Goal: Contribute content: Contribute content

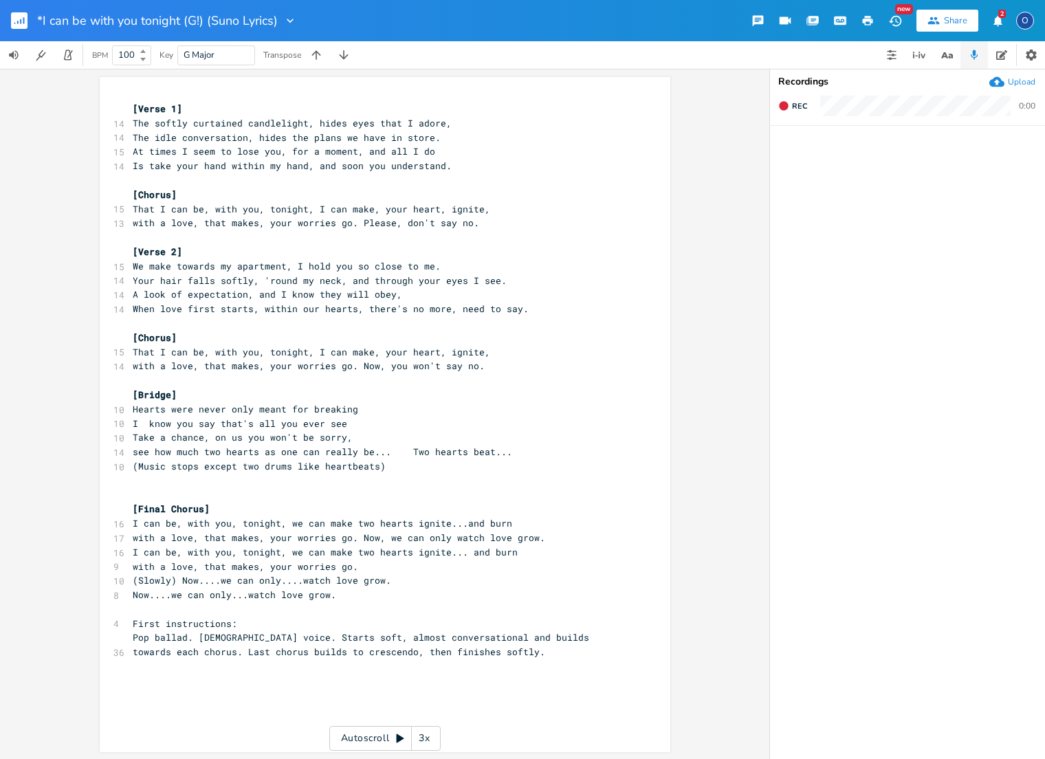
click at [23, 21] on icon "button" at bounding box center [23, 20] width 1 height 7
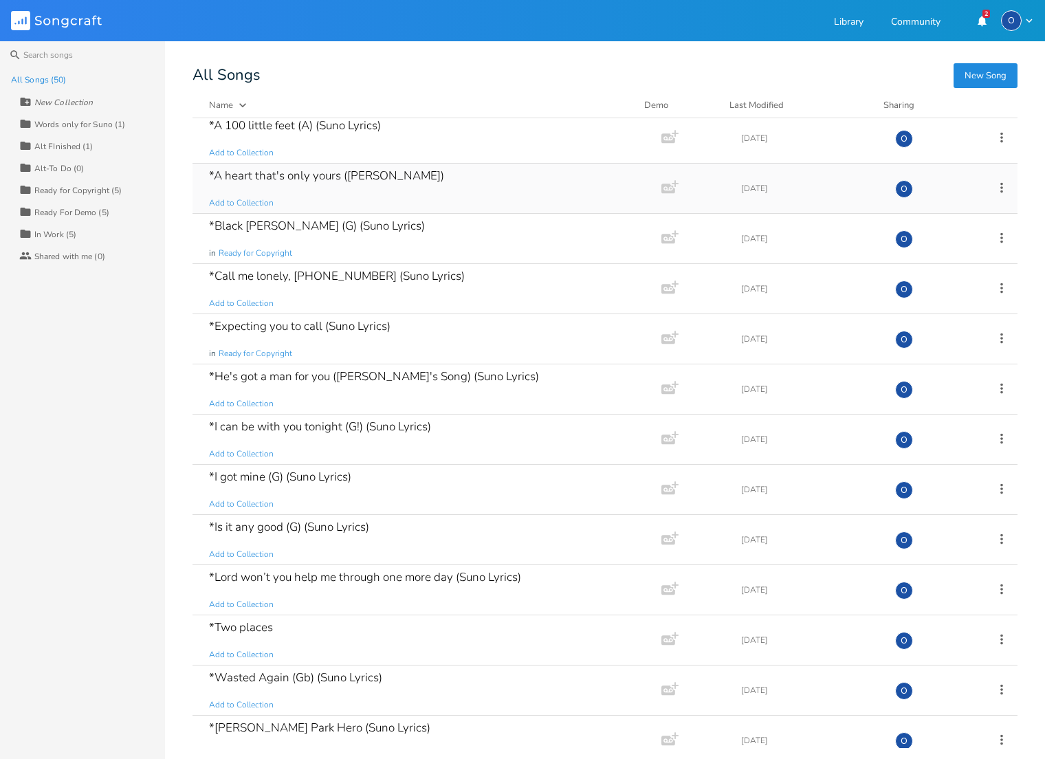
click at [994, 187] on icon at bounding box center [1001, 187] width 15 height 15
click at [935, 234] on span "Duplicate Make a Copy" at bounding box center [918, 233] width 61 height 10
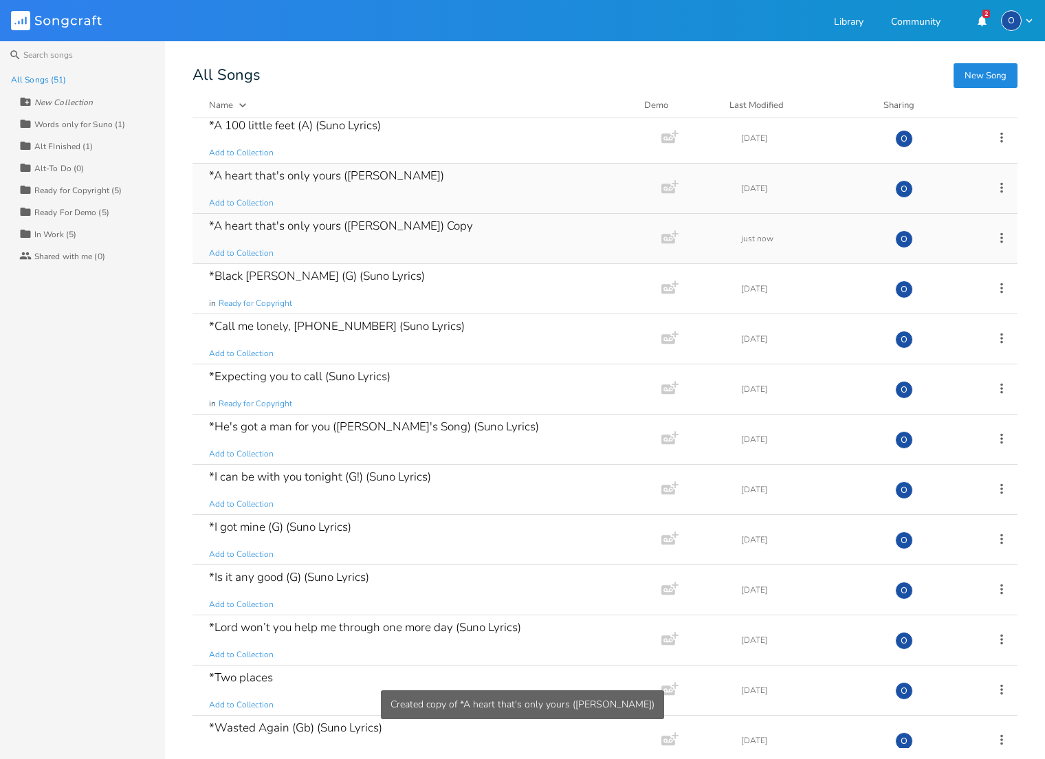
click at [423, 227] on div "*A heart that's only yours ([PERSON_NAME]) Copy" at bounding box center [341, 226] width 264 height 12
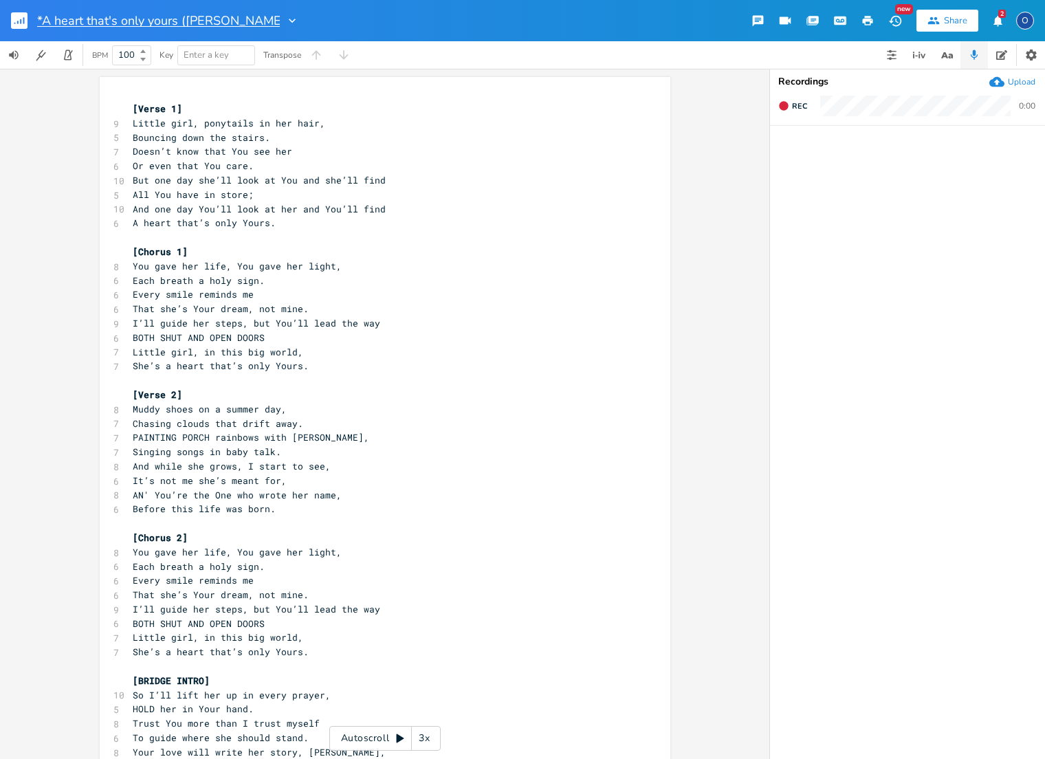
click at [258, 19] on input "*A heart that's only yours ([PERSON_NAME]) Copy" at bounding box center [158, 20] width 243 height 12
drag, startPoint x: 252, startPoint y: 17, endPoint x: 279, endPoint y: 19, distance: 26.9
click at [279, 19] on div "*A heart that's only yours ([PERSON_NAME]) Copy" at bounding box center [168, 21] width 262 height 14
click at [321, 20] on div at bounding box center [330, 21] width 19 height 14
drag, startPoint x: 305, startPoint y: 39, endPoint x: 290, endPoint y: 36, distance: 15.4
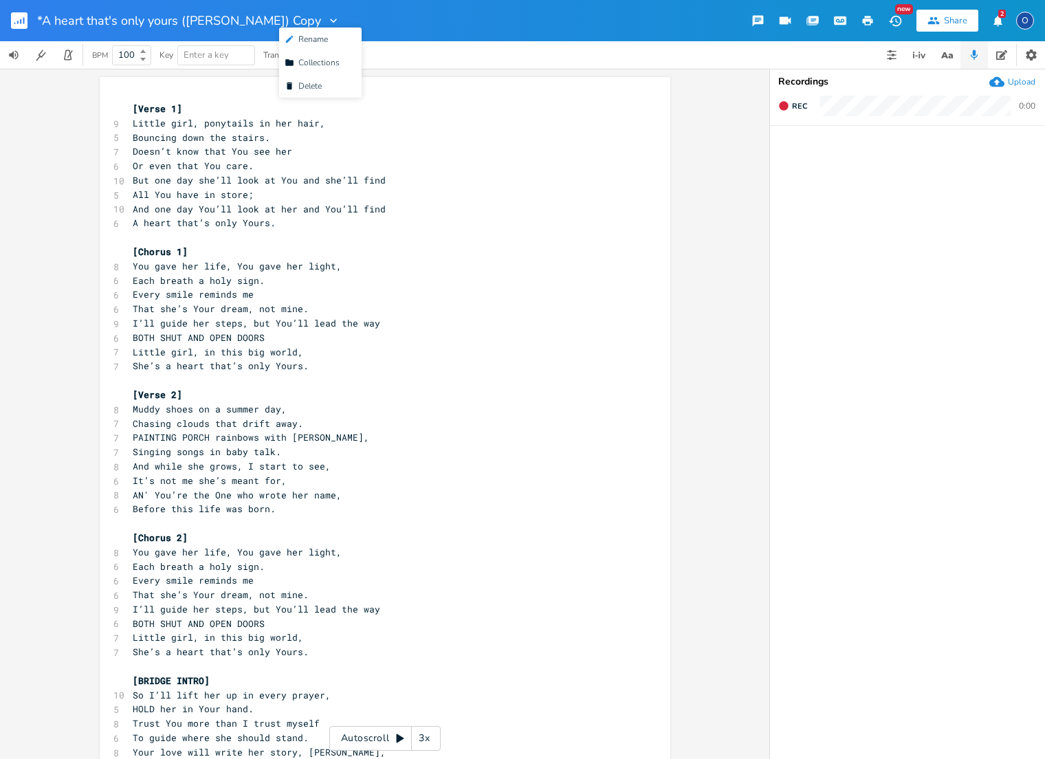
click at [305, 39] on span "Edit Rename" at bounding box center [306, 39] width 43 height 10
click at [263, 21] on input "*A heart that's only yours ([PERSON_NAME]) Copy" at bounding box center [158, 20] width 243 height 12
type input "*A heart that's only yours ([PERSON_NAME]) Chords"
click at [252, 52] on div "Enter a key" at bounding box center [216, 55] width 78 height 20
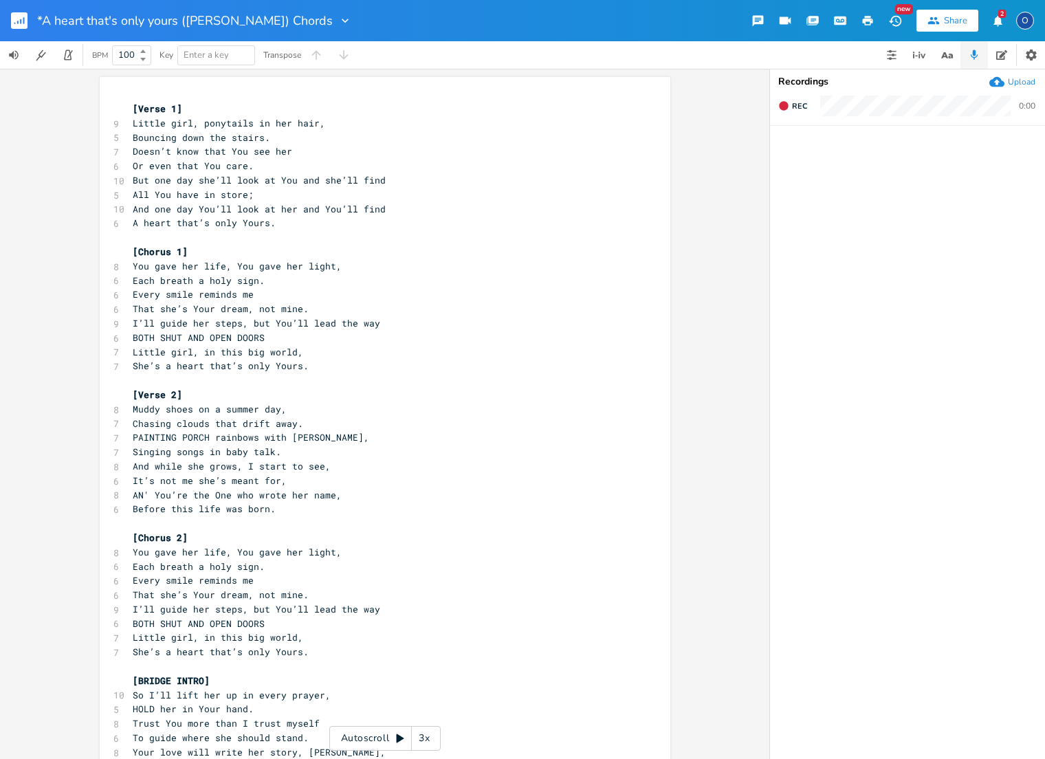
scroll to position [0, 1]
click at [230, 149] on span "Doesn’t know that You see her" at bounding box center [213, 151] width 160 height 12
click at [242, 20] on input "*A heart that's only yours ([PERSON_NAME]) Chords" at bounding box center [164, 20] width 254 height 12
type input "*A heart that's only yours ([PERSON_NAME]/[PERSON_NAME]) Chords"
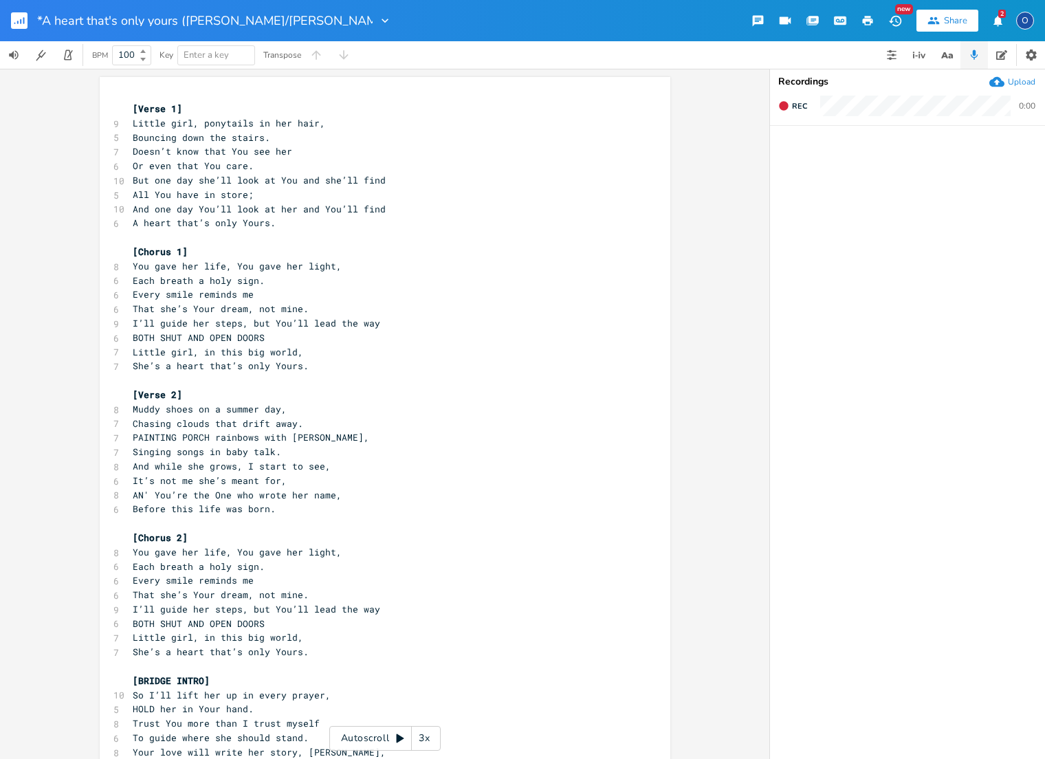
click at [234, 154] on span "Doesn’t know that You see her" at bounding box center [213, 151] width 160 height 12
click at [133, 118] on span "Little girl, ponytails in her hair," at bounding box center [229, 122] width 193 height 12
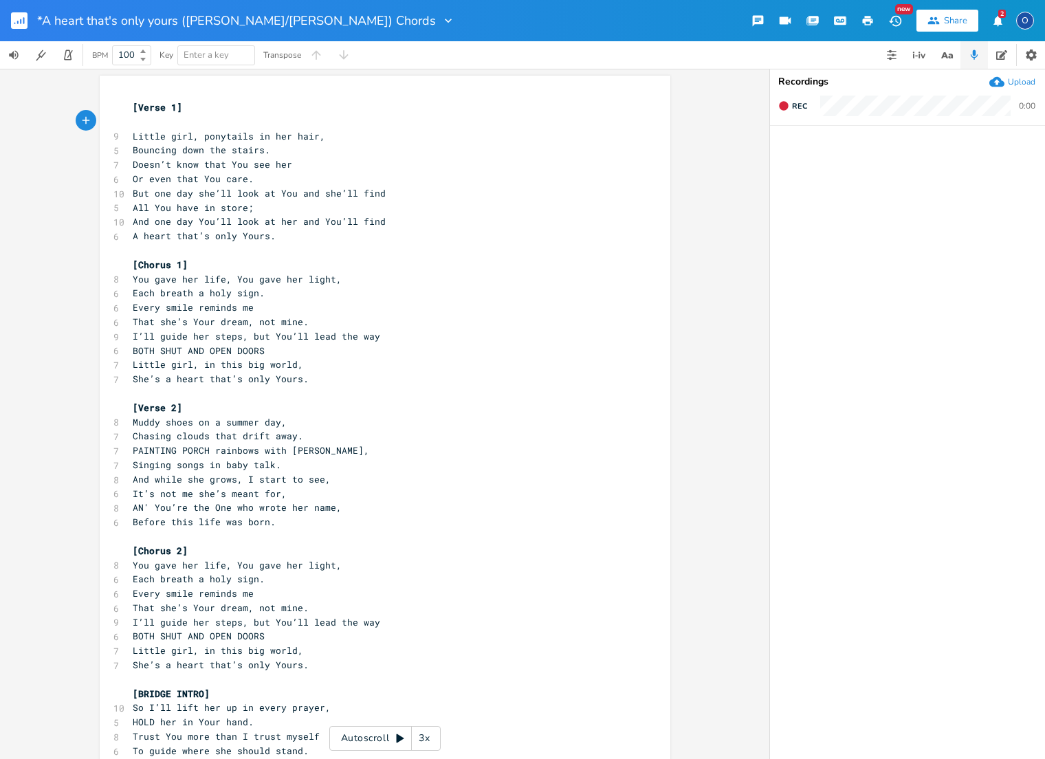
scroll to position [0, 4]
type textarea "F."
type textarea "Bb"
click at [151, 135] on li "Bb" at bounding box center [165, 136] width 41 height 14
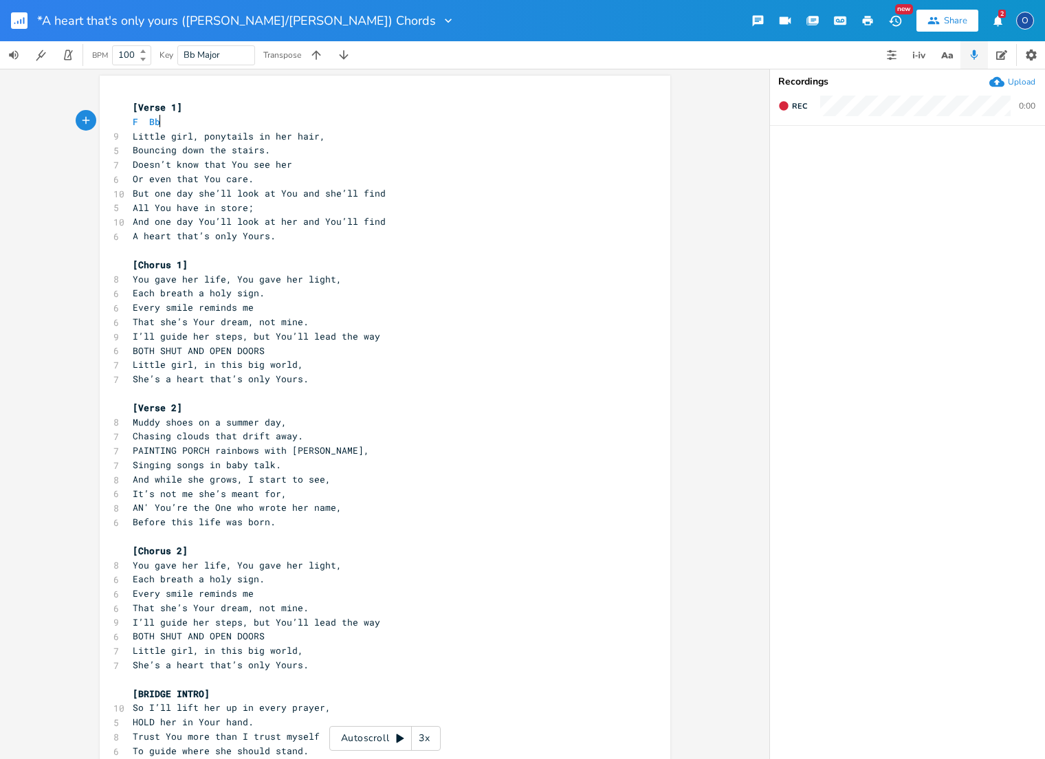
scroll to position [0, 1]
click at [130, 150] on pre "Bouncing down the stairs." at bounding box center [378, 148] width 496 height 14
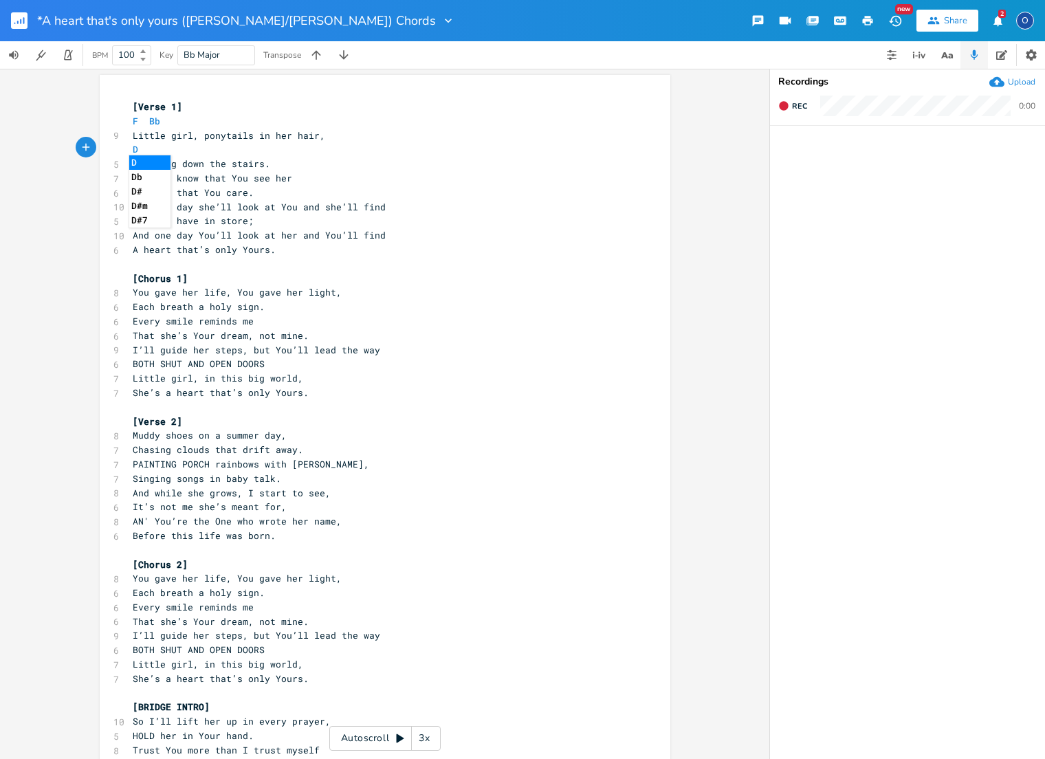
scroll to position [0, 12]
type textarea "Dm"
click at [148, 162] on li "Dm" at bounding box center [150, 162] width 43 height 14
click at [130, 175] on pre "Doesn’t know that You see her" at bounding box center [378, 178] width 496 height 14
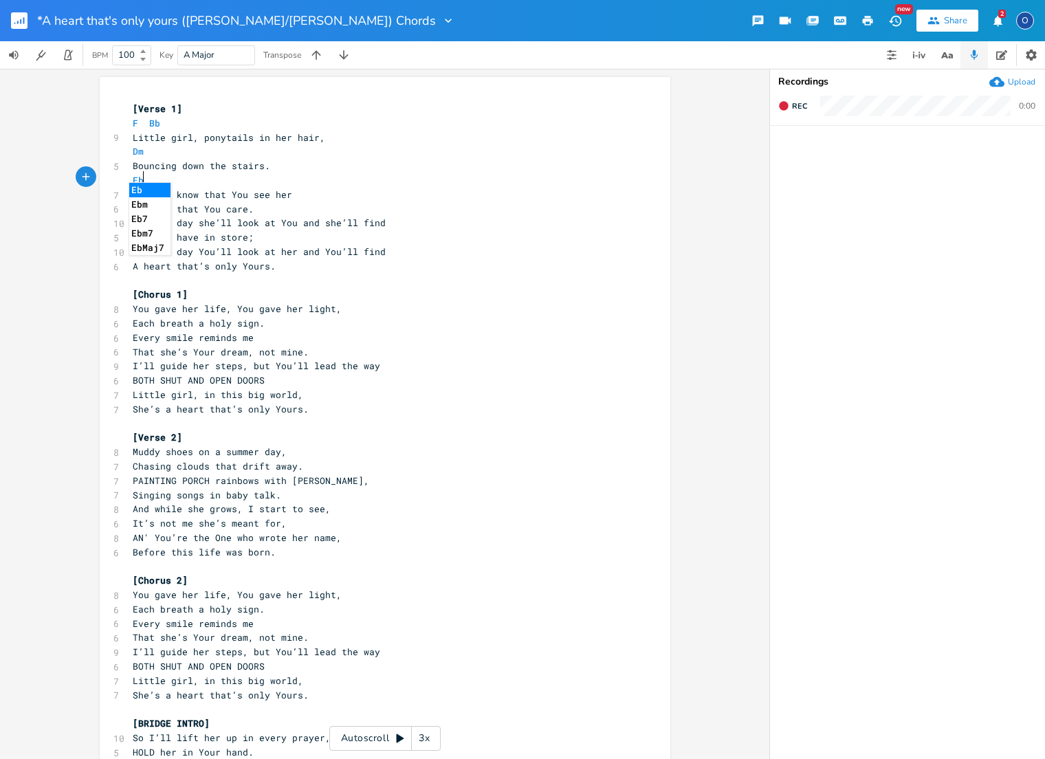
scroll to position [0, 0]
type textarea "Eb"
click at [140, 187] on li "Eb" at bounding box center [149, 190] width 41 height 14
click at [133, 206] on span "Or even that You care." at bounding box center [193, 209] width 121 height 12
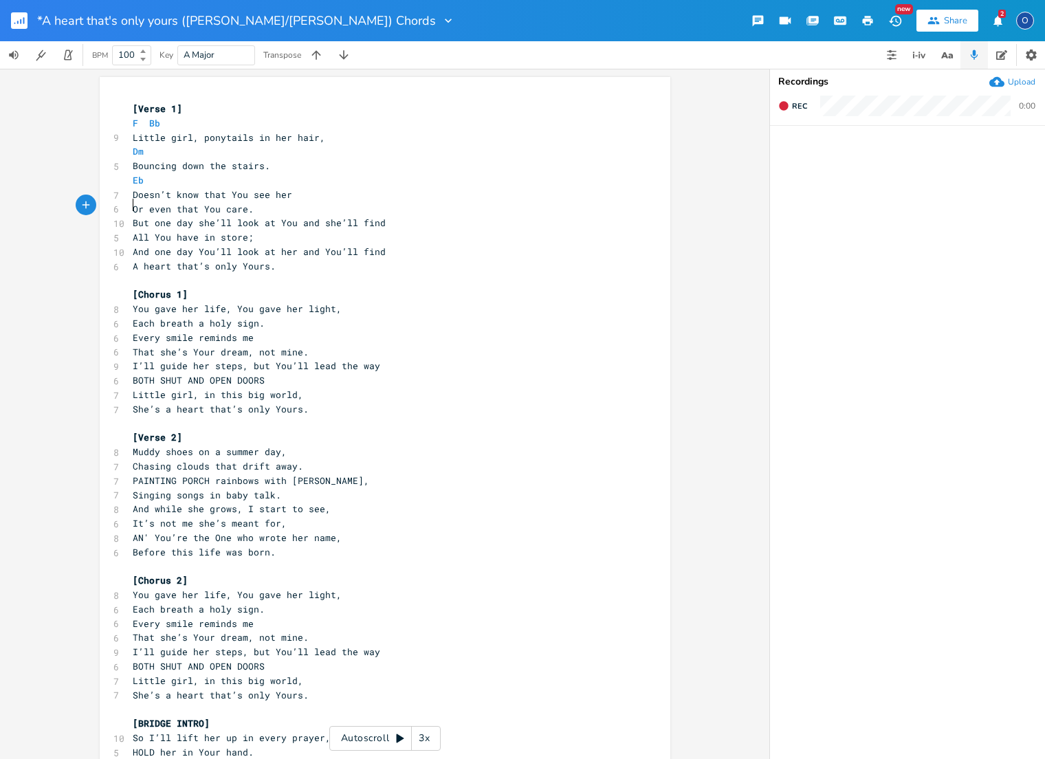
scroll to position [0, 0]
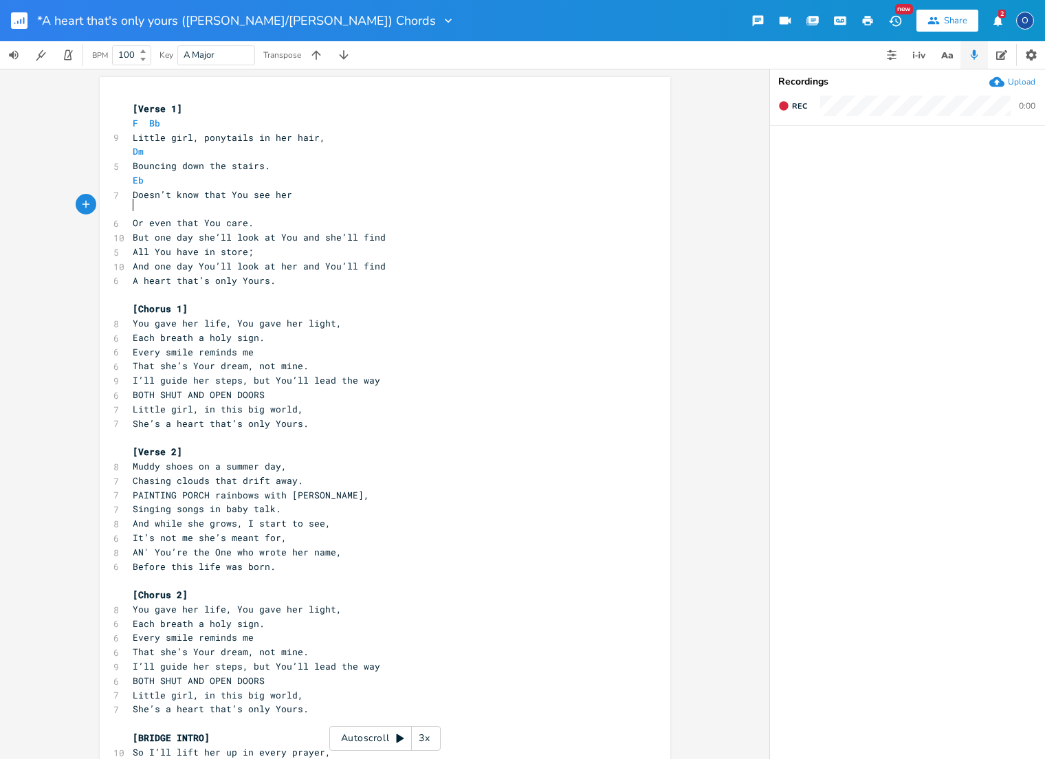
click at [134, 204] on pre "​" at bounding box center [378, 209] width 496 height 14
type textarea "F"
click at [140, 217] on li "F" at bounding box center [149, 219] width 41 height 14
click at [130, 230] on pre "But one day she’ll look at You and she’ll find" at bounding box center [378, 237] width 496 height 14
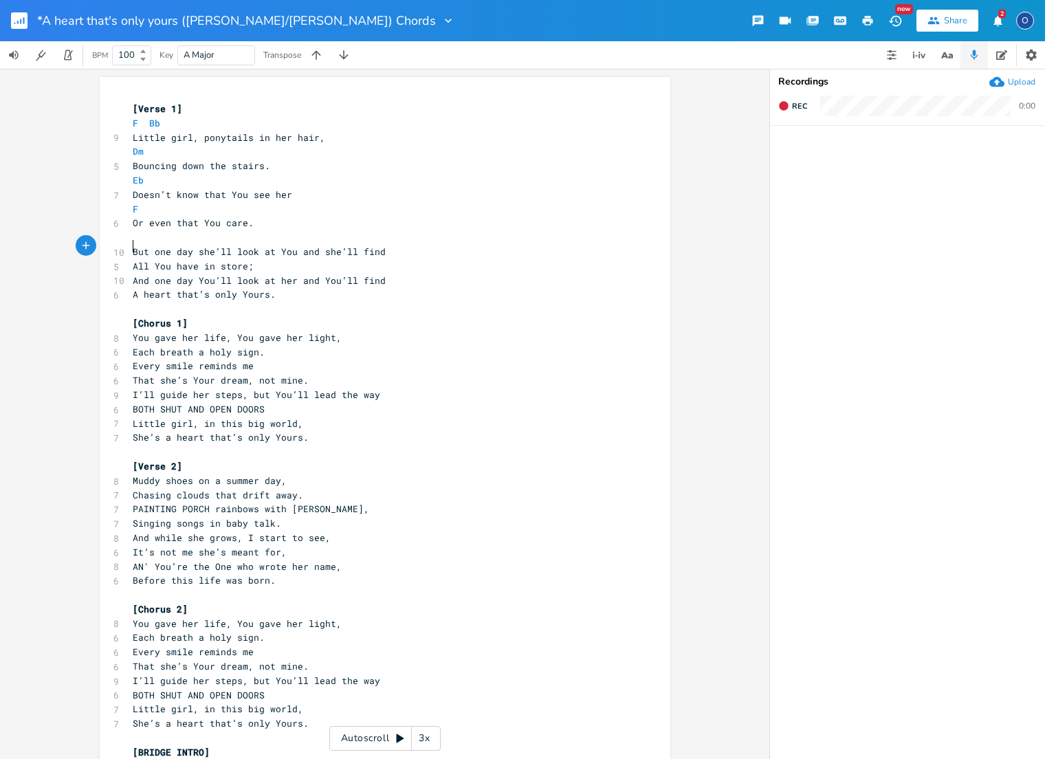
click at [133, 235] on pre "​" at bounding box center [378, 237] width 496 height 14
type textarea "Bb"
click at [130, 120] on pre "F Bb" at bounding box center [378, 123] width 496 height 14
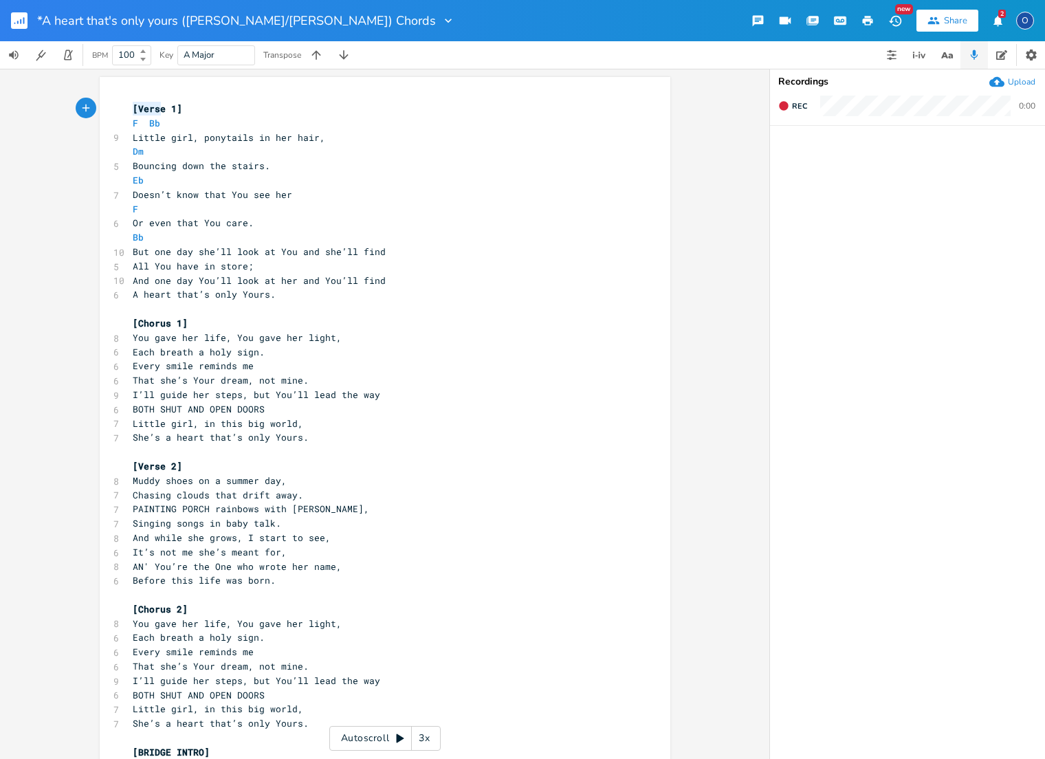
type textarea "[Verse 1]"
drag, startPoint x: 129, startPoint y: 108, endPoint x: 192, endPoint y: 108, distance: 63.3
click at [192, 108] on pre "[Verse 1]" at bounding box center [378, 109] width 496 height 14
click at [130, 105] on pre "[Verse 1]" at bounding box center [378, 109] width 496 height 14
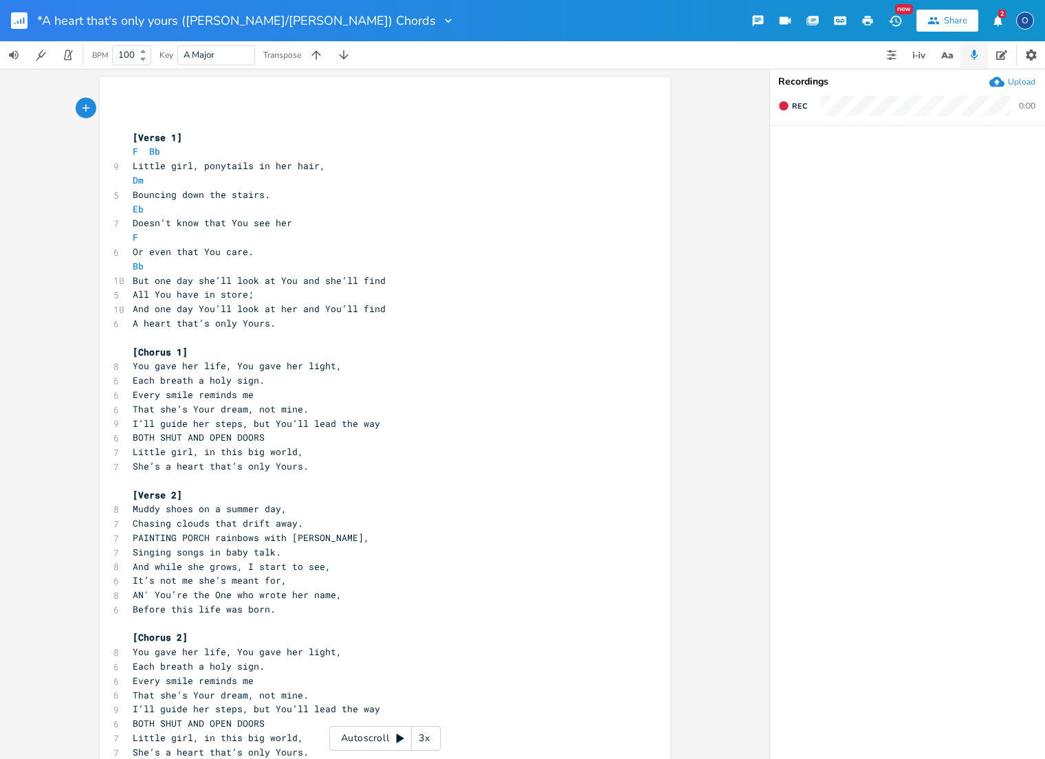
paste textarea "V"
drag, startPoint x: 135, startPoint y: 108, endPoint x: 175, endPoint y: 111, distance: 40.0
click at [175, 111] on span "[Verse 1]" at bounding box center [158, 108] width 50 height 12
type textarea "Intro"
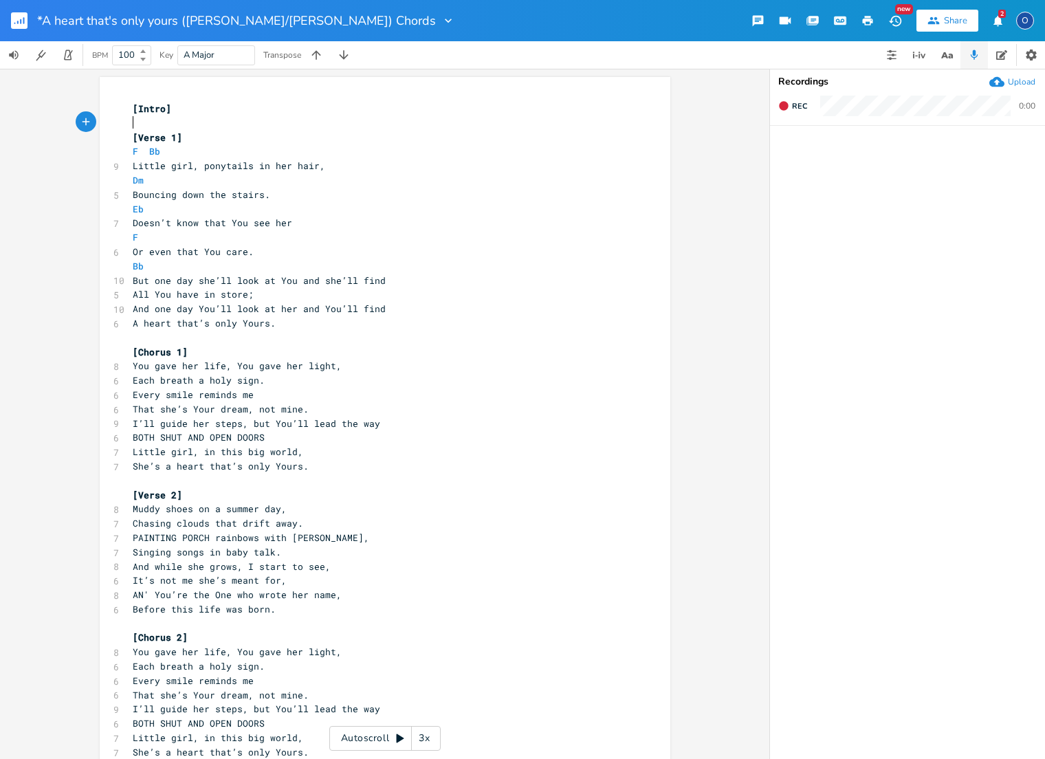
drag, startPoint x: 134, startPoint y: 121, endPoint x: 143, endPoint y: 128, distance: 11.3
click at [135, 122] on pre "​" at bounding box center [378, 123] width 496 height 14
type textarea "F. Bb."
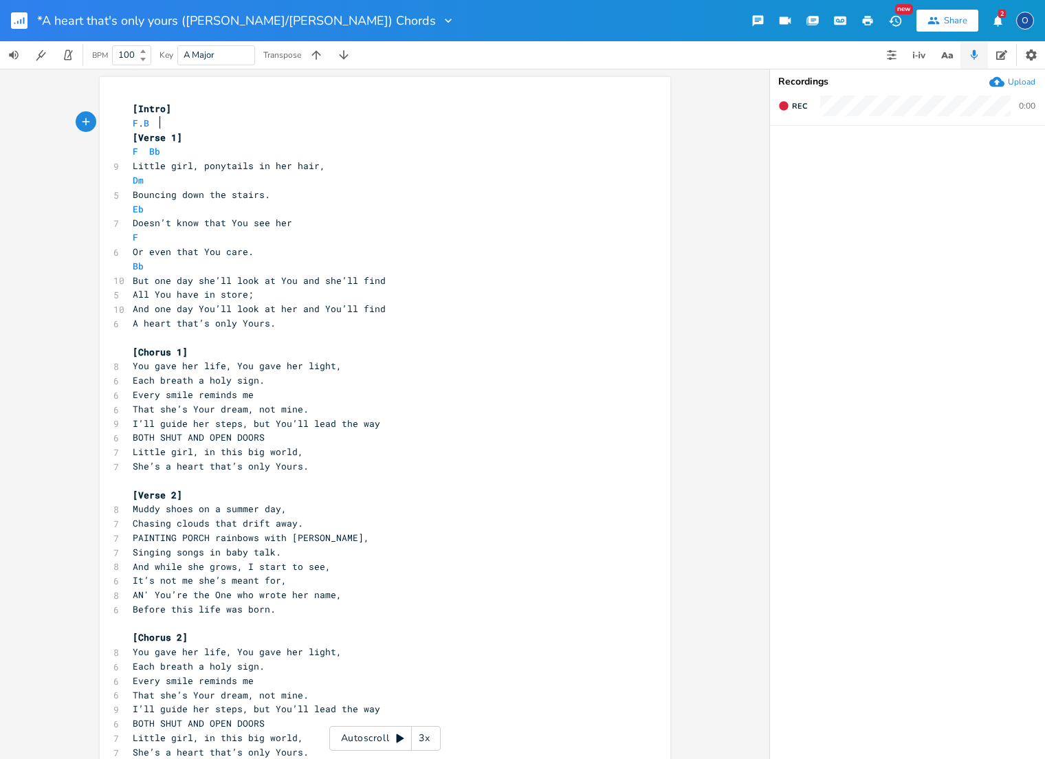
type textarea "b"
type textarea "Dm"
type textarea "Eb"
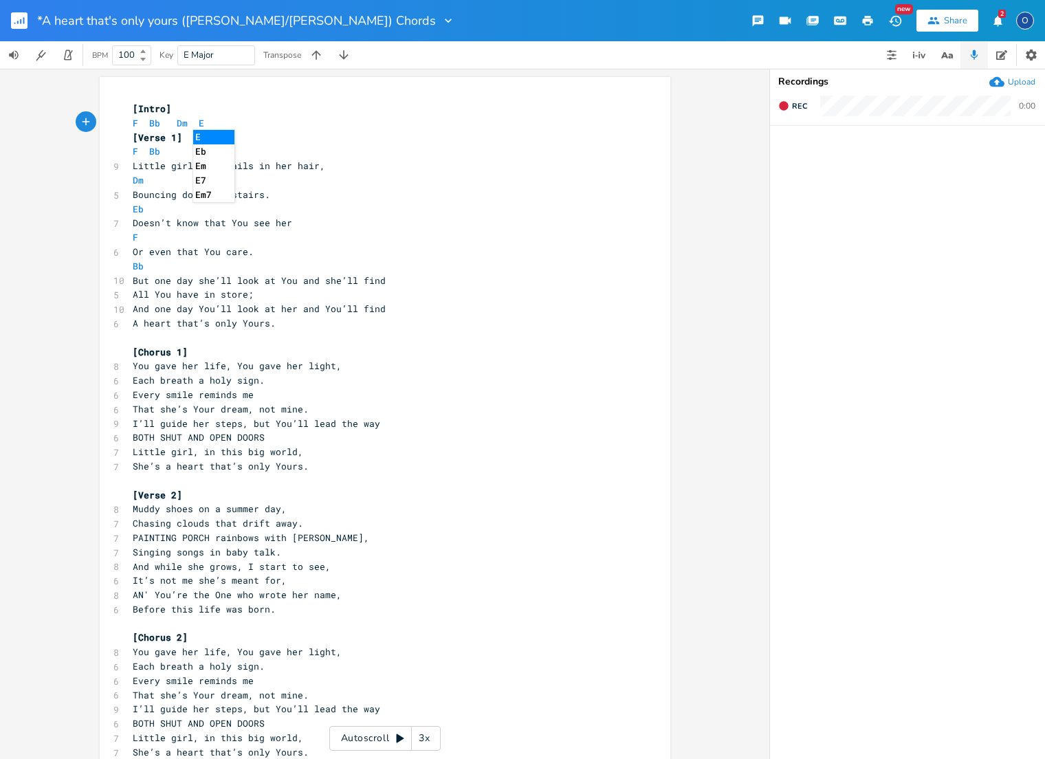
scroll to position [0, 8]
type textarea "F"
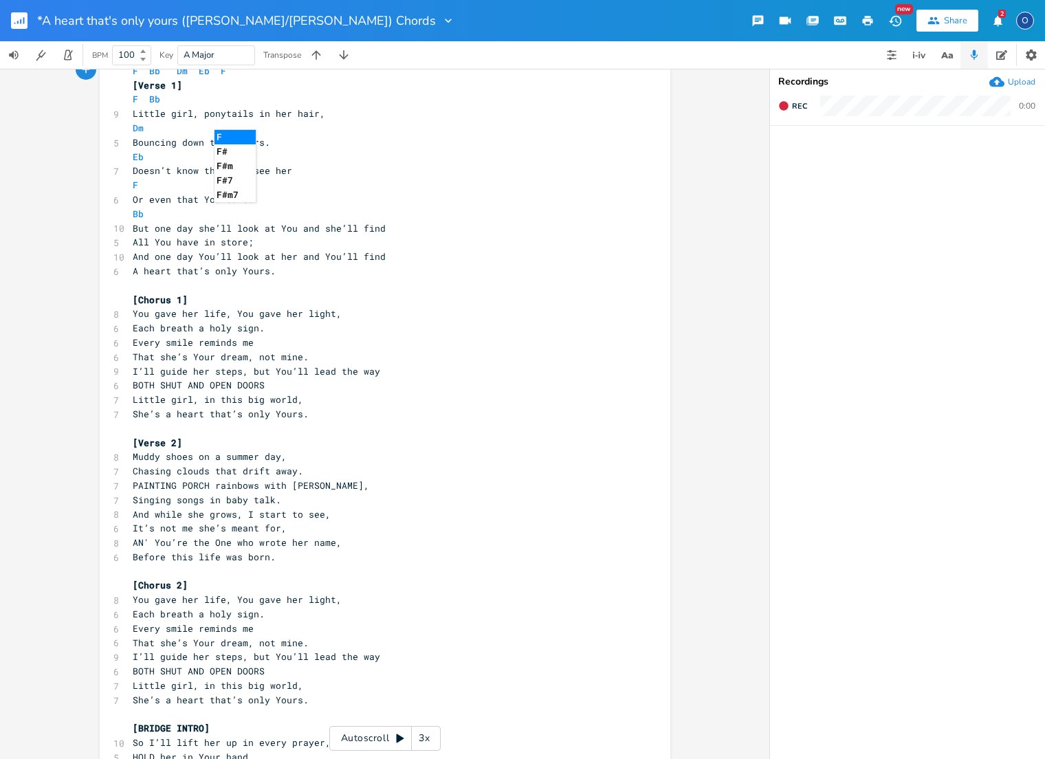
scroll to position [55, 0]
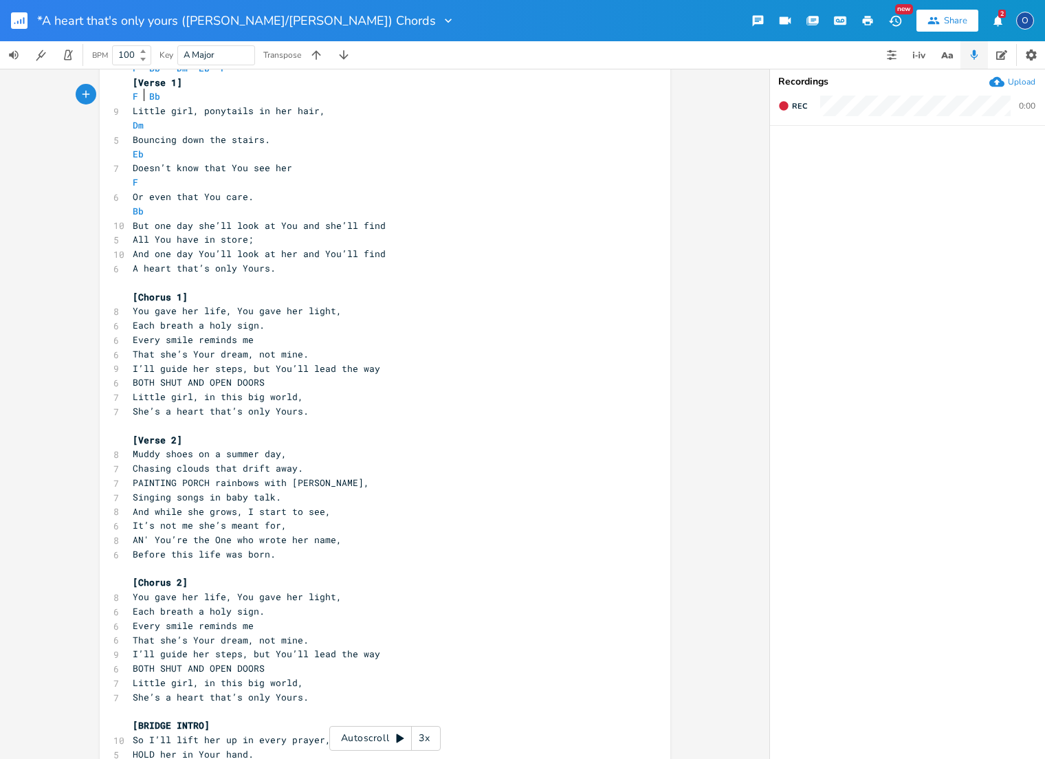
type textarea "F"
drag, startPoint x: 138, startPoint y: 95, endPoint x: 122, endPoint y: 95, distance: 15.8
click at [122, 95] on div "F x [Intro] F Bb Dm Eb F [Verse 1] F Bb 9 Little girl, ponytails in her hair, D…" at bounding box center [385, 623] width 571 height 1203
click at [133, 233] on span "All You have in store;" at bounding box center [193, 239] width 121 height 12
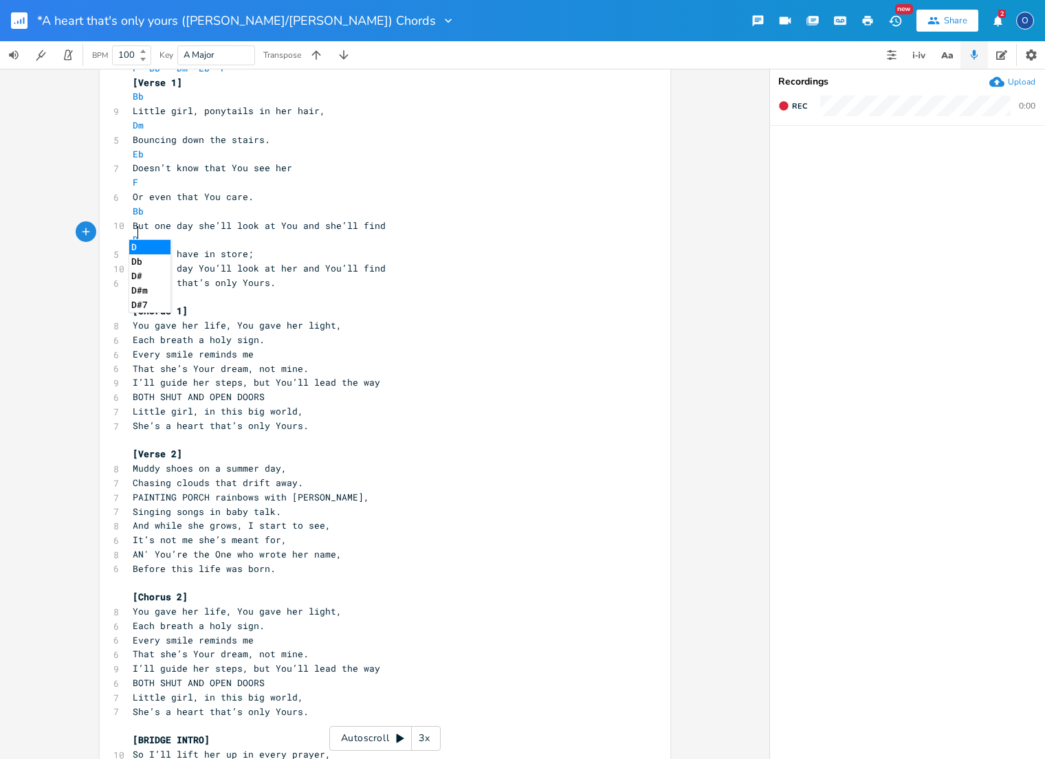
scroll to position [0, 12]
type textarea "Dm"
click at [143, 251] on li "Dm" at bounding box center [150, 247] width 43 height 14
click at [133, 262] on span "And one day You’ll look at her and You’ll find" at bounding box center [259, 268] width 253 height 12
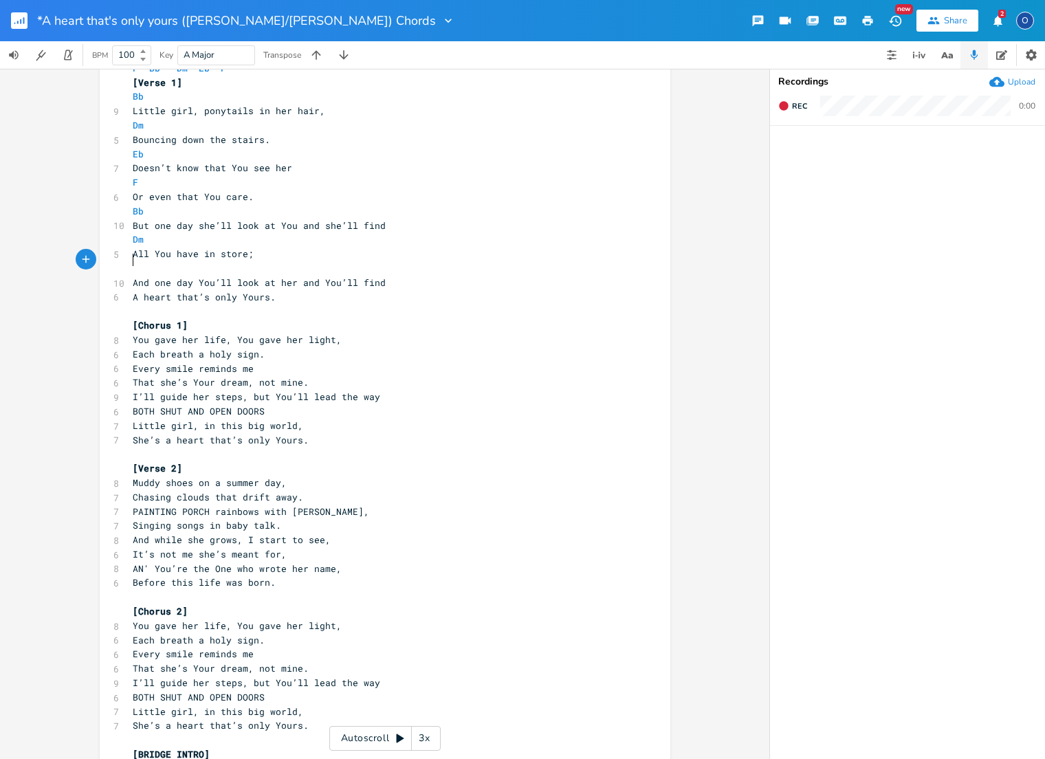
click at [131, 261] on pre "​" at bounding box center [378, 268] width 496 height 14
type textarea "Eb"
click at [130, 291] on pre "A heart that’s only Yours." at bounding box center [378, 298] width 496 height 14
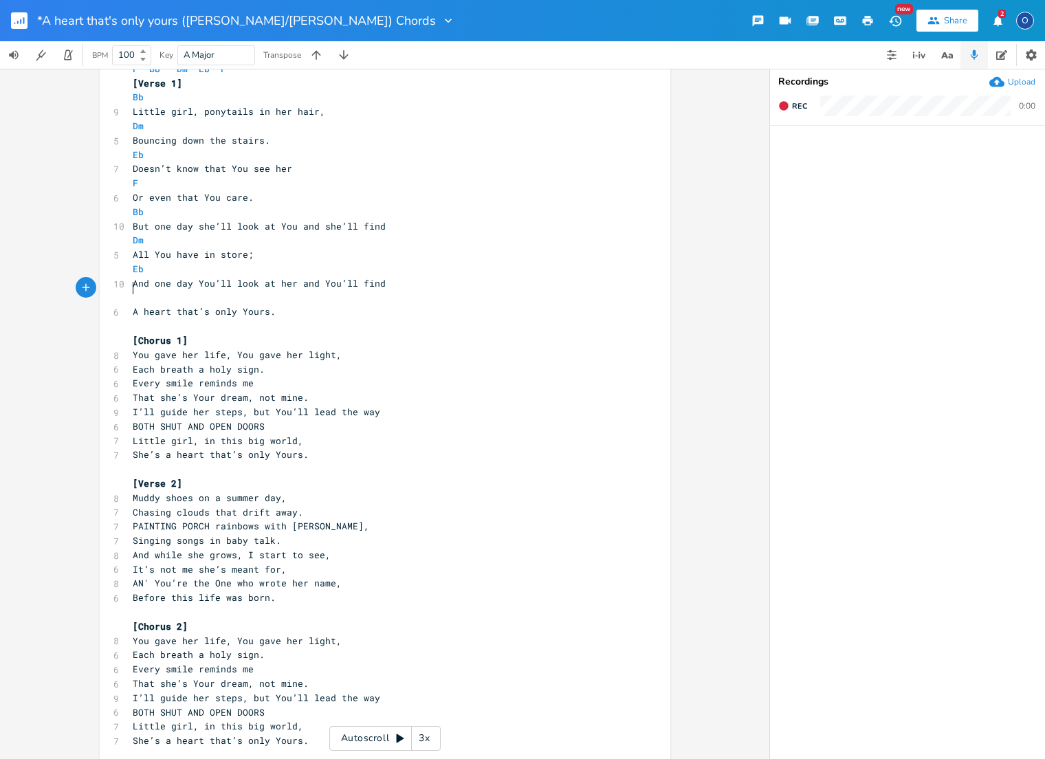
drag, startPoint x: 129, startPoint y: 285, endPoint x: 150, endPoint y: 291, distance: 21.5
click at [130, 291] on pre "​" at bounding box center [378, 298] width 496 height 14
type textarea "F"
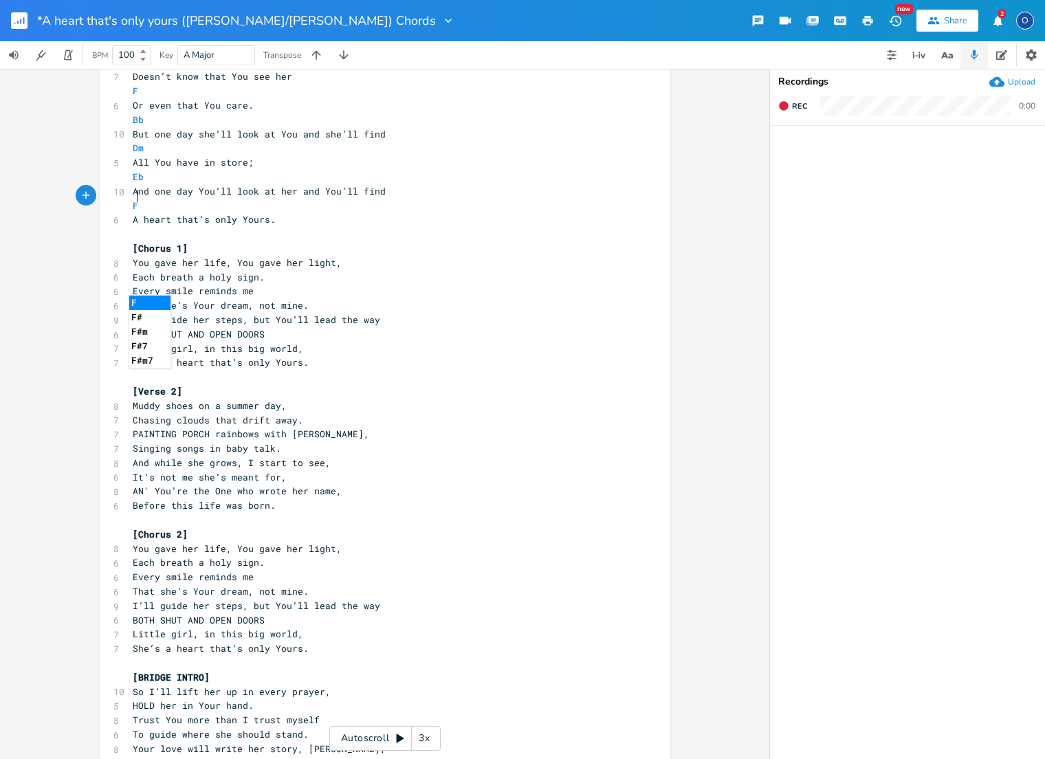
scroll to position [154, 0]
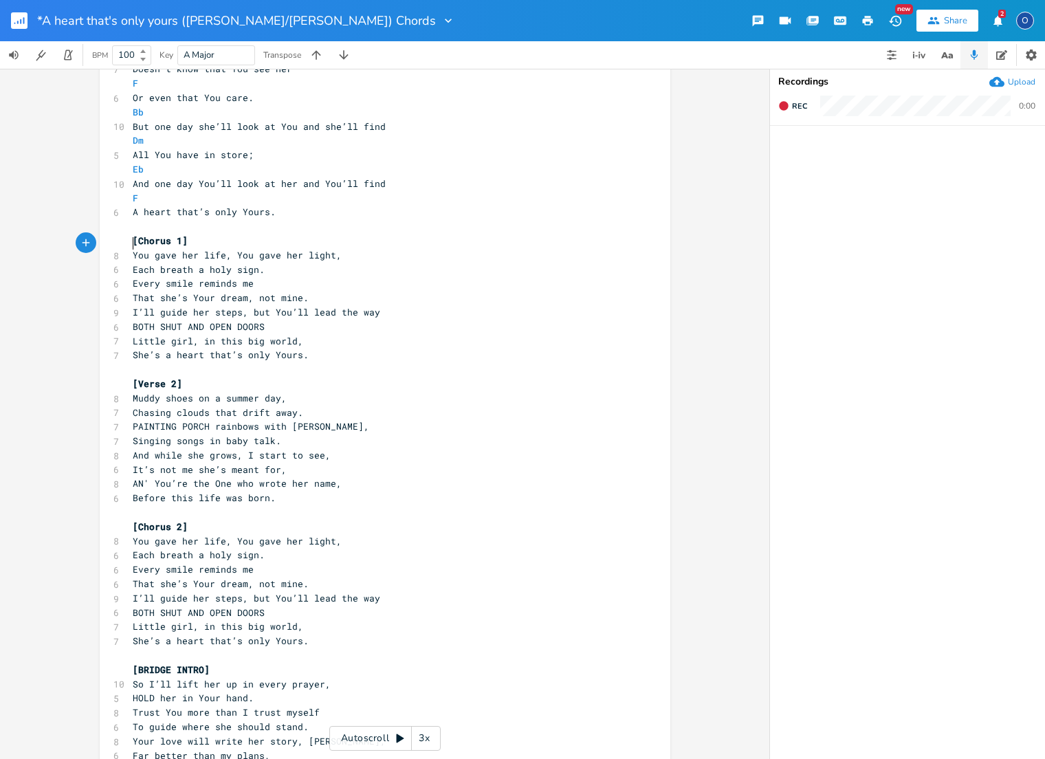
click at [130, 248] on pre "You gave her life, You gave her light," at bounding box center [378, 255] width 496 height 14
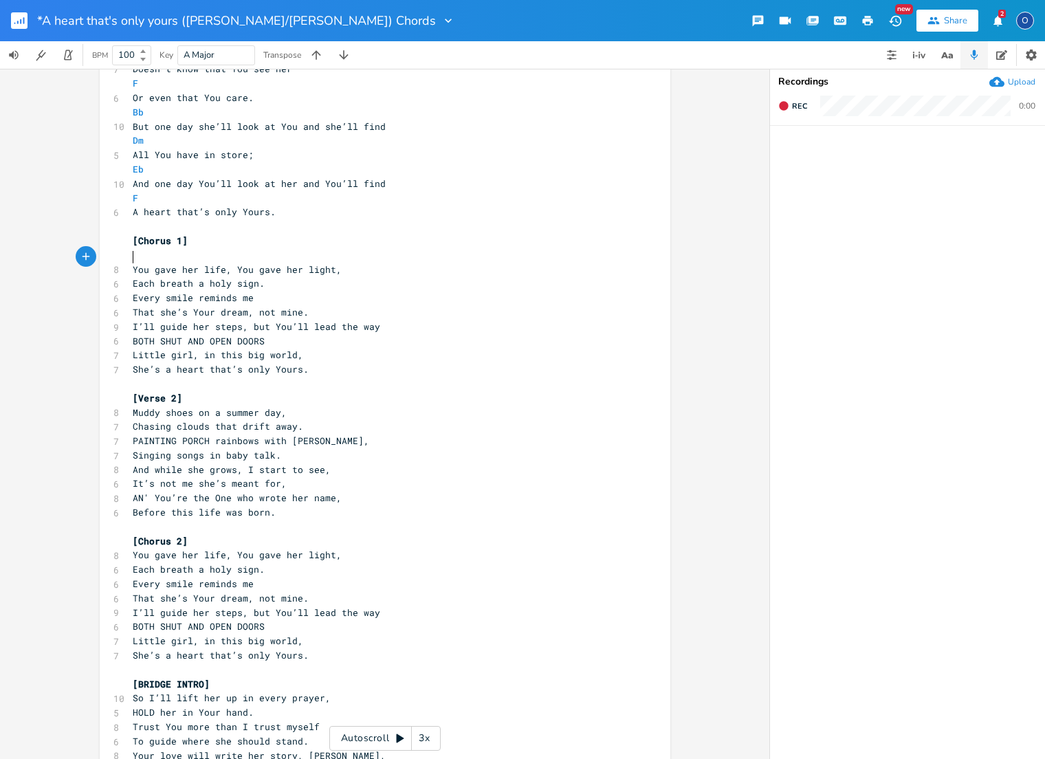
click at [133, 277] on span "Each breath a holy sign." at bounding box center [199, 283] width 132 height 12
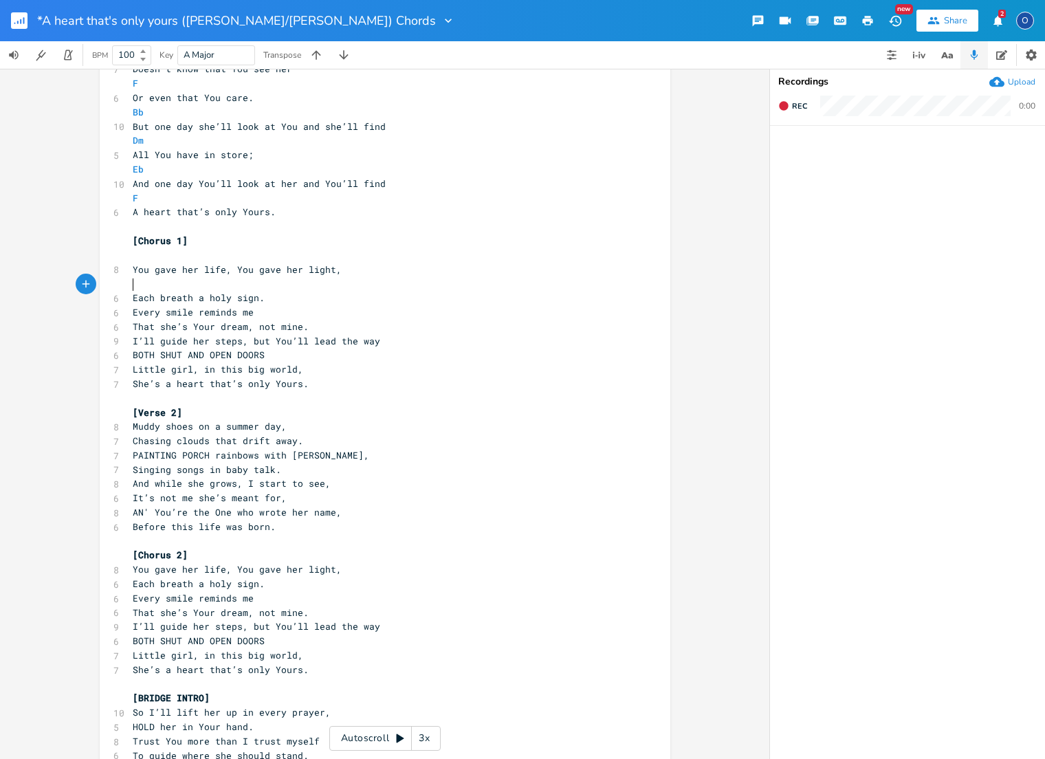
click at [133, 306] on span "Every smile reminds me" at bounding box center [193, 312] width 121 height 12
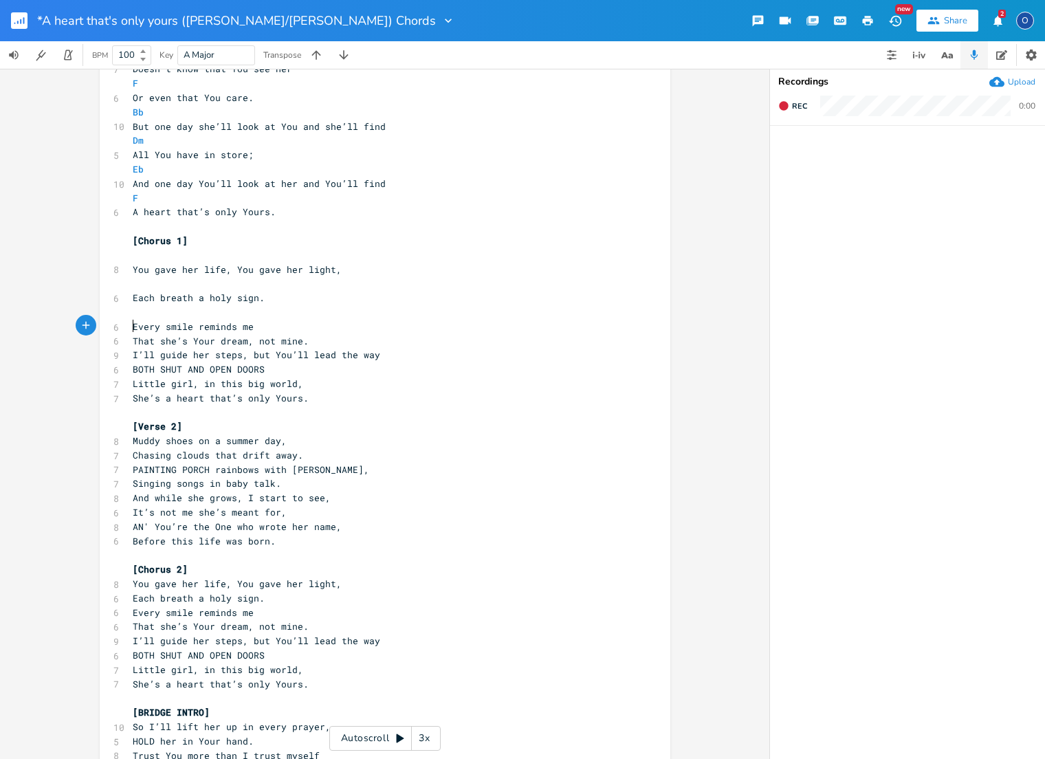
click at [130, 334] on pre "That she’s Your dream, not mine." at bounding box center [378, 341] width 496 height 14
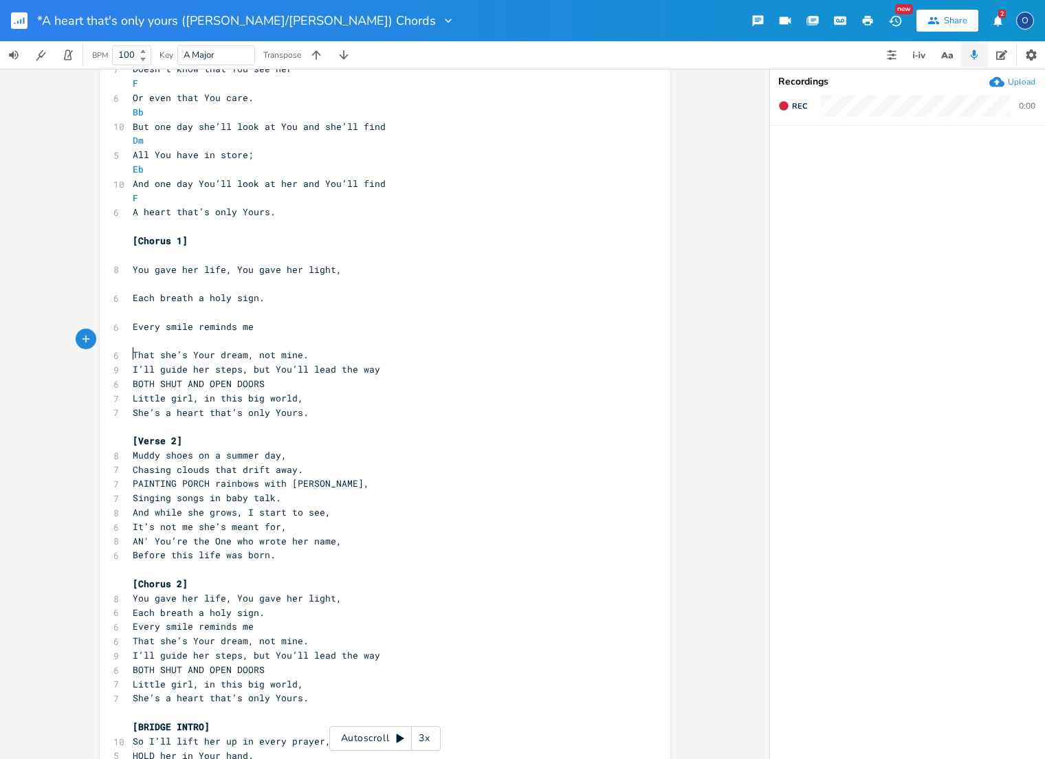
click at [130, 362] on pre "I’ll guide her steps, but You’ll lead the way" at bounding box center [378, 369] width 496 height 14
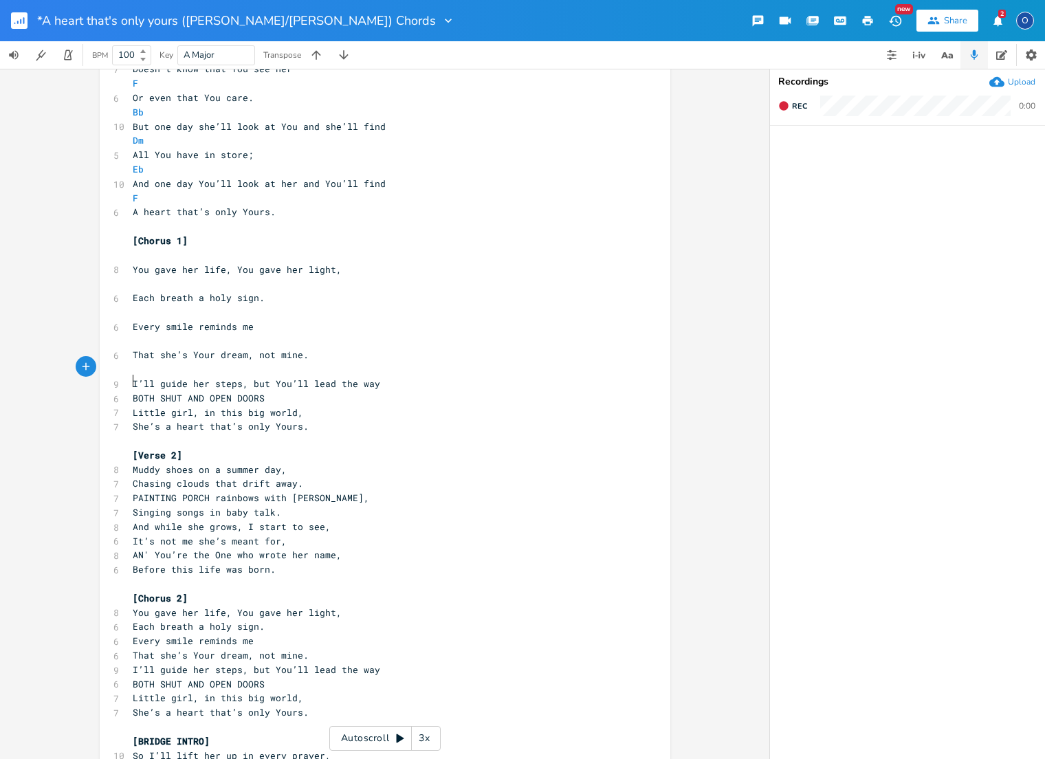
click at [130, 391] on pre "BOTH SHUT AND OPEN DOORS" at bounding box center [378, 398] width 496 height 14
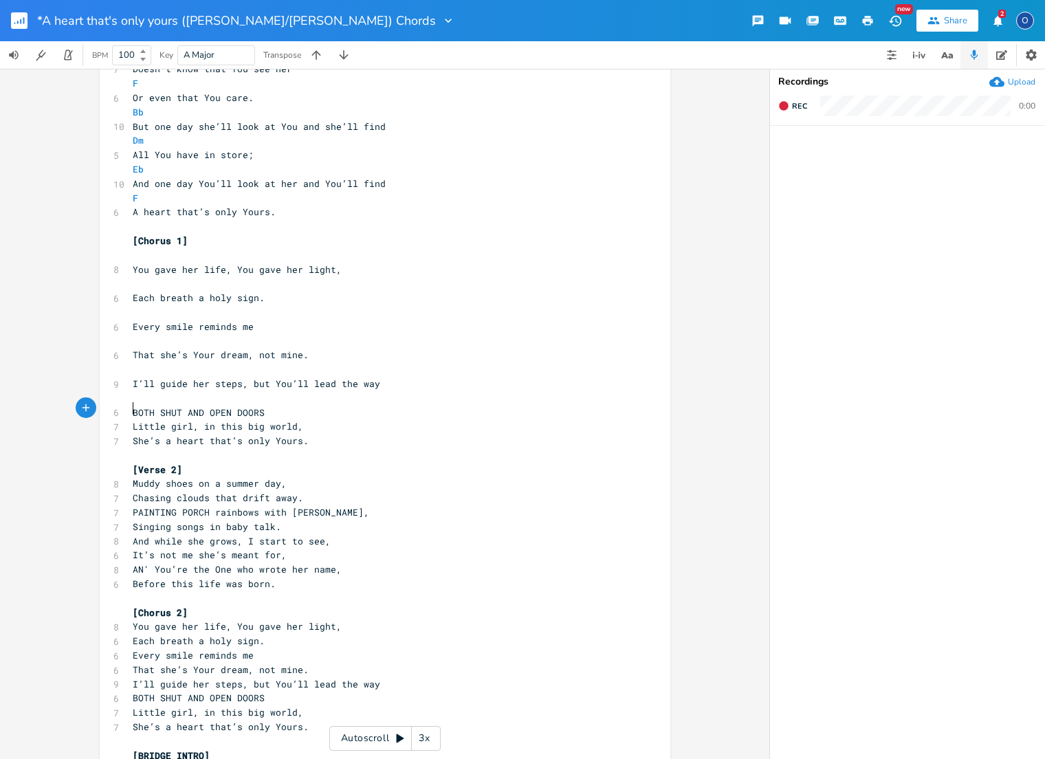
click at [130, 419] on pre "Little girl, in this big world," at bounding box center [378, 426] width 496 height 14
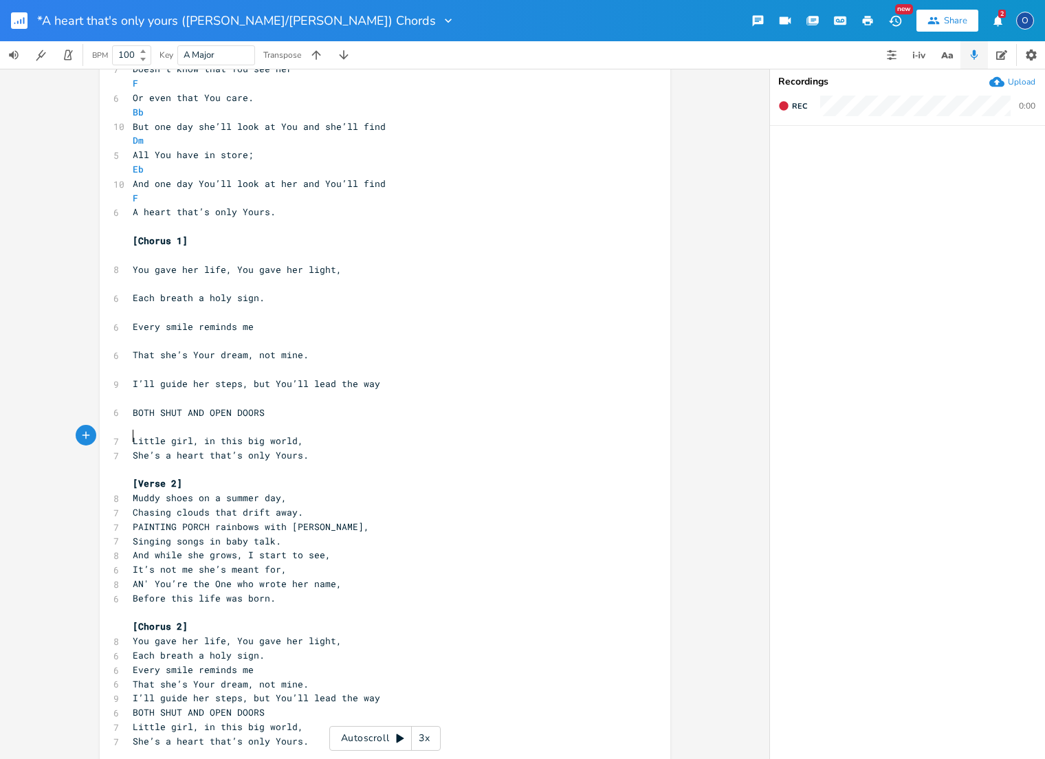
click at [130, 448] on pre "She’s a heart that’s only Yours." at bounding box center [378, 455] width 496 height 14
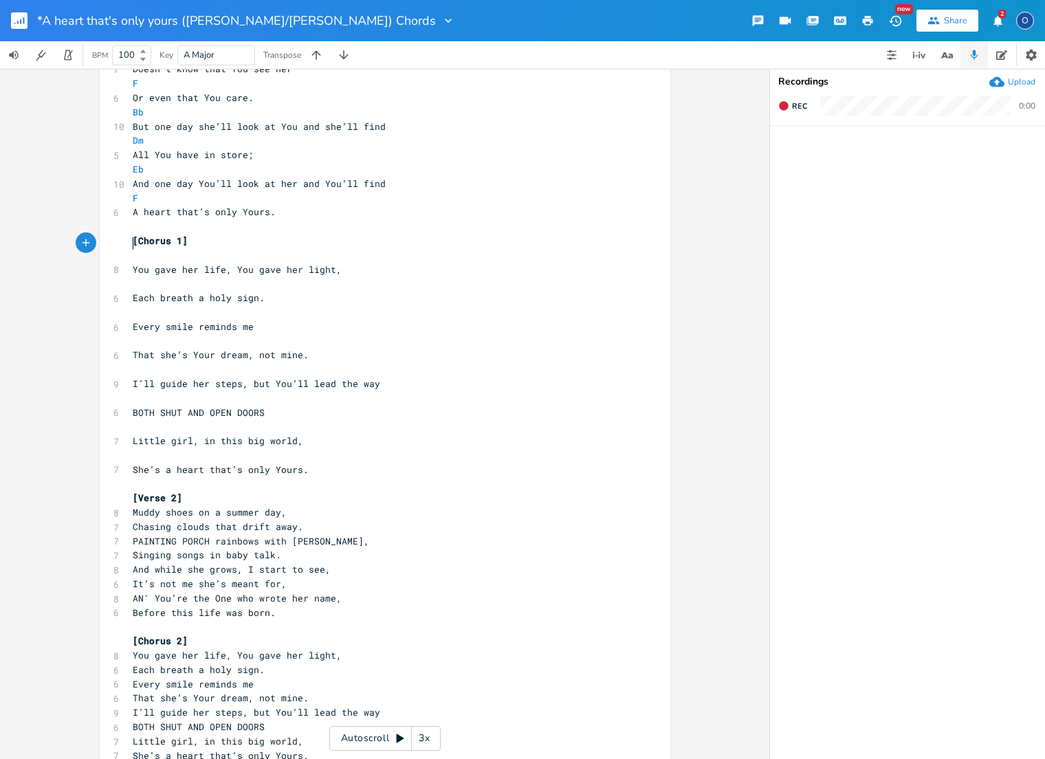
click at [131, 248] on pre "​" at bounding box center [378, 255] width 496 height 14
type textarea "Bb"
click at [230, 276] on pre "​" at bounding box center [378, 283] width 496 height 14
type textarea "Dm"
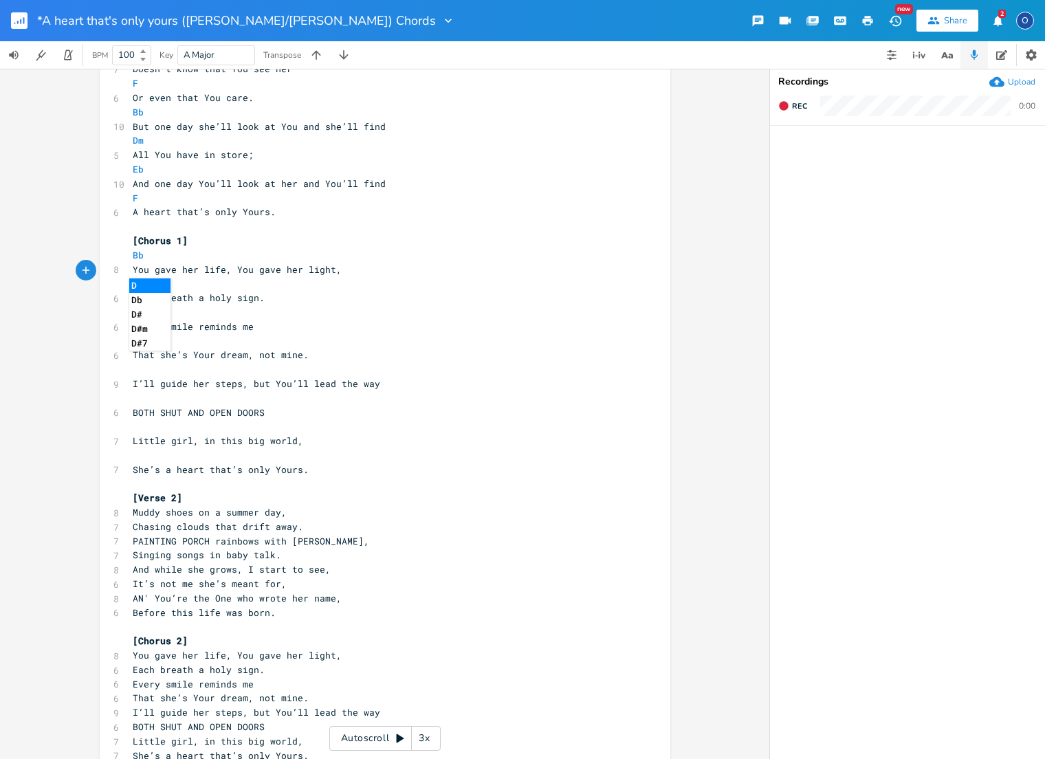
scroll to position [0, 12]
click at [208, 320] on span "Every smile reminds me" at bounding box center [193, 326] width 121 height 12
click at [138, 305] on pre "​" at bounding box center [378, 312] width 496 height 14
type textarea "Gm"
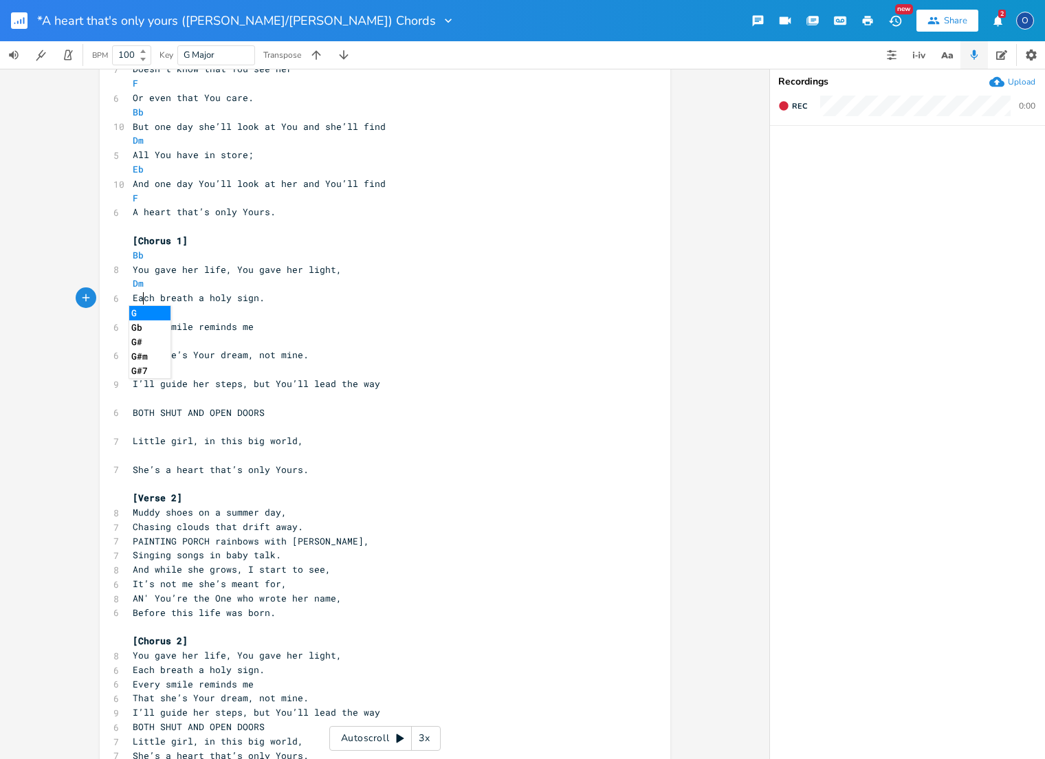
scroll to position [0, 12]
click at [226, 305] on pre "Gm" at bounding box center [378, 312] width 496 height 14
click at [238, 334] on pre "​" at bounding box center [378, 341] width 496 height 14
click at [174, 305] on pre "Gm" at bounding box center [378, 312] width 496 height 14
type textarea "F"
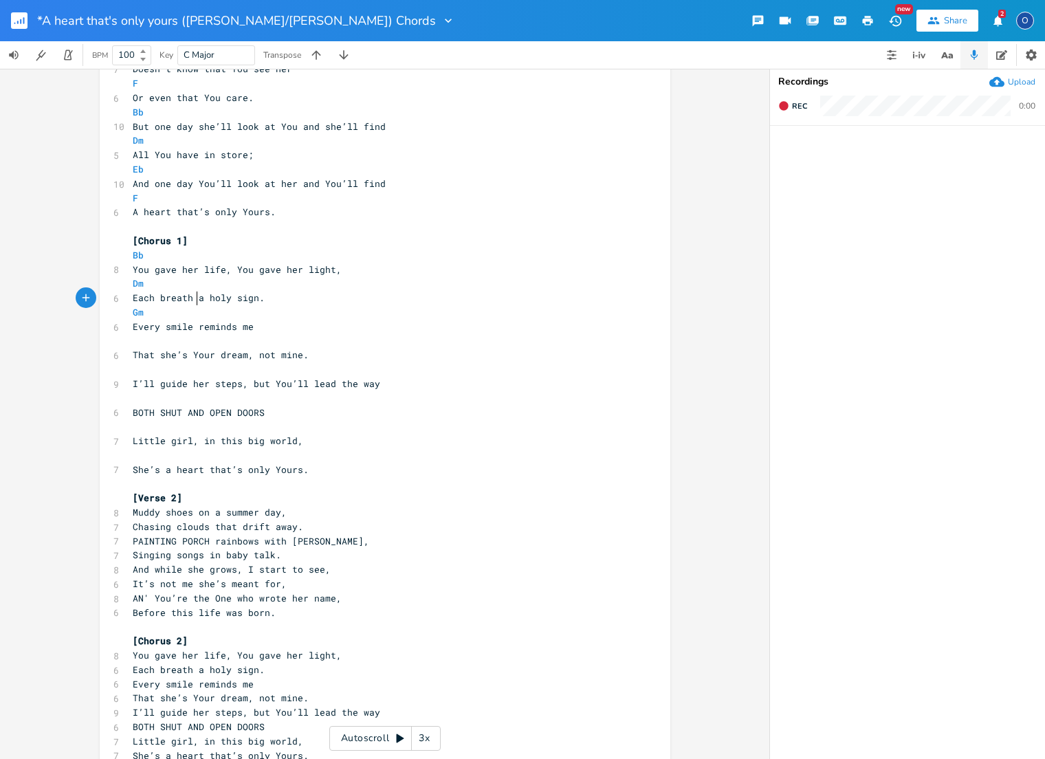
scroll to position [0, 3]
drag, startPoint x: 138, startPoint y: 323, endPoint x: 151, endPoint y: 327, distance: 12.8
click at [138, 334] on pre "​" at bounding box center [378, 341] width 496 height 14
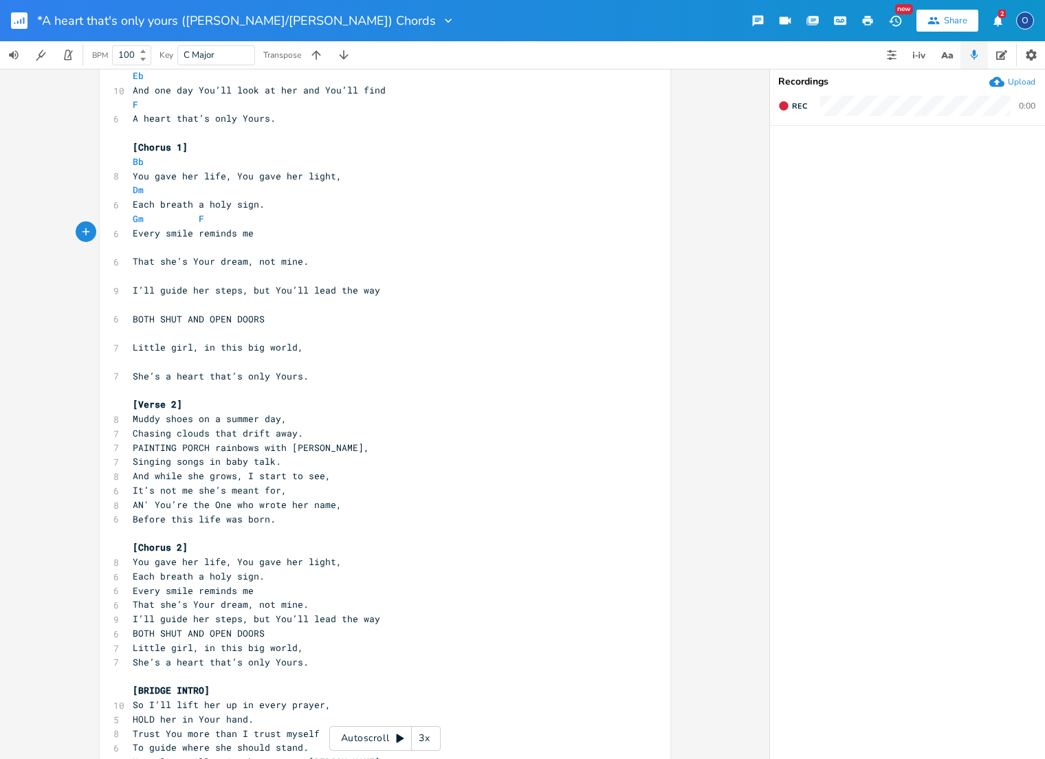
scroll to position [0, 2]
type textarea "Eb"
type textarea "F"
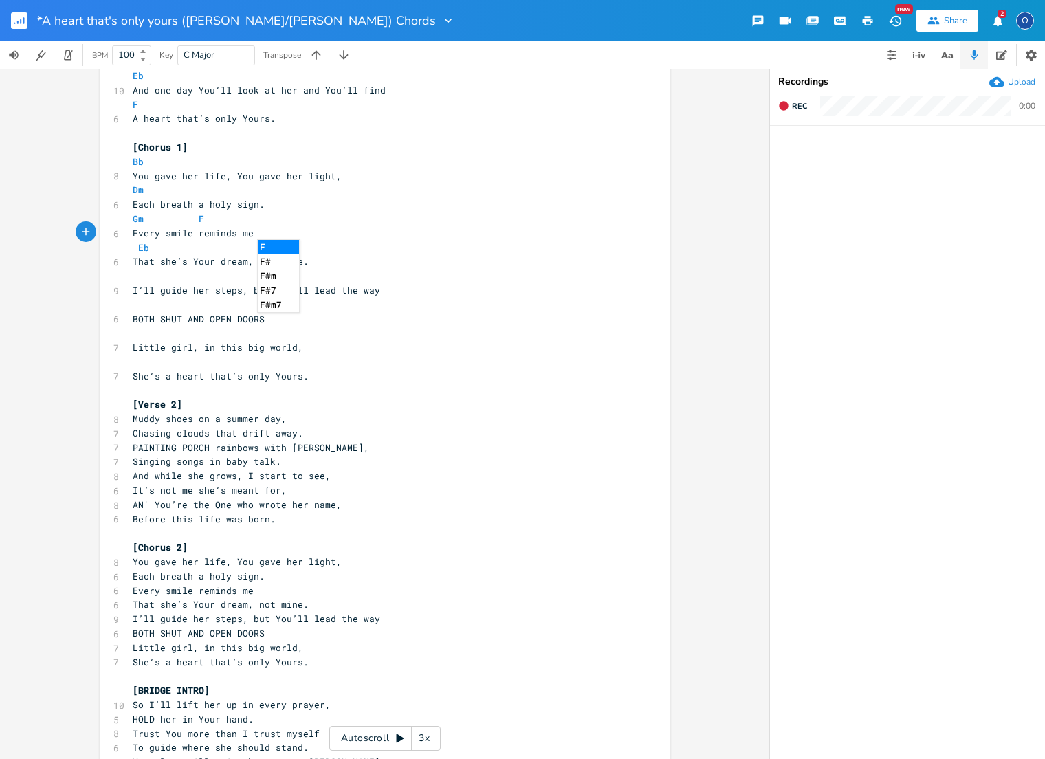
drag, startPoint x: 144, startPoint y: 259, endPoint x: 162, endPoint y: 276, distance: 24.8
click at [144, 269] on pre "​" at bounding box center [378, 276] width 496 height 14
click at [139, 269] on span at bounding box center [144, 276] width 22 height 14
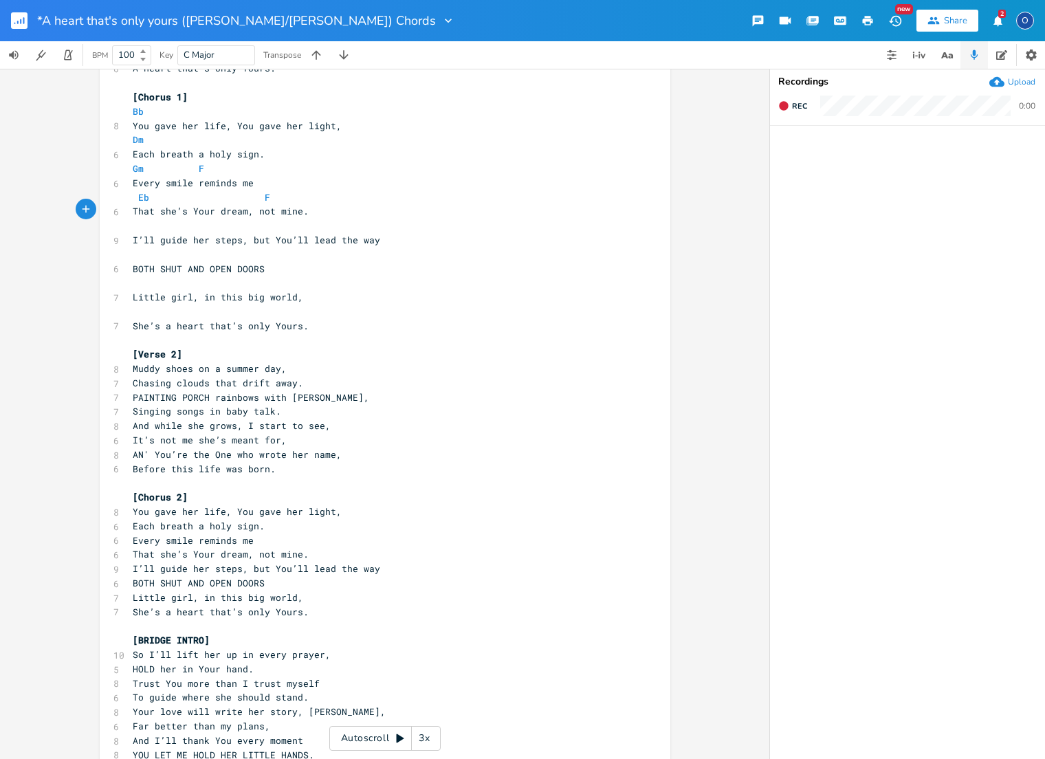
scroll to position [0, 6]
type textarea "Bb"
click at [163, 249] on pre "​" at bounding box center [378, 256] width 496 height 14
type textarea "Dm"
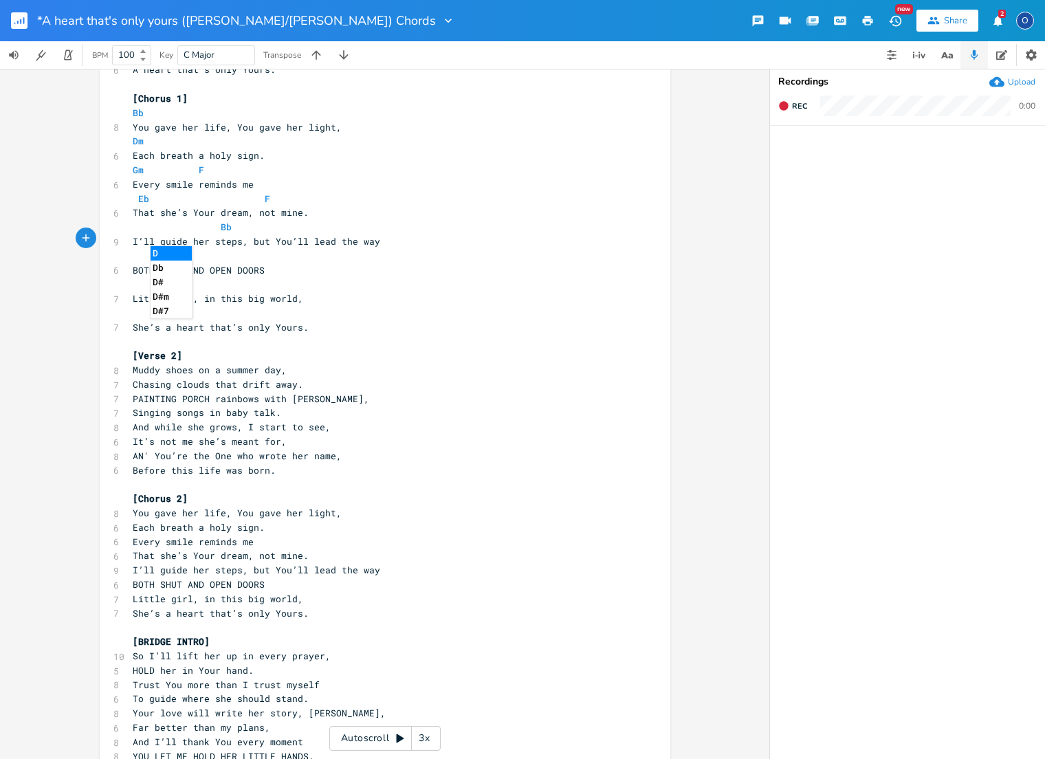
scroll to position [0, 12]
click at [147, 249] on span at bounding box center [144, 256] width 22 height 14
click at [148, 277] on pre "​" at bounding box center [378, 284] width 496 height 14
type textarea "Cm"
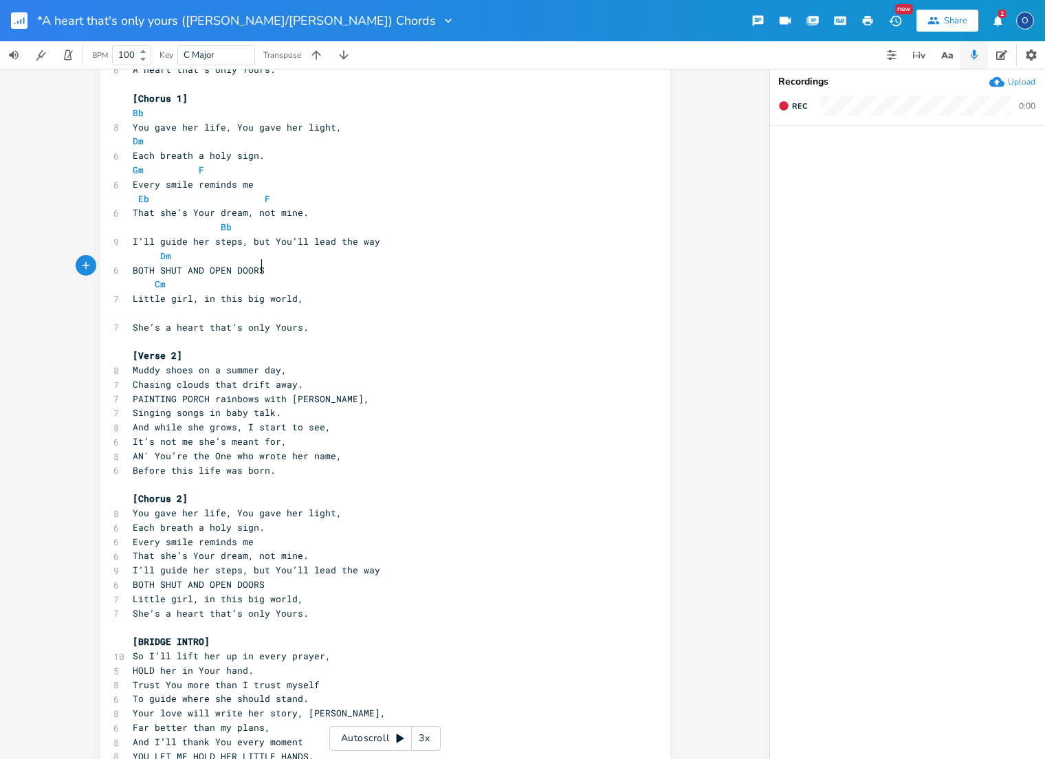
scroll to position [0, 5]
type textarea "Dm"
click at [162, 306] on pre "​" at bounding box center [378, 313] width 496 height 14
type textarea "Eb"
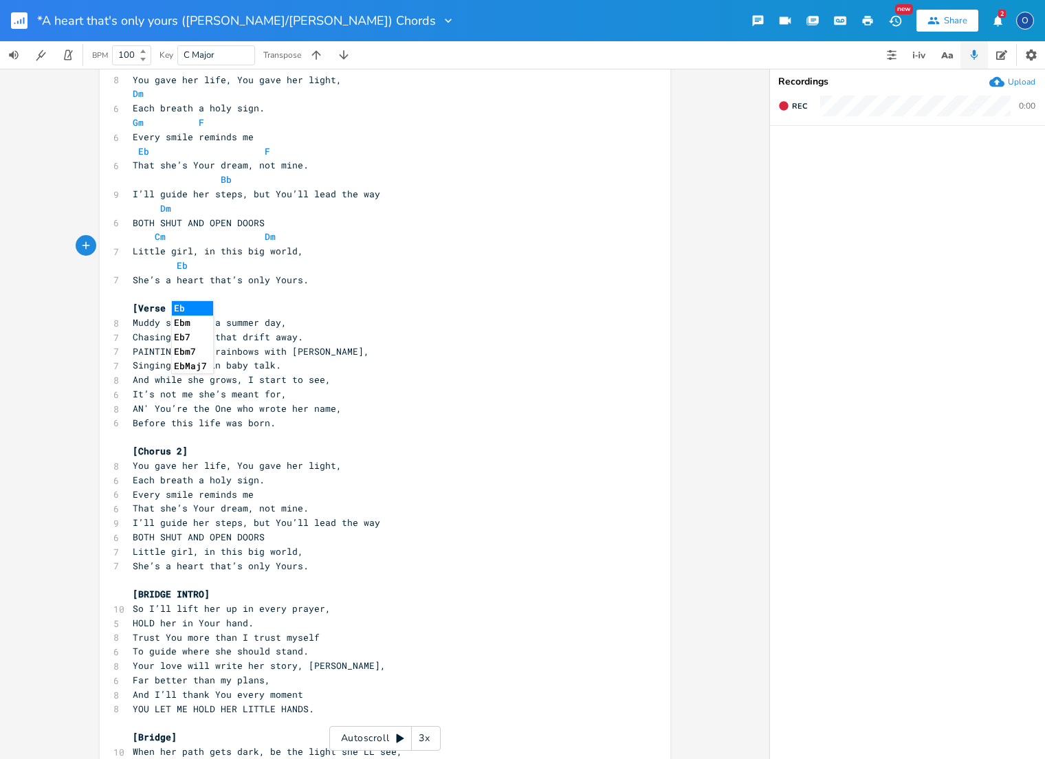
scroll to position [345, 0]
click at [216, 257] on pre "Eb" at bounding box center [378, 264] width 496 height 14
type textarea "F"
type textarea "Bb"
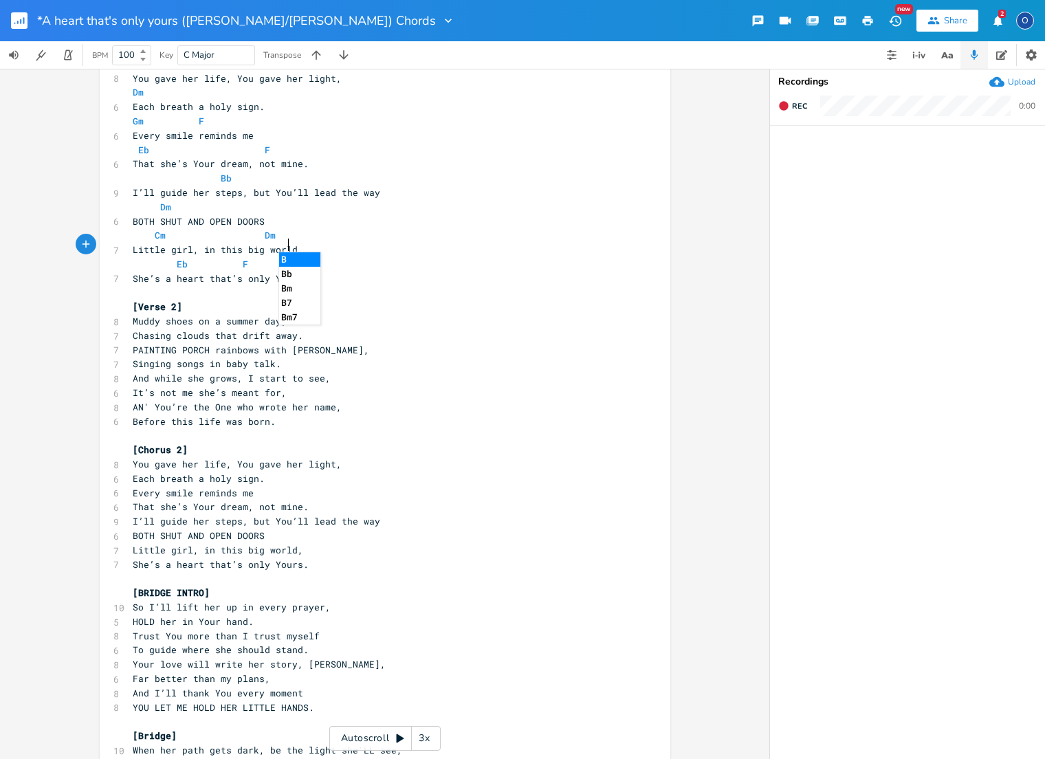
scroll to position [0, 9]
click at [133, 315] on span "Muddy shoes on a summer day," at bounding box center [210, 321] width 154 height 12
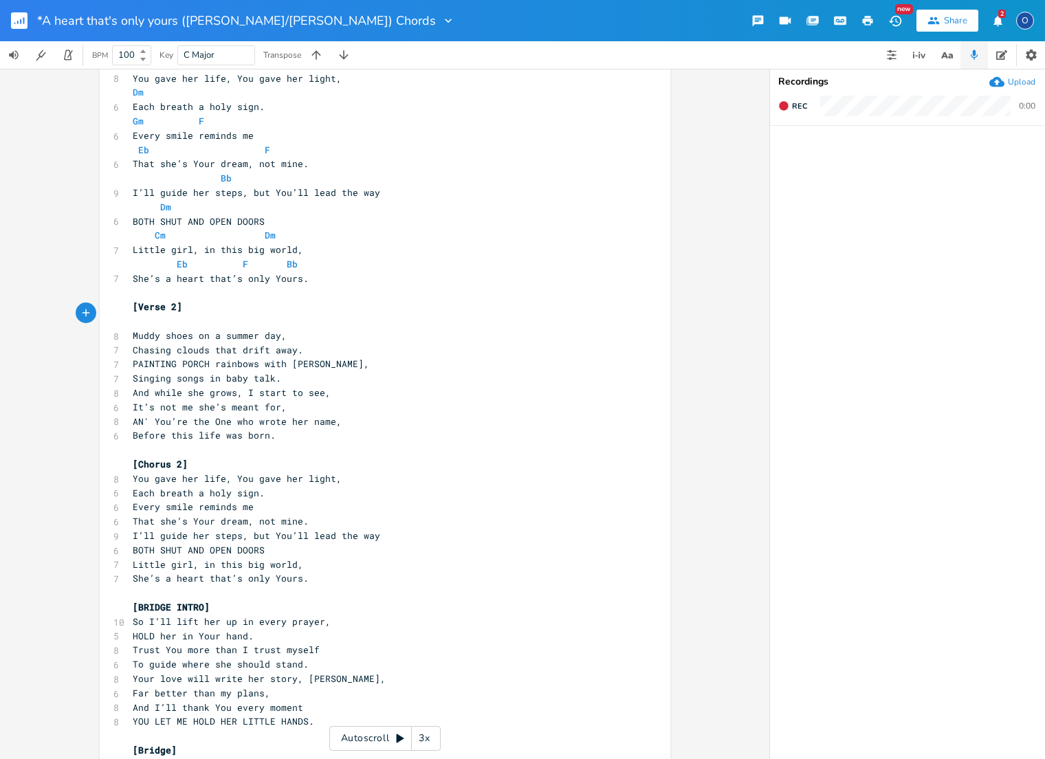
click at [130, 343] on pre "Chasing clouds that drift away." at bounding box center [378, 350] width 496 height 14
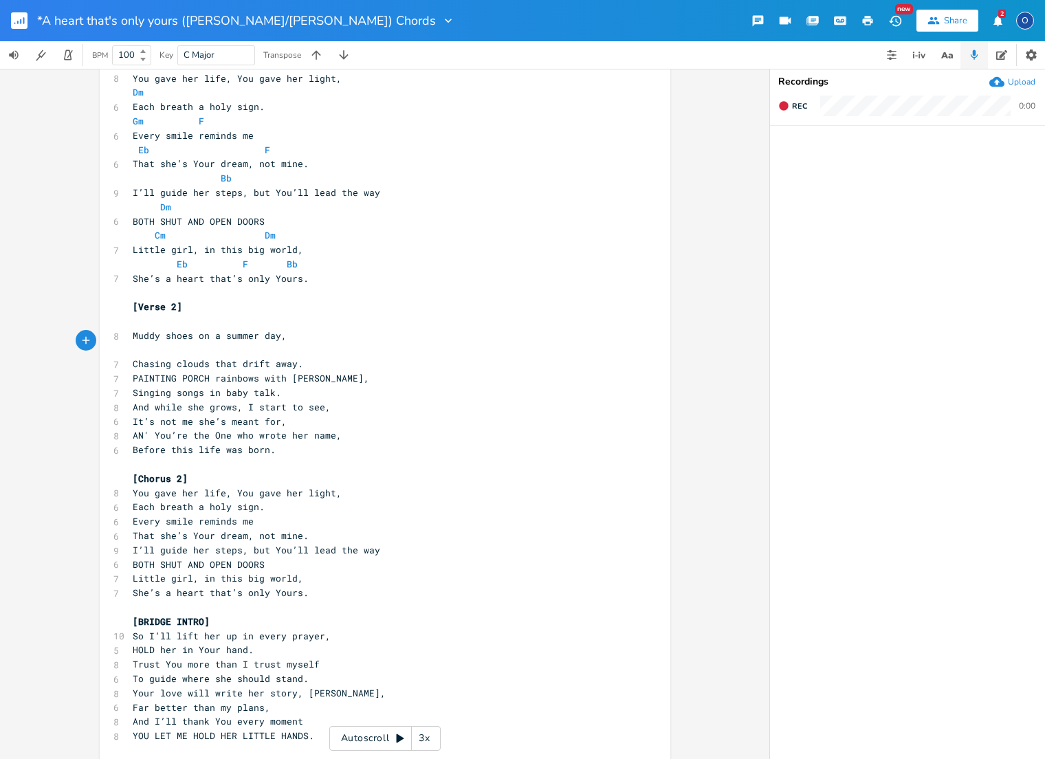
click at [133, 372] on span "PAINTING PORCH rainbows with [PERSON_NAME]," at bounding box center [251, 378] width 237 height 12
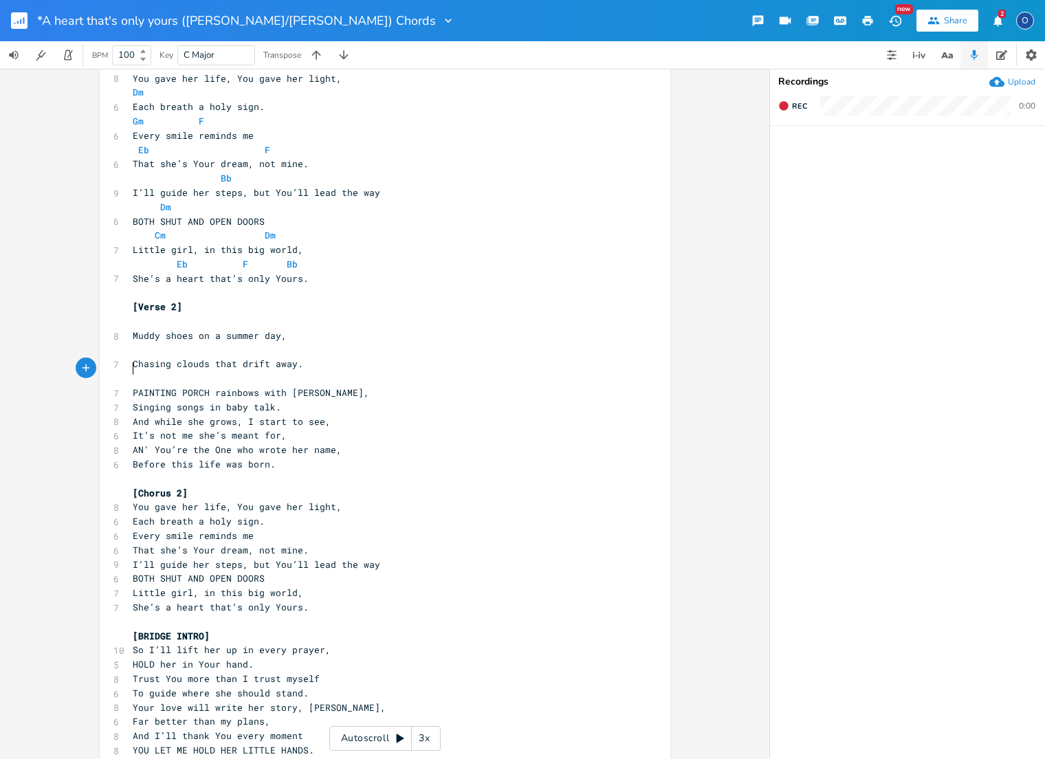
click at [130, 400] on pre "Singing songs in baby talk." at bounding box center [378, 407] width 496 height 14
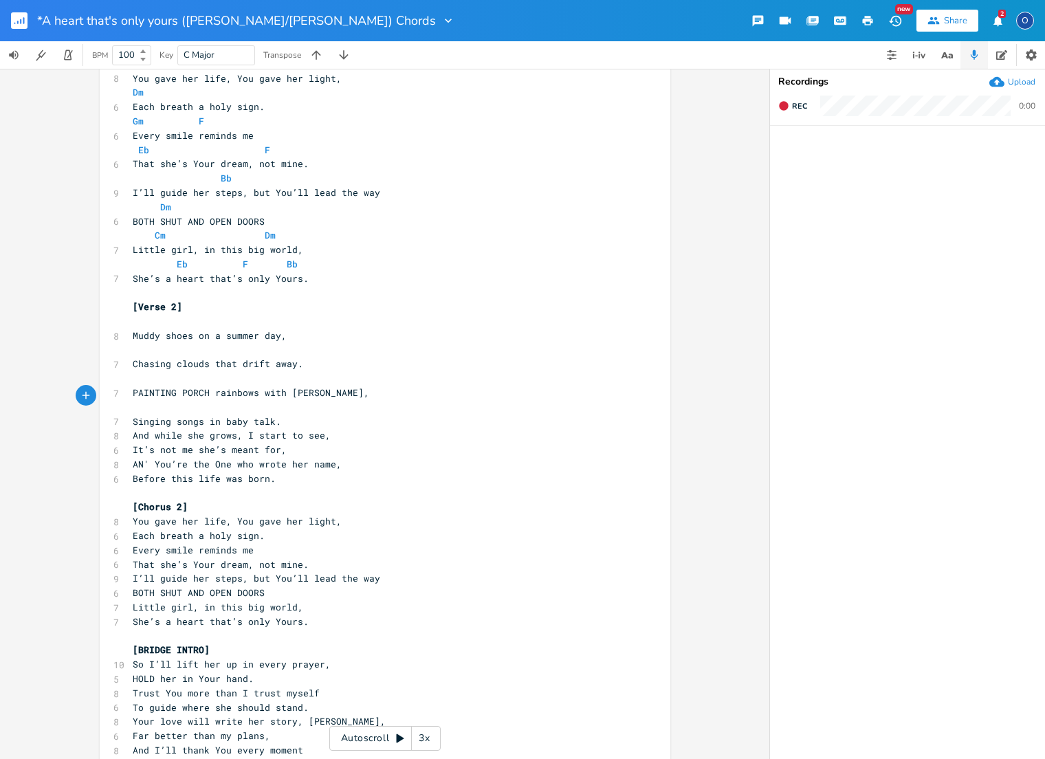
click at [130, 428] on pre "And while she grows, I start to see," at bounding box center [378, 435] width 496 height 14
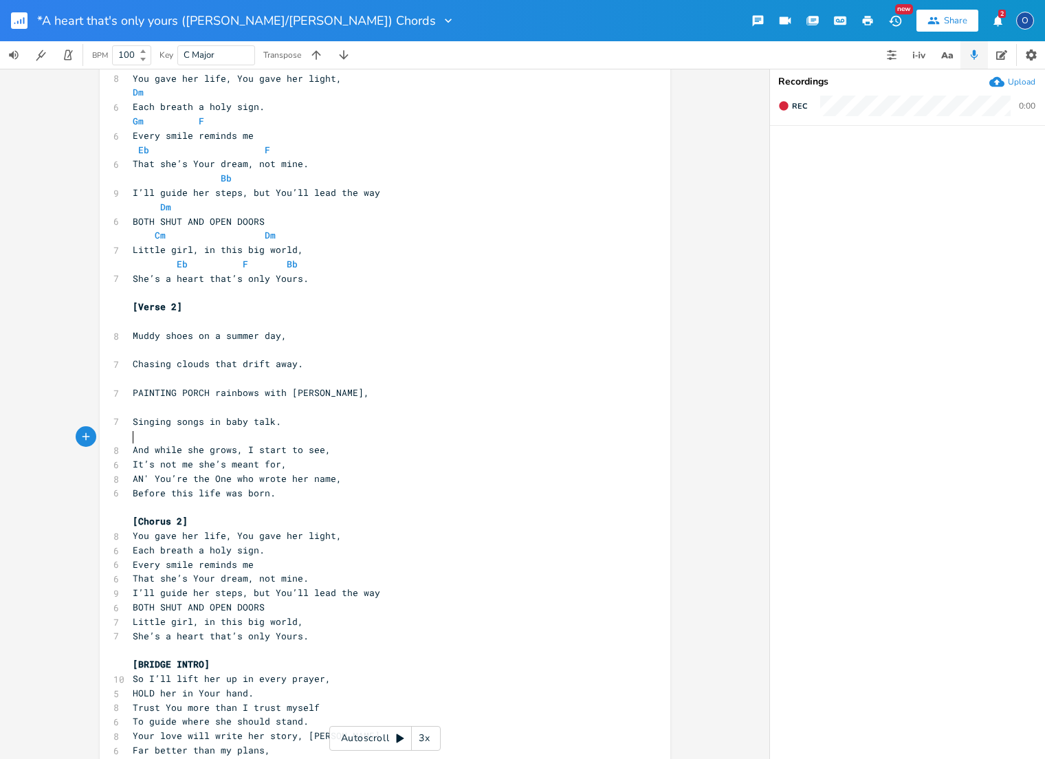
click at [130, 457] on pre "It’s not me she’s meant for," at bounding box center [378, 464] width 496 height 14
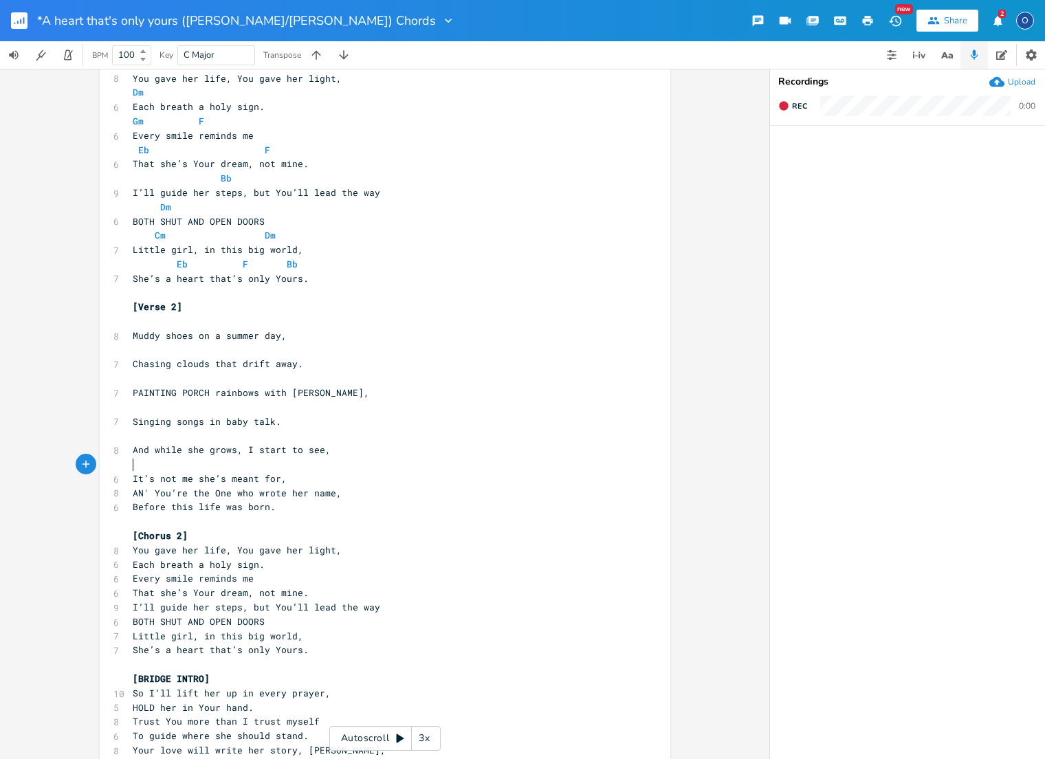
click at [130, 486] on pre "AN' You’re the One who wrote her name," at bounding box center [378, 493] width 496 height 14
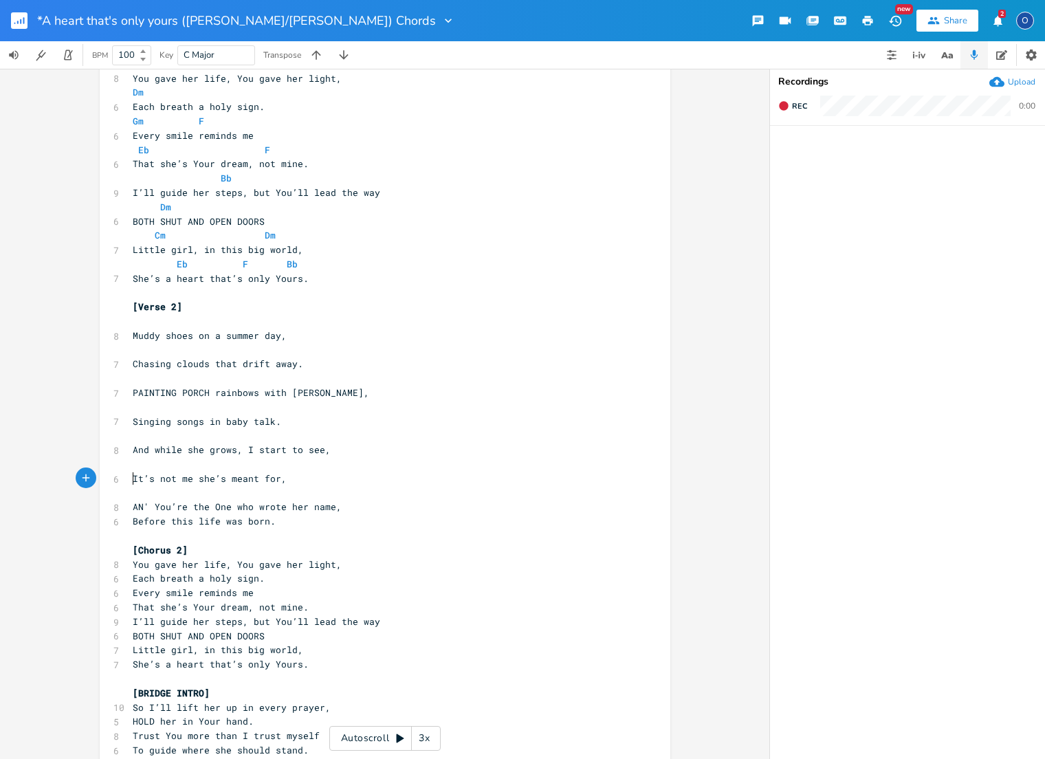
click at [133, 515] on span "Before this life was born." at bounding box center [204, 521] width 143 height 12
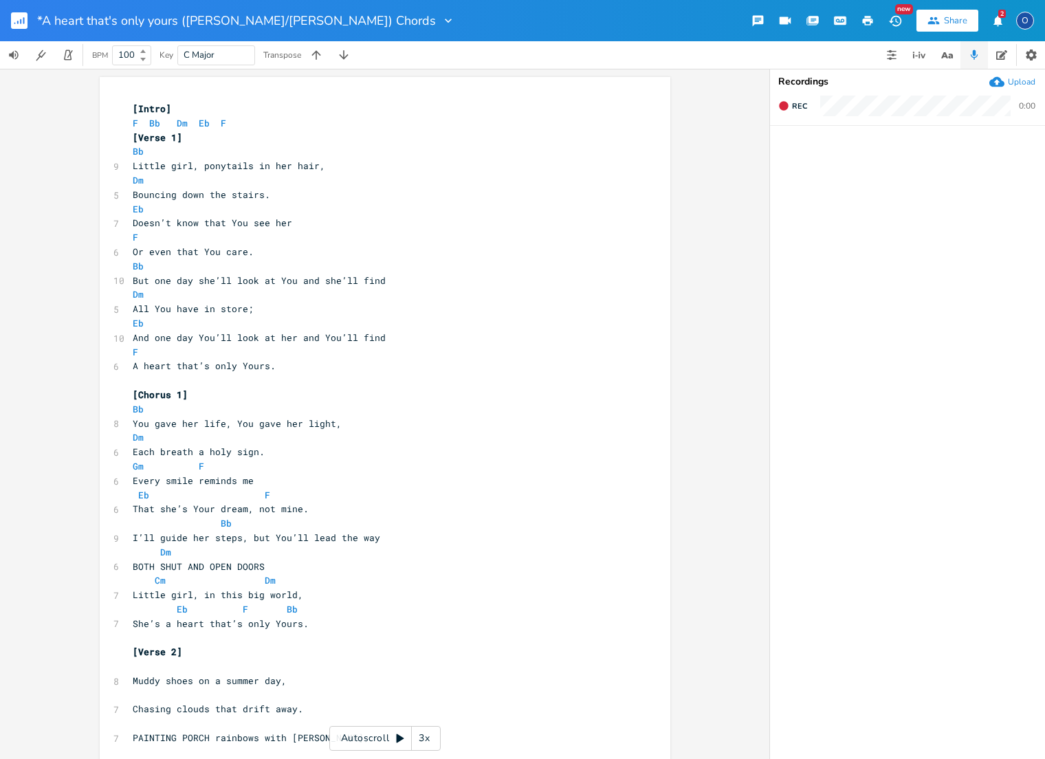
scroll to position [0, 0]
drag, startPoint x: 149, startPoint y: 150, endPoint x: 139, endPoint y: 150, distance: 9.6
click at [139, 150] on pre "Bb" at bounding box center [378, 151] width 496 height 14
click at [144, 193] on span "Bouncing down the stairs." at bounding box center [202, 194] width 138 height 12
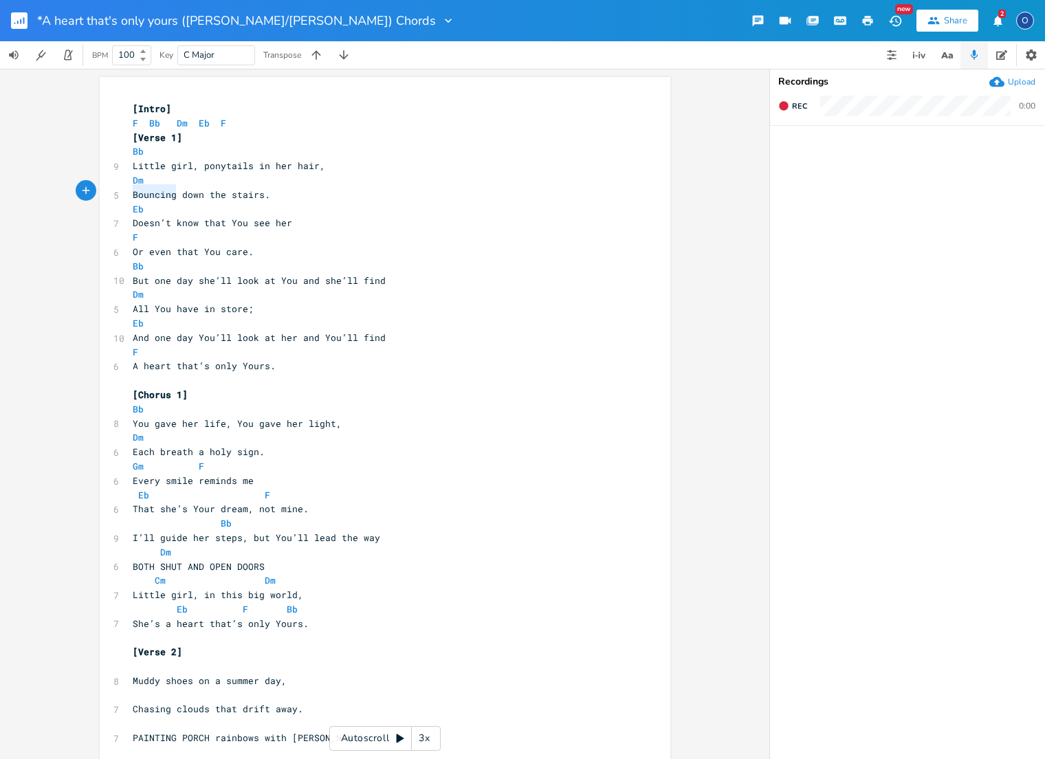
type textarea "Bouncing down the stairs."
click at [144, 193] on span "Bouncing down the stairs." at bounding box center [202, 194] width 138 height 12
click at [339, 164] on pre "Little girl, ponytails in her hair," at bounding box center [378, 166] width 496 height 14
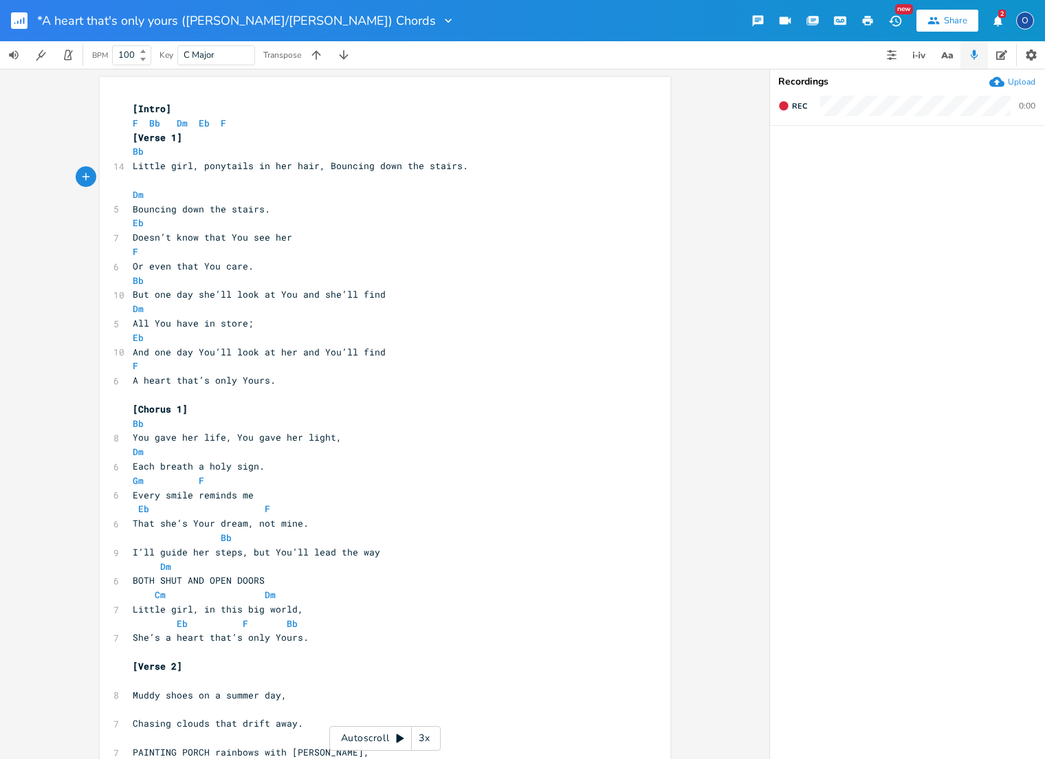
click at [346, 149] on pre "Bb" at bounding box center [378, 151] width 496 height 14
click at [332, 149] on pre "Bb" at bounding box center [378, 151] width 496 height 14
click at [265, 149] on pre "Bb" at bounding box center [378, 151] width 496 height 14
type textarea "Dm"
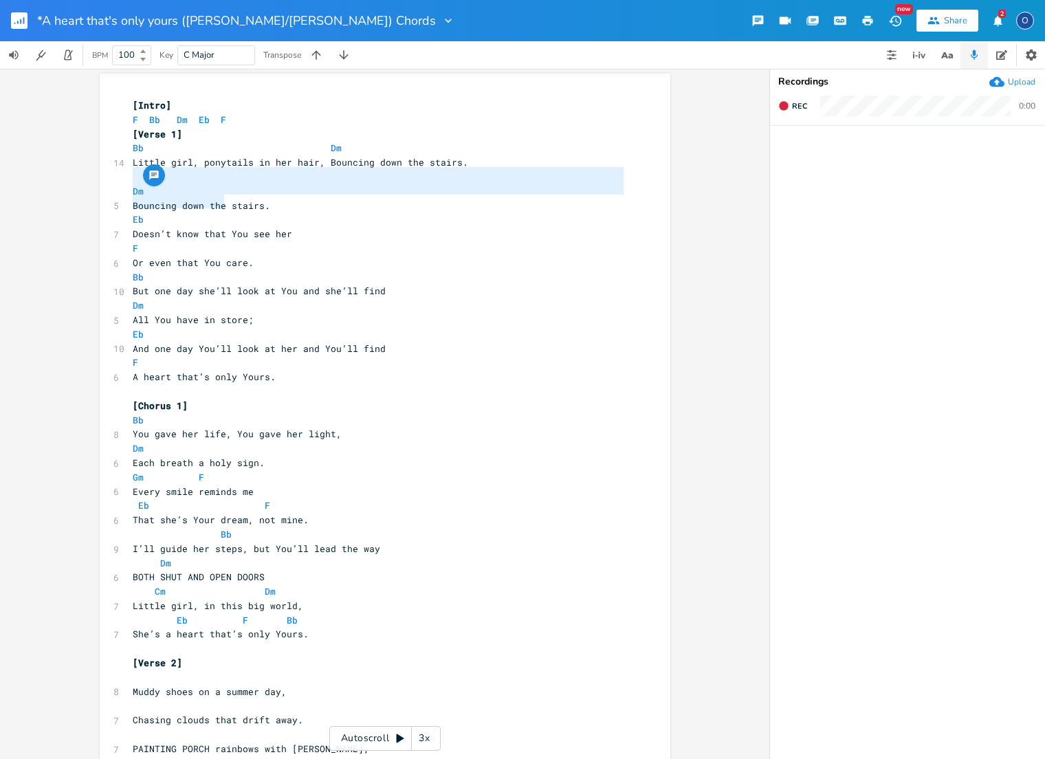
type textarea "Dm Bouncing down the stairs."
drag, startPoint x: 130, startPoint y: 173, endPoint x: 270, endPoint y: 201, distance: 142.3
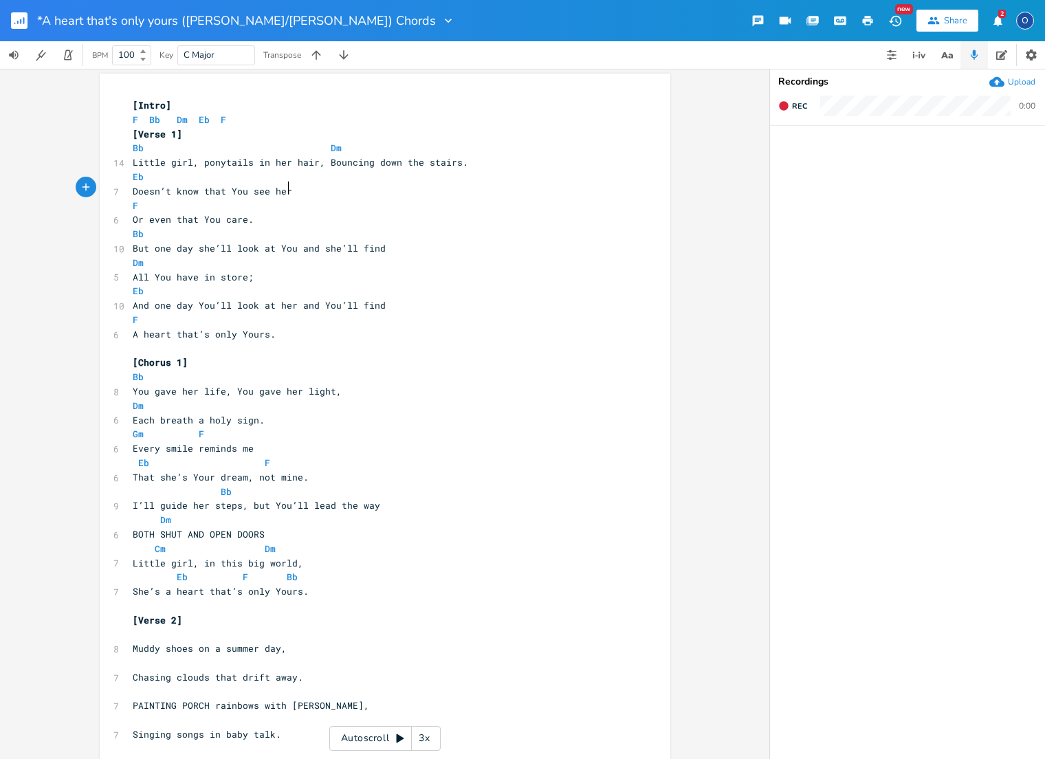
click at [283, 188] on span "Doesn’t know that You see her" at bounding box center [213, 191] width 160 height 12
type textarea ","
click at [133, 215] on span "Or even that You care." at bounding box center [193, 219] width 121 height 12
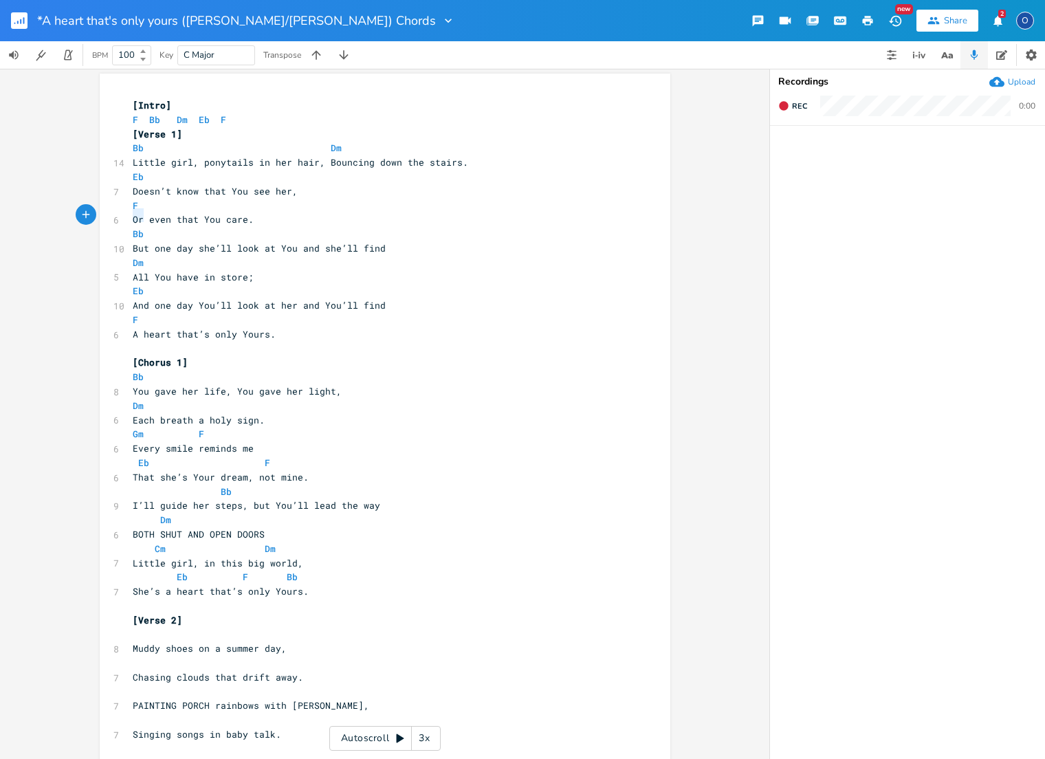
type textarea "Or even that You care."
click at [133, 215] on span "Or even that You care." at bounding box center [193, 219] width 121 height 12
click at [319, 189] on pre "Doesn’t know that You see her," at bounding box center [378, 191] width 496 height 14
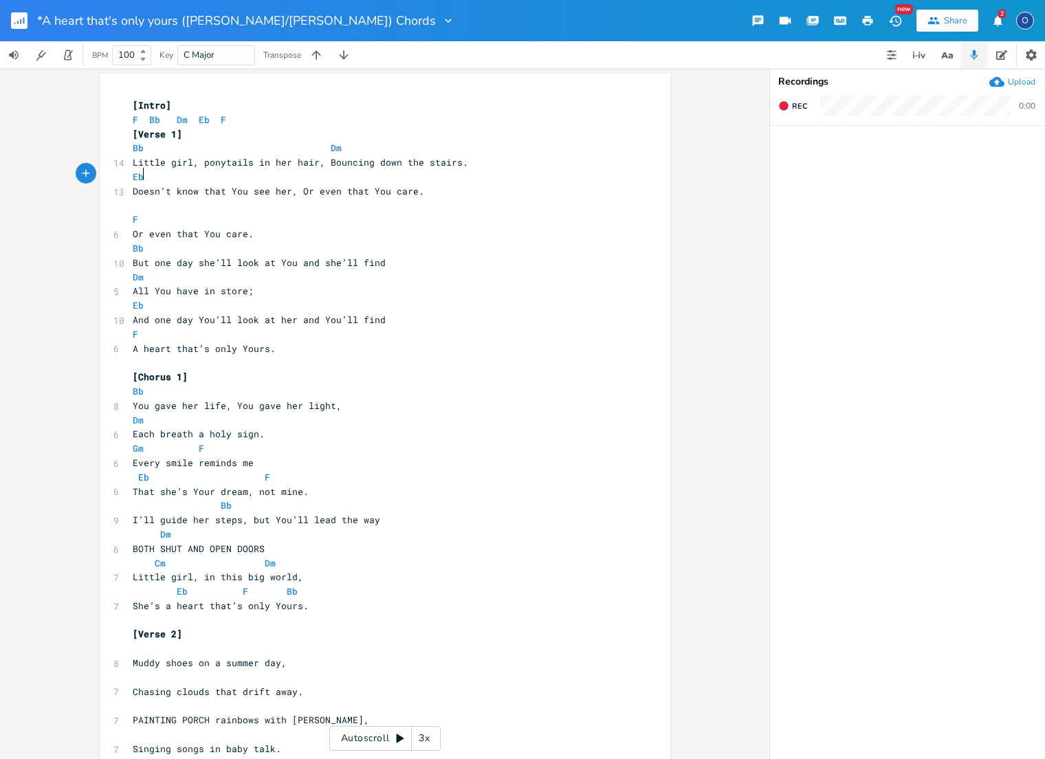
click at [322, 174] on pre "Eb" at bounding box center [378, 177] width 496 height 14
type textarea "F"
drag, startPoint x: 124, startPoint y: 208, endPoint x: 241, endPoint y: 222, distance: 118.5
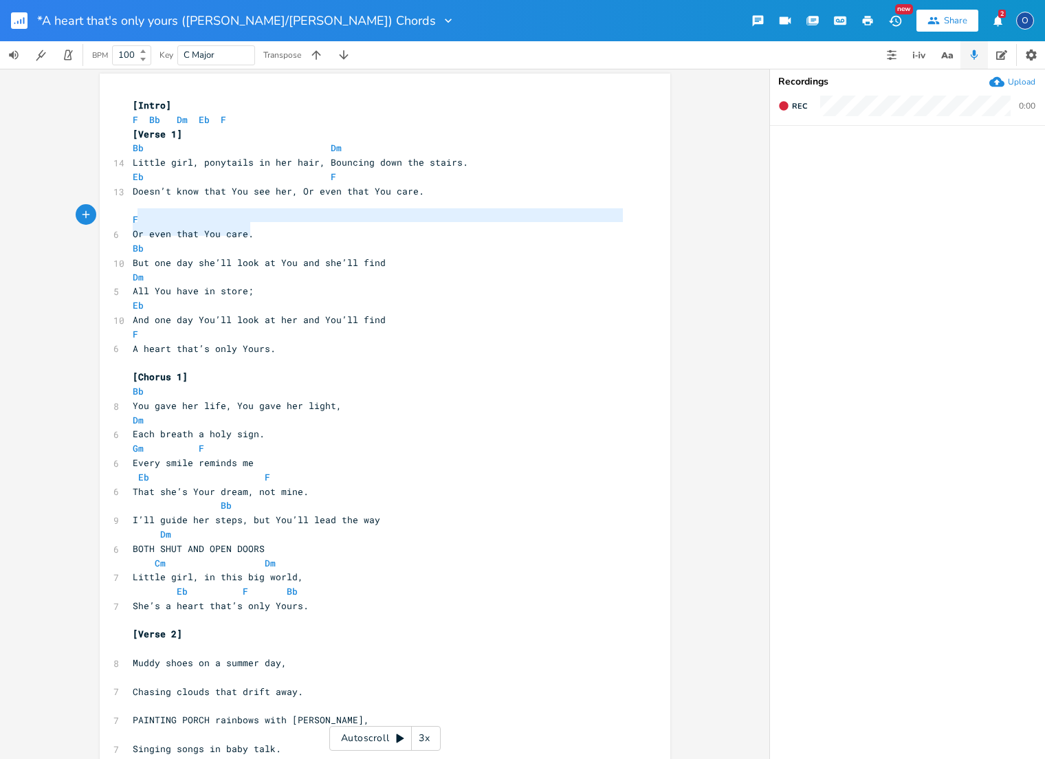
type textarea "F Or even that You care."
drag, startPoint x: 254, startPoint y: 230, endPoint x: 102, endPoint y: 208, distance: 153.6
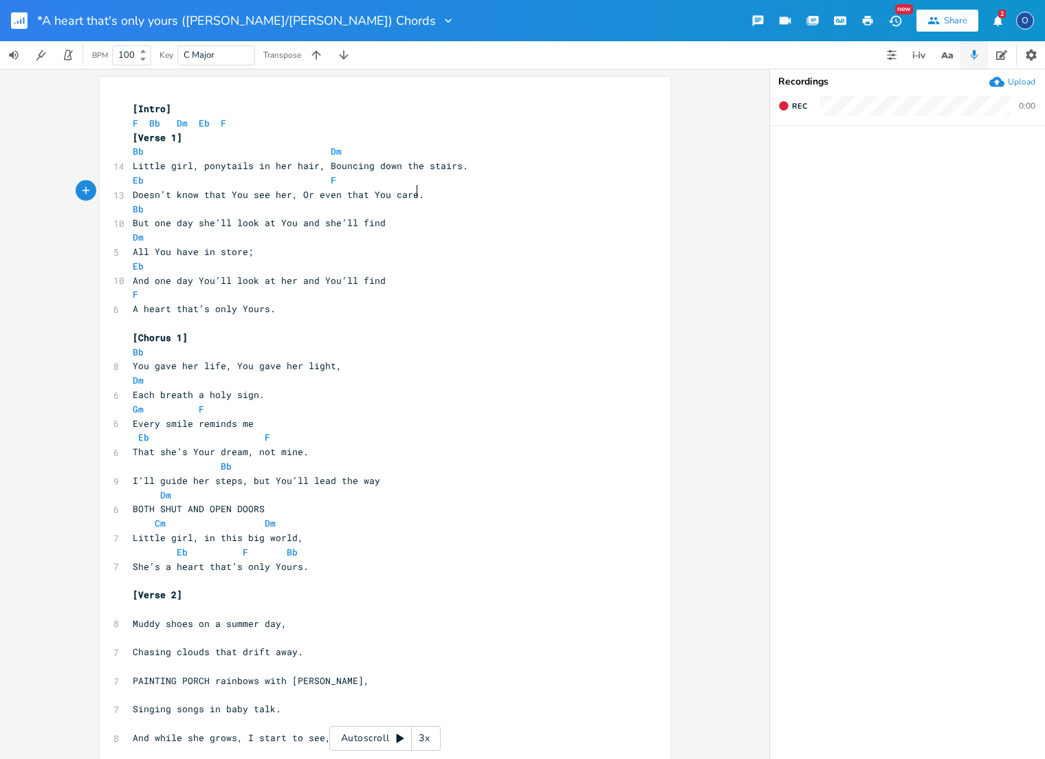
scroll to position [0, 0]
click at [382, 221] on pre "But one day she’ll look at You and she’ll find" at bounding box center [378, 223] width 496 height 14
type textarea ","
type textarea "e"
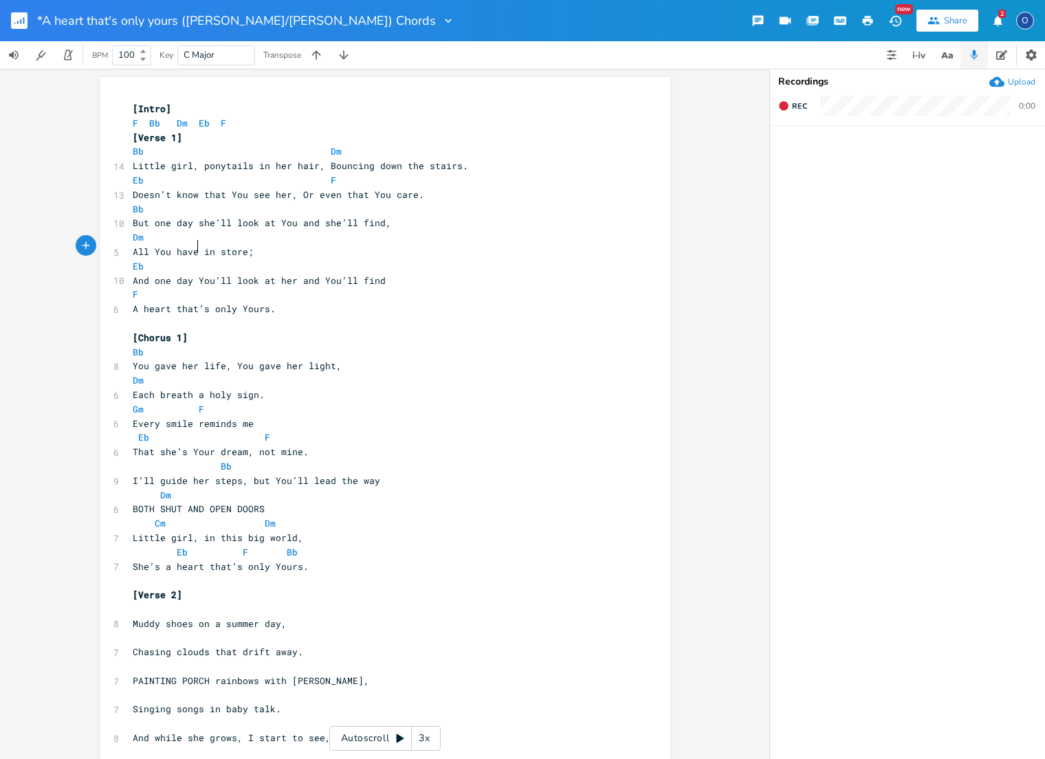
click at [189, 248] on span "All You have in store;" at bounding box center [193, 251] width 121 height 12
type textarea "have"
click at [188, 248] on span "All You have in store;" at bounding box center [193, 251] width 121 height 12
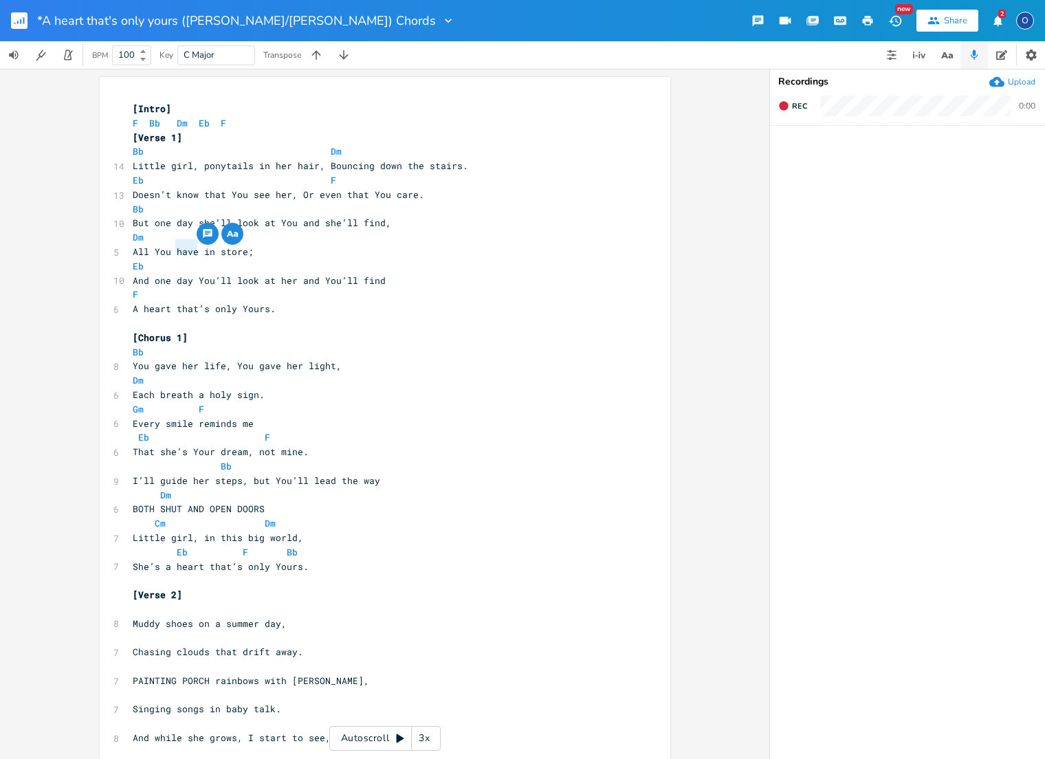
click at [188, 247] on span "All You have in store;" at bounding box center [193, 251] width 121 height 12
click at [187, 247] on span "All You have in store;" at bounding box center [193, 251] width 121 height 12
type textarea "All You have in store;"
click at [187, 247] on span "All You have in store;" at bounding box center [193, 251] width 121 height 12
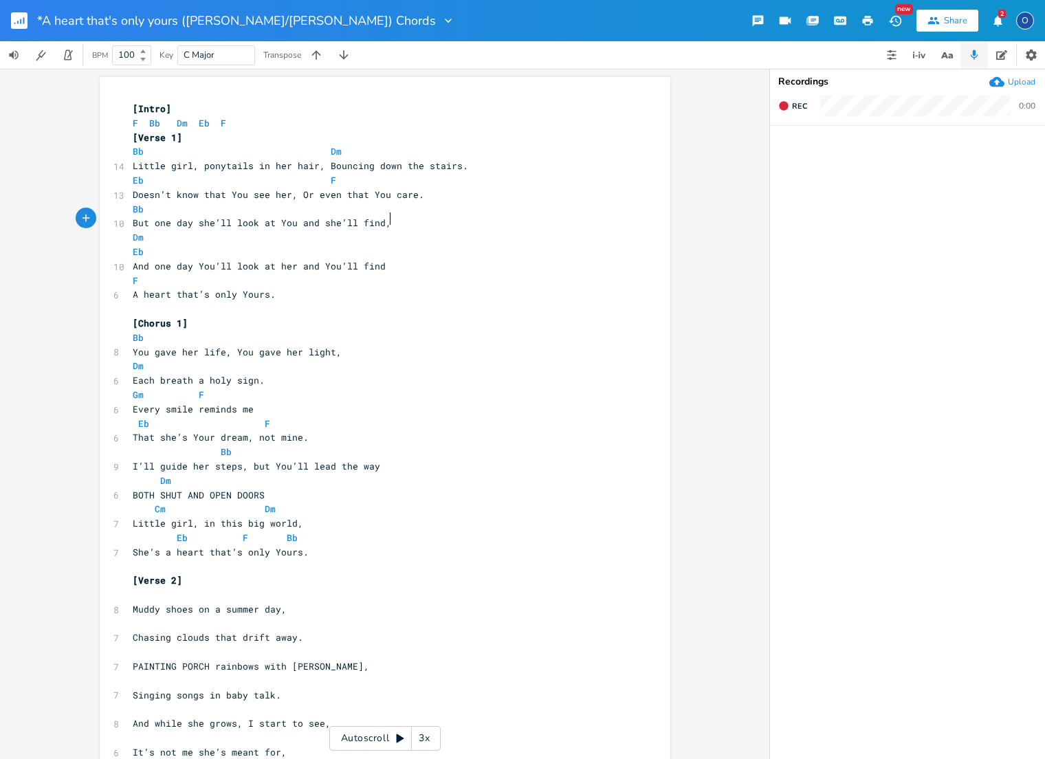
click at [398, 220] on pre "But one day she’ll look at You and she’ll find," at bounding box center [378, 223] width 496 height 14
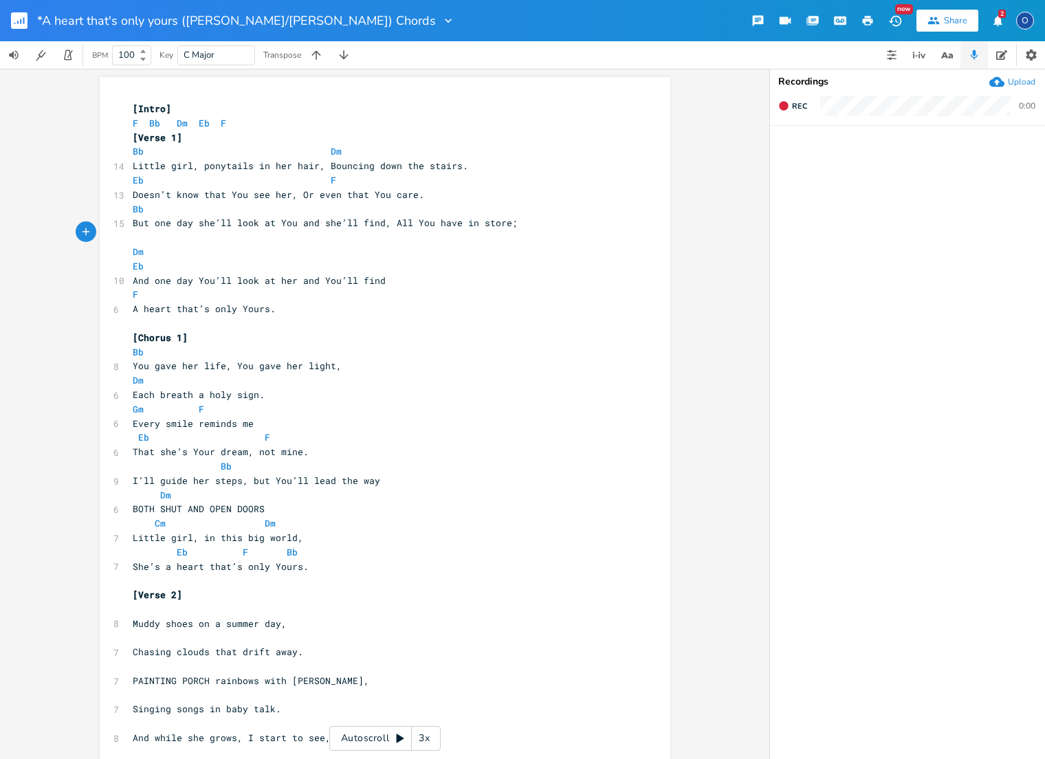
click at [360, 206] on pre "Bb" at bounding box center [378, 209] width 496 height 14
type textarea "Dm"
drag, startPoint x: 154, startPoint y: 248, endPoint x: 97, endPoint y: 235, distance: 58.6
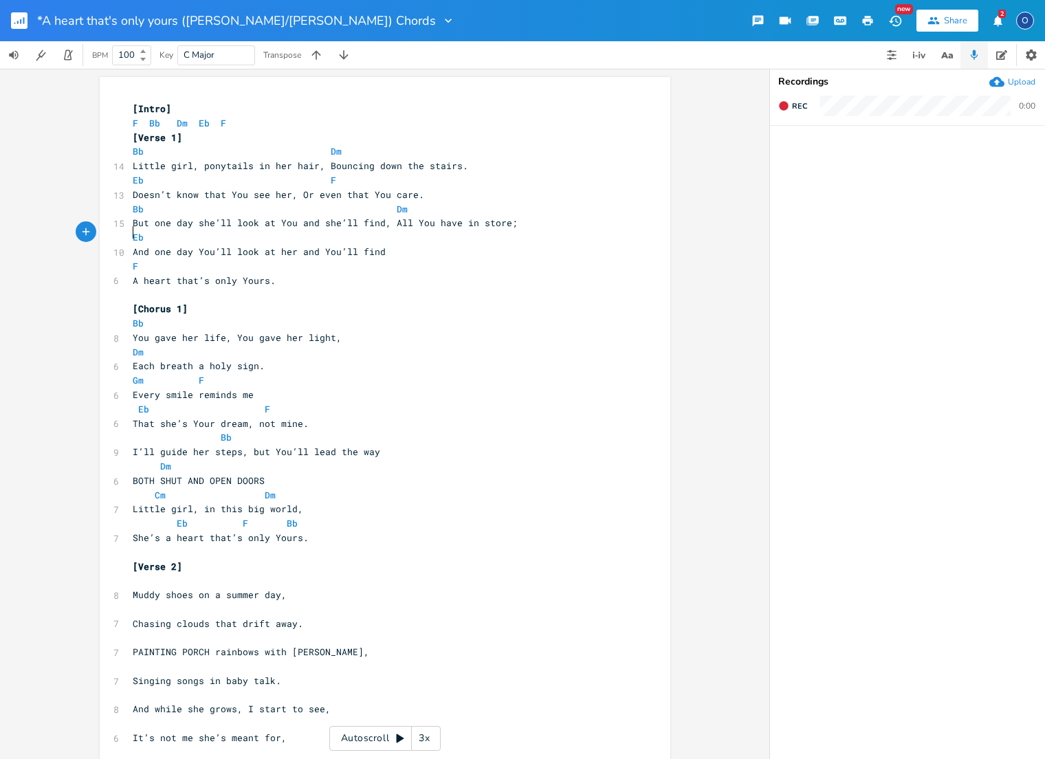
drag, startPoint x: 377, startPoint y: 245, endPoint x: 383, endPoint y: 256, distance: 13.2
click at [377, 245] on pre "And one day You’ll look at her and You’ll find" at bounding box center [378, 252] width 496 height 14
type textarea ","
click at [174, 274] on span "A heart that’s only Yours." at bounding box center [204, 280] width 143 height 12
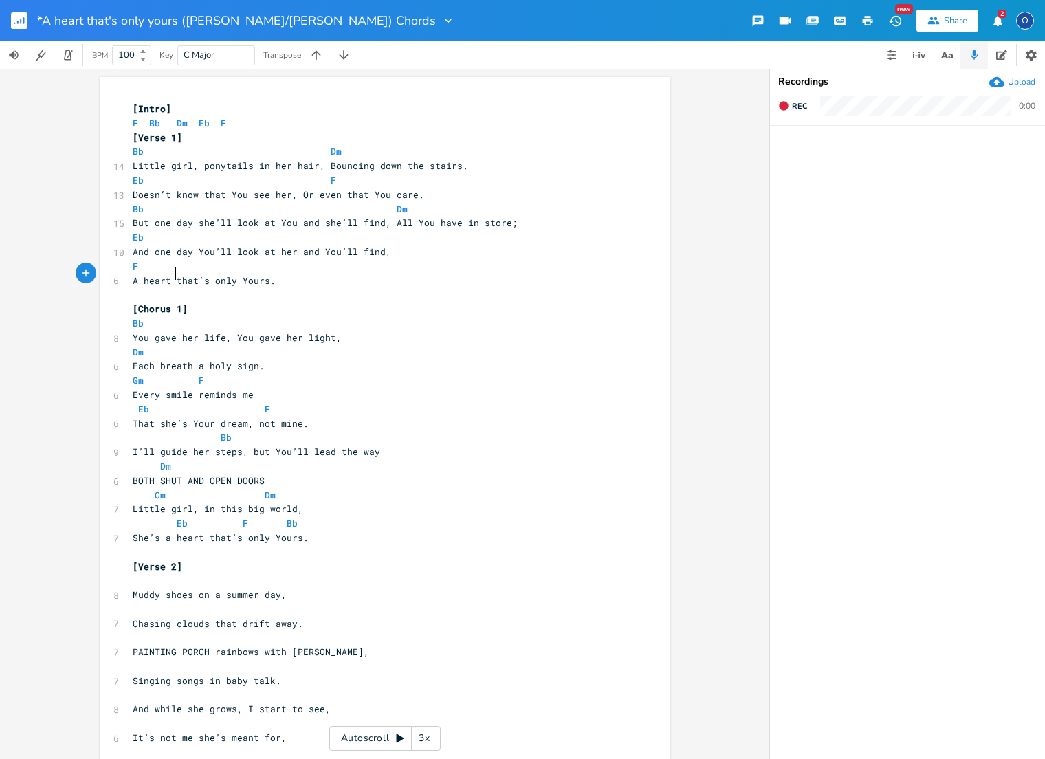
click at [173, 274] on span "A heart that’s only Yours." at bounding box center [204, 280] width 143 height 12
type textarea "that"
click at [173, 274] on span "A heart that’s only Yours." at bounding box center [204, 280] width 143 height 12
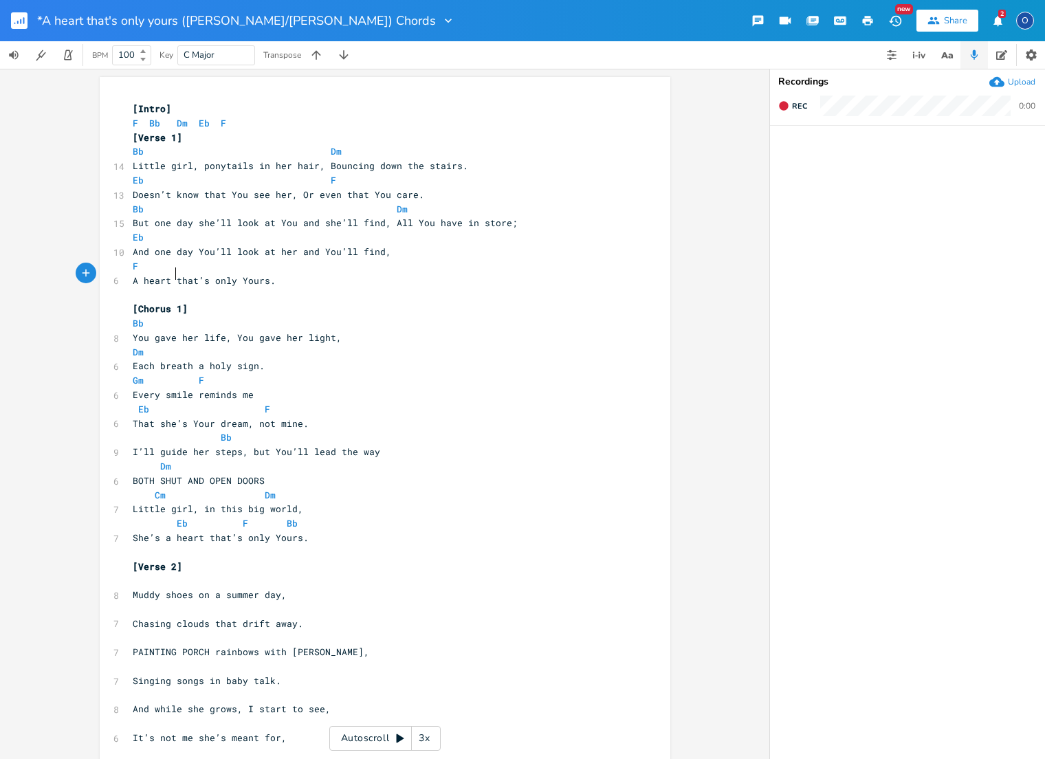
click at [173, 274] on span "A heart that’s only Yours." at bounding box center [204, 280] width 143 height 12
type textarea "that"
click at [173, 274] on span "A heart that’s only Yours." at bounding box center [204, 280] width 143 height 12
type textarea "that"
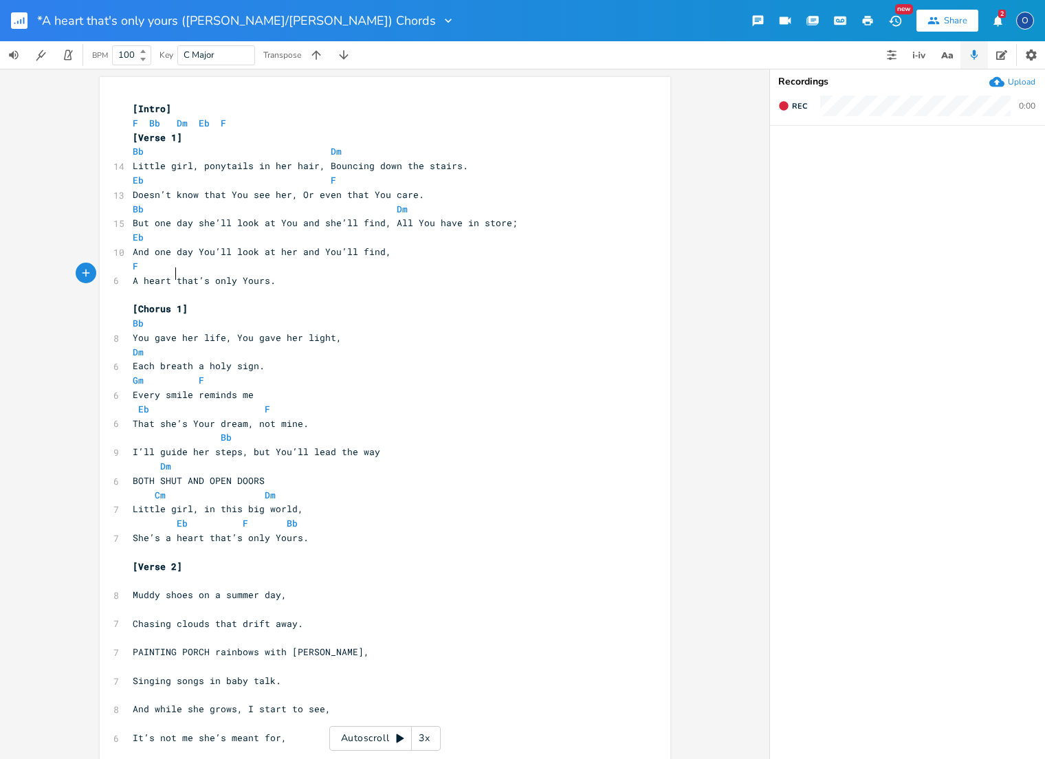
click at [173, 274] on span "A heart that’s only Yours." at bounding box center [204, 280] width 143 height 12
type textarea "A heart that’s only Yours."
click at [173, 274] on span "A heart that’s only Yours." at bounding box center [204, 280] width 143 height 12
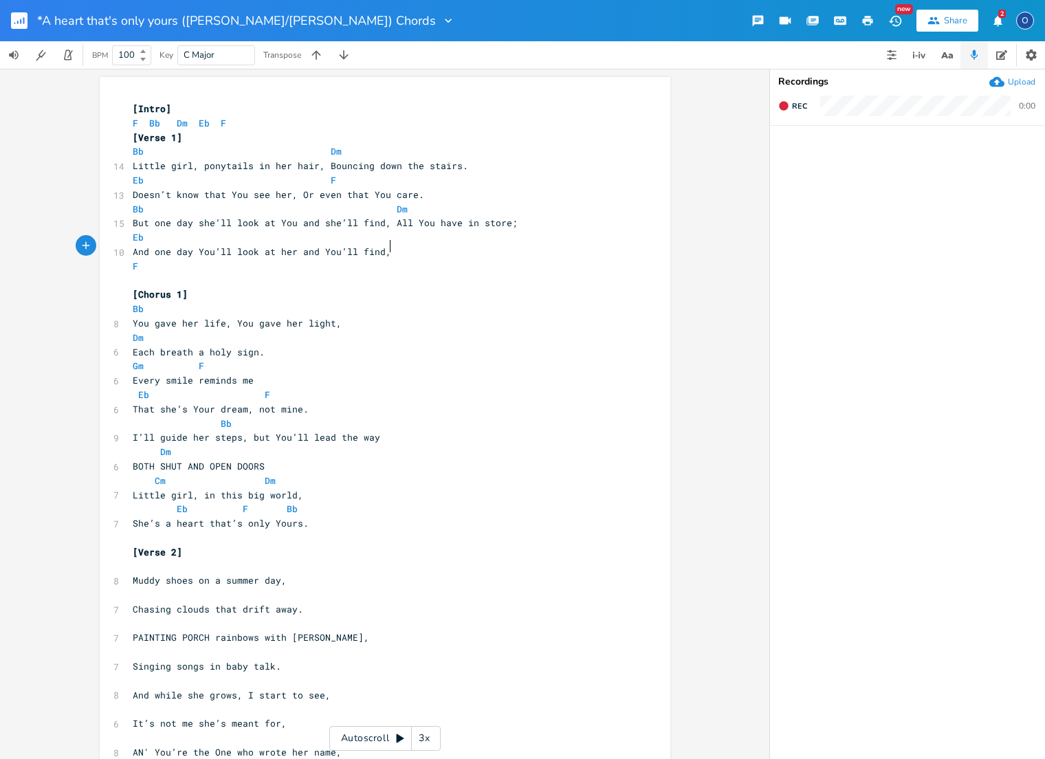
click at [398, 245] on pre "And one day You’ll look at her and You’ll find," at bounding box center [378, 252] width 496 height 14
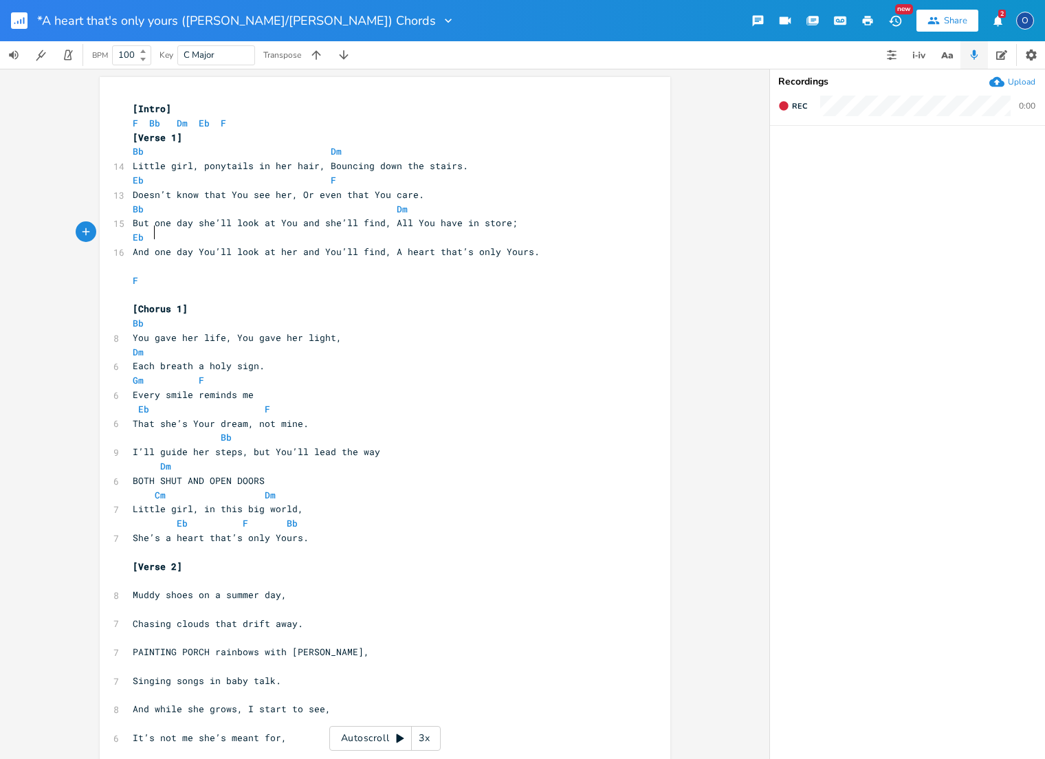
click at [409, 234] on pre "Eb" at bounding box center [378, 237] width 496 height 14
type textarea "F"
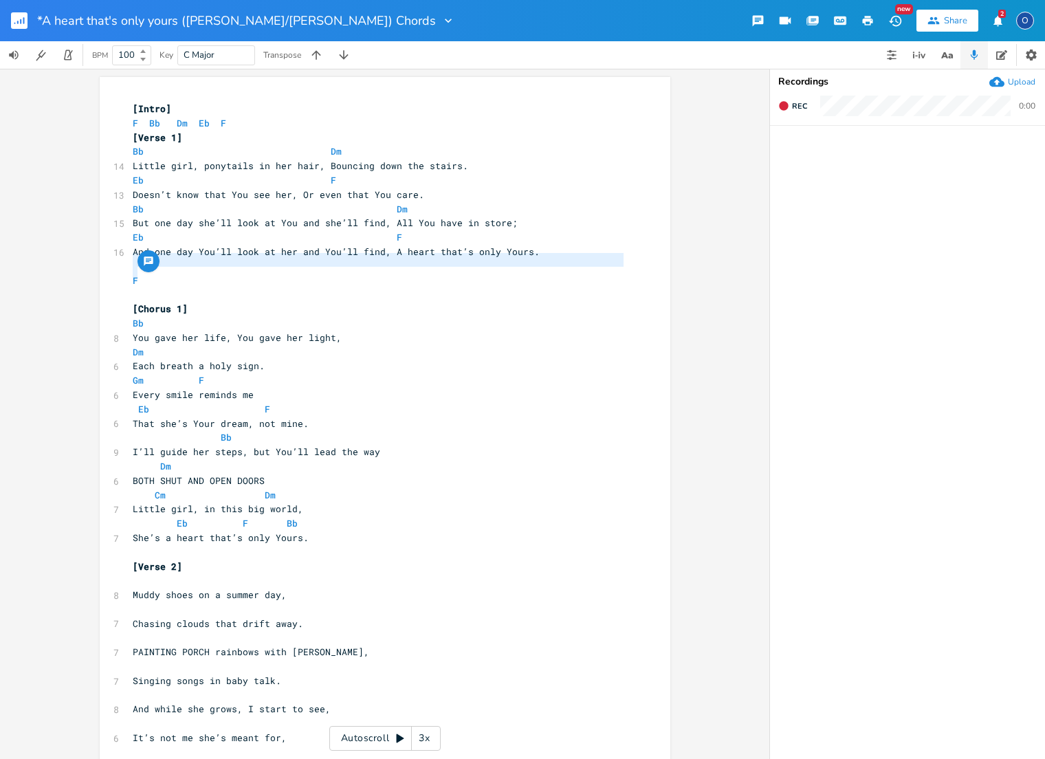
drag, startPoint x: 171, startPoint y: 275, endPoint x: 94, endPoint y: 265, distance: 77.7
click at [94, 265] on div "F x [Intro] F Bb Dm Eb F [Verse 1] Bb Dm 14 Little girl, ponytails in her hair,…" at bounding box center [384, 414] width 769 height 690
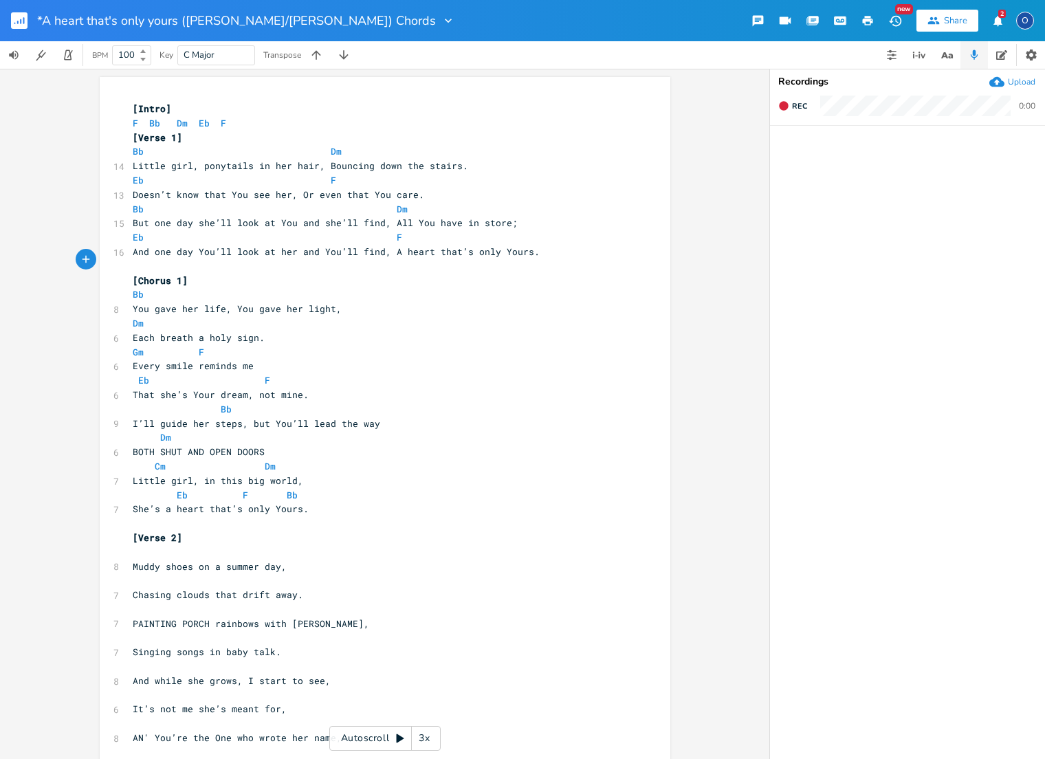
click at [164, 331] on span "Each breath a holy sign." at bounding box center [199, 337] width 132 height 12
type textarea "Each breath a holy sign."
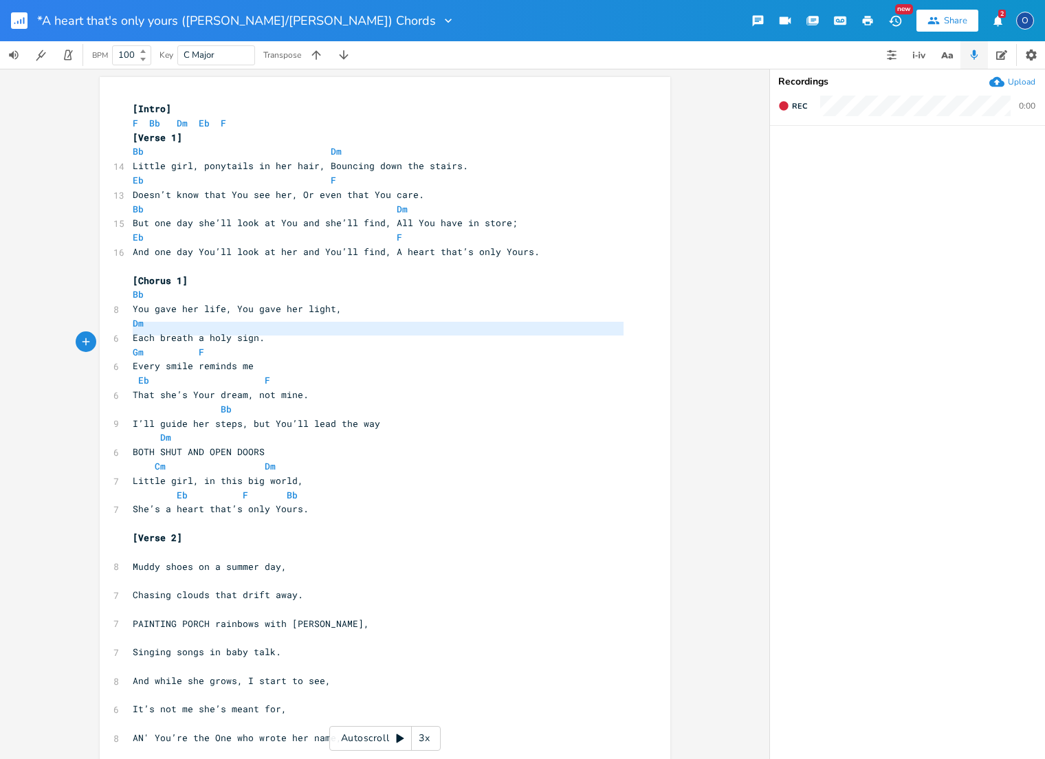
click at [164, 331] on span "Each breath a holy sign." at bounding box center [199, 337] width 132 height 12
click at [353, 302] on pre "You gave her life, You gave her light," at bounding box center [378, 309] width 496 height 14
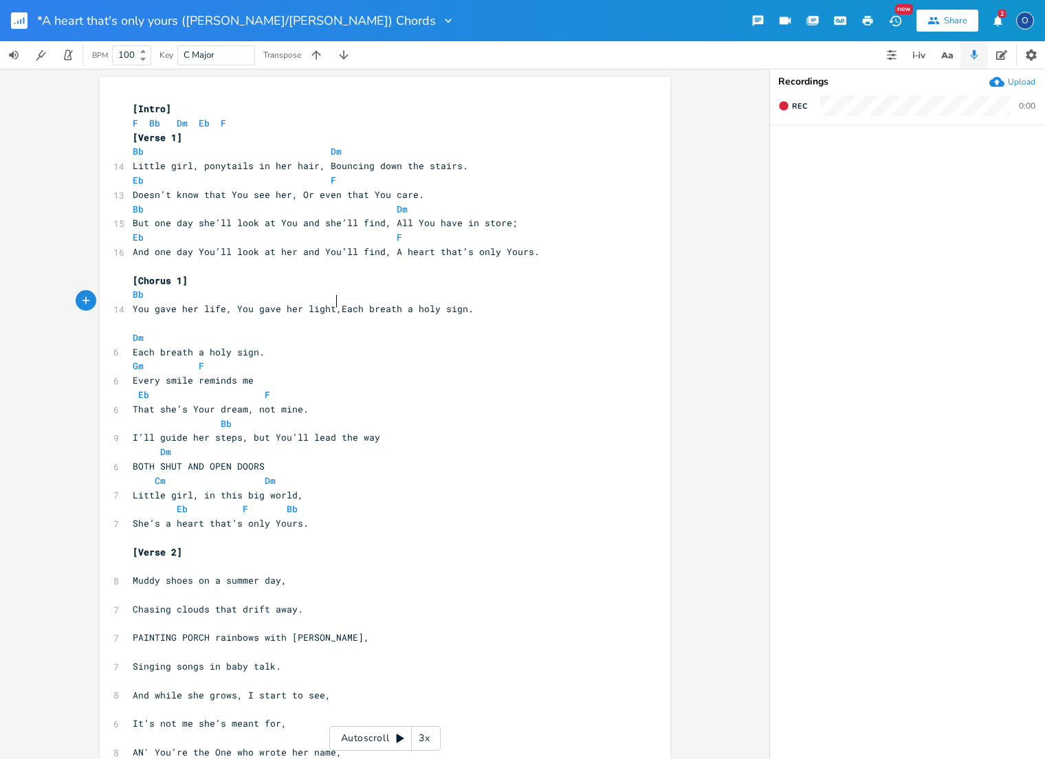
type textarea "Ea"
drag, startPoint x: 334, startPoint y: 298, endPoint x: 342, endPoint y: 297, distance: 9.0
click at [340, 303] on span "You gave her life, You gave her light,Each breath a holy sign." at bounding box center [303, 309] width 341 height 12
type textarea "e"
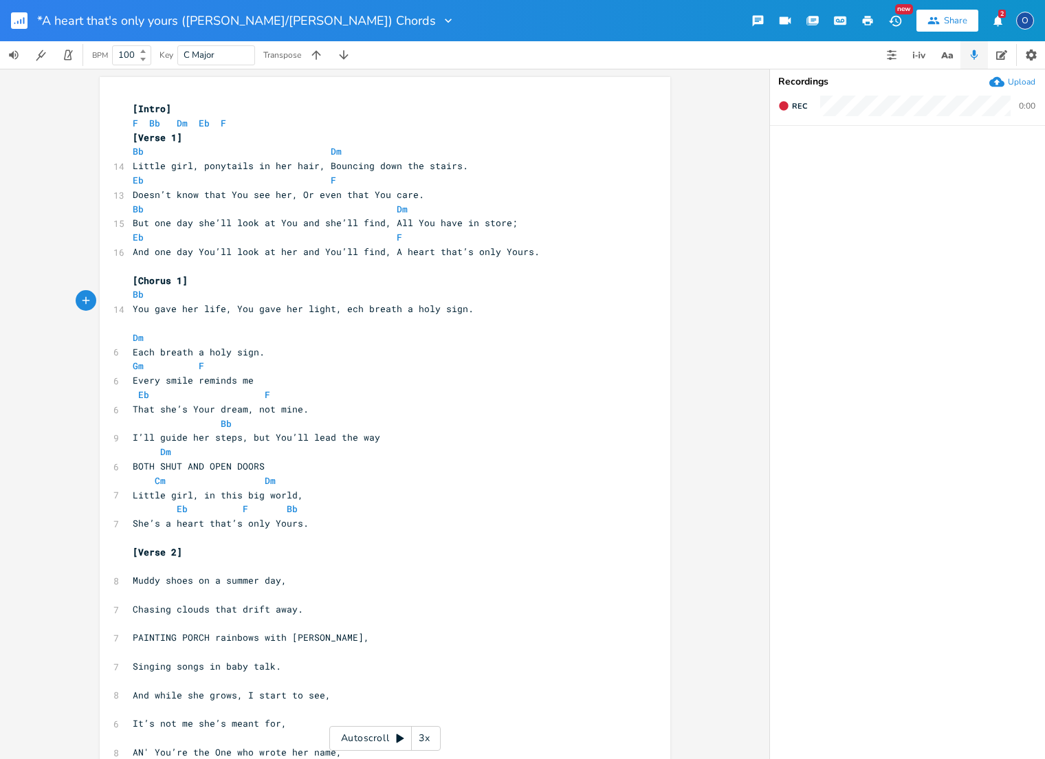
click at [270, 292] on pre "Bb" at bounding box center [378, 294] width 496 height 14
type textarea "Dm"
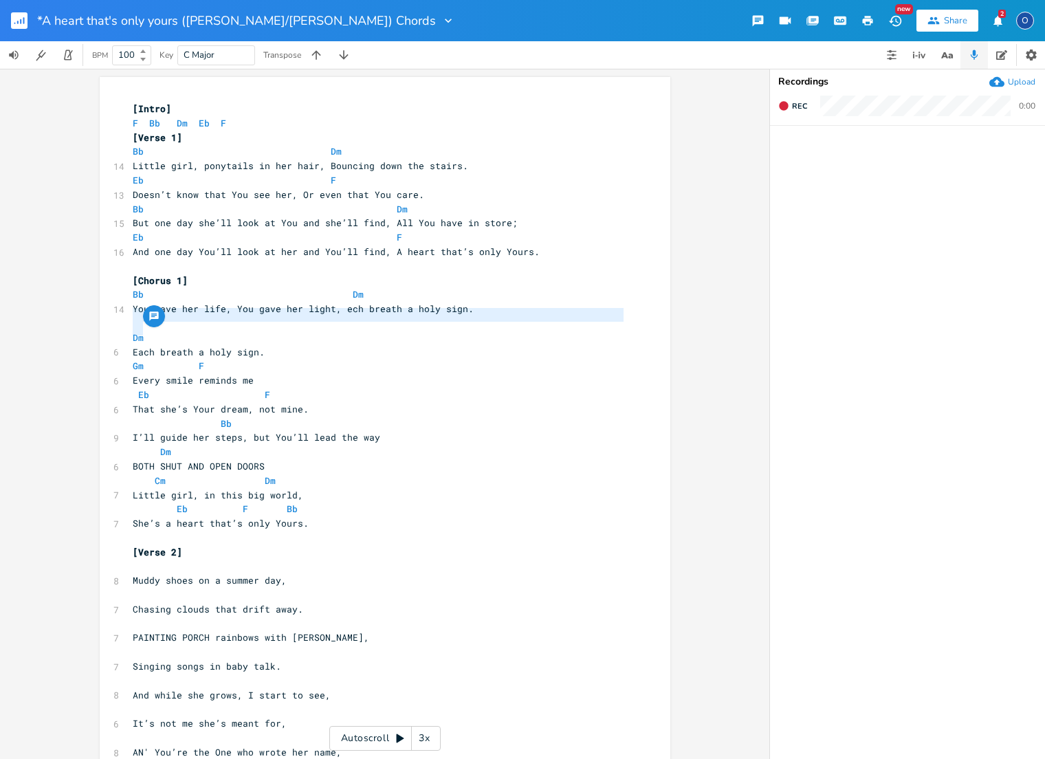
drag, startPoint x: 155, startPoint y: 327, endPoint x: 104, endPoint y: 317, distance: 51.9
click at [104, 317] on div "Dm x [Intro] F Bb Dm Eb F [Verse 1] Bb Dm 14 Little girl, ponytails in her hair…" at bounding box center [385, 764] width 571 height 1374
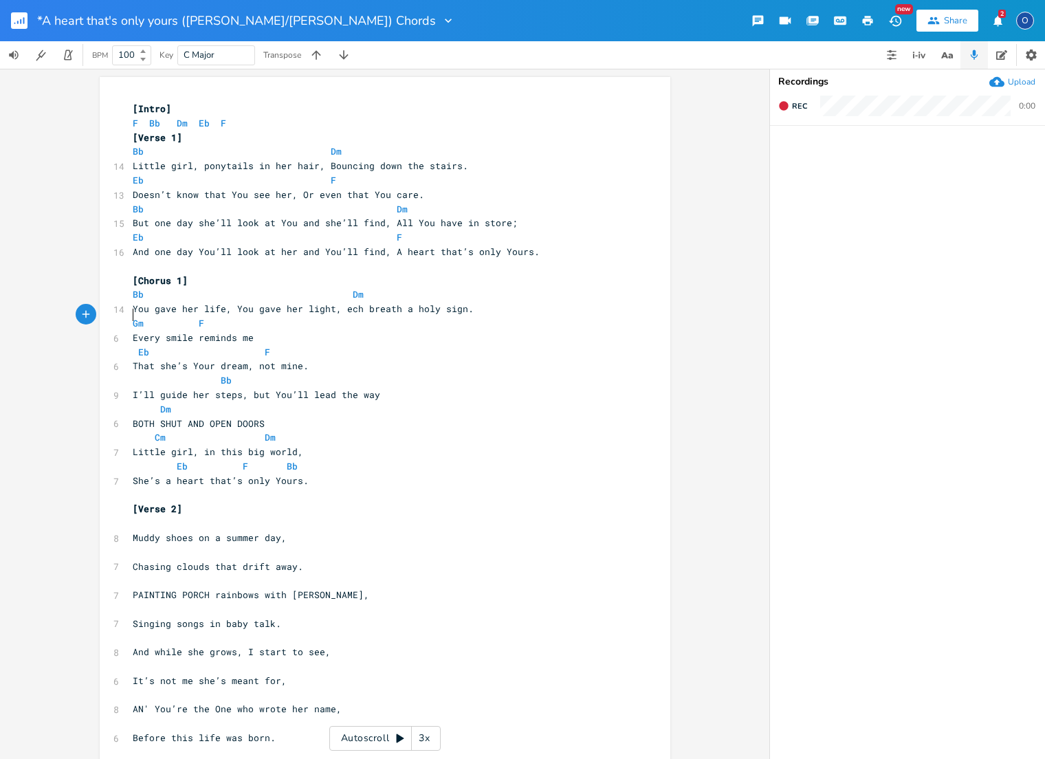
click at [145, 360] on span "That she’s Your dream, not mine." at bounding box center [221, 366] width 176 height 12
click at [144, 360] on span "That she’s Your dream, not mine." at bounding box center [221, 366] width 176 height 12
type textarea "That she’s Your dream, not mine."
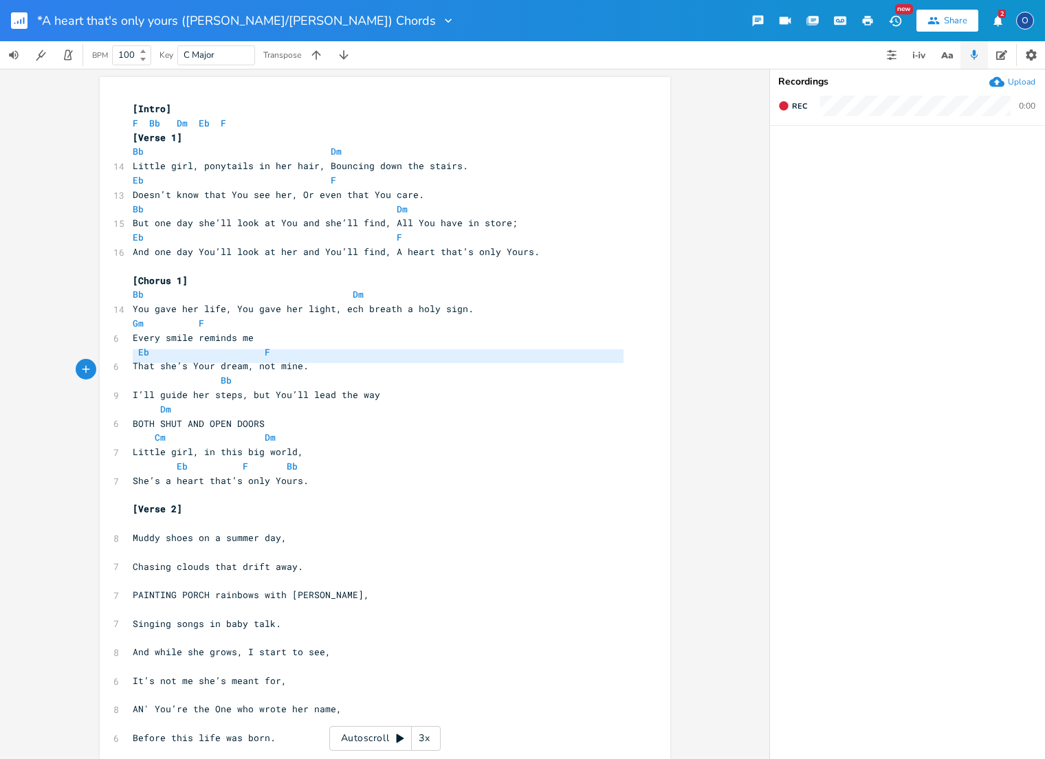
click at [144, 360] on span "That she’s Your dream, not mine." at bounding box center [221, 366] width 176 height 12
click at [289, 331] on pre "Every smile reminds me" at bounding box center [378, 338] width 496 height 14
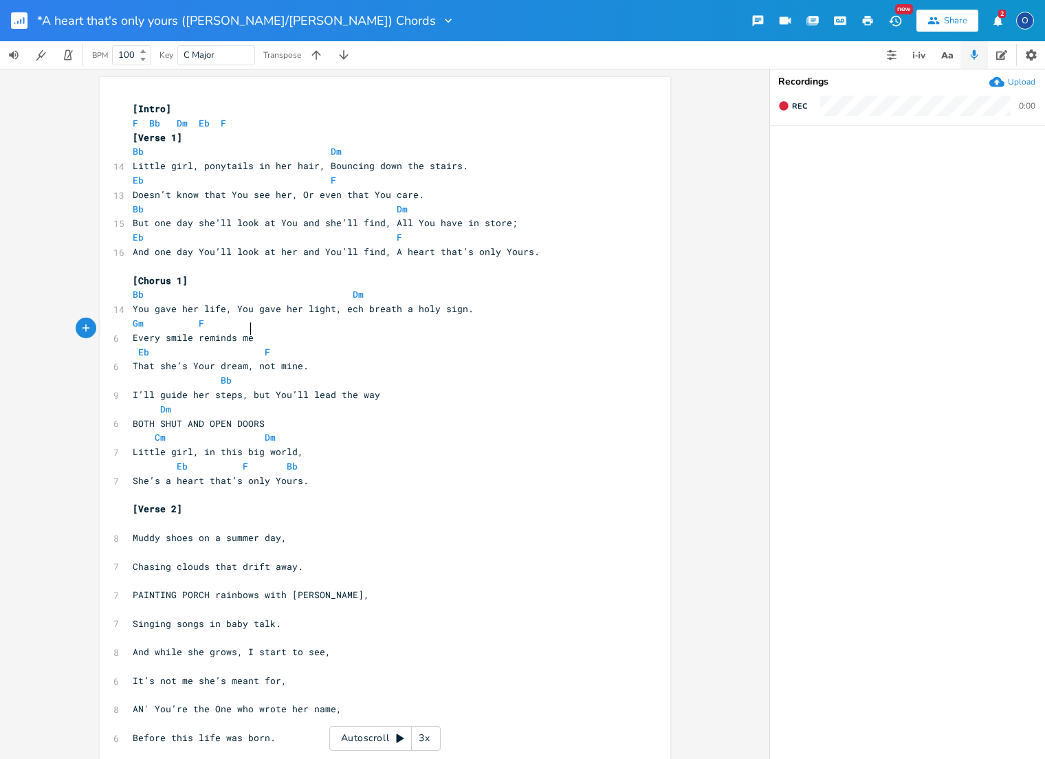
scroll to position [0, 3]
type textarea ","
paste textarea
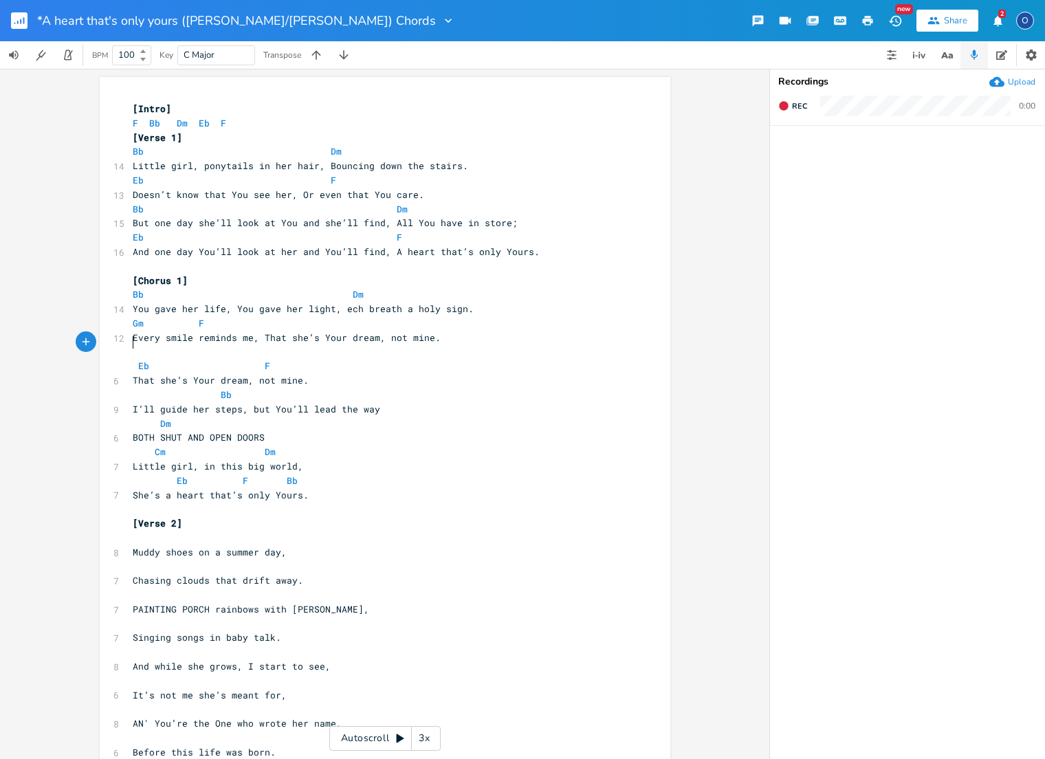
click at [203, 359] on span at bounding box center [210, 366] width 22 height 14
click at [202, 359] on span at bounding box center [210, 366] width 22 height 14
type textarea "Eb F"
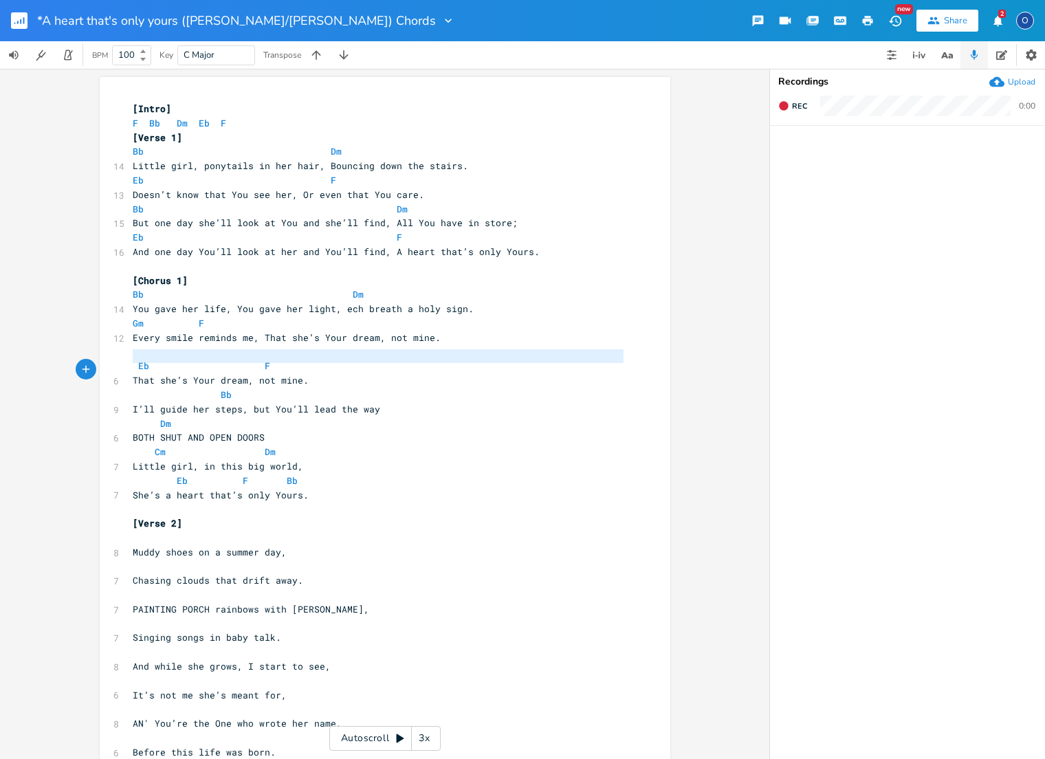
click at [202, 359] on span at bounding box center [210, 366] width 22 height 14
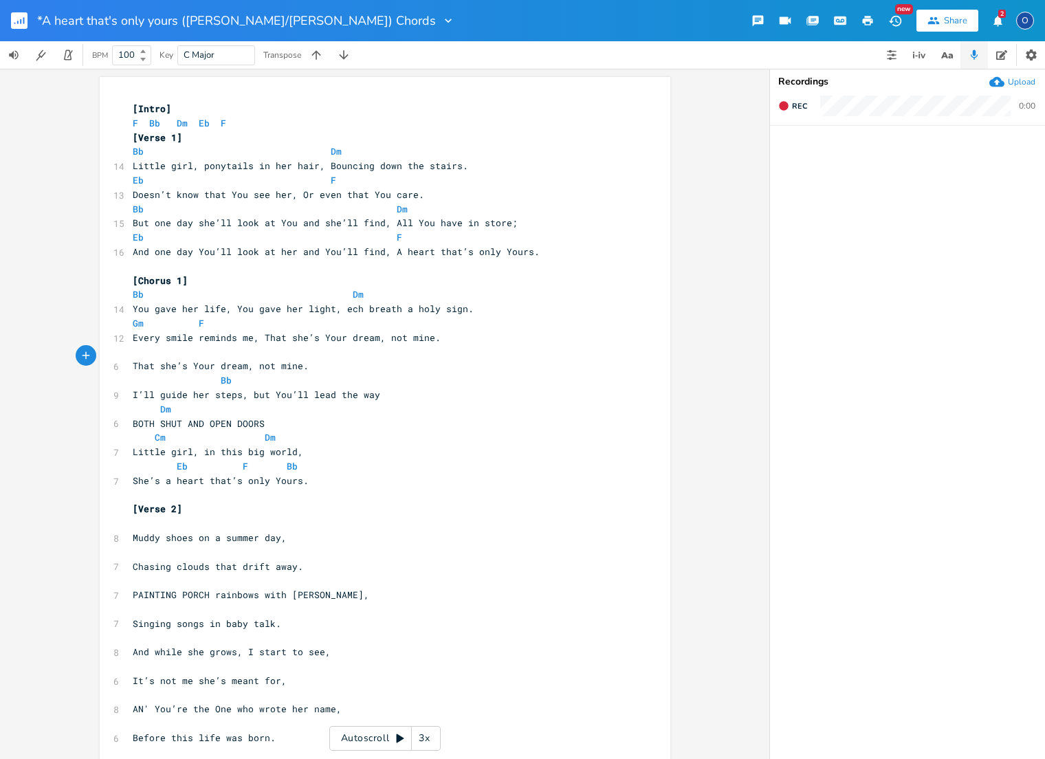
click at [278, 316] on pre "Gm F" at bounding box center [378, 323] width 496 height 14
type textarea "That she’s Your dream, not mine."
drag, startPoint x: 130, startPoint y: 345, endPoint x: 313, endPoint y: 355, distance: 183.2
click at [313, 355] on div "[Intro] F Bb Dm Eb F [Verse 1] Bb Dm 14 Little girl, ponytails in her hair, Bou…" at bounding box center [378, 745] width 496 height 1287
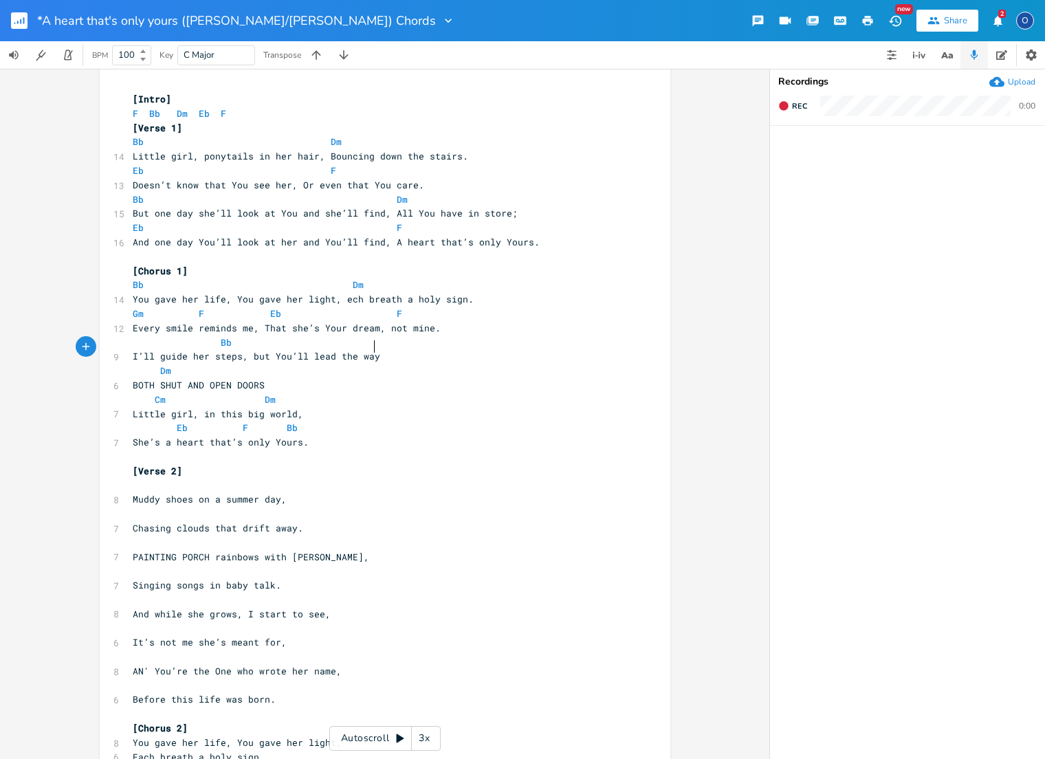
scroll to position [12, 0]
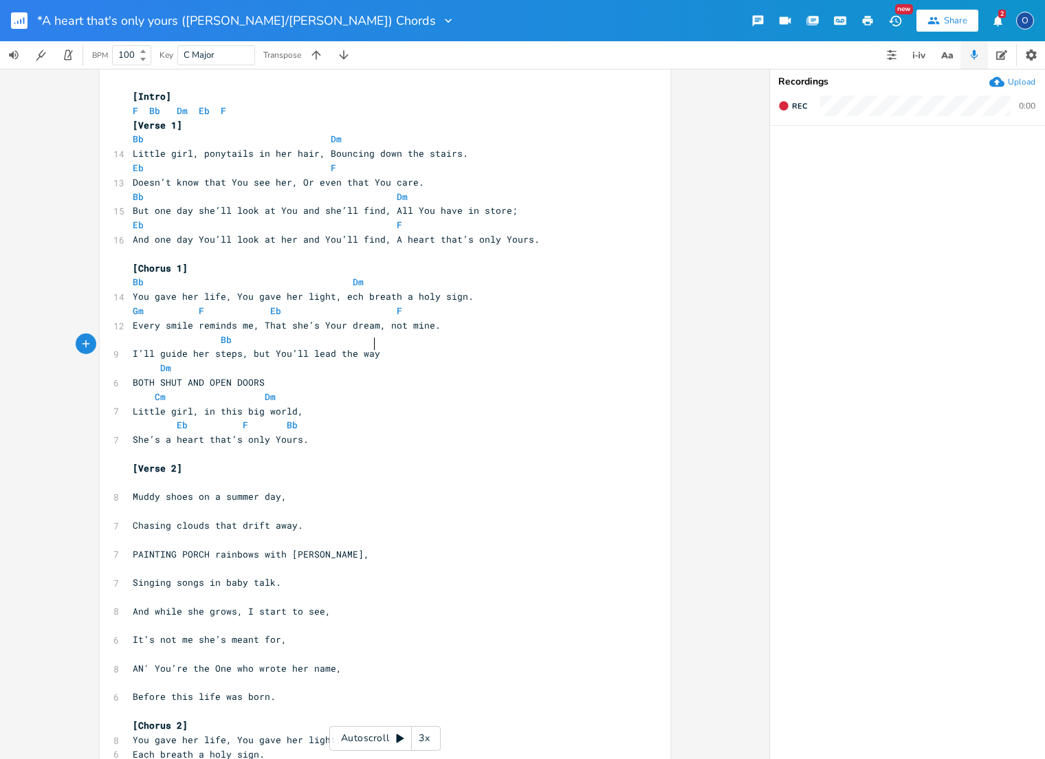
click at [378, 353] on div "[Intro] F Bb Dm Eb F [Verse 1] Bb Dm 14 Little girl, ponytails in her hair, Bou…" at bounding box center [378, 718] width 496 height 1258
type textarea ","
click at [381, 333] on pre "Bb" at bounding box center [378, 340] width 496 height 14
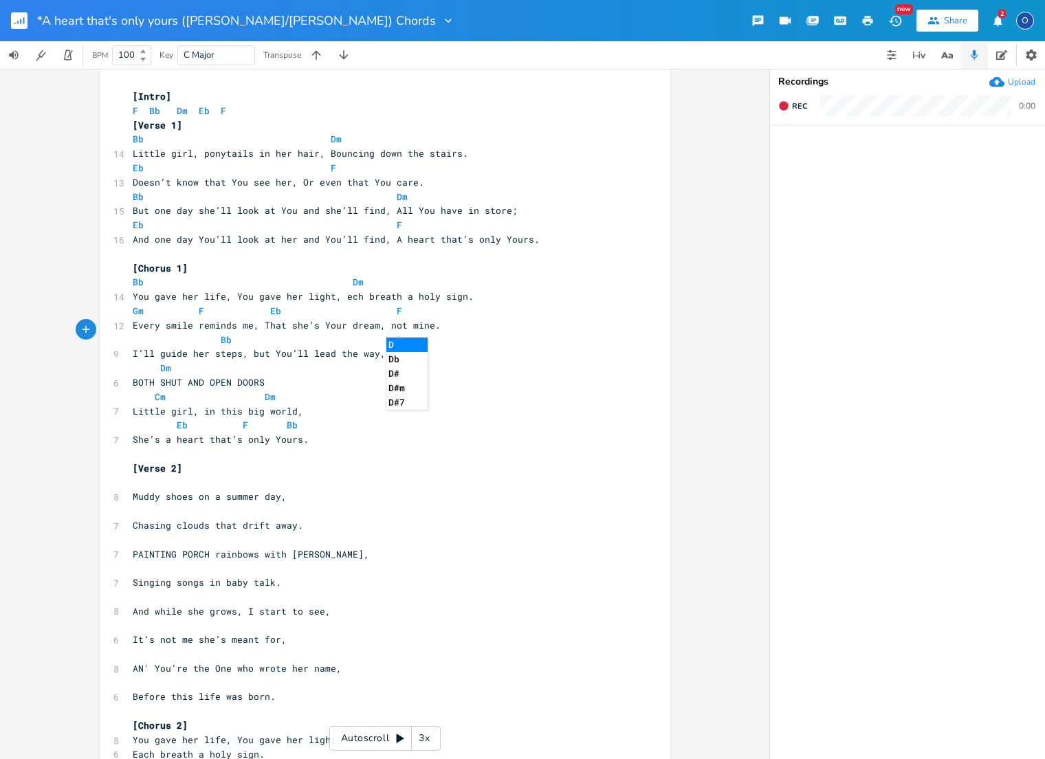
type textarea "Dm"
click at [185, 376] on span "BOTH SHUT AND OPEN DOORS" at bounding box center [199, 382] width 132 height 12
type textarea "BOTH SHUT AND OPEN DOORS"
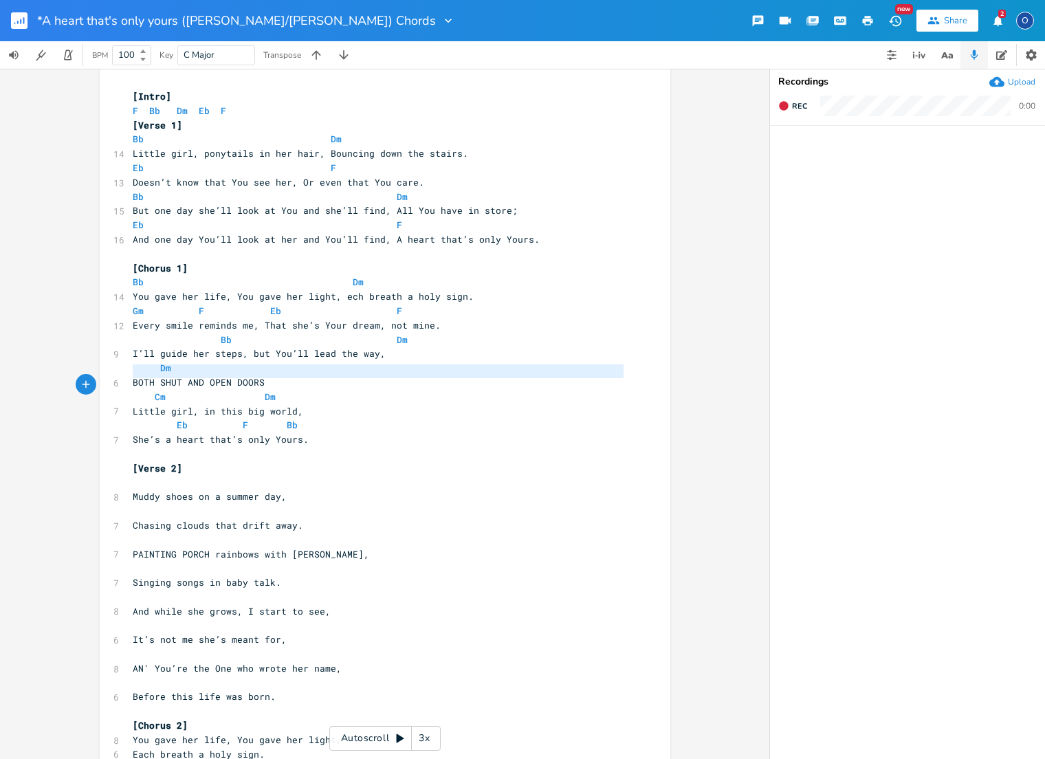
click at [185, 376] on span "BOTH SHUT AND OPEN DOORS" at bounding box center [199, 382] width 132 height 12
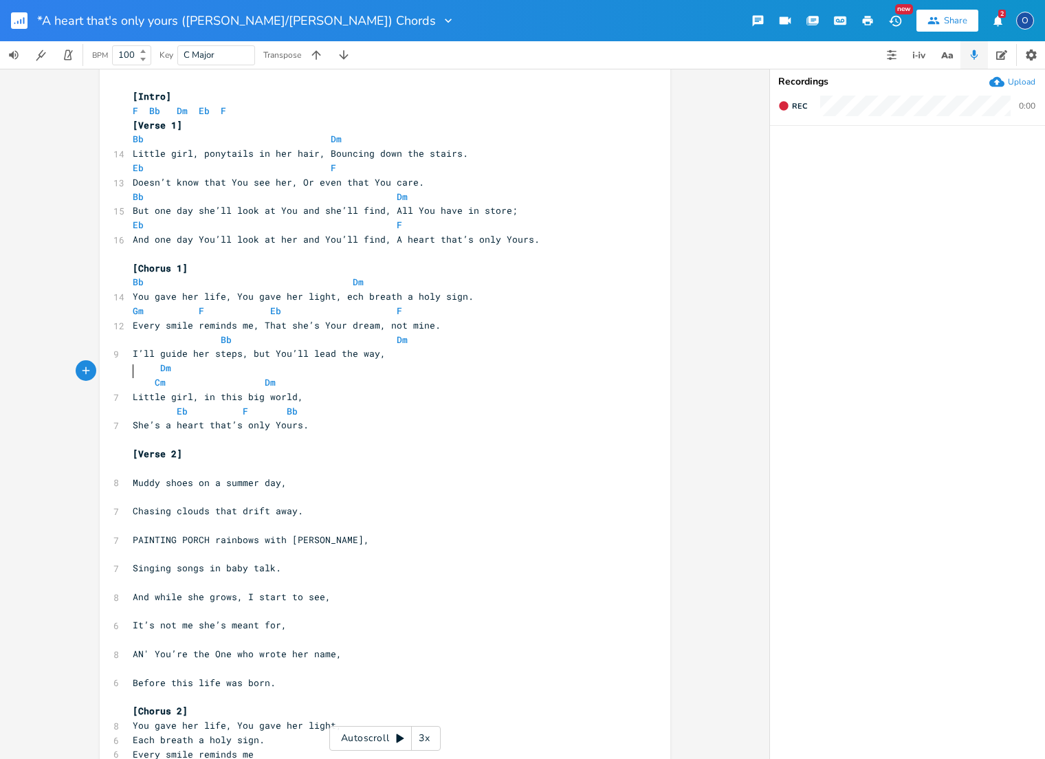
click at [424, 347] on pre "I’ll guide her steps, but You’ll lead the way," at bounding box center [378, 354] width 496 height 14
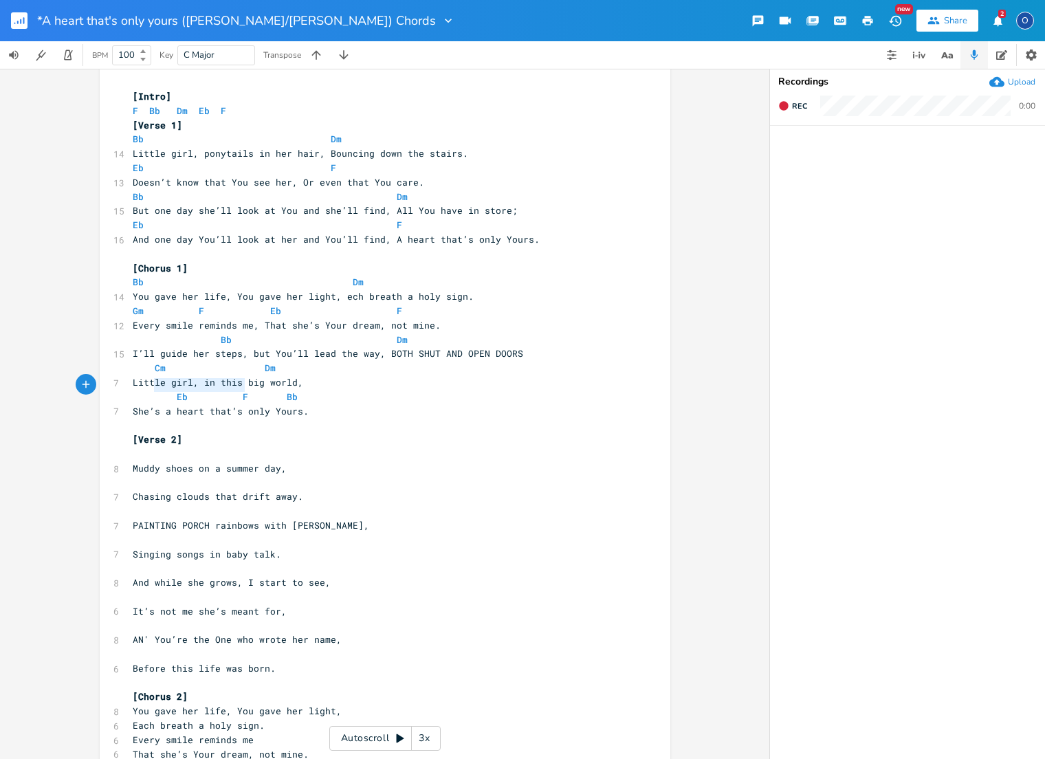
type textarea "Eb F Bb"
drag, startPoint x: 158, startPoint y: 386, endPoint x: 338, endPoint y: 388, distance: 179.5
click at [338, 390] on pre "Eb F Bb" at bounding box center [378, 397] width 496 height 14
click at [341, 361] on pre "Cm Dm" at bounding box center [378, 368] width 496 height 14
paste textarea
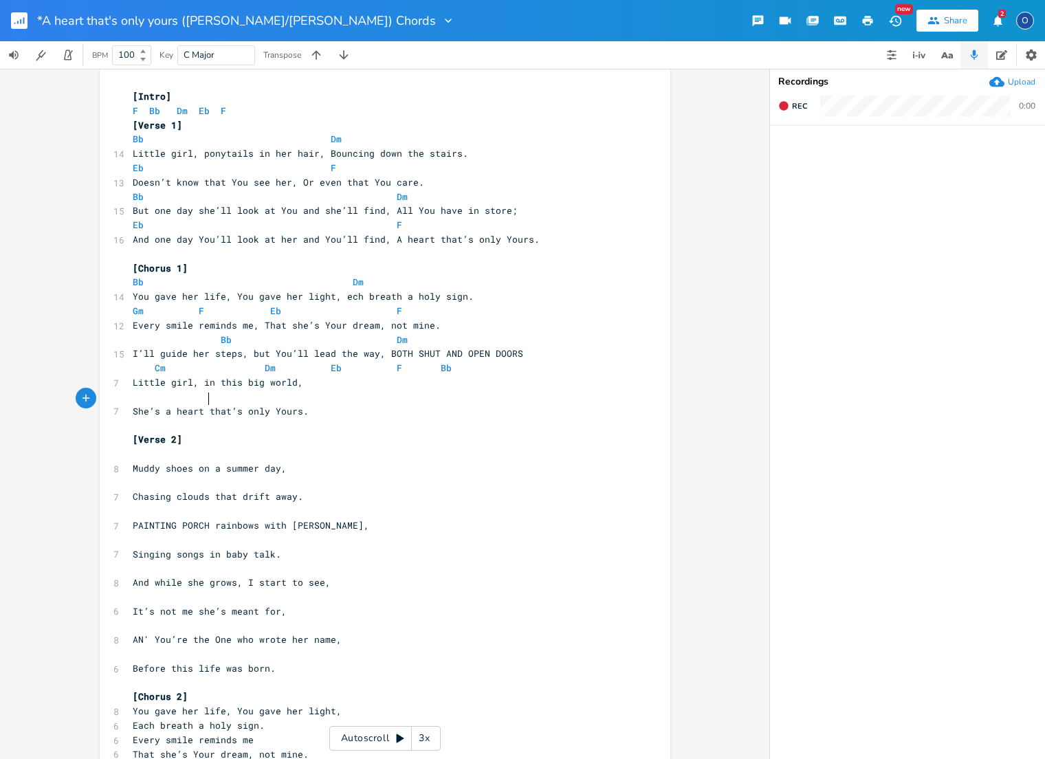
click at [203, 405] on span "She’s a heart that’s only Yours." at bounding box center [221, 411] width 176 height 12
click at [201, 405] on span "She’s a heart that’s only Yours." at bounding box center [221, 411] width 176 height 12
type textarea "She’s a heart that’s only Yours."
click at [201, 405] on span "She’s a heart that’s only Yours." at bounding box center [221, 411] width 176 height 12
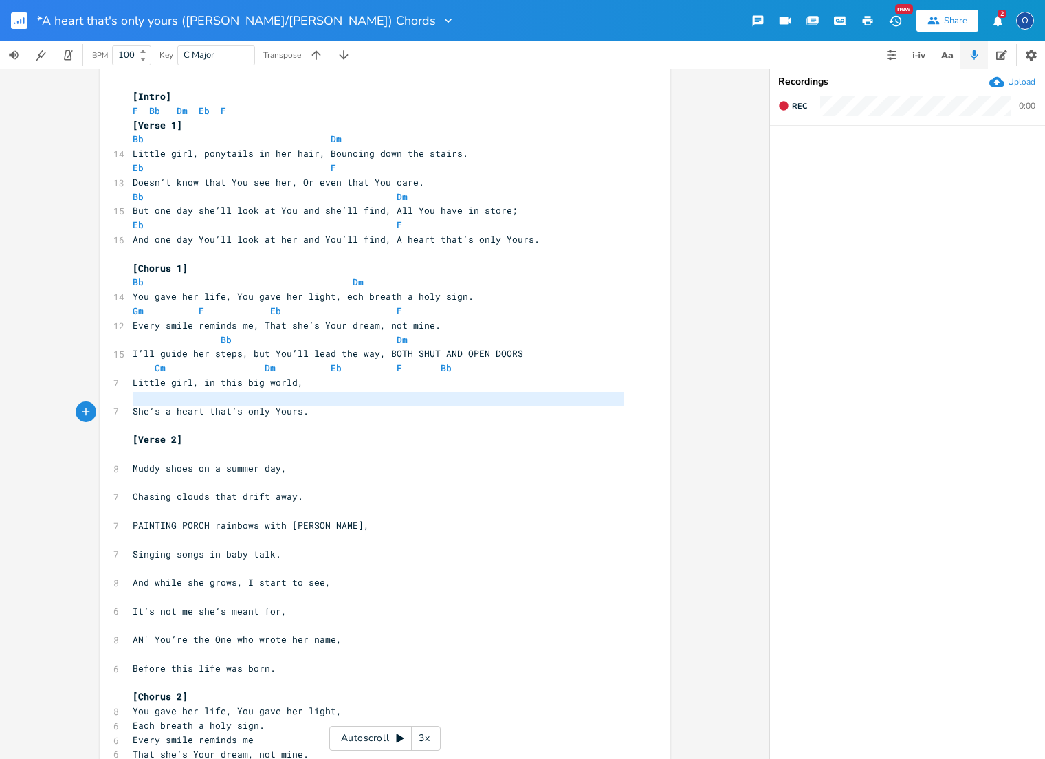
scroll to position [0, 0]
click at [201, 405] on span "She’s a heart that’s only Yours." at bounding box center [221, 411] width 176 height 12
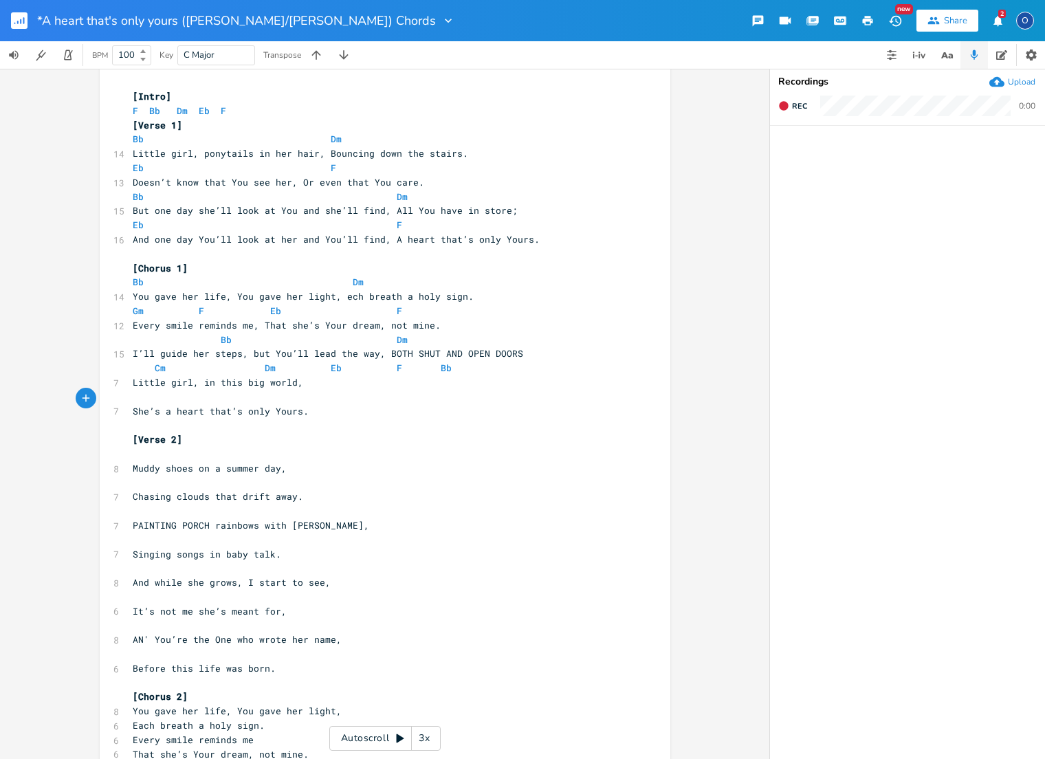
click at [202, 405] on span "She’s a heart that’s only Yours." at bounding box center [221, 411] width 176 height 12
type textarea "She’s a heart that’s only Yours."
click at [202, 405] on span "She’s a heart that’s only Yours." at bounding box center [221, 411] width 176 height 12
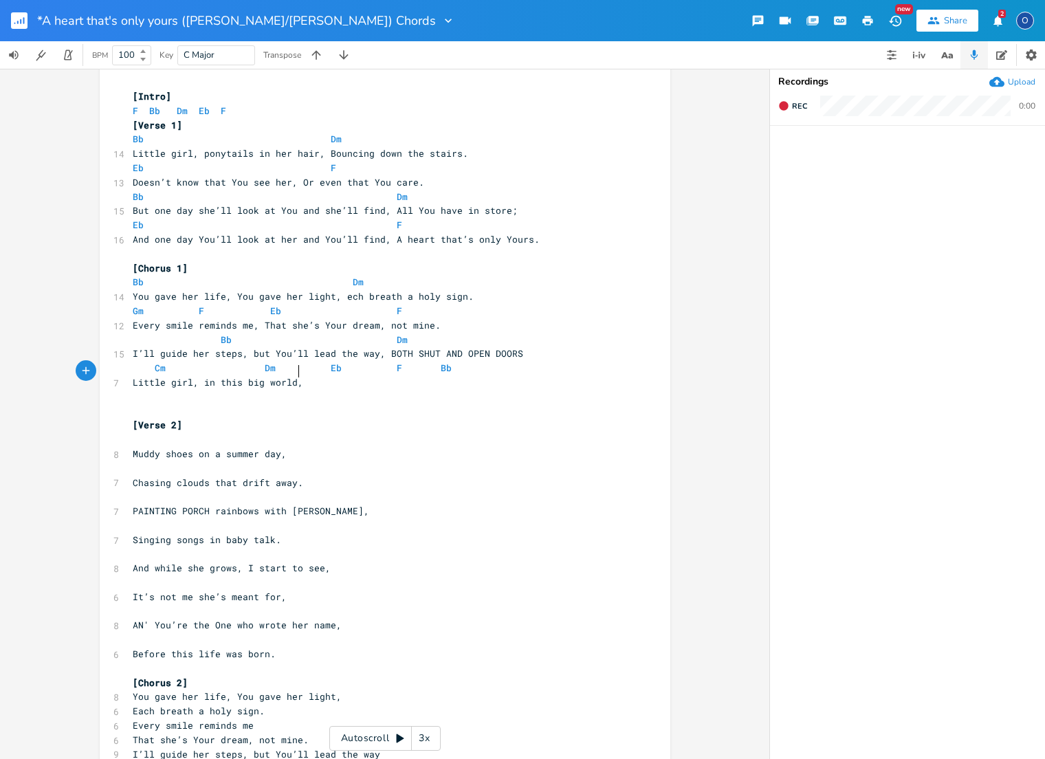
click at [320, 376] on pre "Little girl, in this big world," at bounding box center [378, 382] width 496 height 14
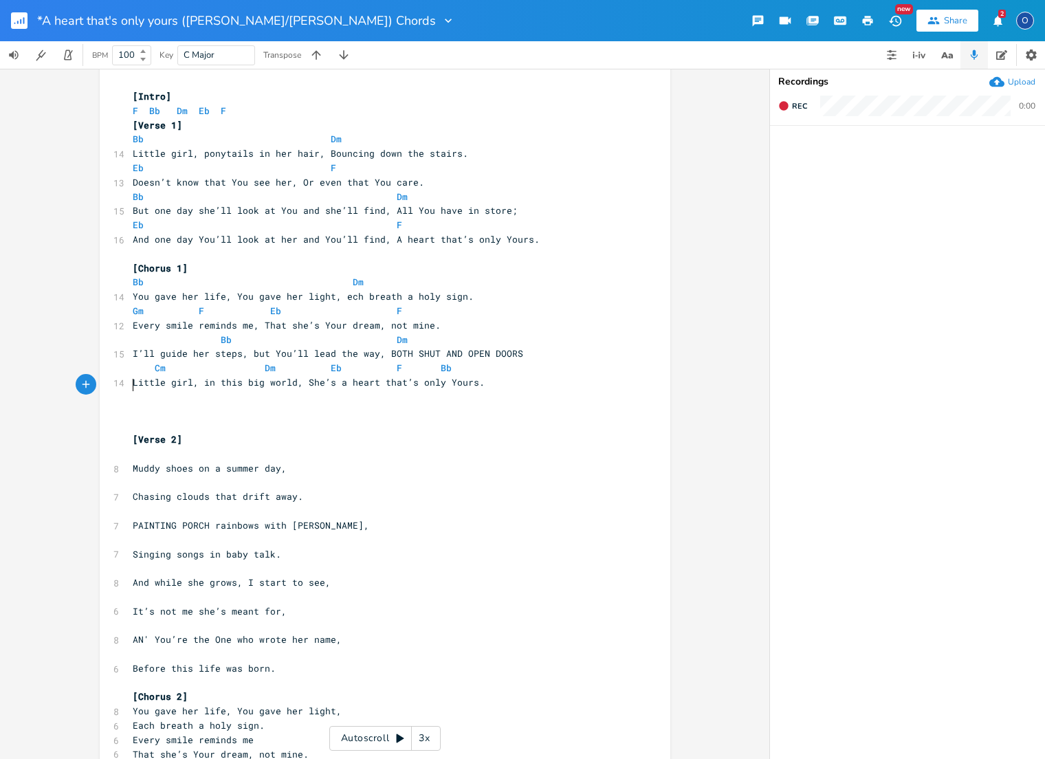
click at [164, 138] on span at bounding box center [166, 139] width 22 height 14
type textarea "Bb Dm"
click at [164, 138] on span at bounding box center [166, 139] width 22 height 14
click at [162, 447] on pre "​" at bounding box center [378, 454] width 496 height 14
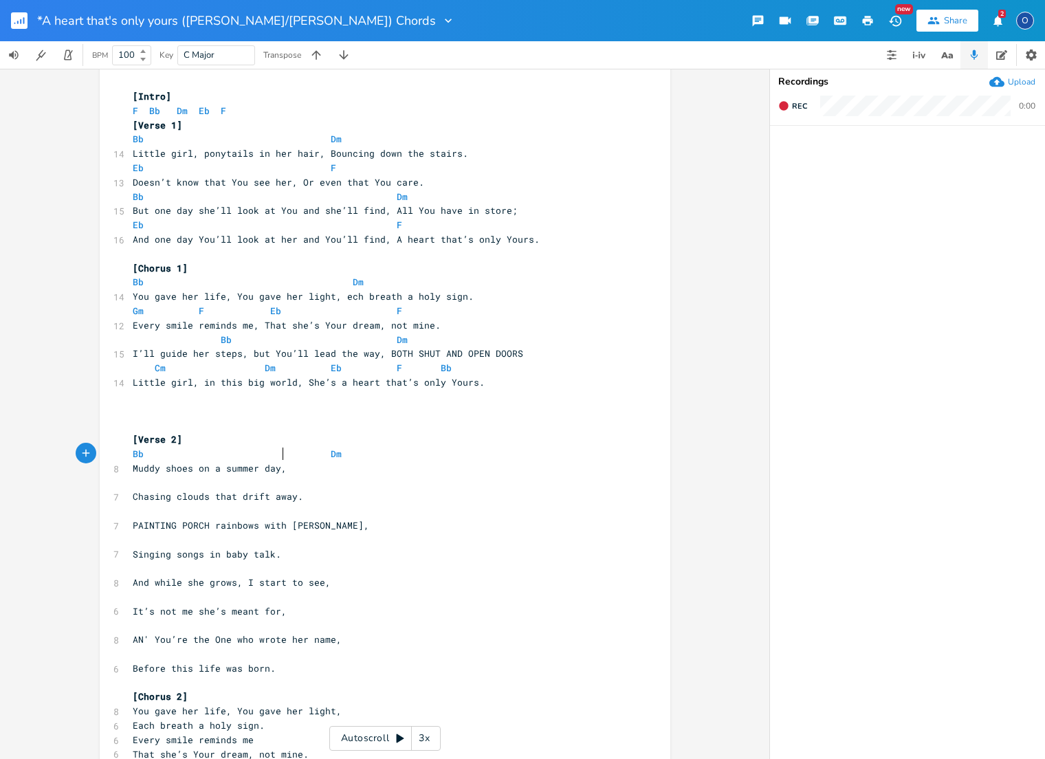
click at [289, 461] on pre "Muddy shoes on a summer day," at bounding box center [378, 468] width 496 height 14
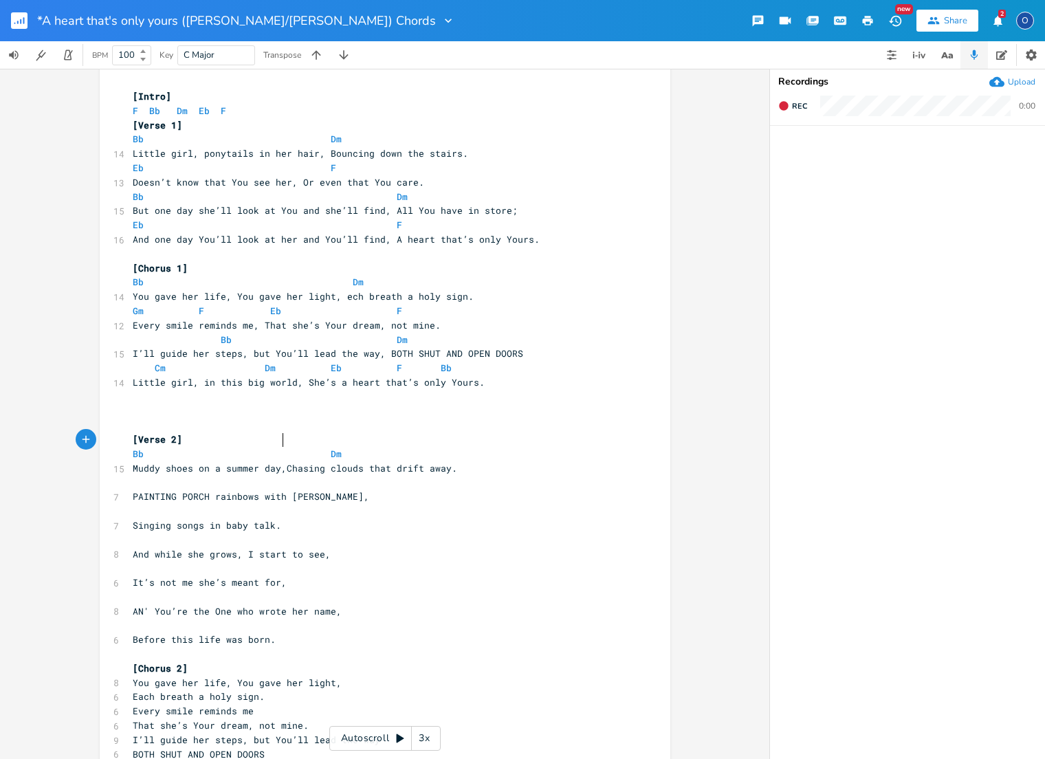
drag, startPoint x: 285, startPoint y: 439, endPoint x: 291, endPoint y: 449, distance: 11.4
click at [287, 447] on span at bounding box center [298, 454] width 22 height 14
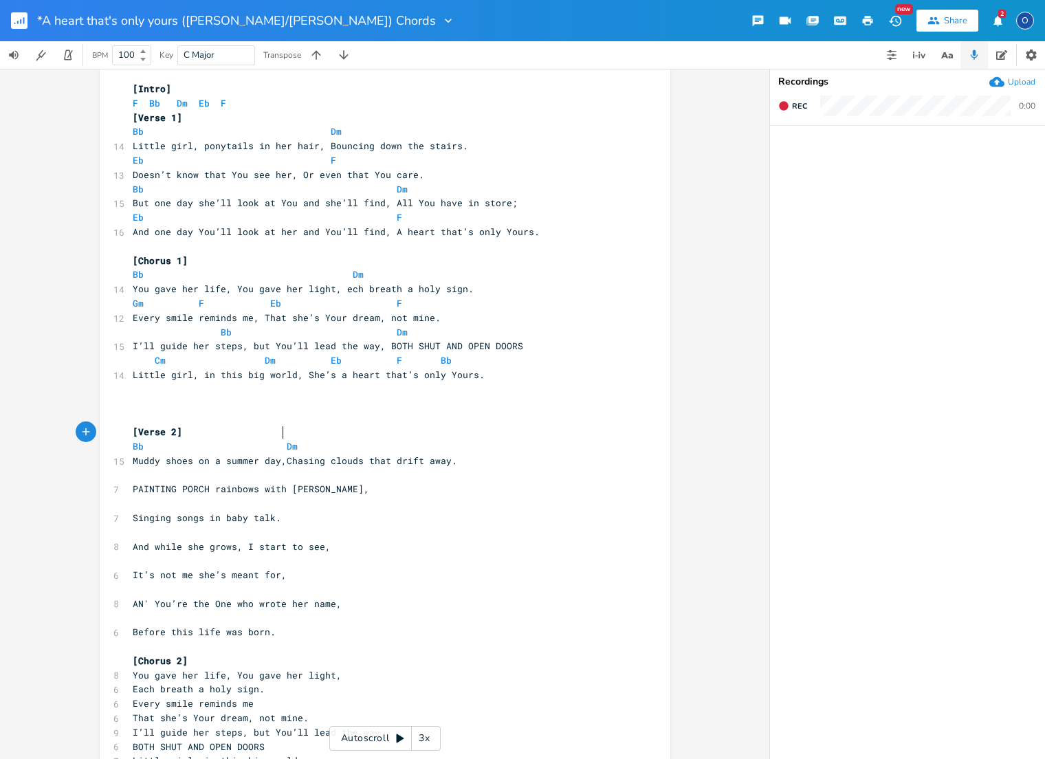
click at [155, 157] on span at bounding box center [166, 160] width 22 height 14
click at [155, 157] on span at bounding box center [166, 159] width 22 height 14
type textarea "Eb F"
click at [155, 157] on span at bounding box center [166, 159] width 22 height 14
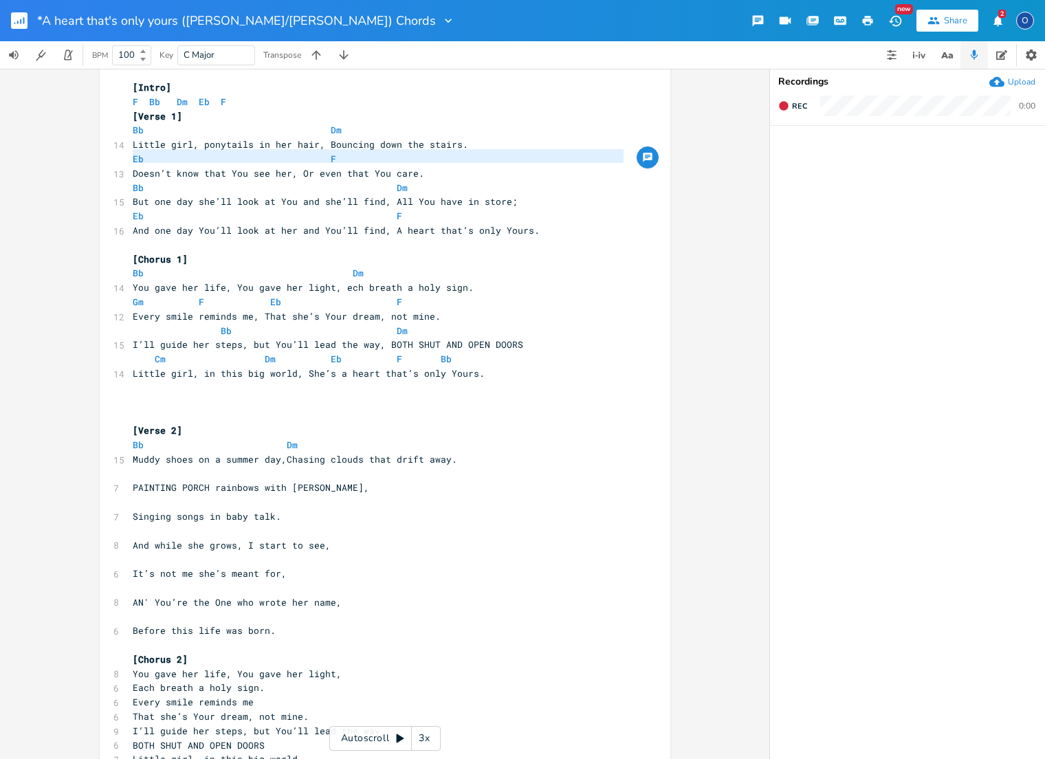
click at [146, 467] on pre "​" at bounding box center [378, 474] width 496 height 14
click at [161, 510] on span "Singing songs in baby talk." at bounding box center [207, 516] width 149 height 12
type textarea "Singing songs in baby talk."
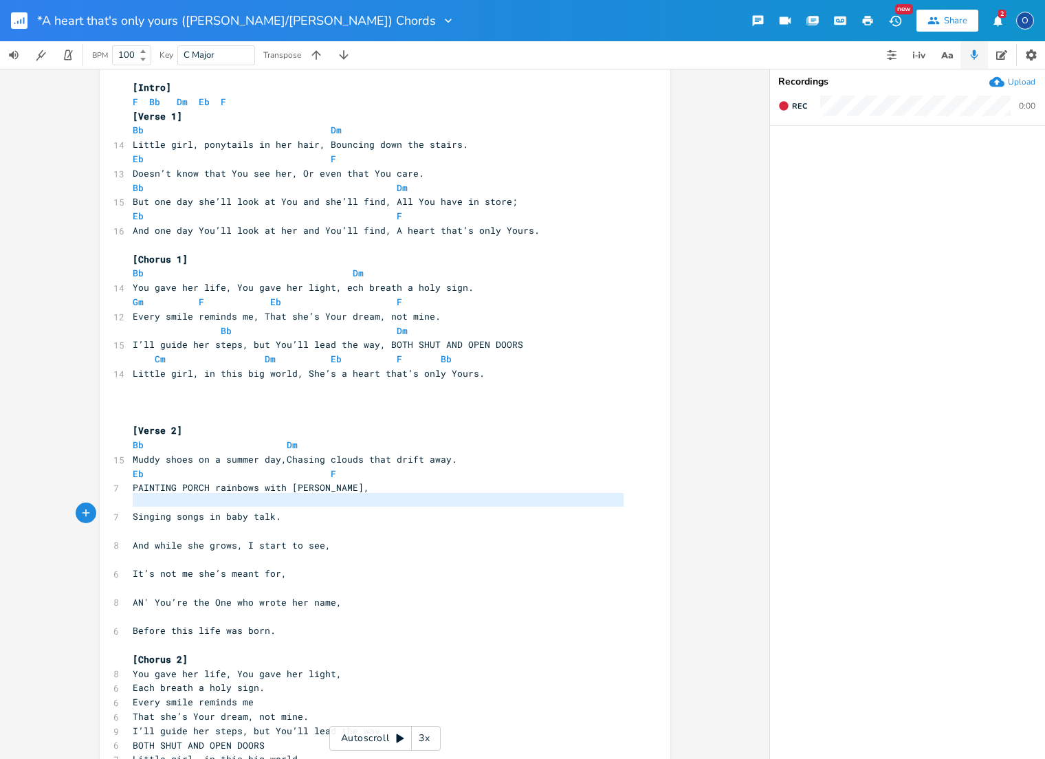
click at [161, 510] on span "Singing songs in baby talk." at bounding box center [207, 516] width 149 height 12
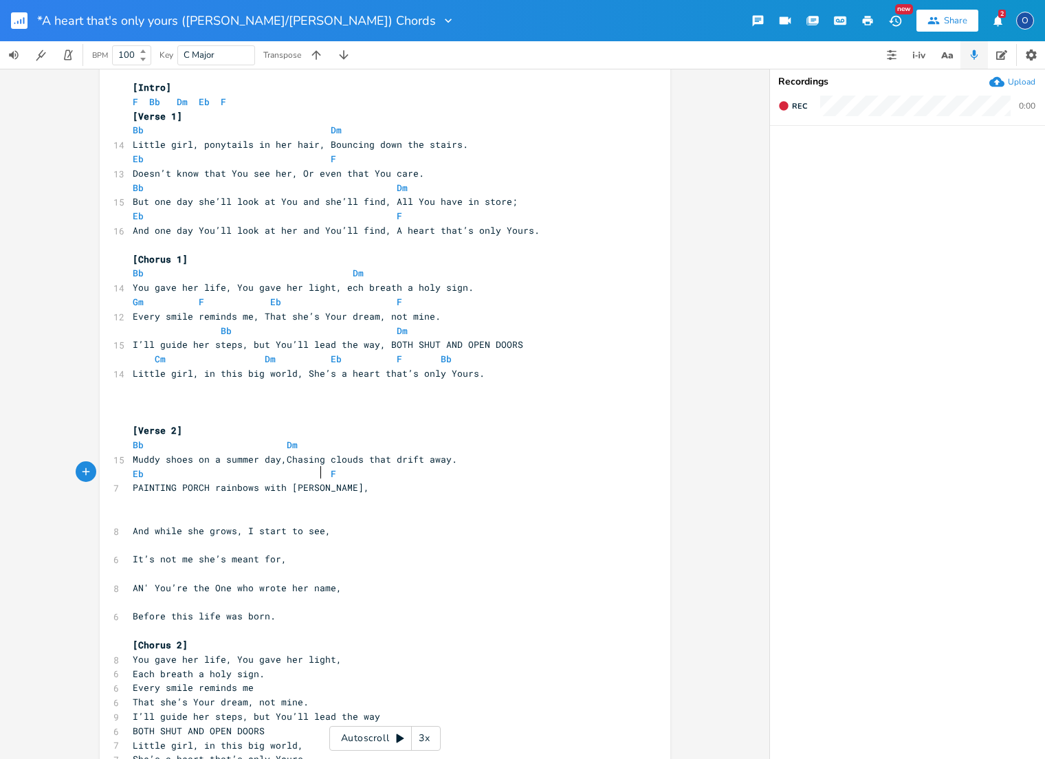
click at [326, 481] on pre "PAINTING PORCH rainbows with [PERSON_NAME]," at bounding box center [378, 488] width 496 height 14
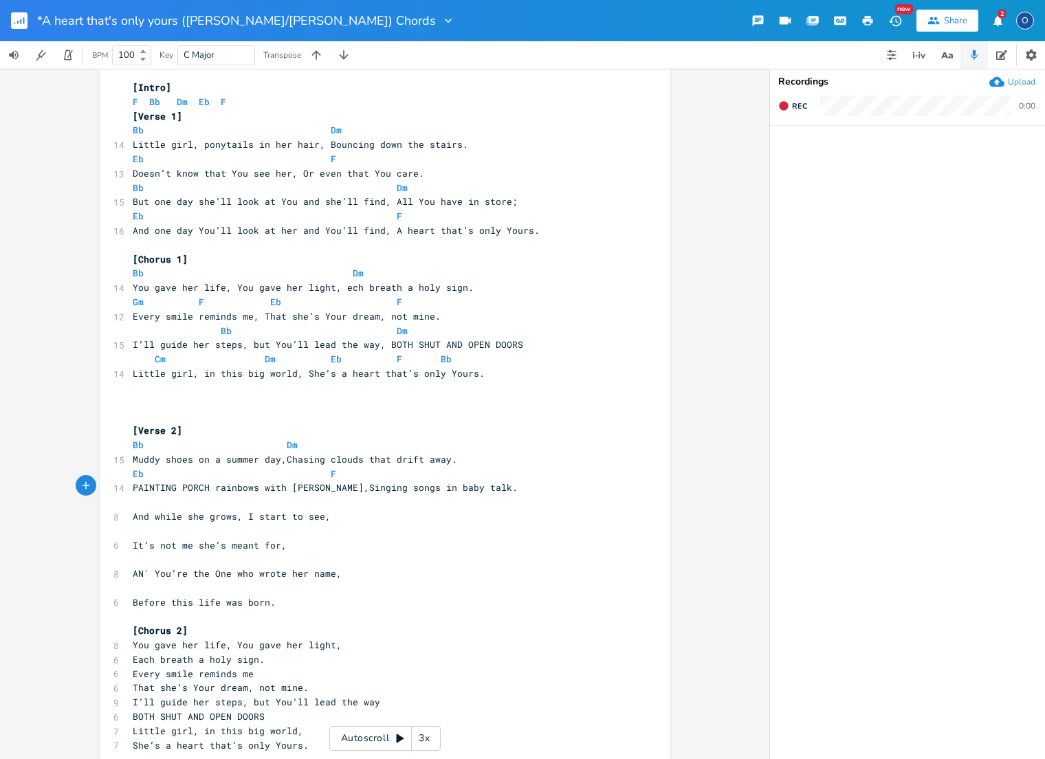
click at [124, 182] on div "x [Intro] F Bb Dm Eb F [Verse 1] Bb Dm 14 Little girl, ponytails in her hair, B…" at bounding box center [385, 664] width 571 height 1216
click at [177, 184] on span at bounding box center [188, 188] width 22 height 14
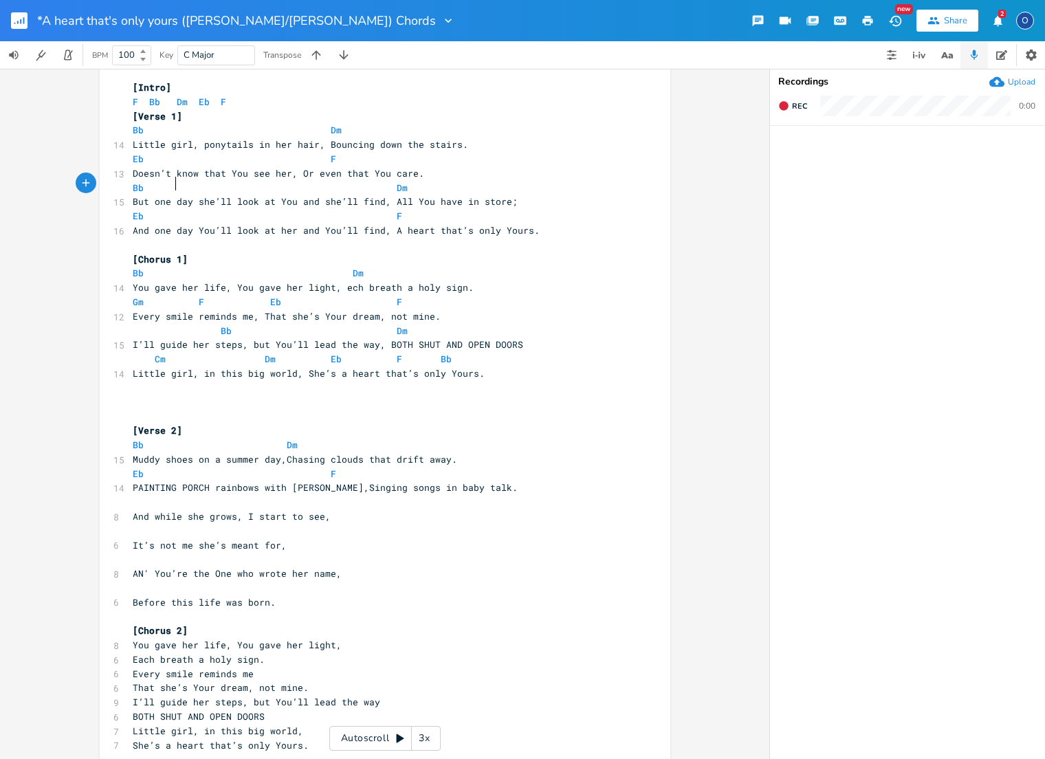
type textarea "Bb Dm"
click at [177, 184] on span at bounding box center [188, 188] width 22 height 14
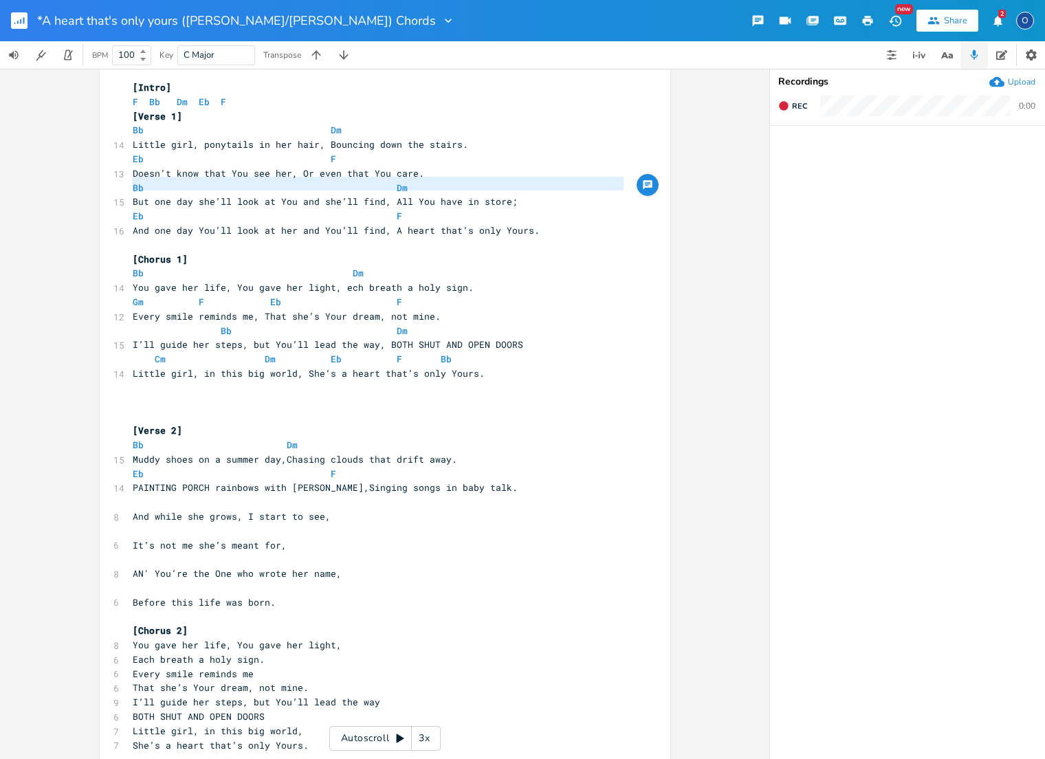
click at [140, 495] on pre "​" at bounding box center [378, 502] width 496 height 14
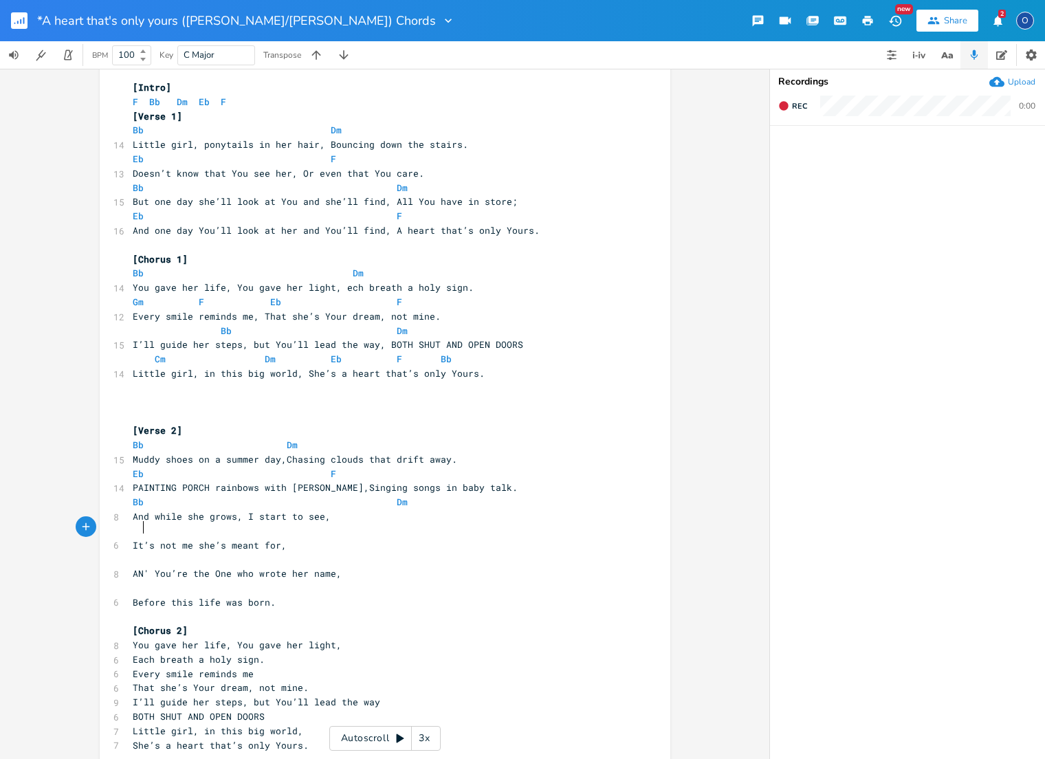
click at [140, 539] on span "It’s not me she’s meant for," at bounding box center [210, 545] width 154 height 12
type textarea "It’s not me she’s meant for,"
click at [140, 539] on span "It’s not me she’s meant for," at bounding box center [210, 545] width 154 height 12
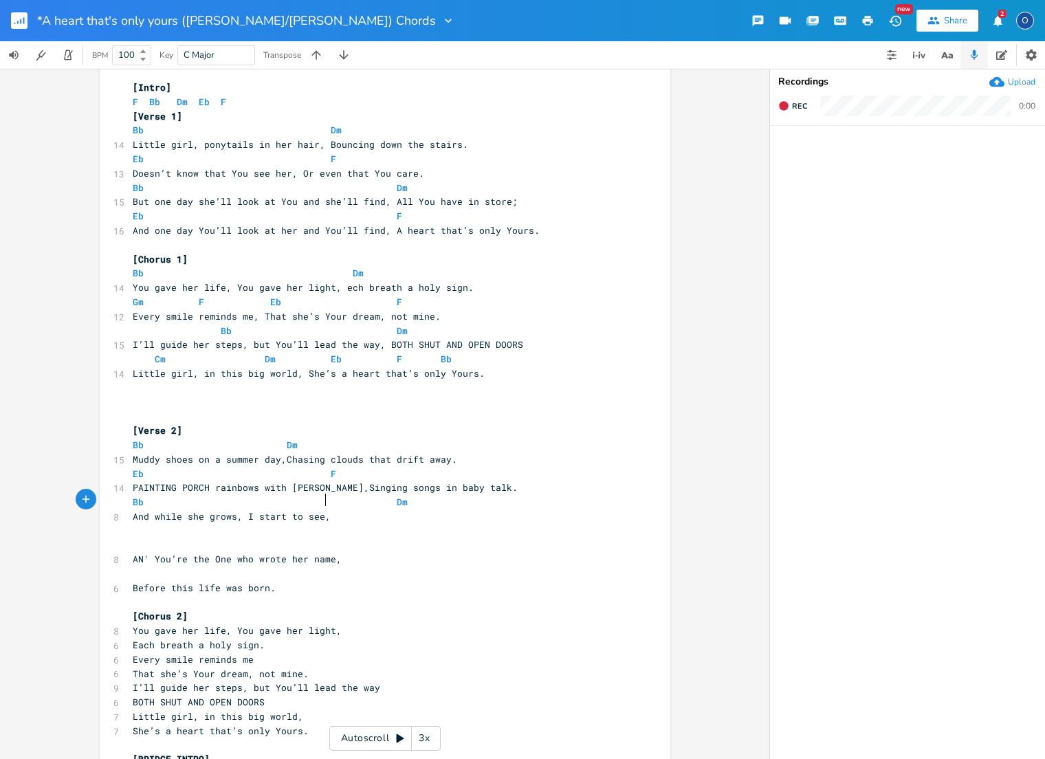
click at [329, 510] on pre "And while she grows, I start to see," at bounding box center [378, 517] width 496 height 14
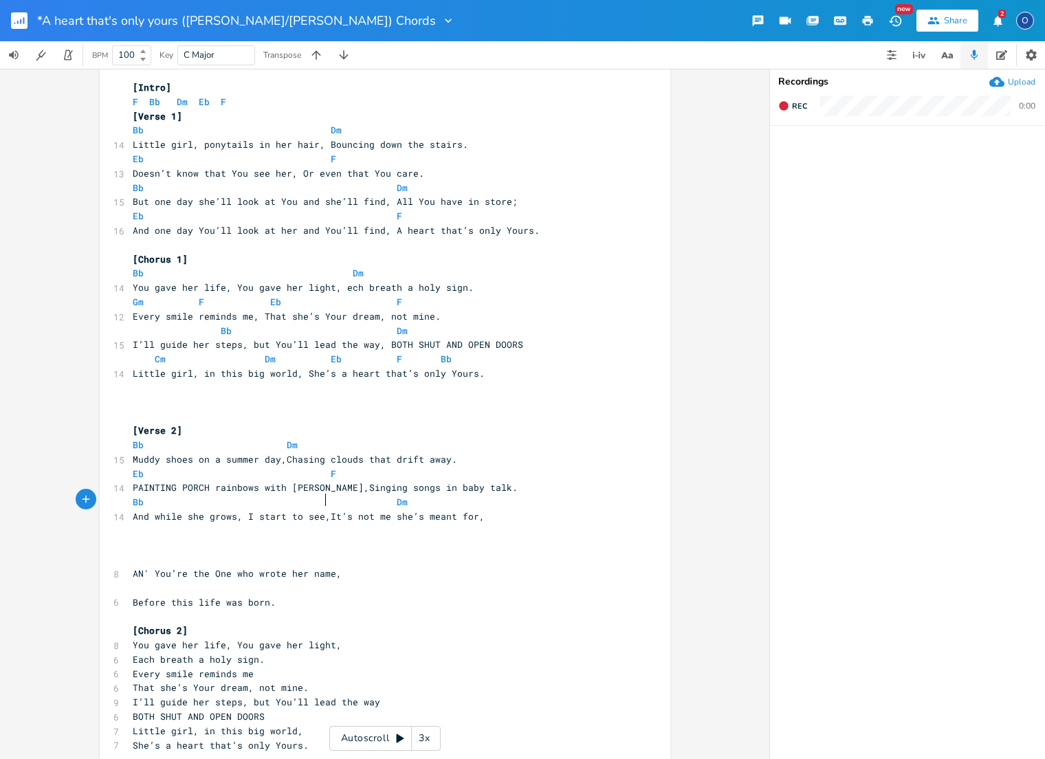
click at [322, 510] on span "And while she grows, I start to see,It’s not me she’s meant for," at bounding box center [309, 516] width 352 height 12
click at [333, 494] on span at bounding box center [342, 501] width 22 height 14
click at [157, 523] on pre "​" at bounding box center [378, 530] width 496 height 14
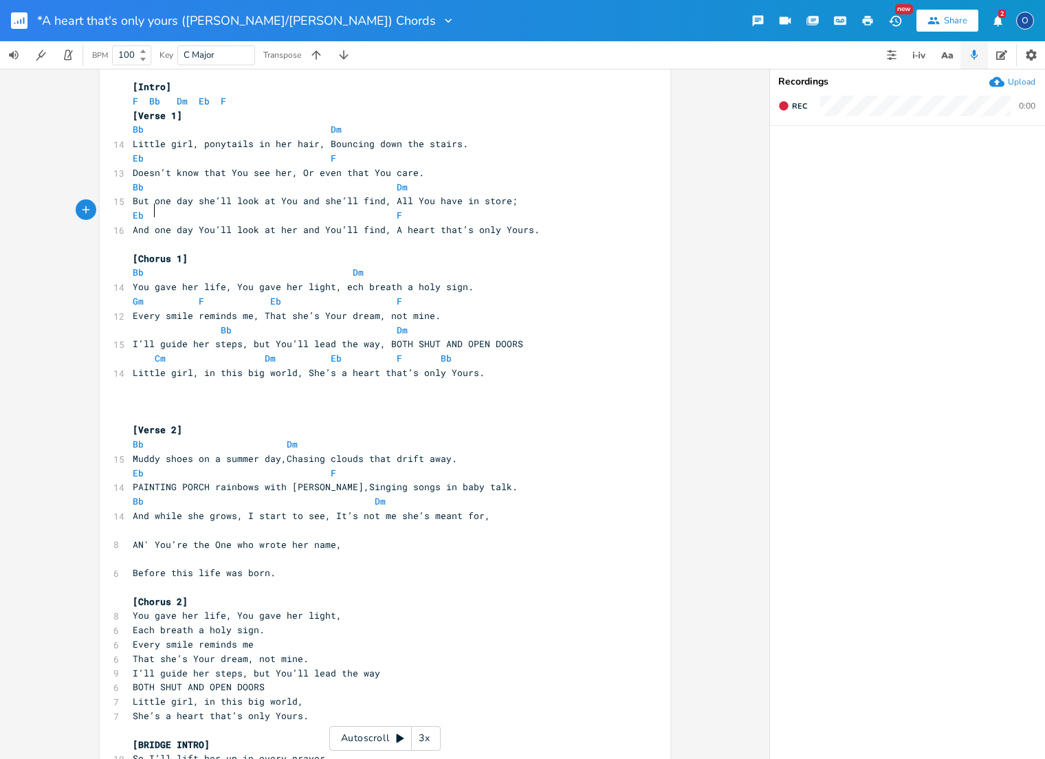
click at [155, 208] on span at bounding box center [166, 215] width 22 height 14
type textarea "Eb F"
click at [155, 208] on span at bounding box center [166, 215] width 22 height 14
click at [156, 523] on pre "​" at bounding box center [378, 530] width 496 height 14
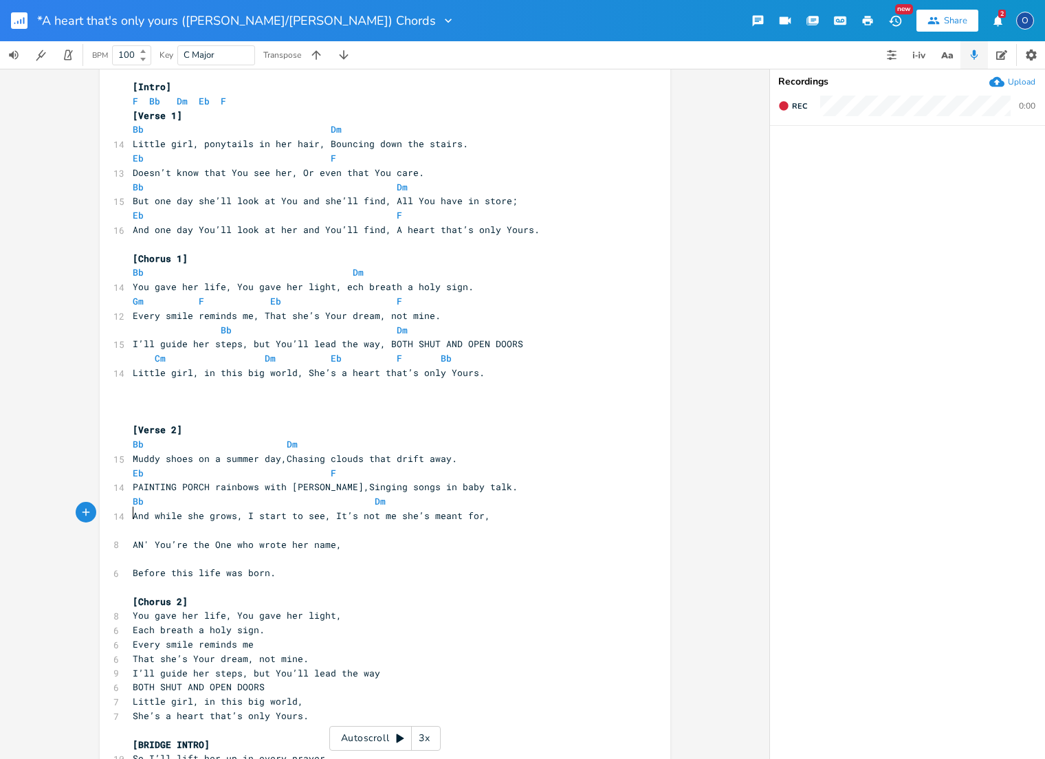
paste textarea "Before"
click at [159, 567] on span "Before this life was born." at bounding box center [204, 573] width 143 height 12
click at [158, 567] on span "Before this life was born." at bounding box center [204, 573] width 143 height 12
type textarea "Before this life was born."
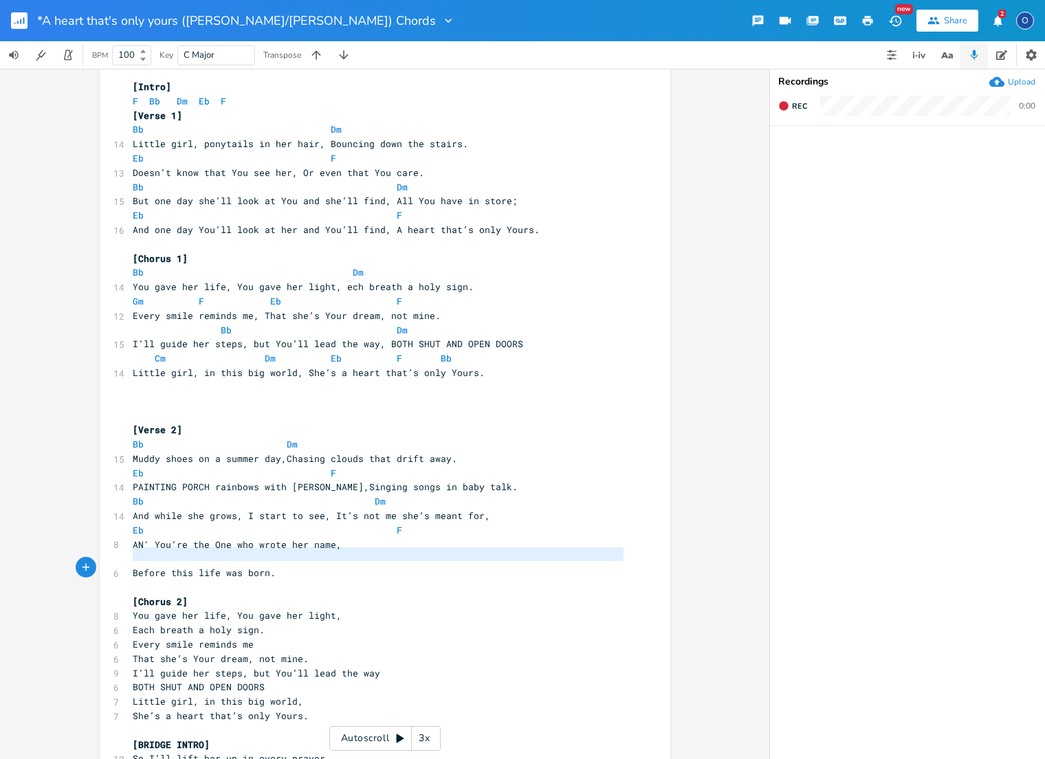
click at [158, 567] on span "Before this life was born." at bounding box center [204, 573] width 143 height 12
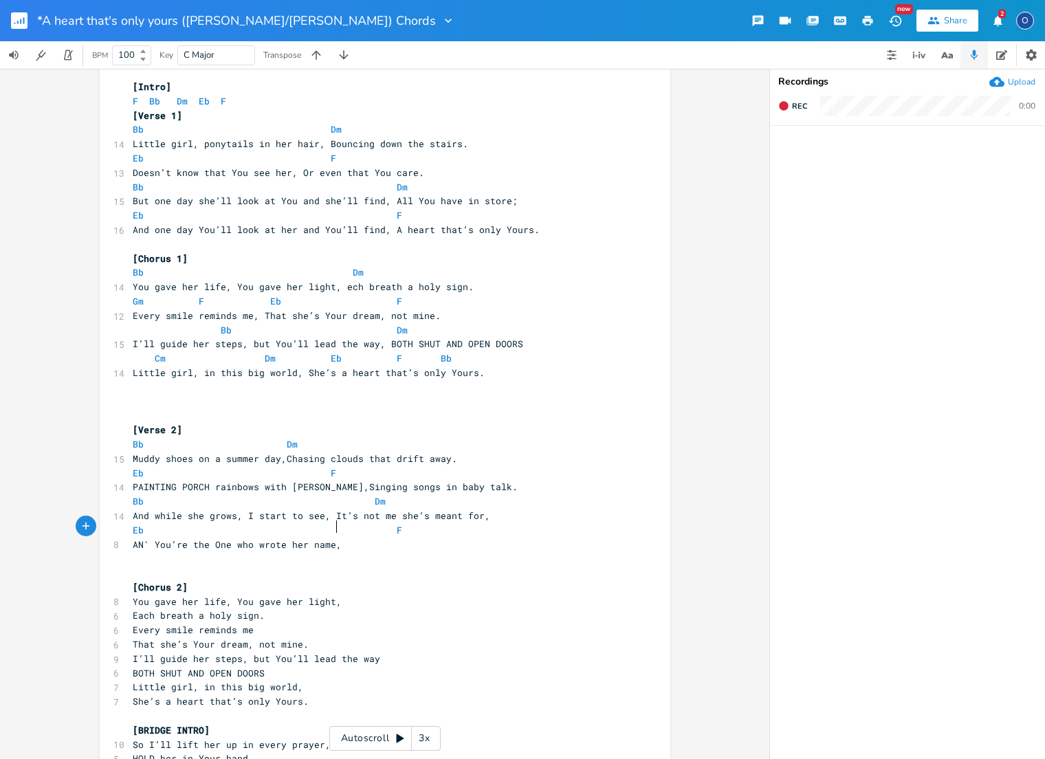
click at [344, 538] on pre "AN' You’re the One who wrote her name," at bounding box center [378, 545] width 496 height 14
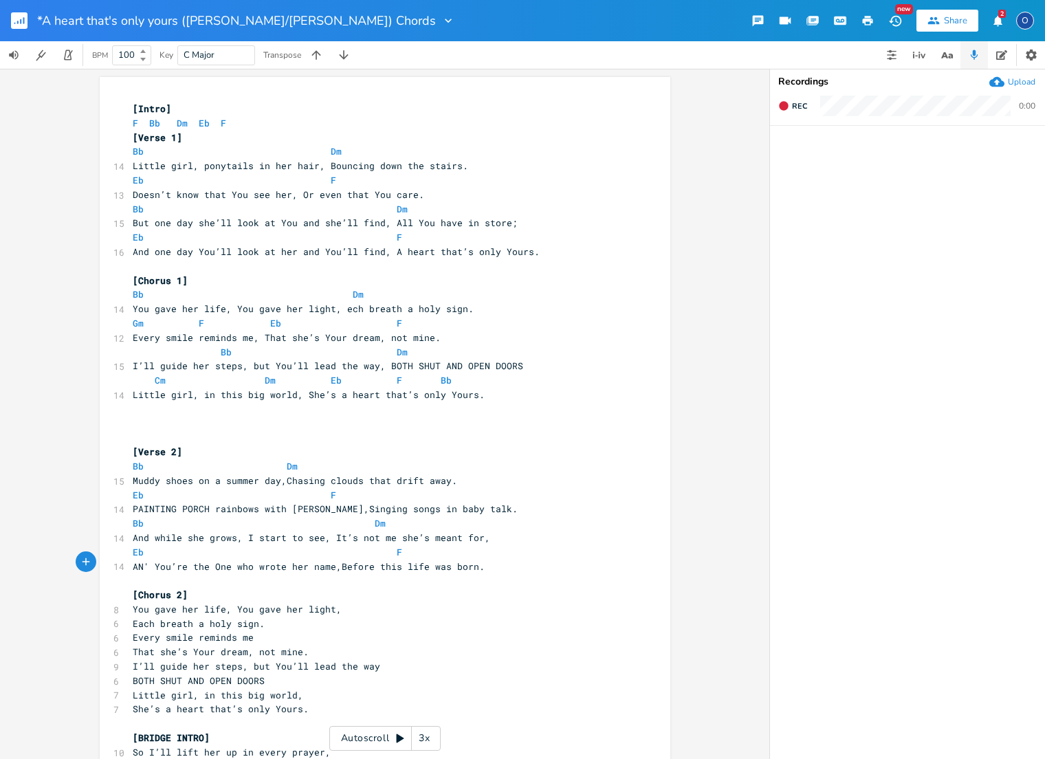
scroll to position [0, 0]
click at [130, 133] on pre "[Verse 1]" at bounding box center [378, 138] width 496 height 14
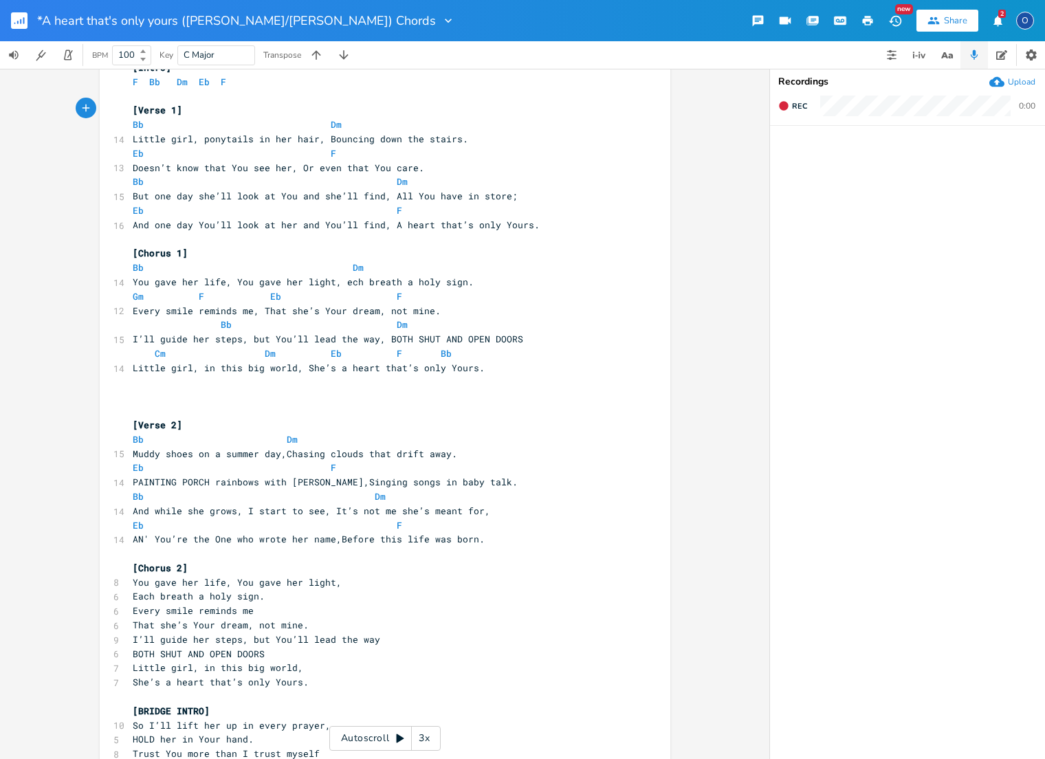
scroll to position [43, 0]
click at [140, 374] on pre "​" at bounding box center [378, 381] width 496 height 14
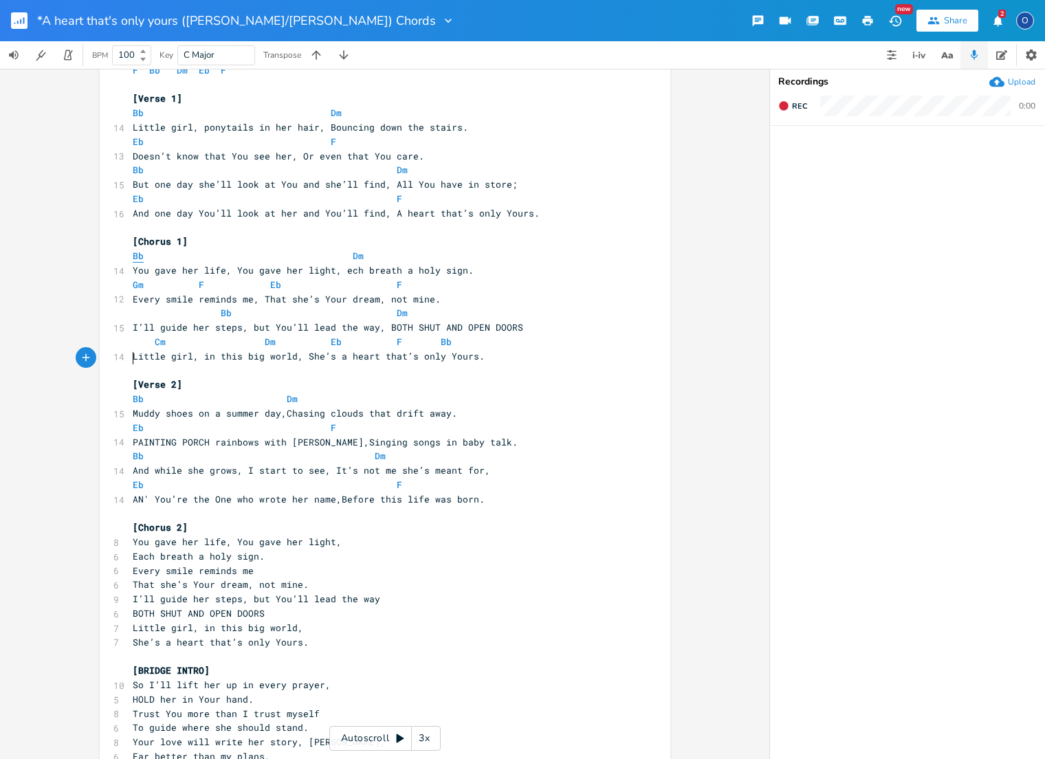
scroll to position [54, 0]
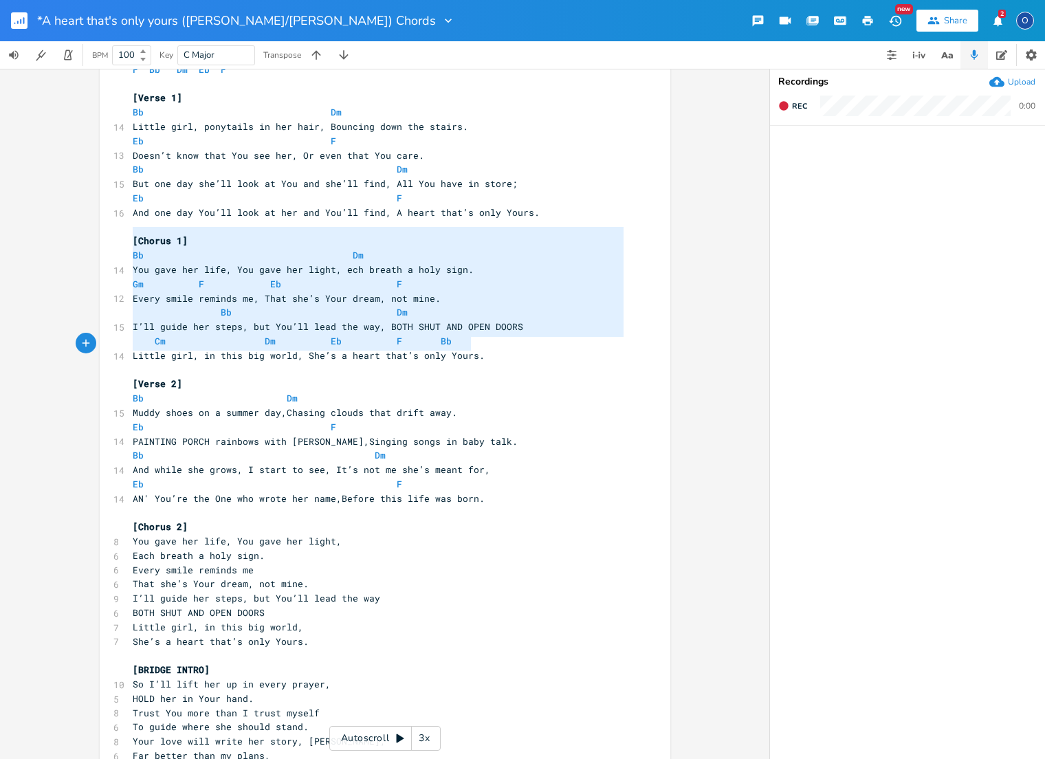
type textarea "[Chorus 1] Bb Dm You gave her life, You gave her light, ech breath a holy sign.…"
drag, startPoint x: 127, startPoint y: 234, endPoint x: 510, endPoint y: 353, distance: 401.1
click at [505, 352] on div "[Intro] F Bb Dm Eb F ​ [Verse 1] Bb Dm 14 Little girl, ponytails in her hair, B…" at bounding box center [378, 598] width 496 height 1101
click at [139, 251] on span "Bb" at bounding box center [138, 255] width 11 height 13
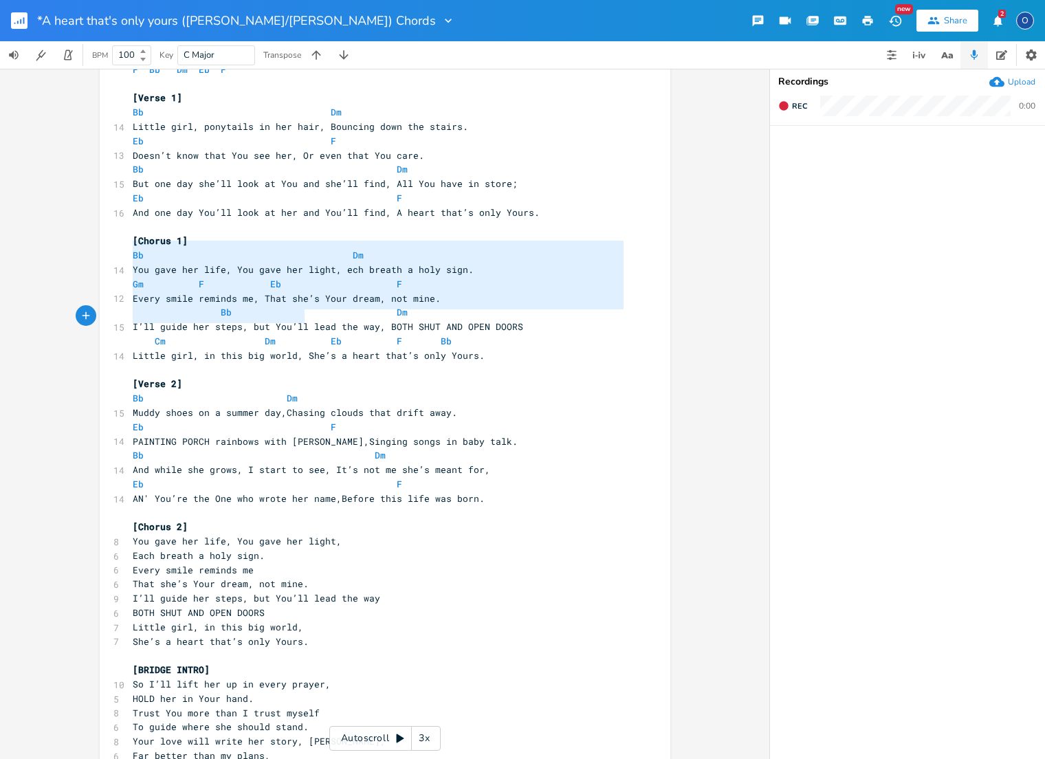
type textarea "Bb Dm You gave her life, You gave her light, ech breath a holy sign. Gm F Eb F …"
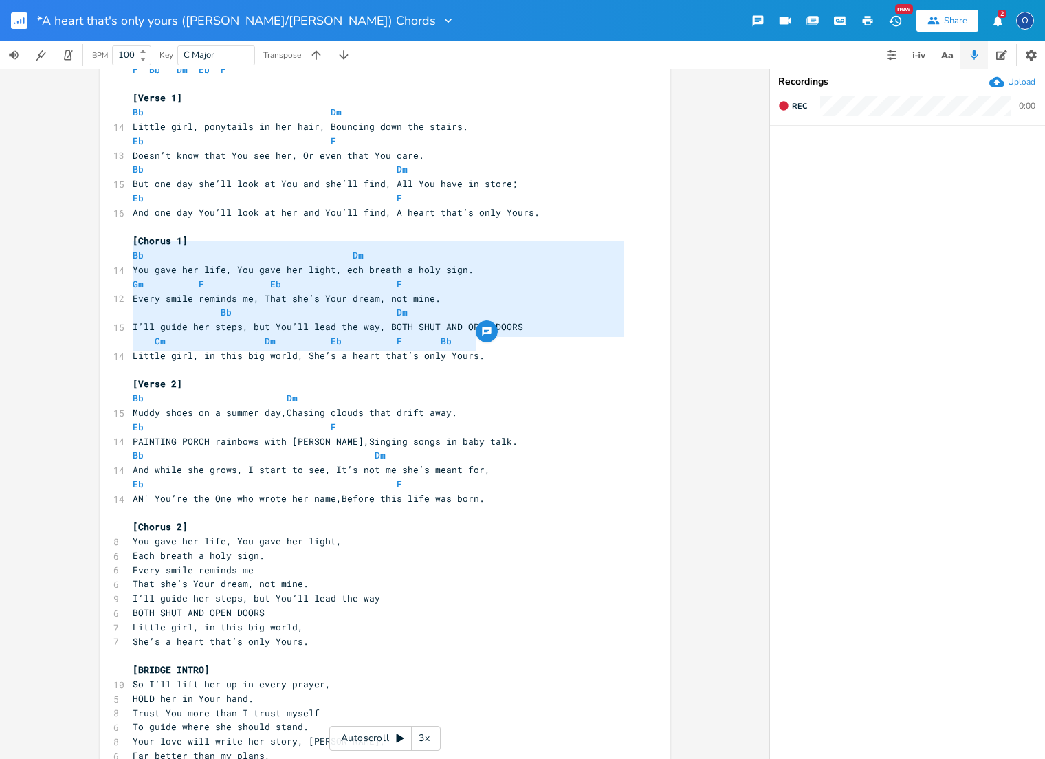
drag, startPoint x: 126, startPoint y: 245, endPoint x: 514, endPoint y: 344, distance: 400.1
click at [514, 344] on div "[Intro] F Bb Dm Eb F ​ [Verse 1] Bb Dm 14 Little girl, ponytails in her hair, B…" at bounding box center [378, 598] width 496 height 1101
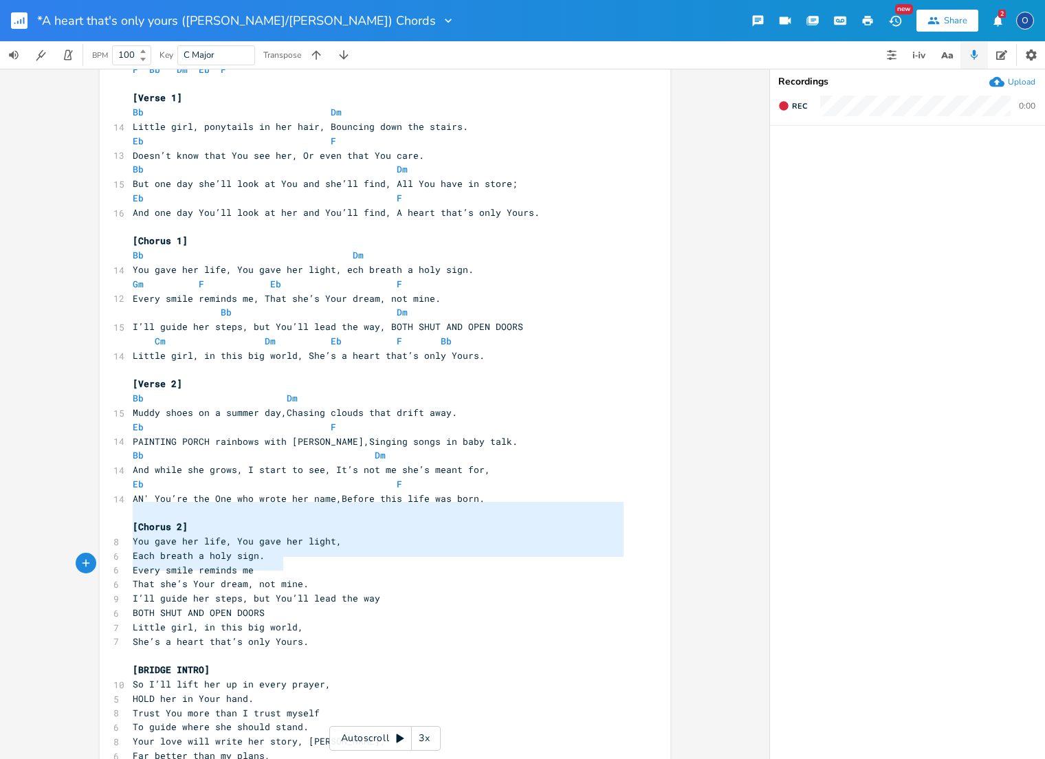
type textarea "[Chorus 2] You gave her life, You gave her light, Each breath a holy sign. Ever…"
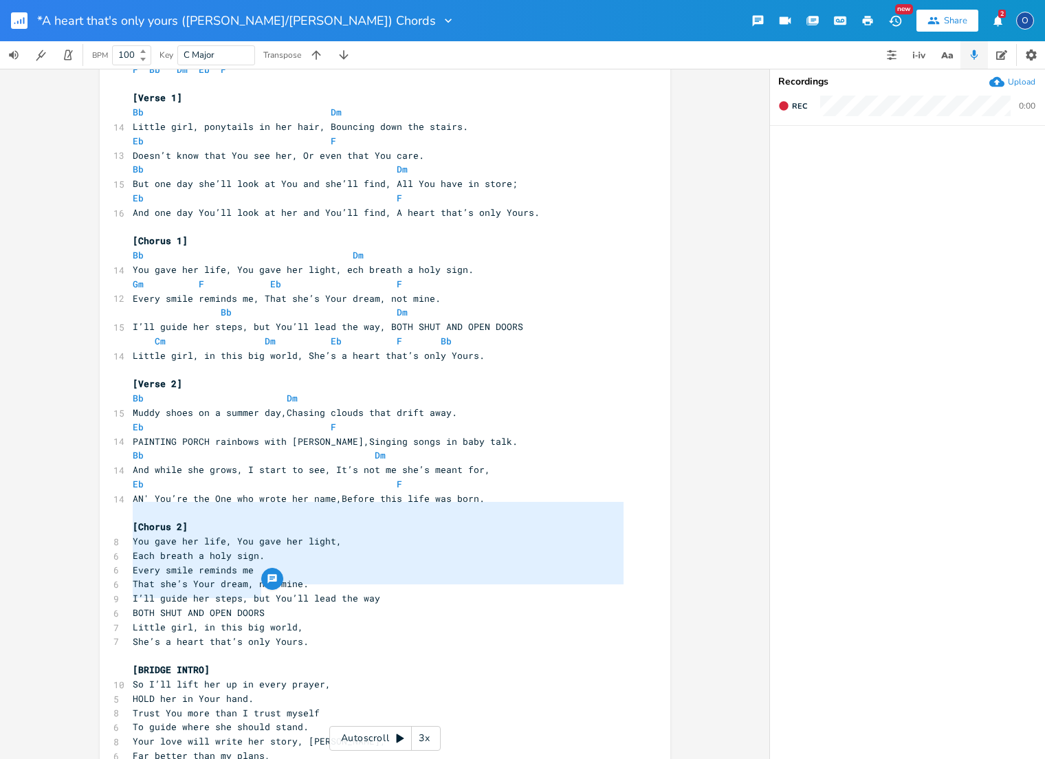
drag, startPoint x: 129, startPoint y: 507, endPoint x: 235, endPoint y: 565, distance: 121.2
click at [335, 588] on div "[Intro] F Bb Dm Eb F ​ [Verse 1] Bb Dm 14 Little girl, ponytails in her hair, B…" at bounding box center [378, 598] width 496 height 1101
click at [131, 549] on pre "Each breath a holy sign." at bounding box center [378, 556] width 496 height 14
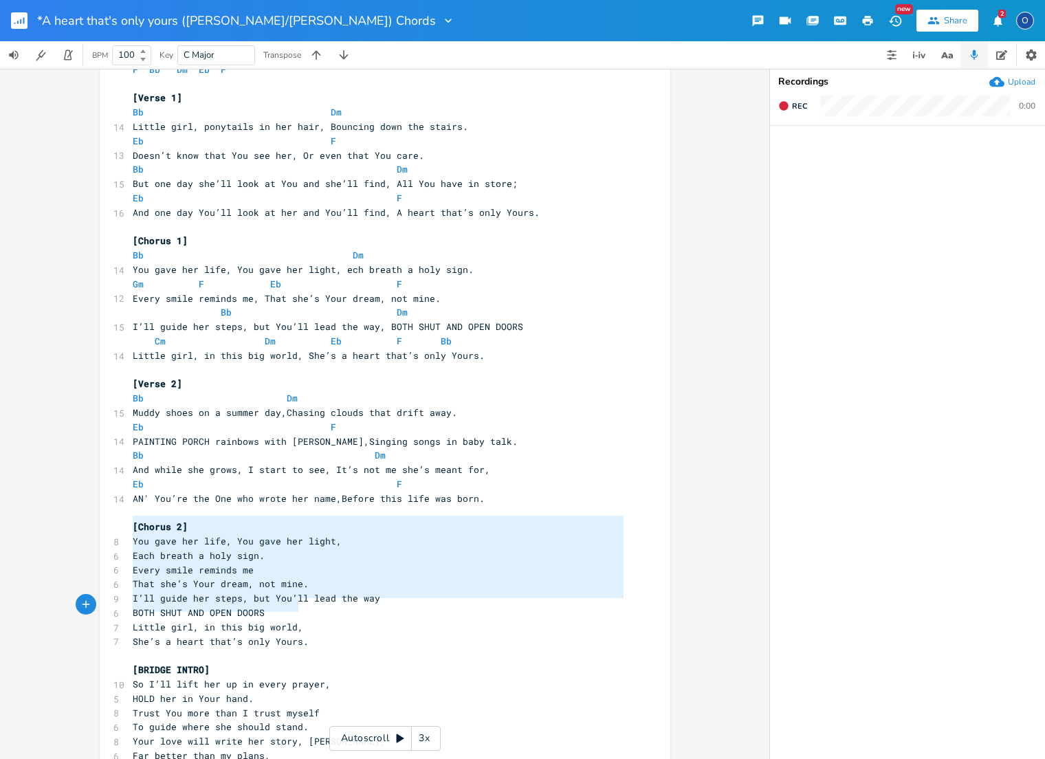
type textarea "You gave her life, You gave her light, Each breath a holy sign. Every smile rem…"
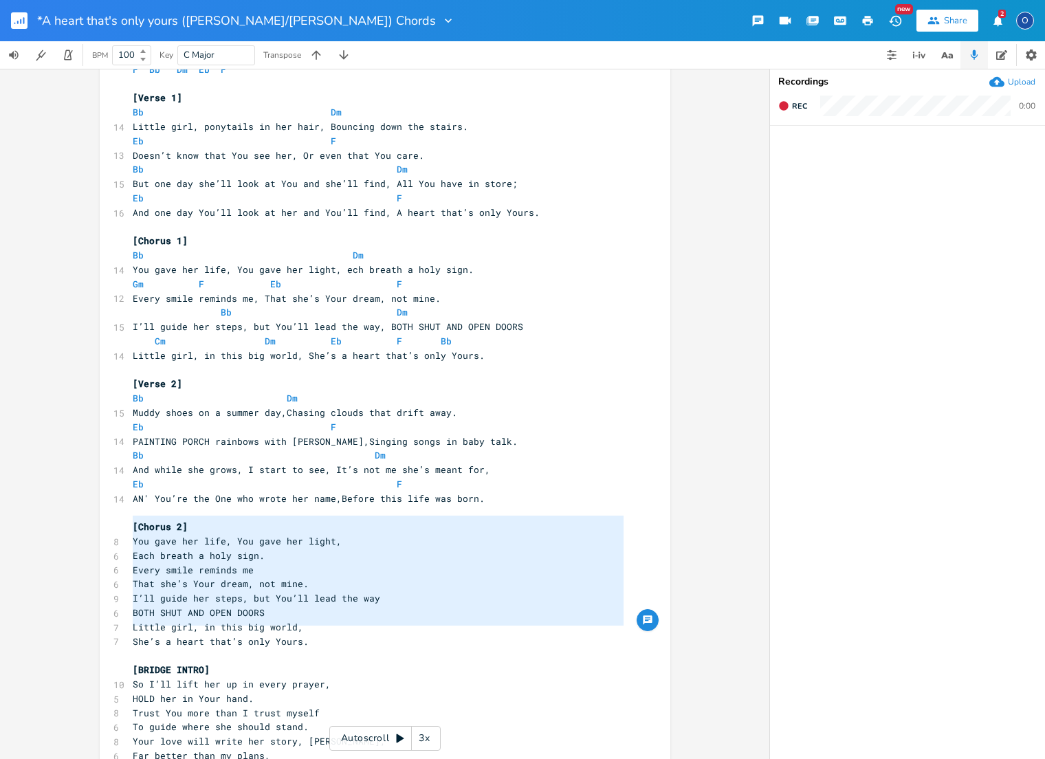
drag, startPoint x: 130, startPoint y: 523, endPoint x: 382, endPoint y: 628, distance: 273.2
click at [382, 627] on div "[Intro] F Bb Dm Eb F ​ [Verse 1] Bb Dm 14 Little girl, ponytails in her hair, B…" at bounding box center [378, 598] width 496 height 1101
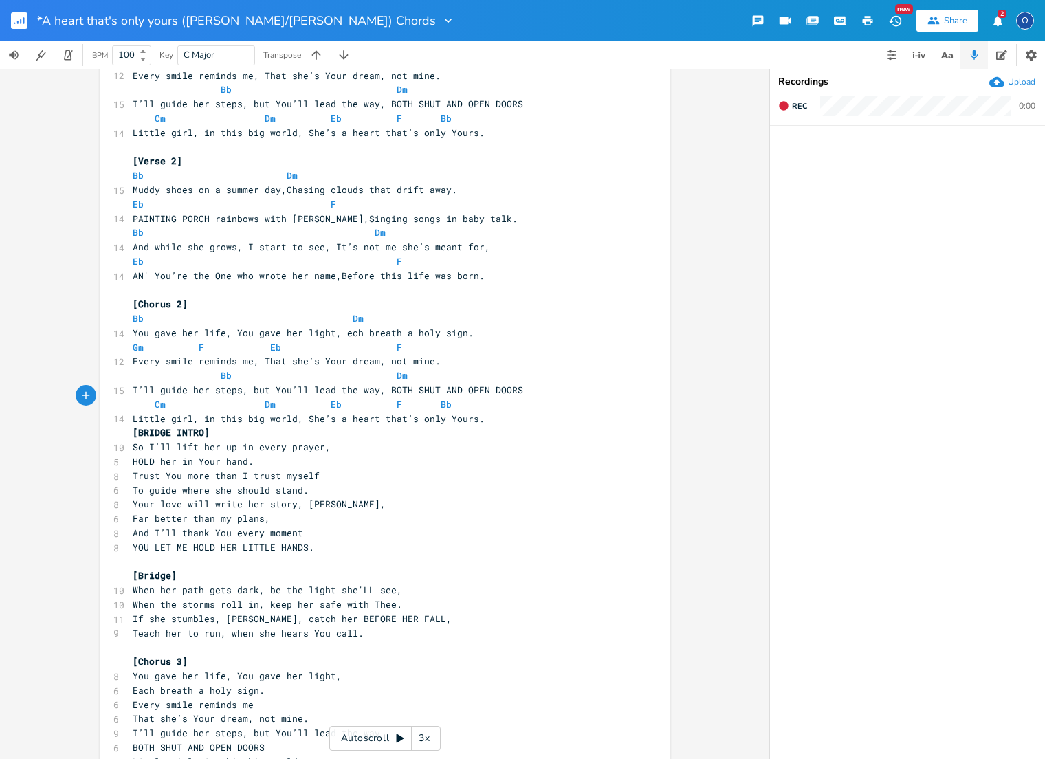
scroll to position [279, 0]
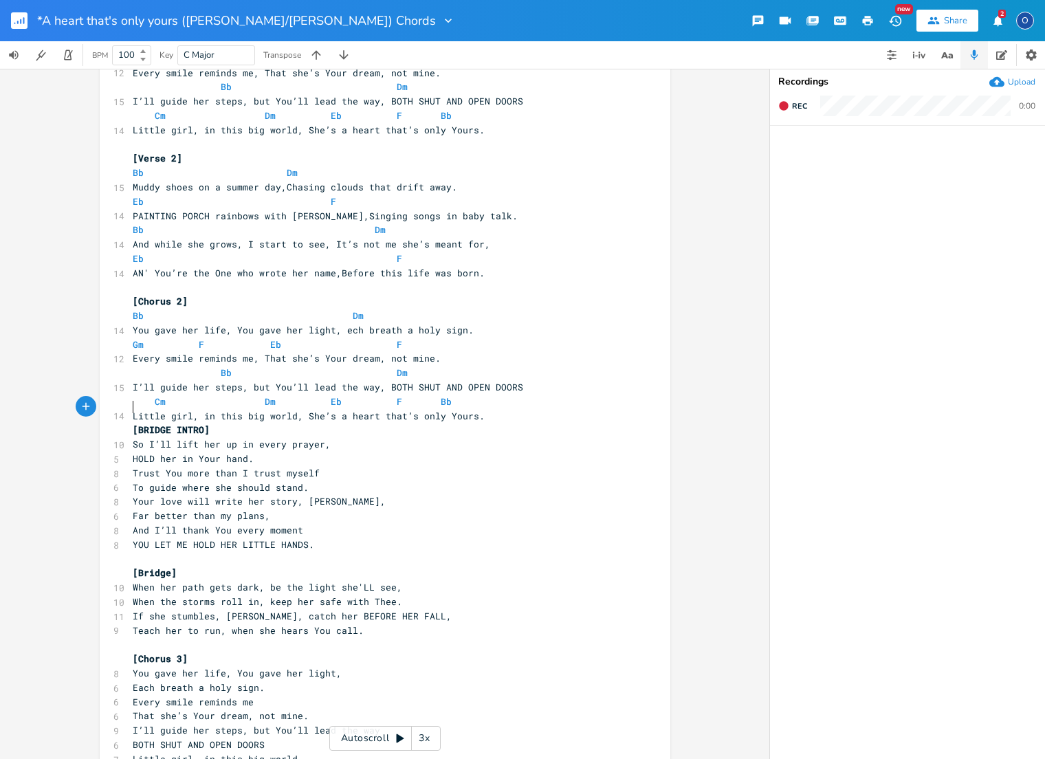
click at [130, 423] on pre "[BRIDGE INTRO]" at bounding box center [378, 430] width 496 height 14
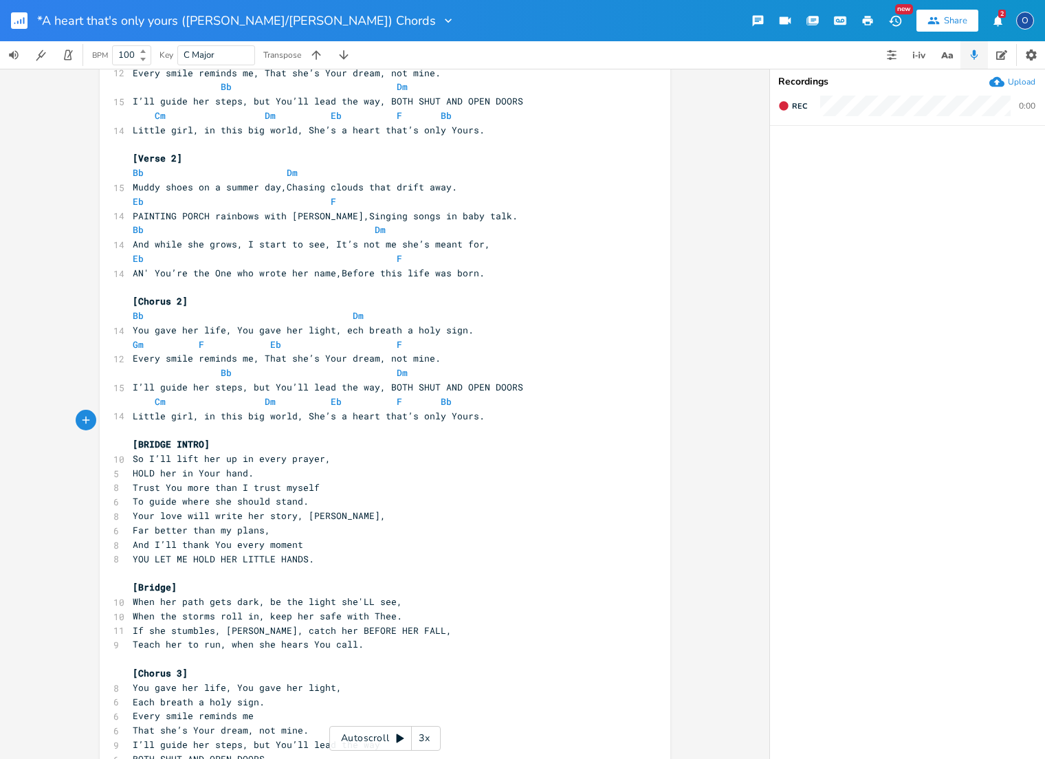
click at [340, 452] on pre "So I’ll lift her up in every prayer," at bounding box center [378, 459] width 496 height 14
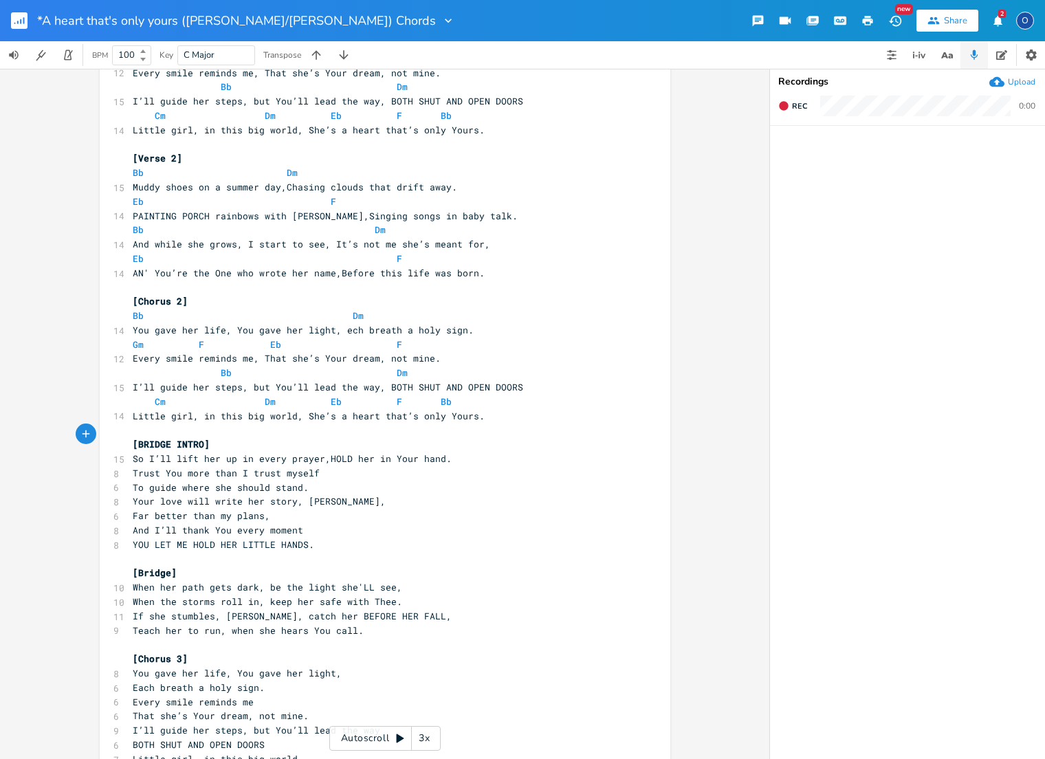
click at [323, 466] on pre "Trust You more than I trust myself" at bounding box center [378, 473] width 496 height 14
type textarea ","
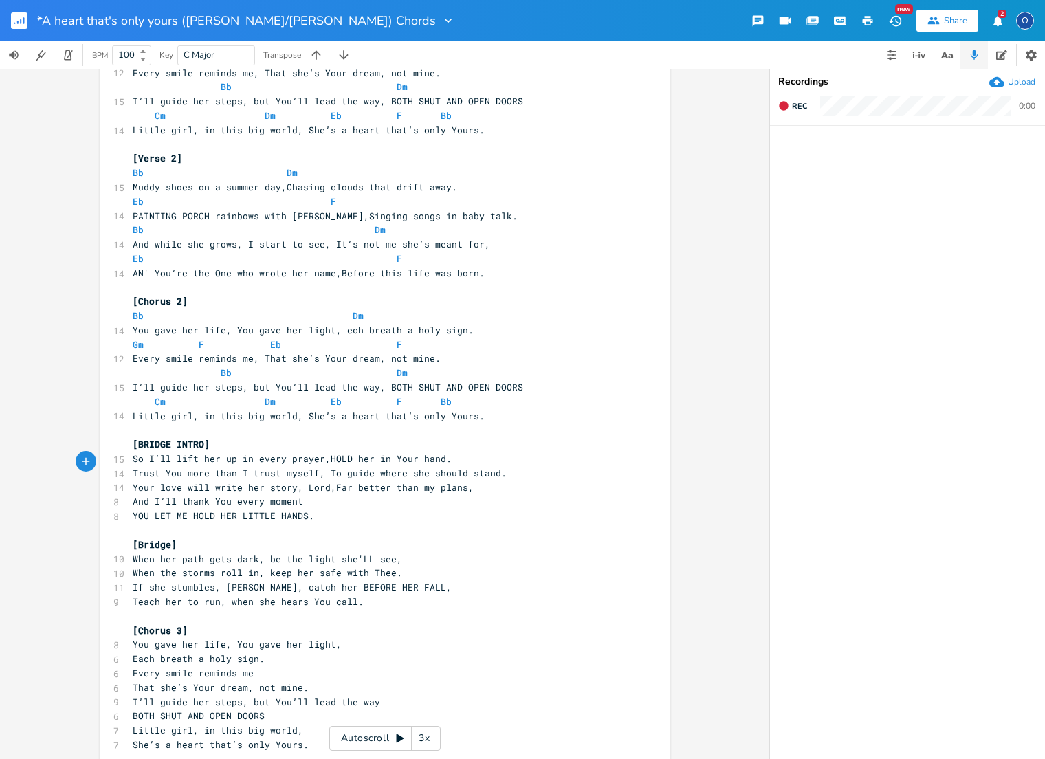
scroll to position [0, 1]
click at [310, 494] on pre "And I’ll thank You every moment" at bounding box center [378, 501] width 496 height 14
type textarea ","
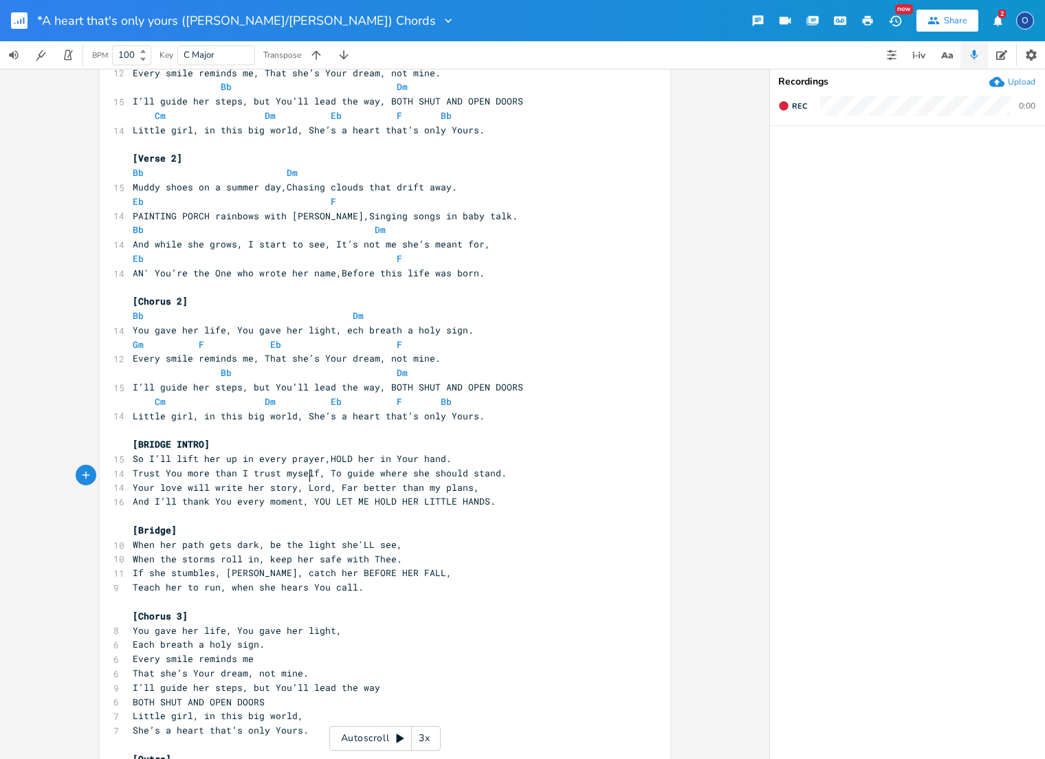
click at [133, 452] on span "So I’ll lift her up in every prayer,HOLD her in Your hand." at bounding box center [292, 458] width 319 height 12
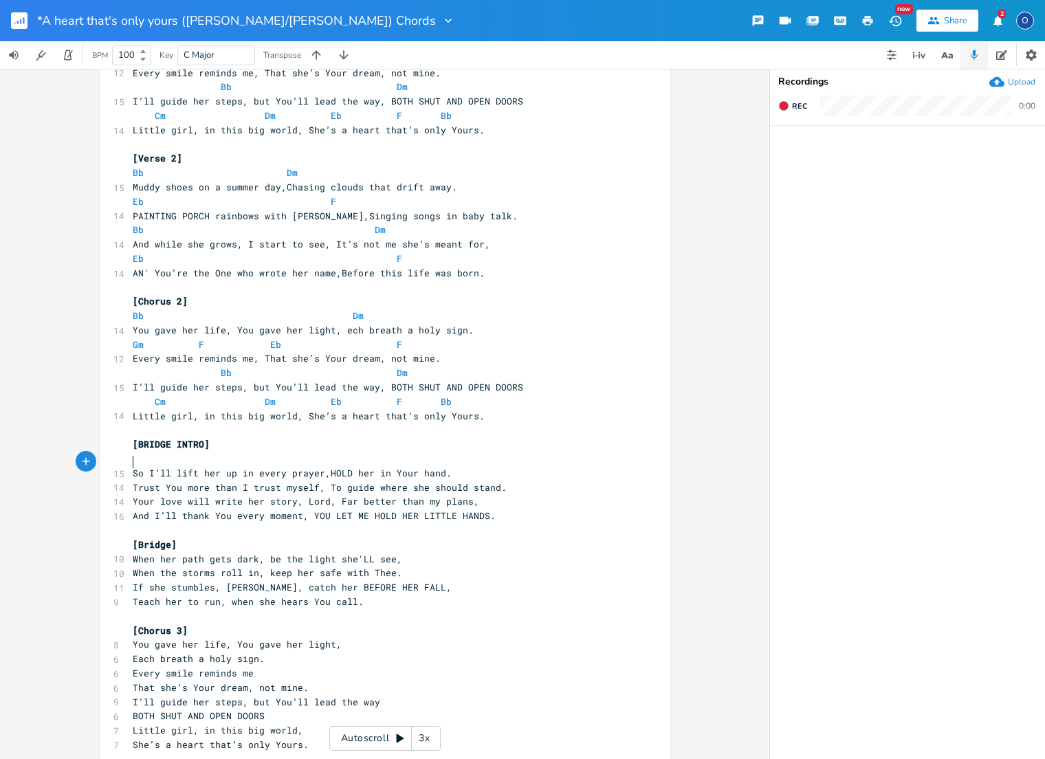
click at [130, 481] on pre "Trust You more than I trust myself, To guide where she should stand." at bounding box center [378, 488] width 496 height 14
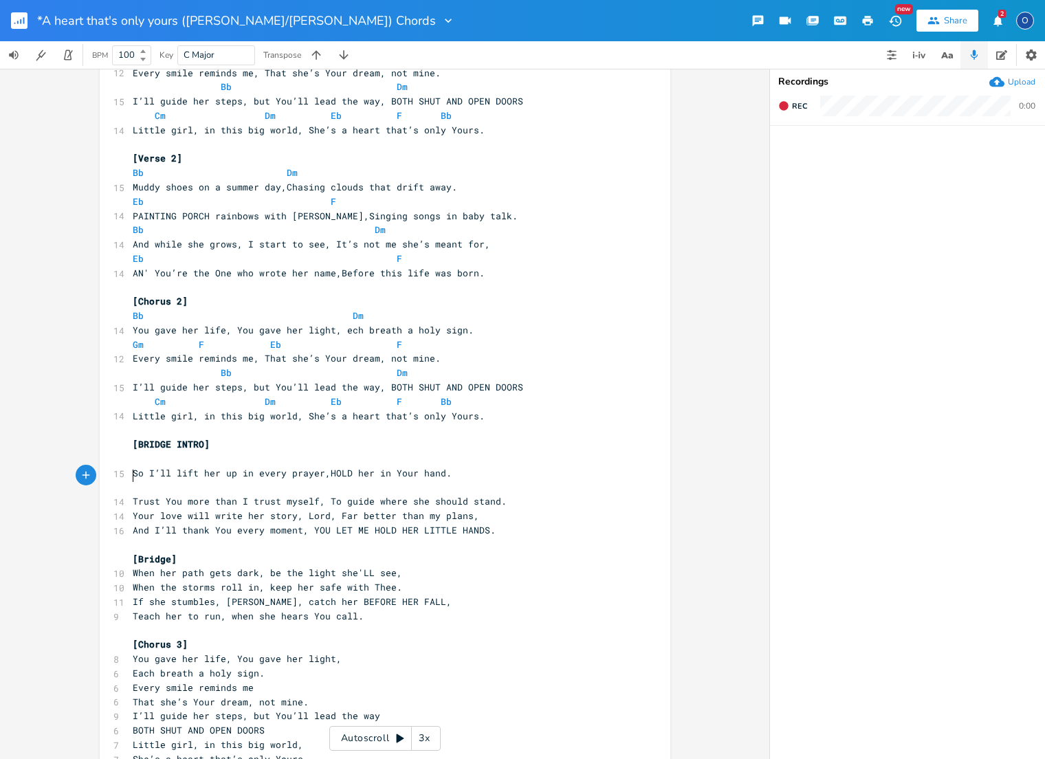
scroll to position [0, 0]
click at [130, 509] on pre "Your love will write her story, Lord, Far better than my plans," at bounding box center [378, 516] width 496 height 14
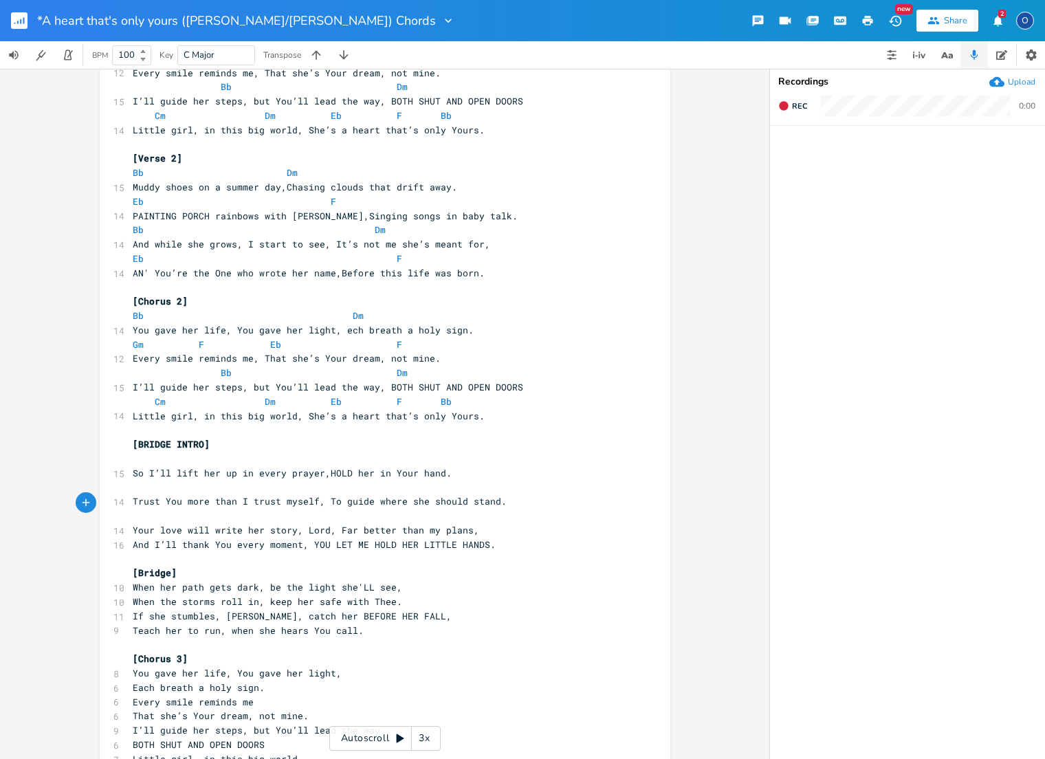
click at [130, 538] on pre "And I’ll thank You every moment, YOU LET ME HOLD HER LITTLE HANDS." at bounding box center [378, 545] width 496 height 14
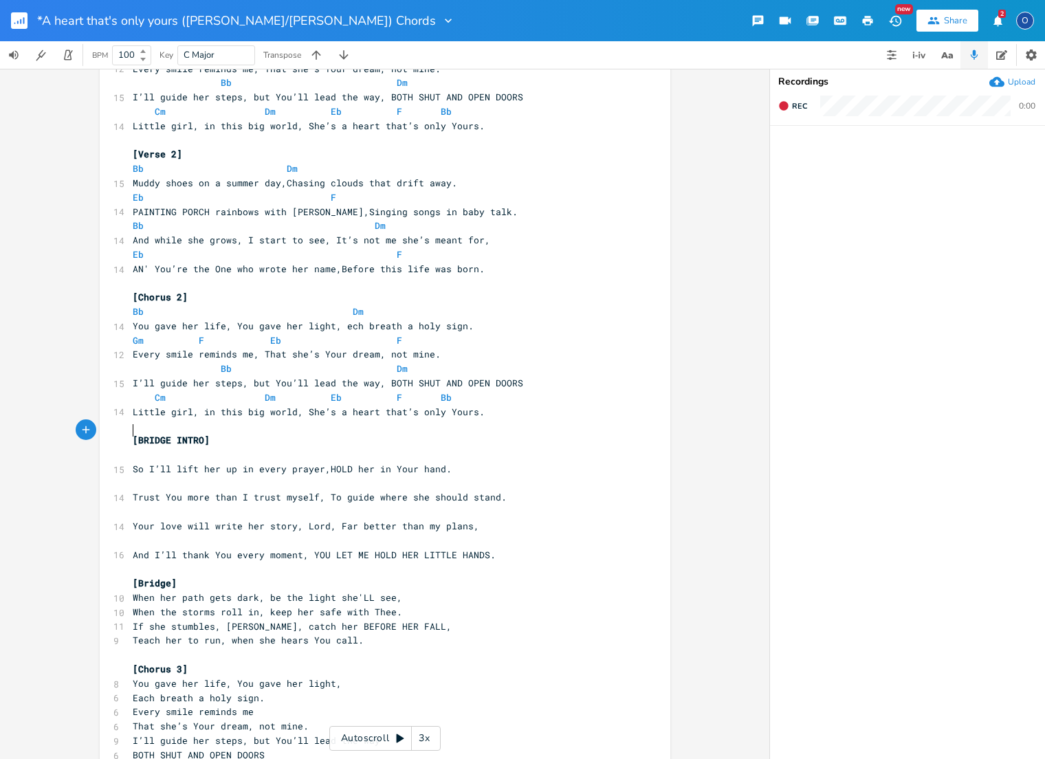
click at [157, 448] on pre "​" at bounding box center [378, 455] width 496 height 14
type textarea "Gm"
type textarea "F"
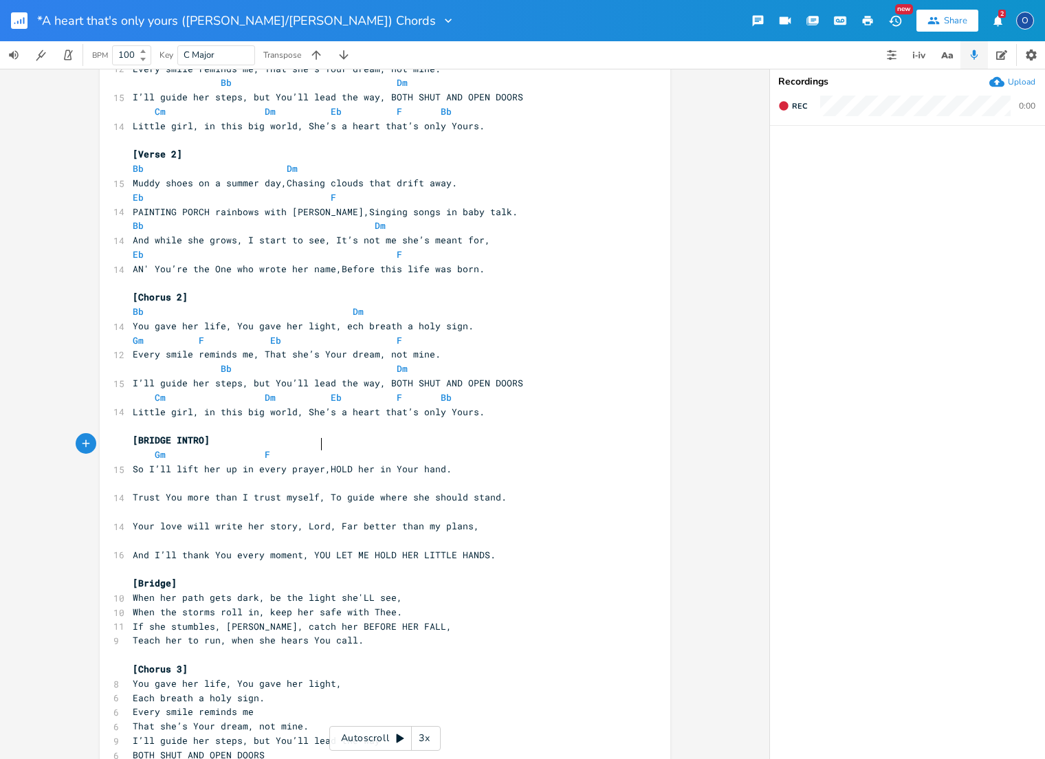
click at [314, 463] on span "So I’ll lift her up in every prayer,HOLD her in Your hand." at bounding box center [292, 469] width 319 height 12
type textarea "Eb"
type textarea "Bb"
click at [159, 477] on pre "​" at bounding box center [378, 484] width 496 height 14
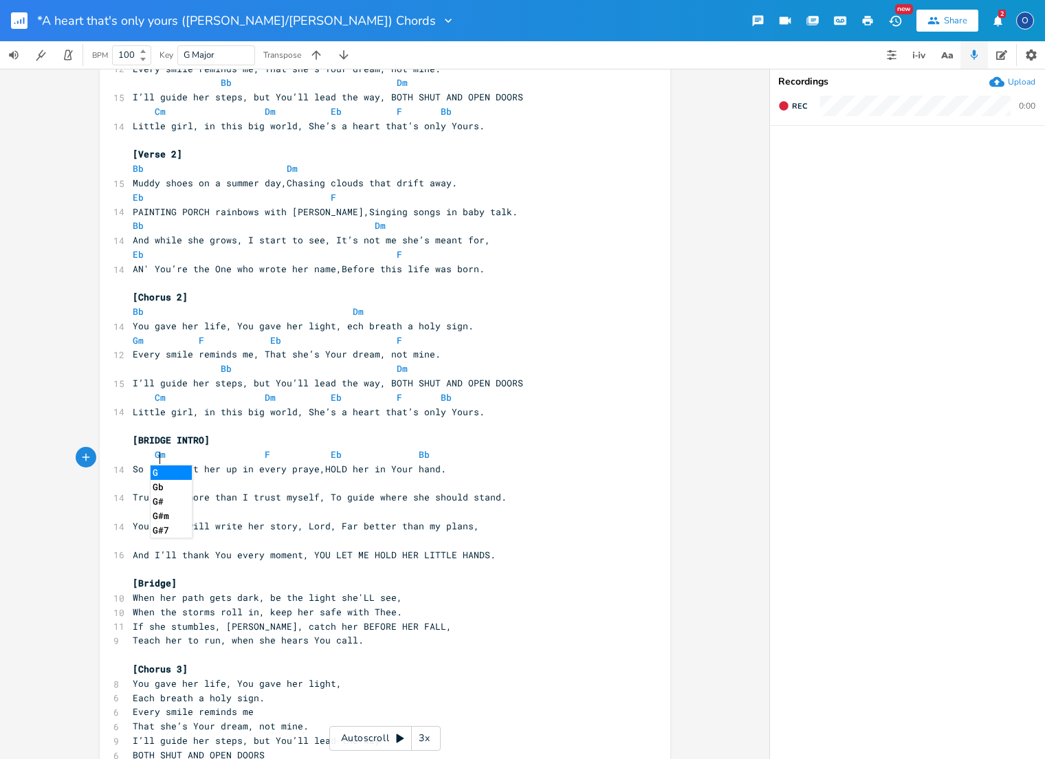
type textarea "Gm"
type textarea "F"
type textarea "Eb"
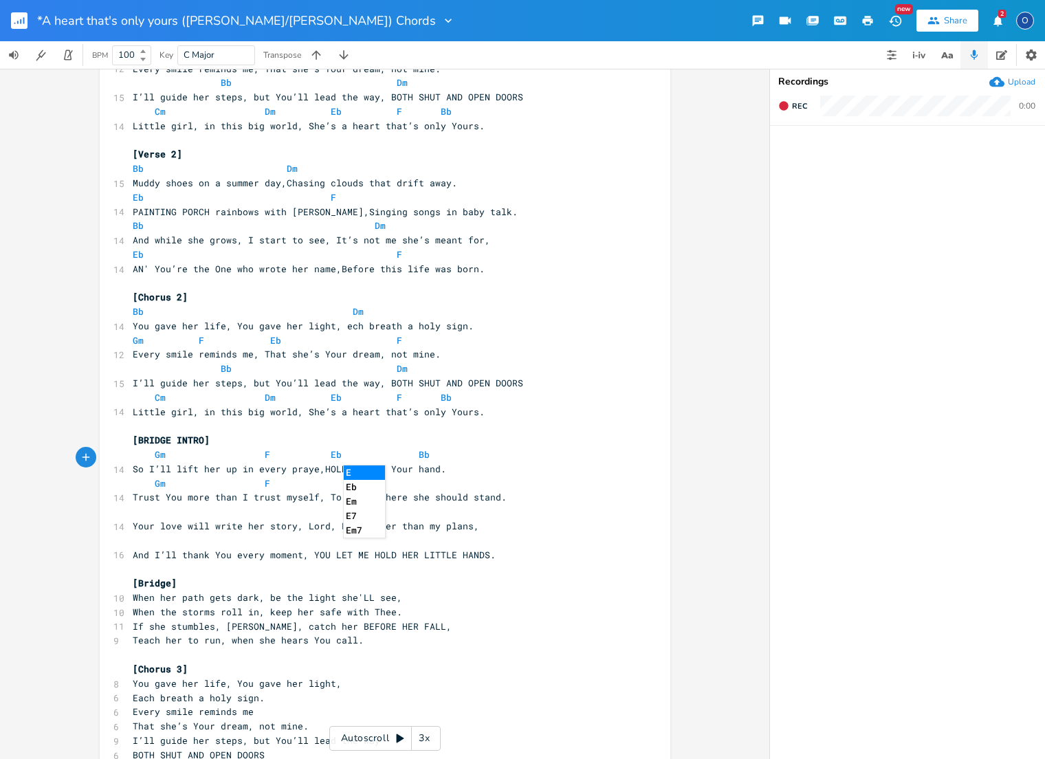
scroll to position [0, 9]
type textarea "F"
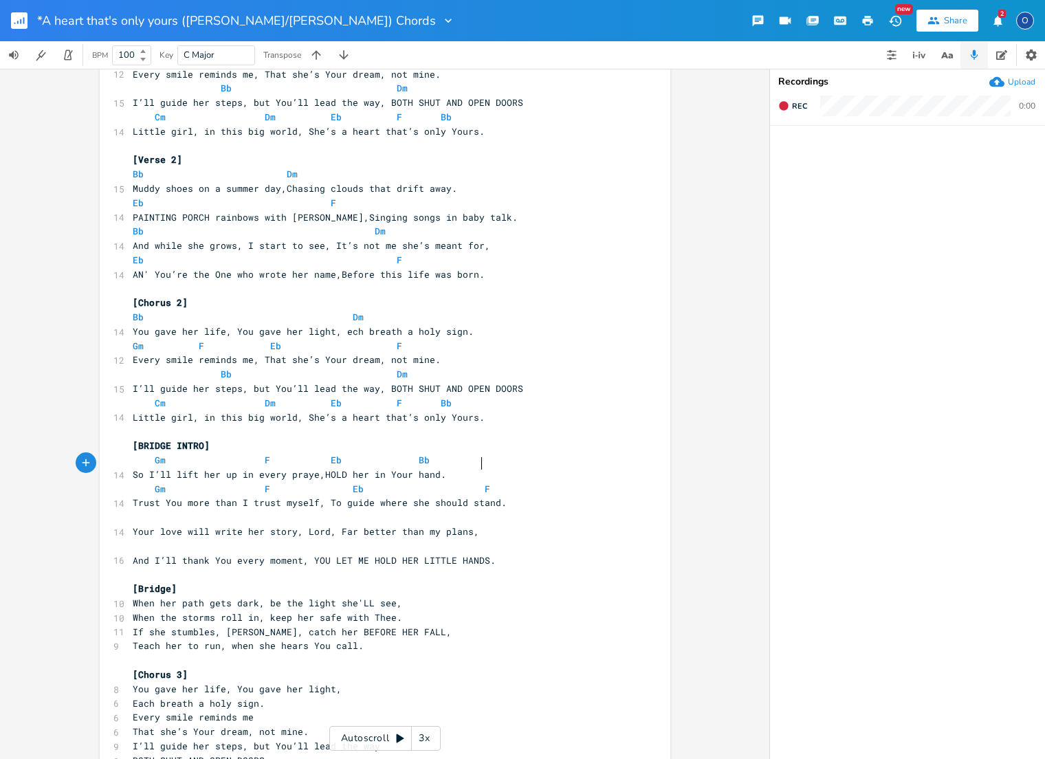
scroll to position [274, 0]
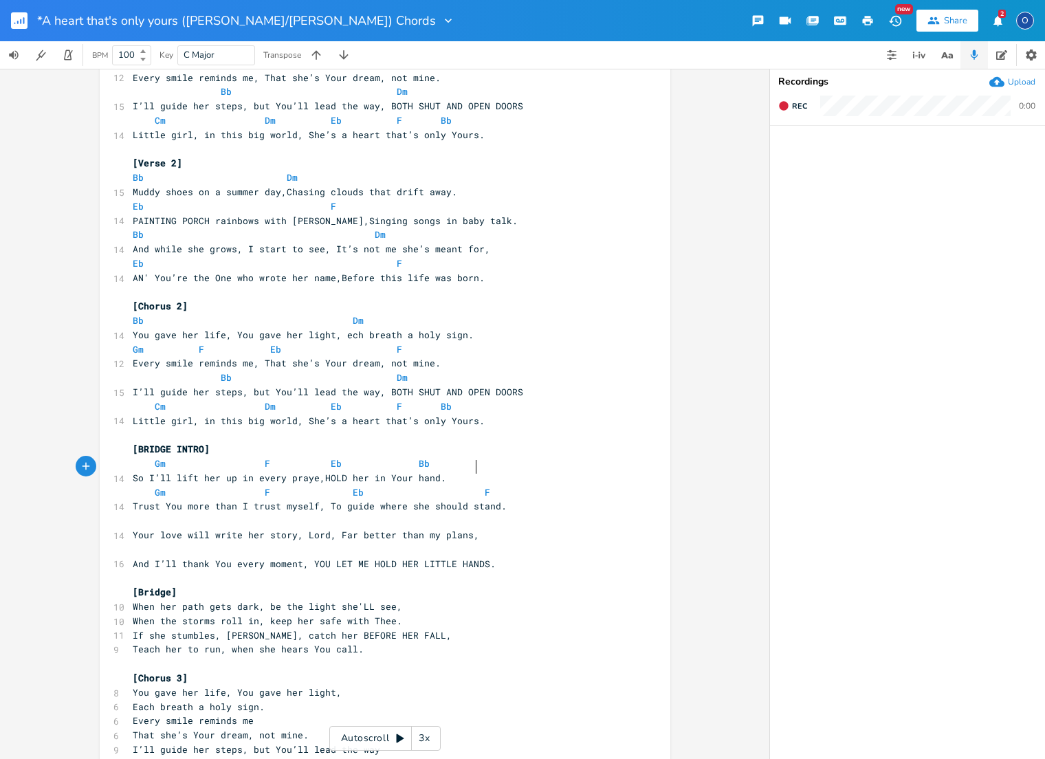
type textarea "F"
drag, startPoint x: 471, startPoint y: 466, endPoint x: 480, endPoint y: 466, distance: 8.9
click at [480, 485] on pre "Gm F Eb F" at bounding box center [378, 492] width 496 height 14
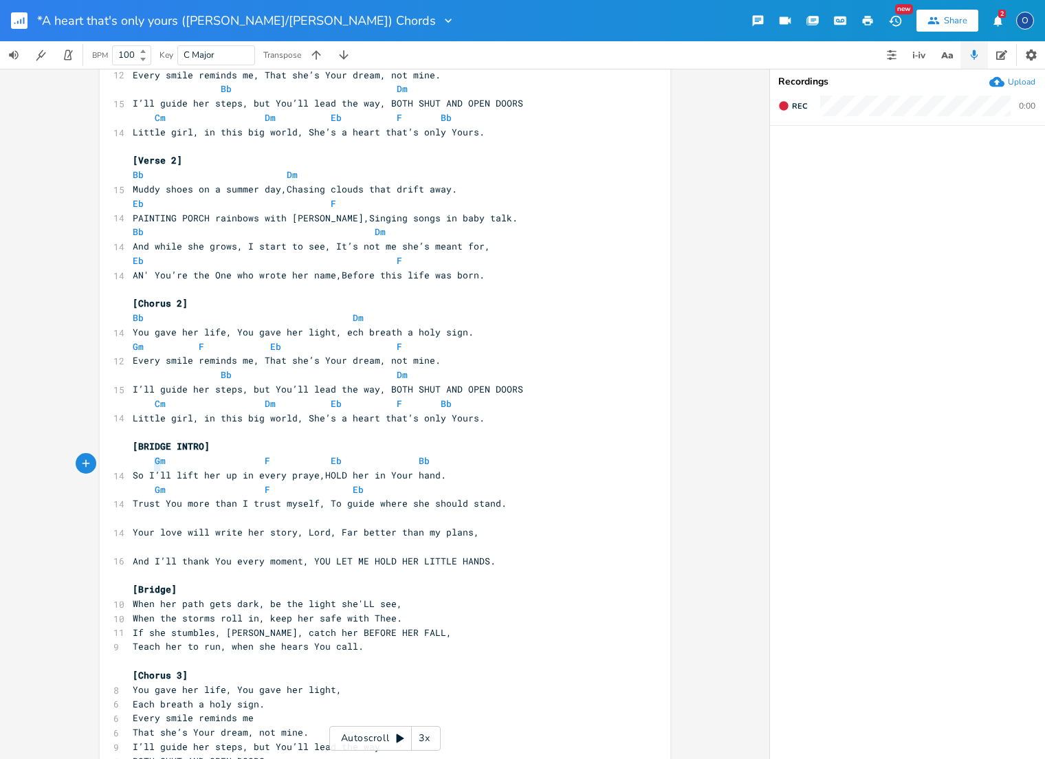
scroll to position [0, 0]
type textarea "Gm F Eb"
drag, startPoint x: 143, startPoint y: 466, endPoint x: 372, endPoint y: 465, distance: 229.0
click at [370, 483] on span "Gm F Eb" at bounding box center [309, 489] width 352 height 12
click at [171, 511] on pre "​" at bounding box center [378, 518] width 496 height 14
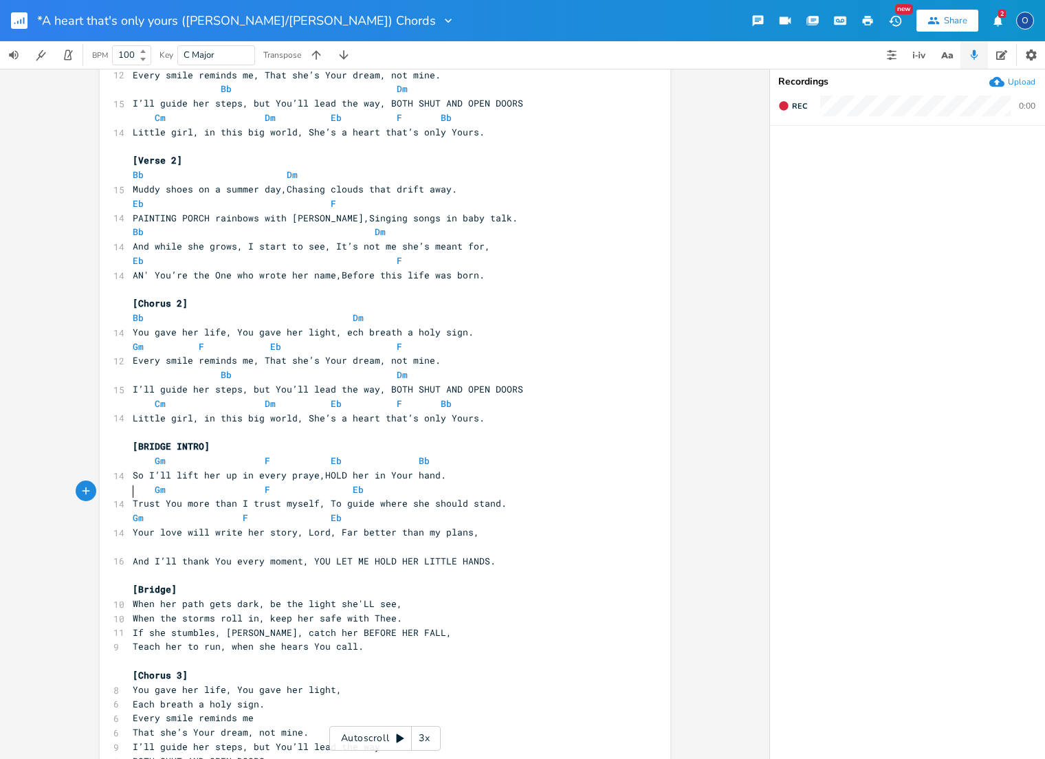
click at [130, 511] on pre "Gm F Eb" at bounding box center [378, 518] width 496 height 14
drag, startPoint x: 158, startPoint y: 513, endPoint x: 171, endPoint y: 523, distance: 15.7
click at [166, 540] on pre "​" at bounding box center [378, 547] width 496 height 14
type textarea "Cm"
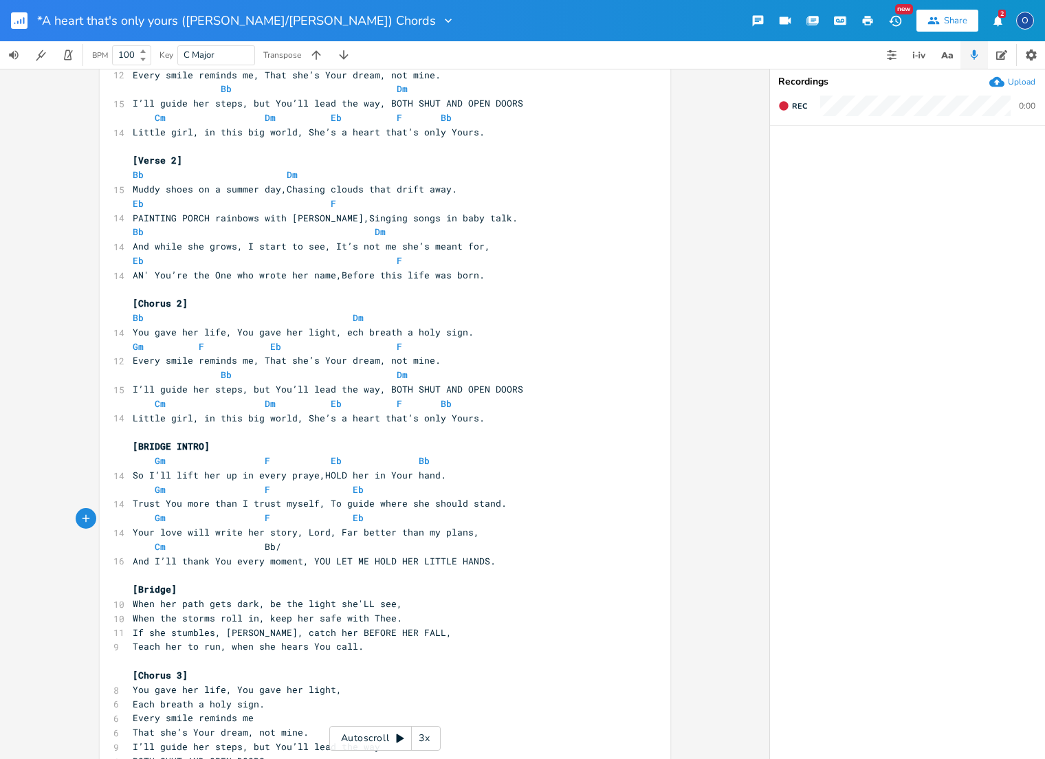
type textarea "Bb/D"
type textarea "Eb"
type textarea "F"
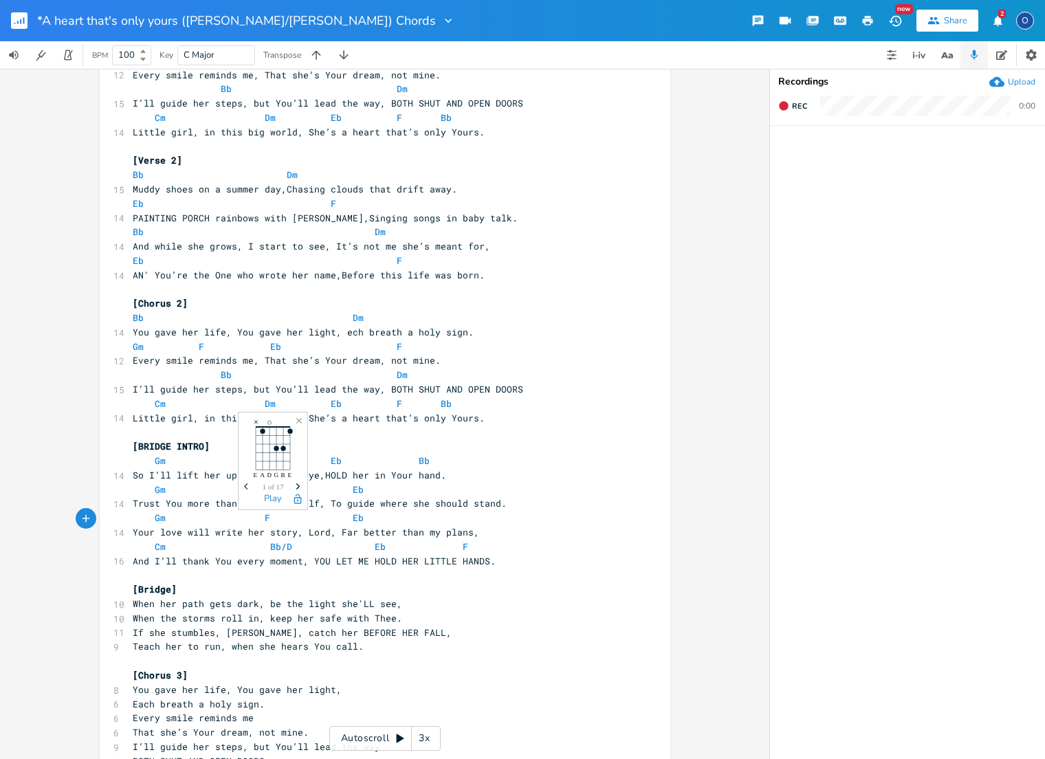
click at [297, 487] on icon "Next" at bounding box center [298, 487] width 8 height 8
click at [243, 487] on span "Previous" at bounding box center [248, 487] width 19 height 24
click at [296, 485] on icon "Next" at bounding box center [298, 487] width 8 height 8
click at [130, 597] on pre "When her path gets dark, be the light she'LL see," at bounding box center [378, 604] width 496 height 14
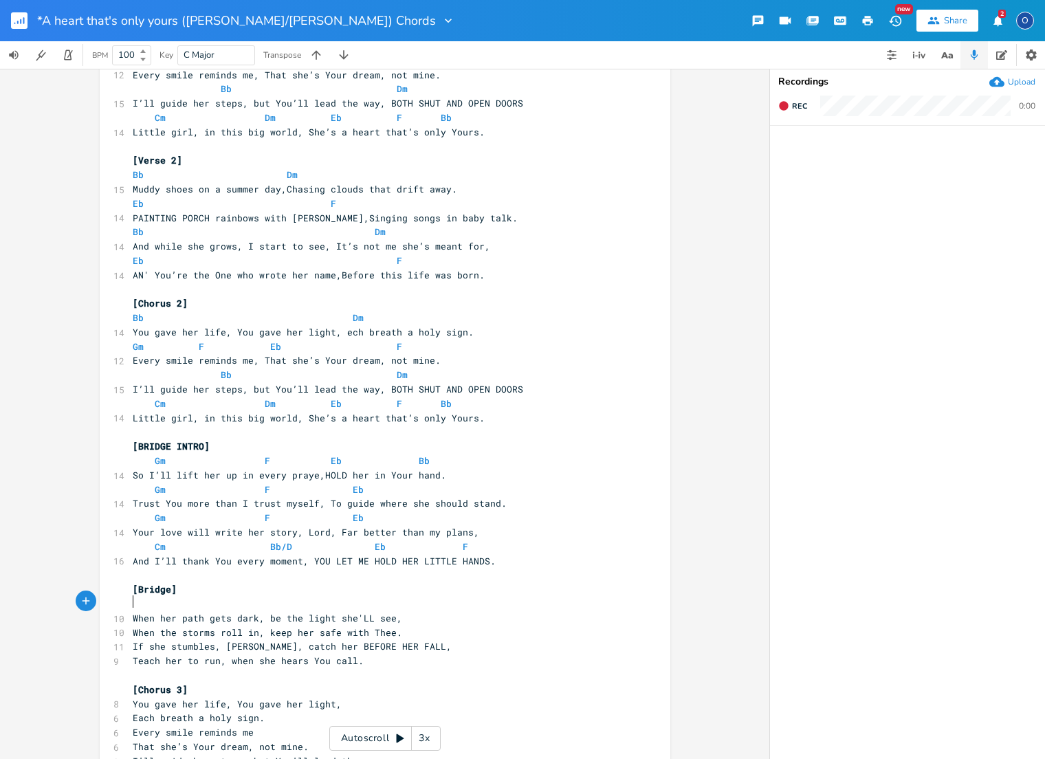
click at [133, 626] on span "When the storms roll in, keep her safe with Thee." at bounding box center [268, 632] width 270 height 12
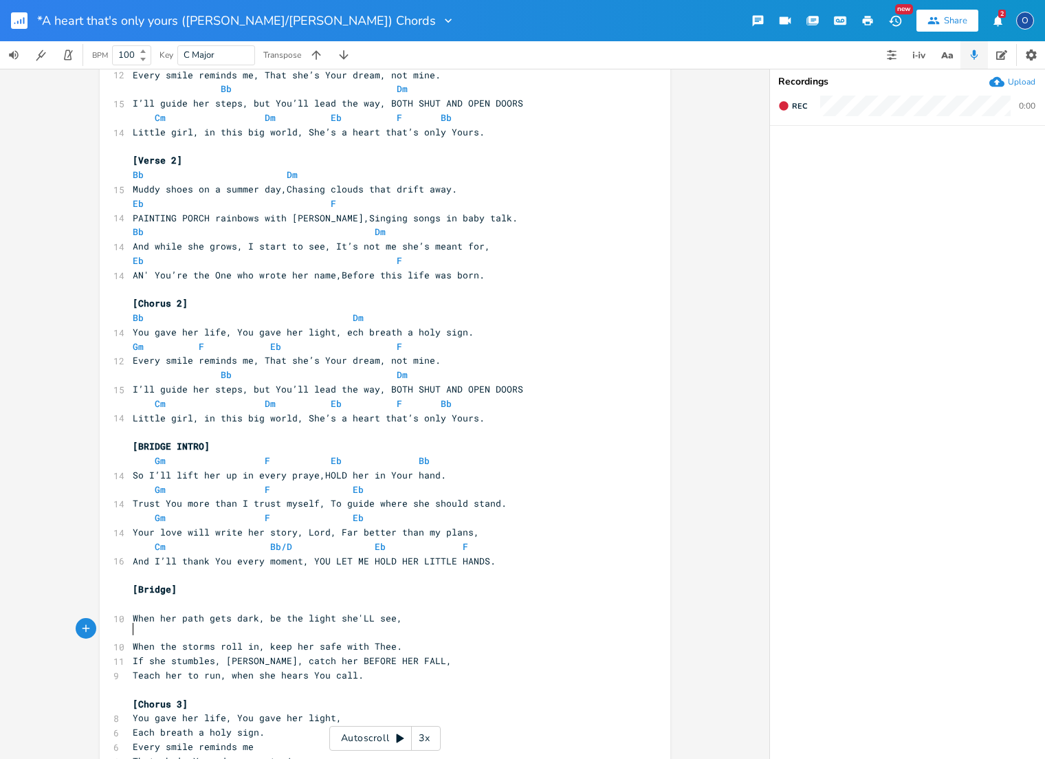
click at [130, 654] on pre "If she stumbles, [PERSON_NAME], catch her BEFORE HER FALL," at bounding box center [378, 661] width 496 height 14
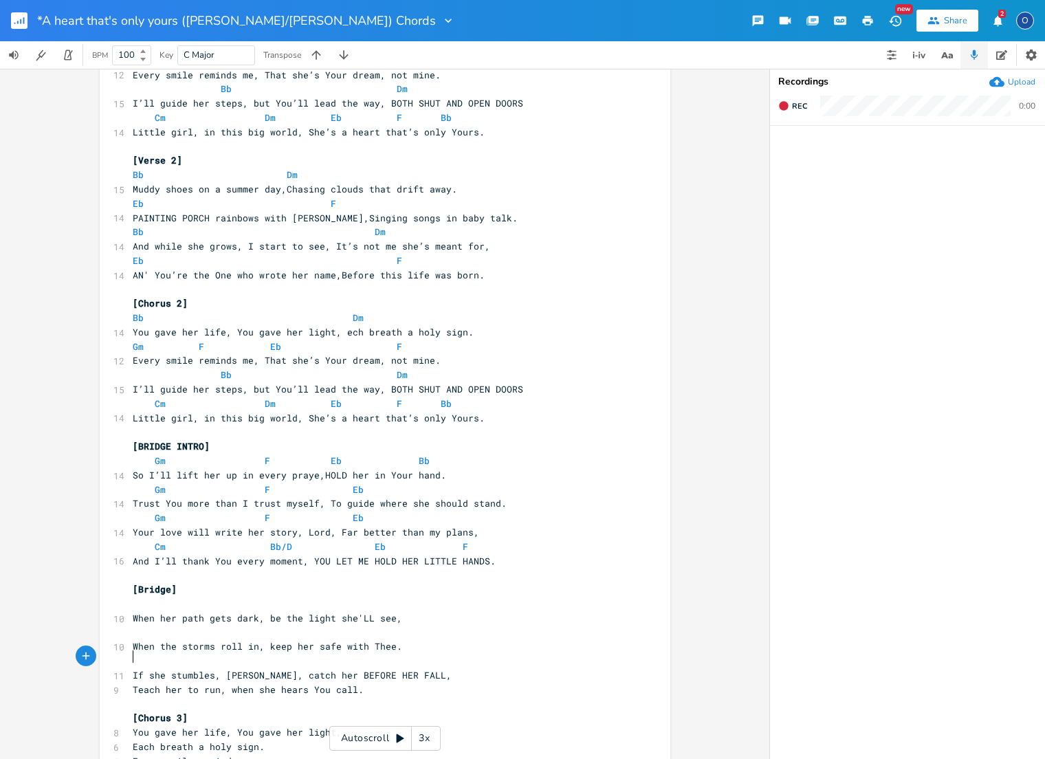
click at [130, 683] on pre "Teach her to run, when she hears You call." at bounding box center [378, 690] width 496 height 14
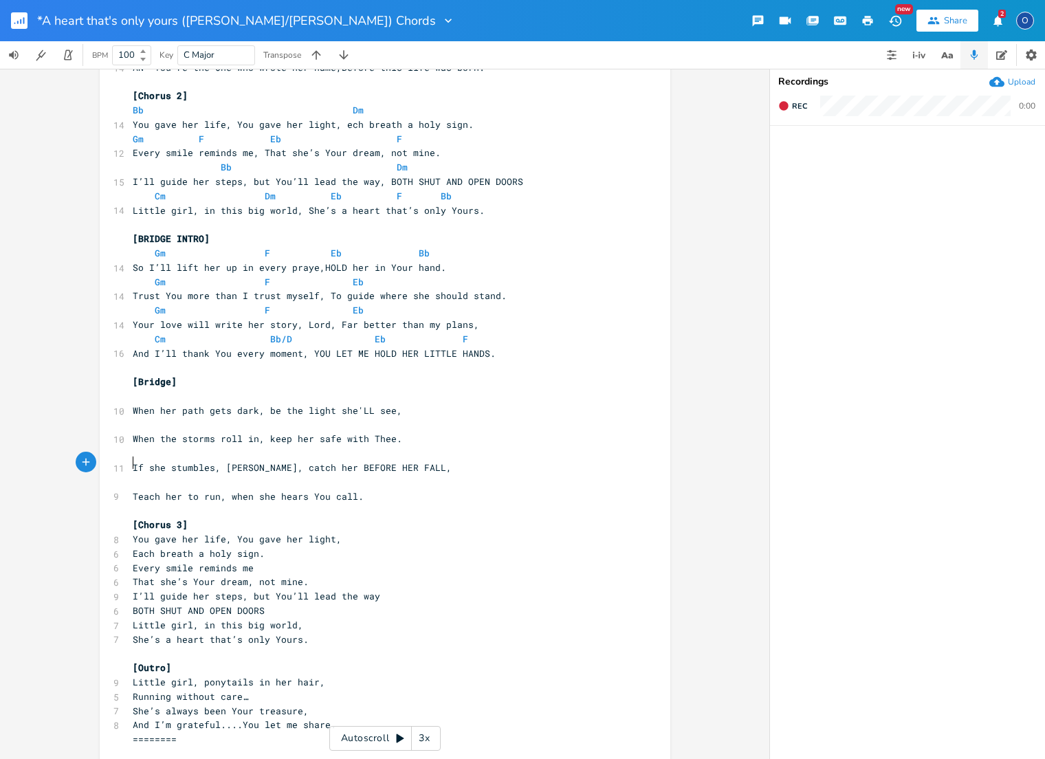
scroll to position [484, 0]
click at [130, 533] on pre "You gave her life, You gave her light," at bounding box center [378, 540] width 496 height 14
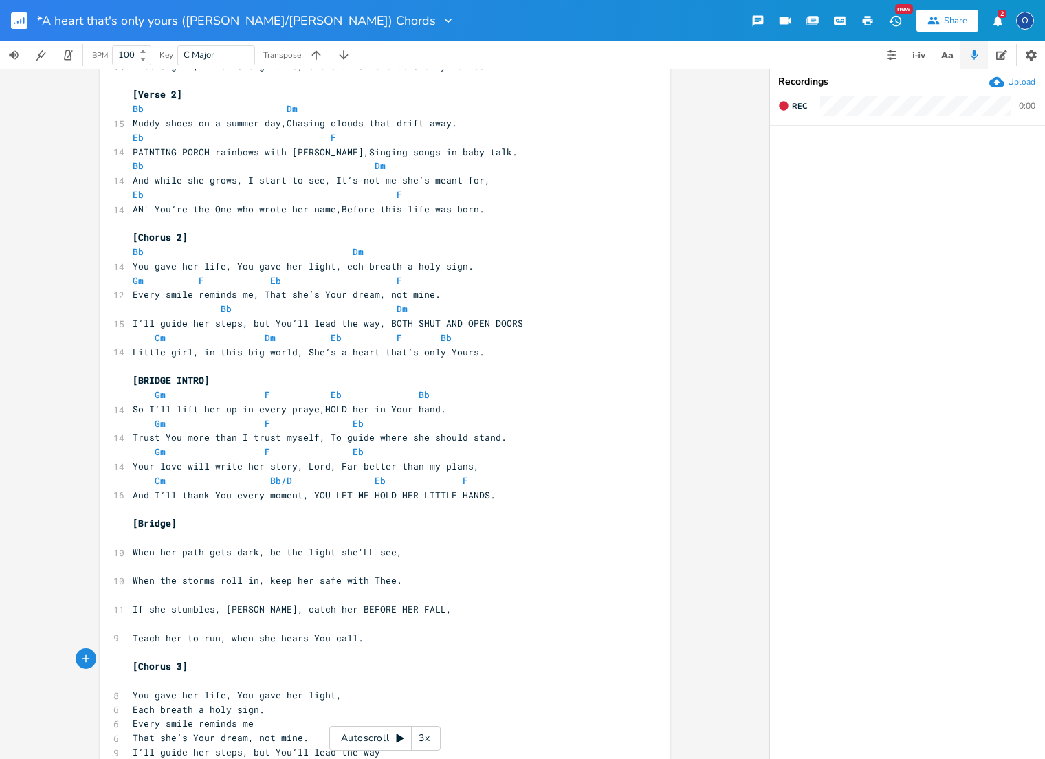
scroll to position [319, 0]
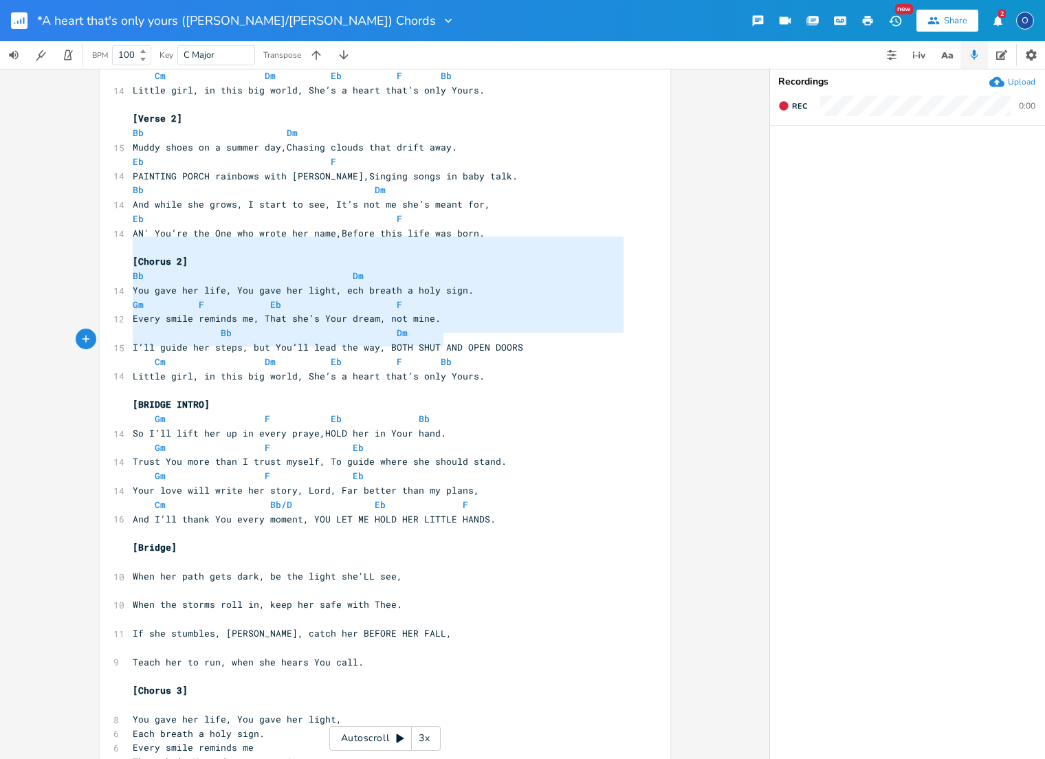
type textarea "[Chorus 2] Bb Dm You gave her life, You gave her light, ech breath a holy sign.…"
drag, startPoint x: 129, startPoint y: 239, endPoint x: 536, endPoint y: 356, distance: 424.4
click at [536, 356] on div "[Intro] F Bb Dm Eb F ​ [Verse 1] Bb Dm 14 Little girl, ponytails in her hair, B…" at bounding box center [378, 369] width 496 height 1172
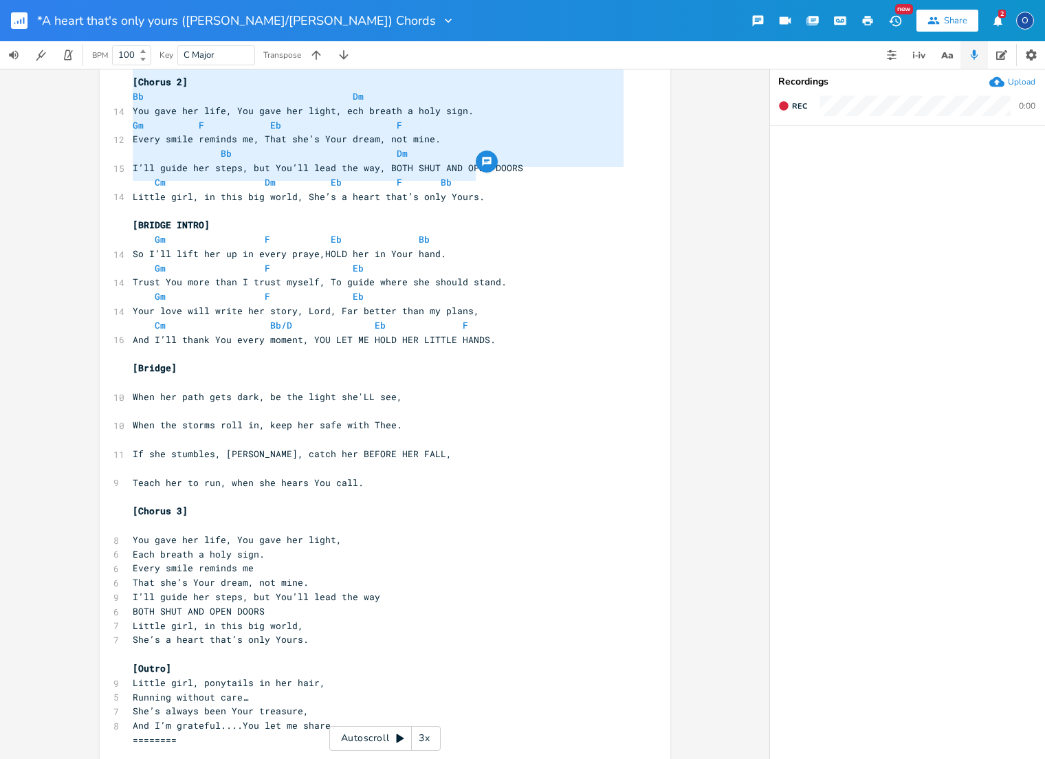
scroll to position [498, 0]
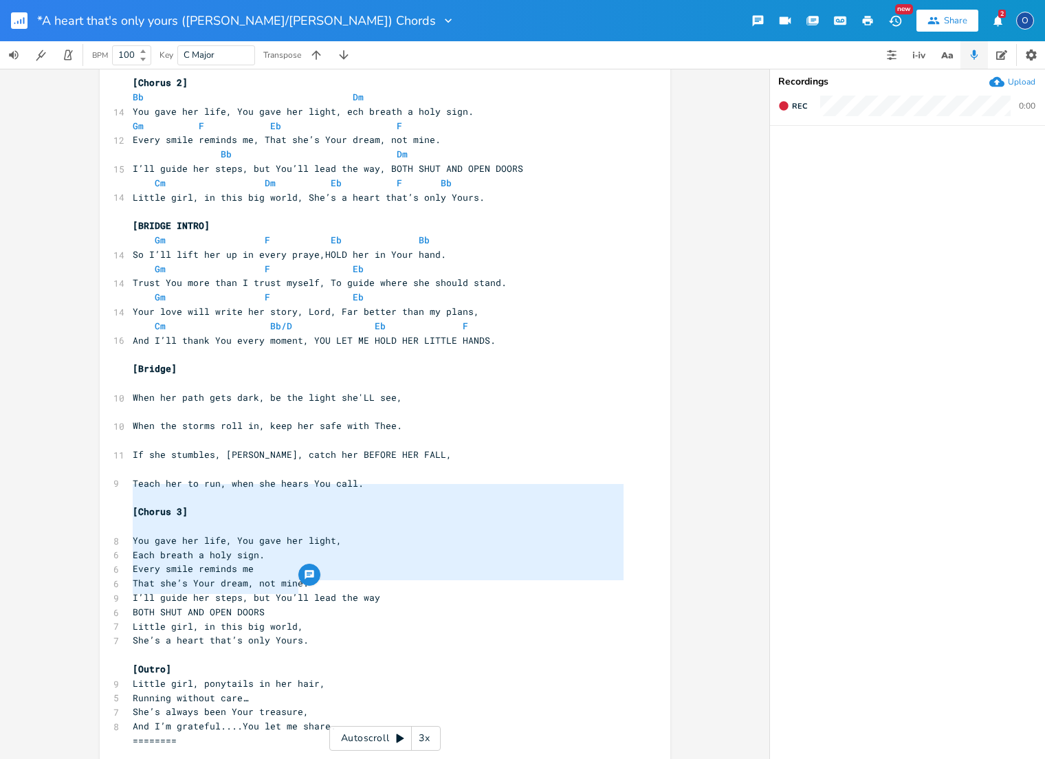
type textarea "You gave her life, You gave her light, Each breath a holy sign. Every smile rem…"
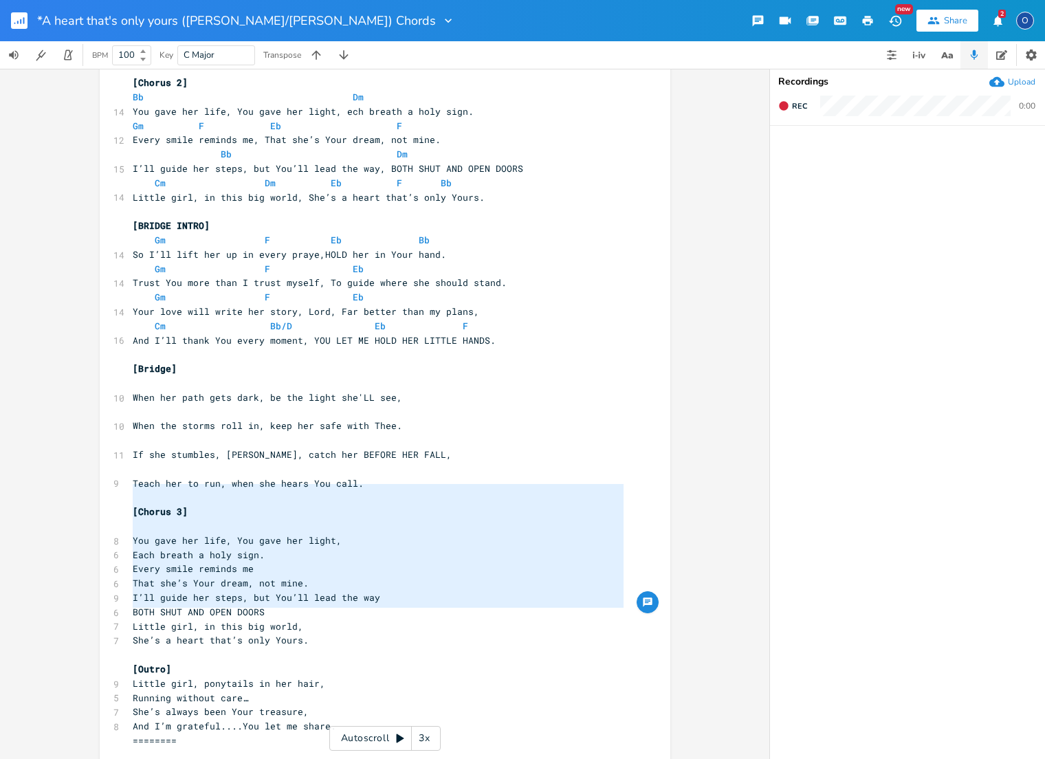
drag, startPoint x: 127, startPoint y: 492, endPoint x: 382, endPoint y: 609, distance: 280.6
click at [382, 609] on div "[Intro] F Bb Dm Eb F ​ [Verse 1] Bb Dm 14 Little girl, ponytails in her hair, B…" at bounding box center [378, 190] width 496 height 1172
paste textarea
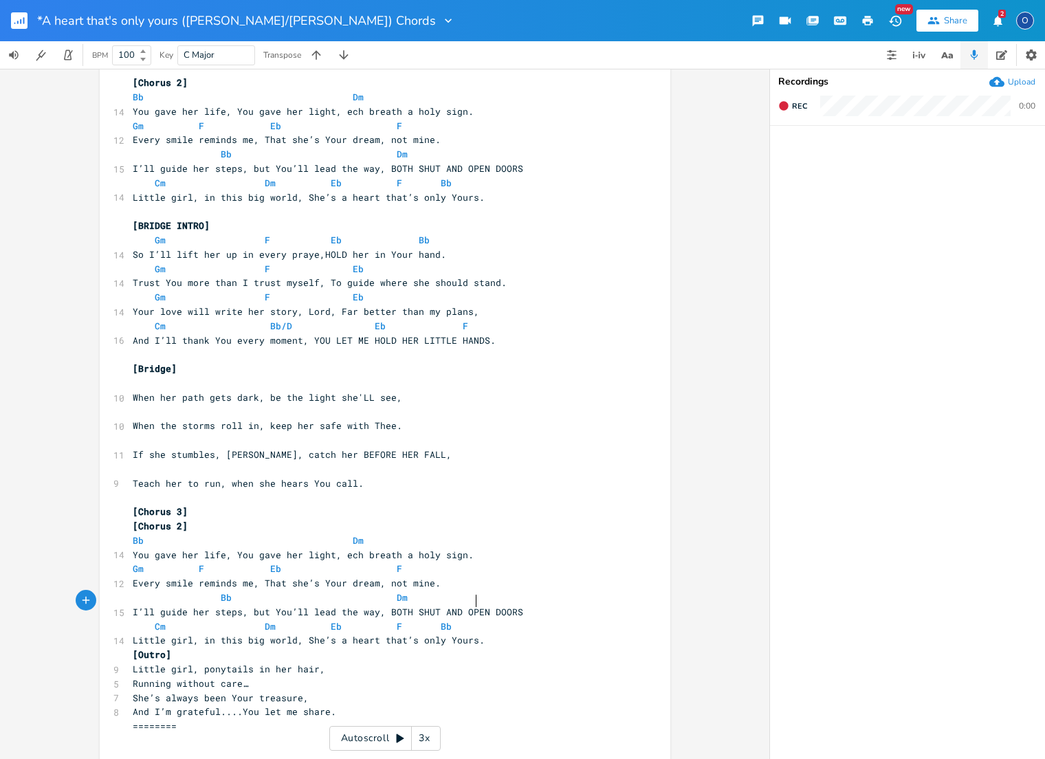
scroll to position [484, 0]
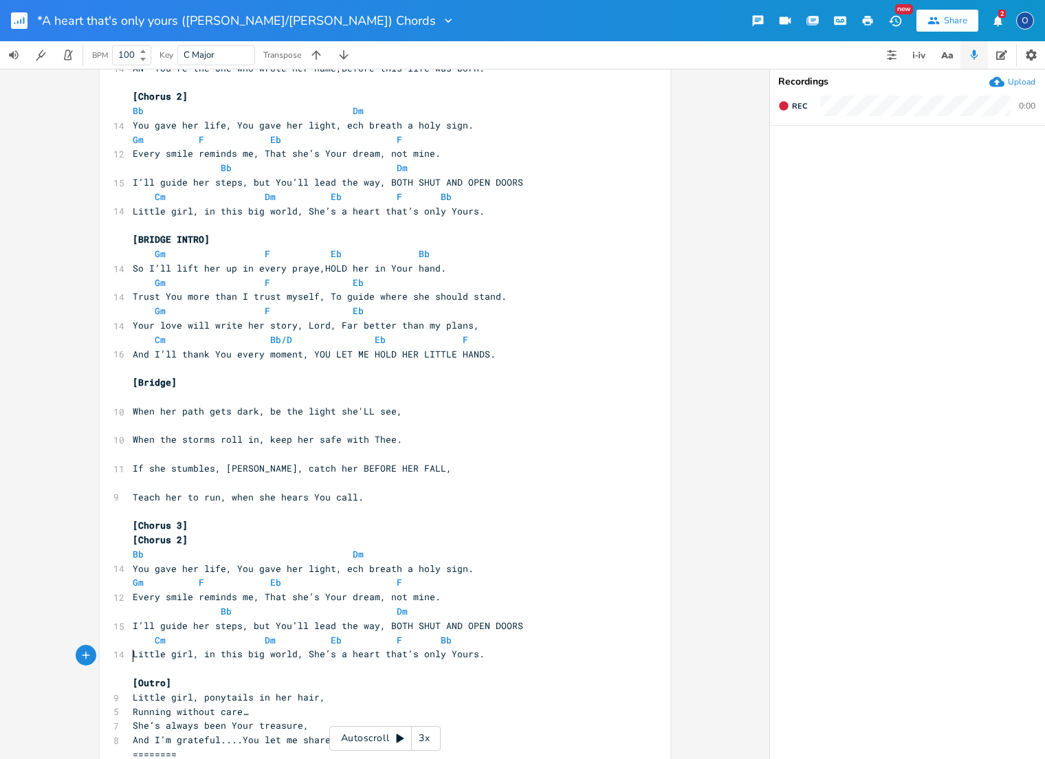
click at [130, 690] on pre "Little girl, ponytails in her hair," at bounding box center [378, 697] width 496 height 14
click at [130, 719] on pre "Running without care…" at bounding box center [378, 726] width 496 height 14
click at [130, 747] on pre "She’s always been Your treasure," at bounding box center [378, 754] width 496 height 14
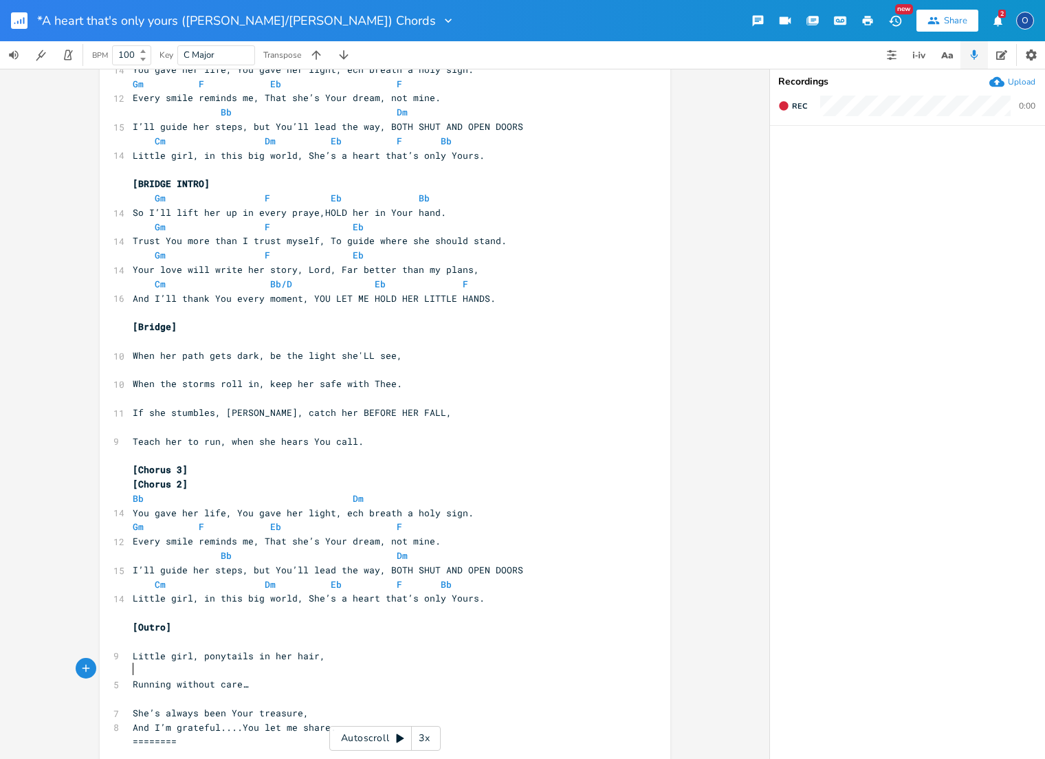
scroll to position [539, 0]
click at [130, 721] on pre "And I’m grateful....You let me share." at bounding box center [378, 728] width 496 height 14
type textarea "[Chorus 2]"
drag, startPoint x: 127, startPoint y: 450, endPoint x: 202, endPoint y: 452, distance: 75.0
click at [202, 478] on pre "[Chorus 2]" at bounding box center [378, 485] width 496 height 14
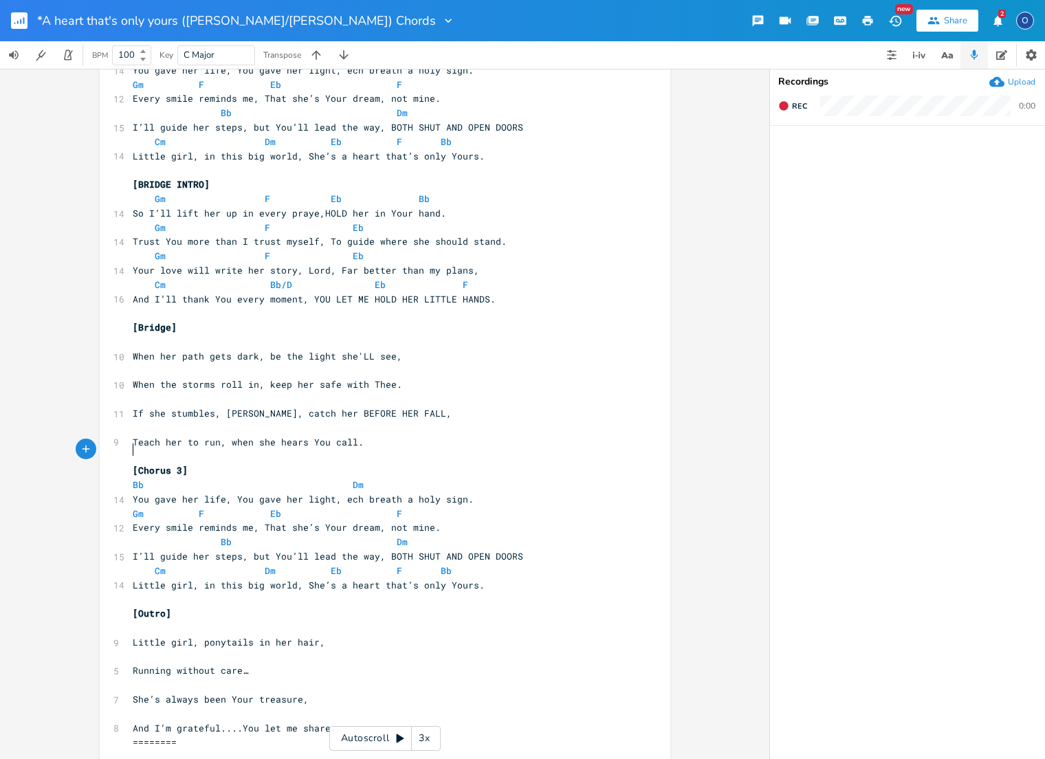
click at [342, 493] on span "You gave her life, You gave her light, ech breath a holy sign." at bounding box center [303, 499] width 341 height 12
type textarea "a"
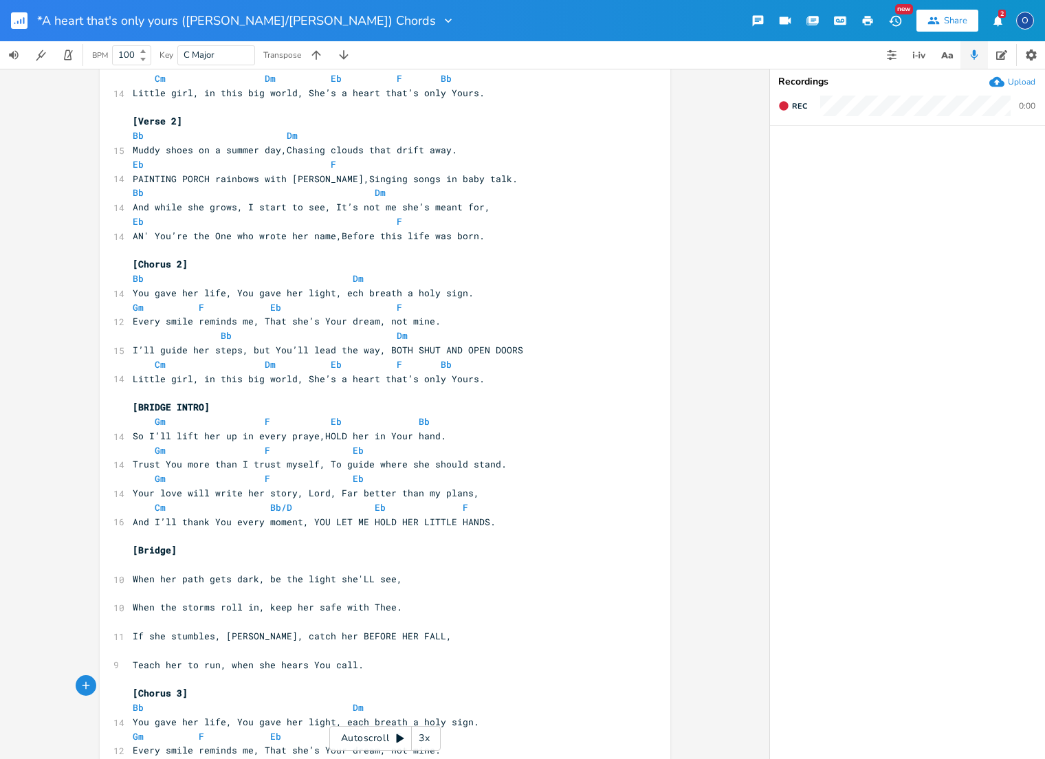
scroll to position [283, 0]
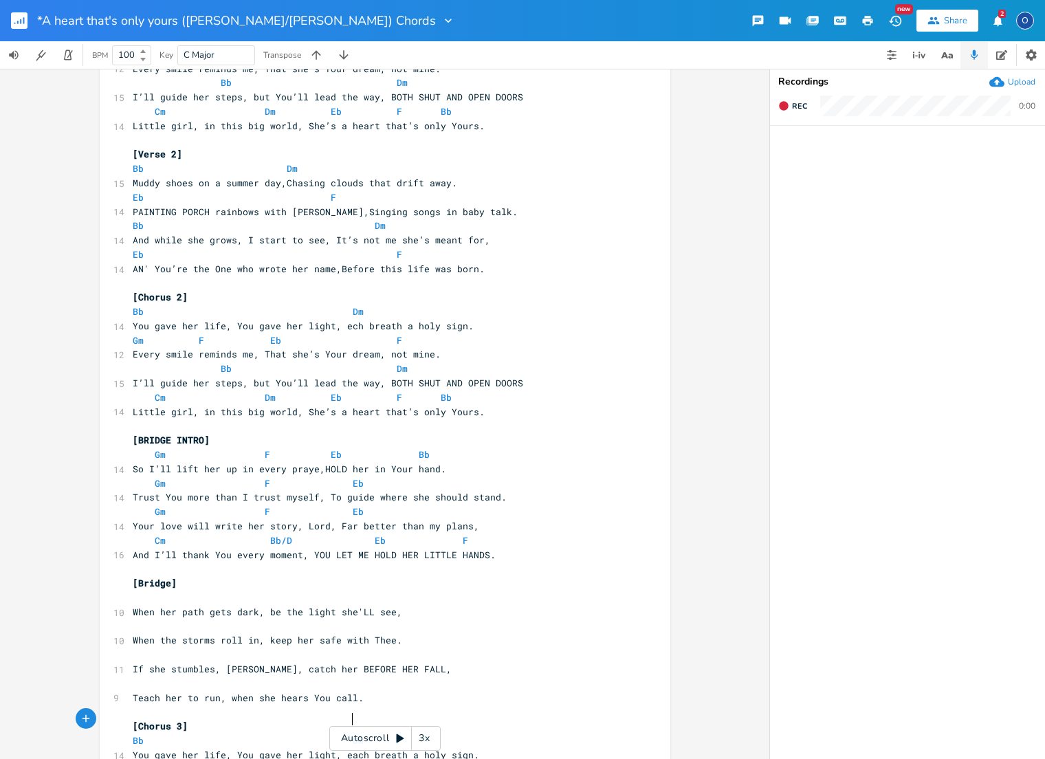
click at [342, 320] on span "You gave her life, You gave her light, ech breath a holy sign." at bounding box center [303, 326] width 341 height 12
type textarea "a"
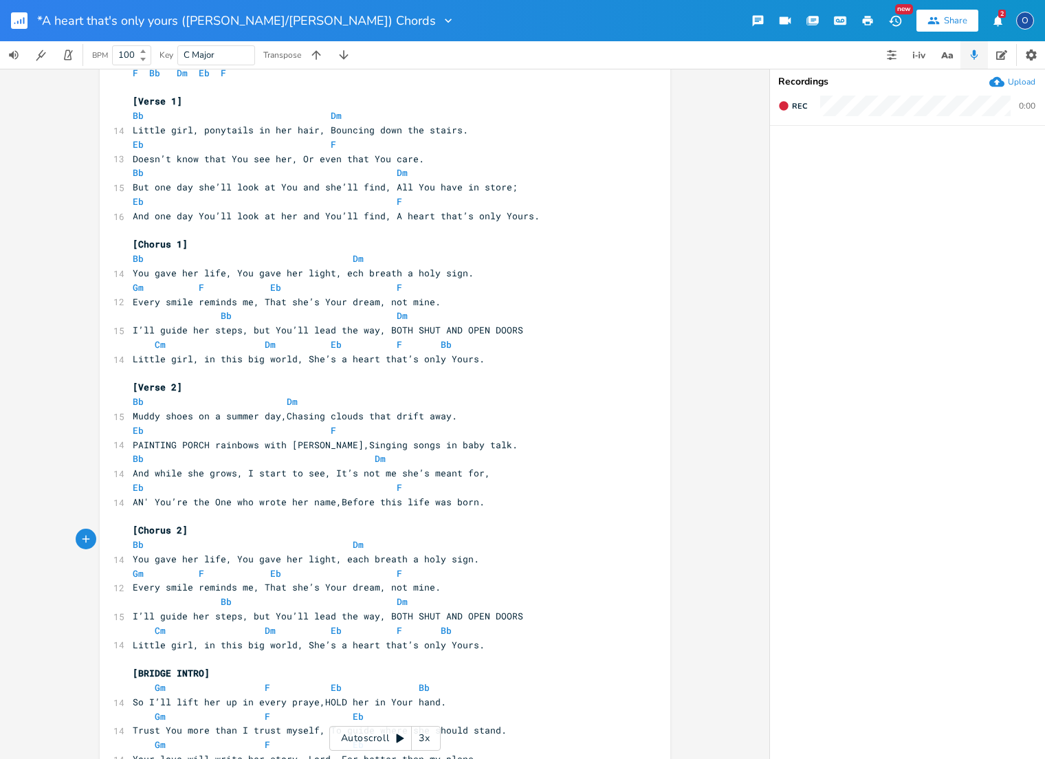
scroll to position [44, 0]
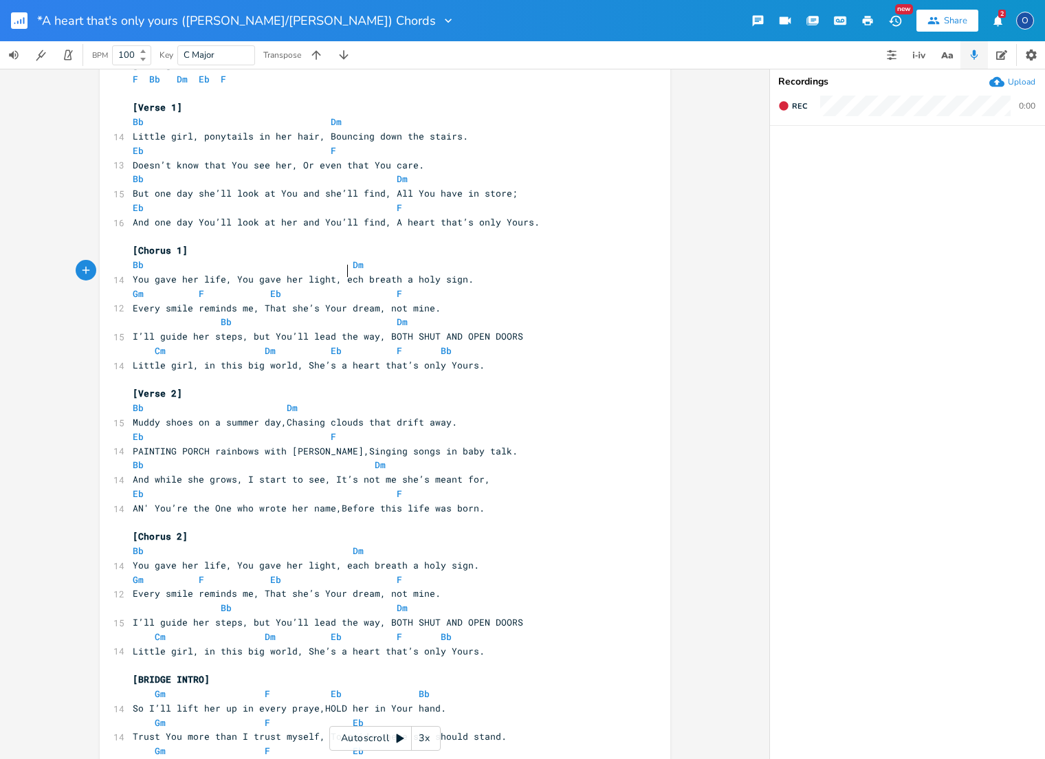
click at [344, 273] on span "You gave her life, You gave her light, ech breath a holy sign." at bounding box center [303, 279] width 341 height 12
type textarea "a"
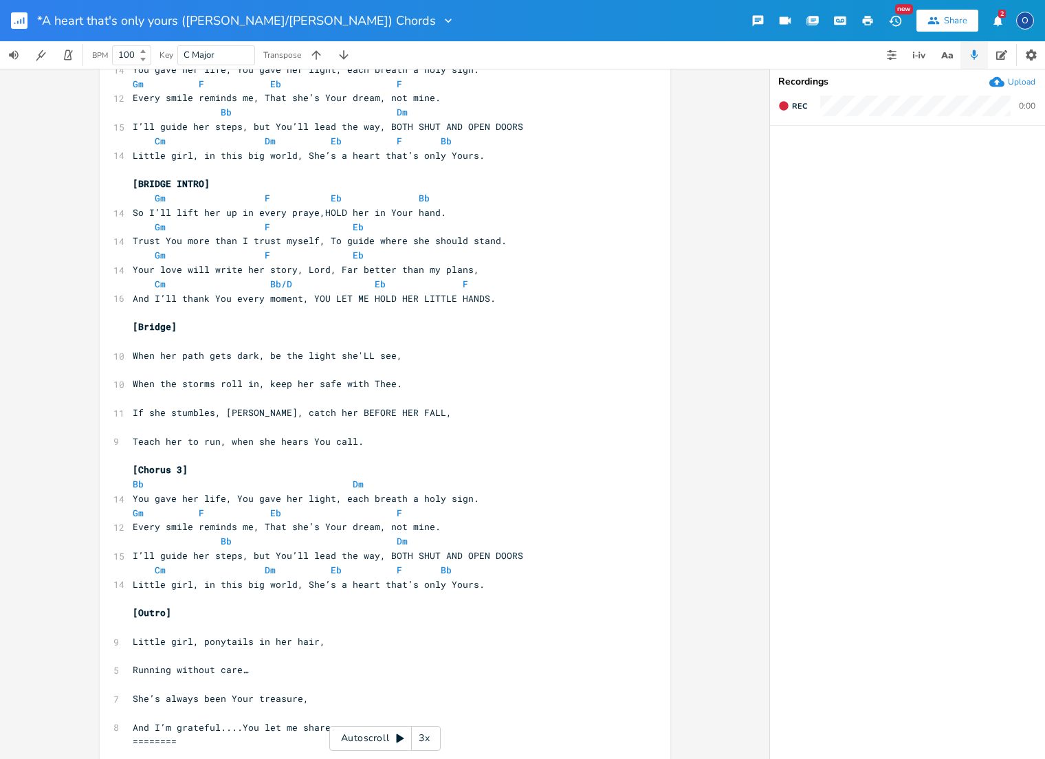
scroll to position [539, 0]
click at [146, 621] on pre "​" at bounding box center [378, 628] width 496 height 14
type textarea "Bb/D"
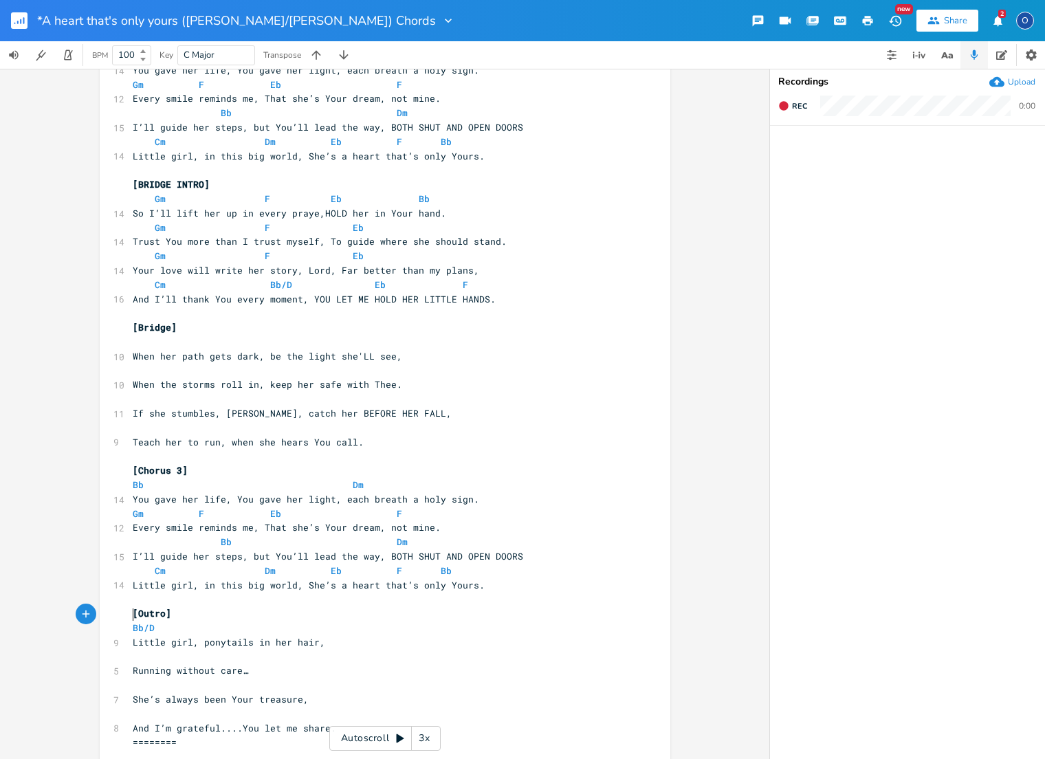
click at [140, 650] on pre "​" at bounding box center [378, 657] width 496 height 14
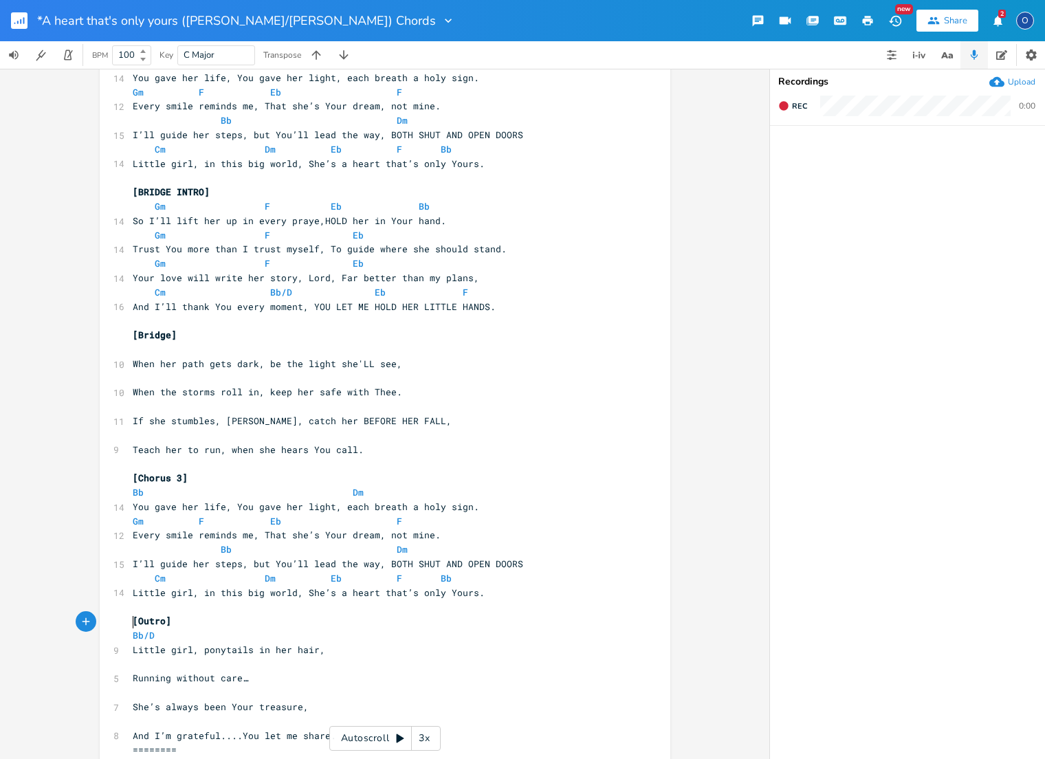
scroll to position [0, 0]
type textarea "Bb/D"
drag, startPoint x: 125, startPoint y: 595, endPoint x: 159, endPoint y: 595, distance: 33.7
click at [159, 629] on pre "Bb/D" at bounding box center [378, 636] width 496 height 14
click at [135, 657] on pre "​" at bounding box center [378, 664] width 496 height 14
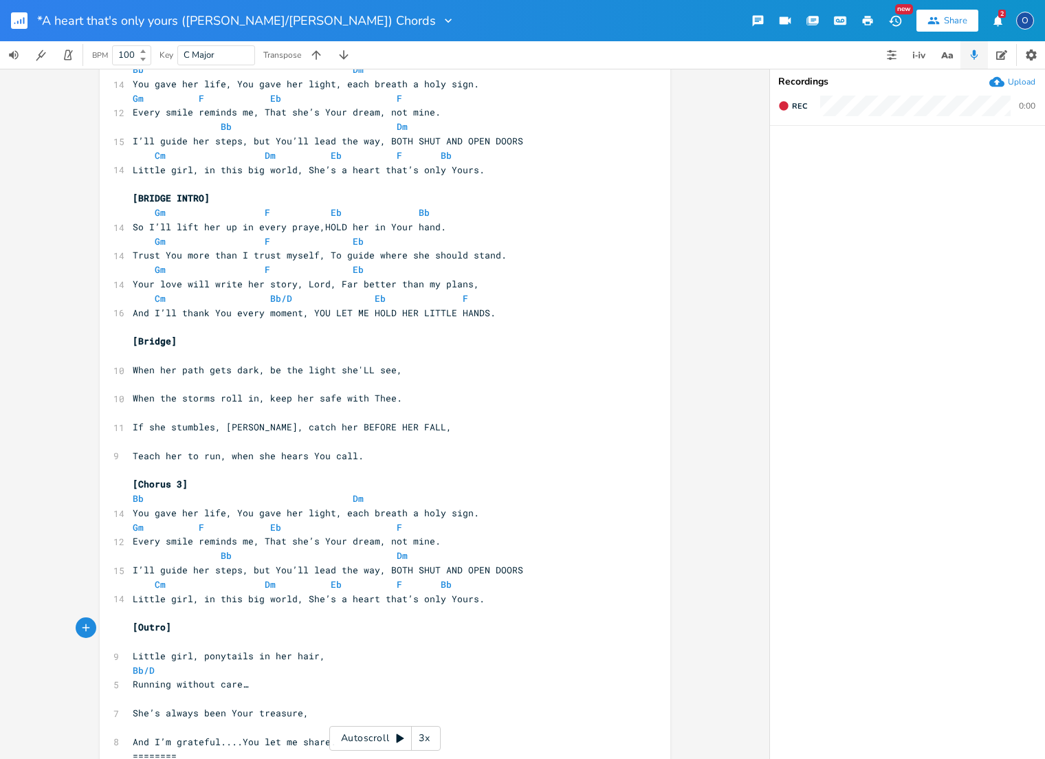
scroll to position [515, 0]
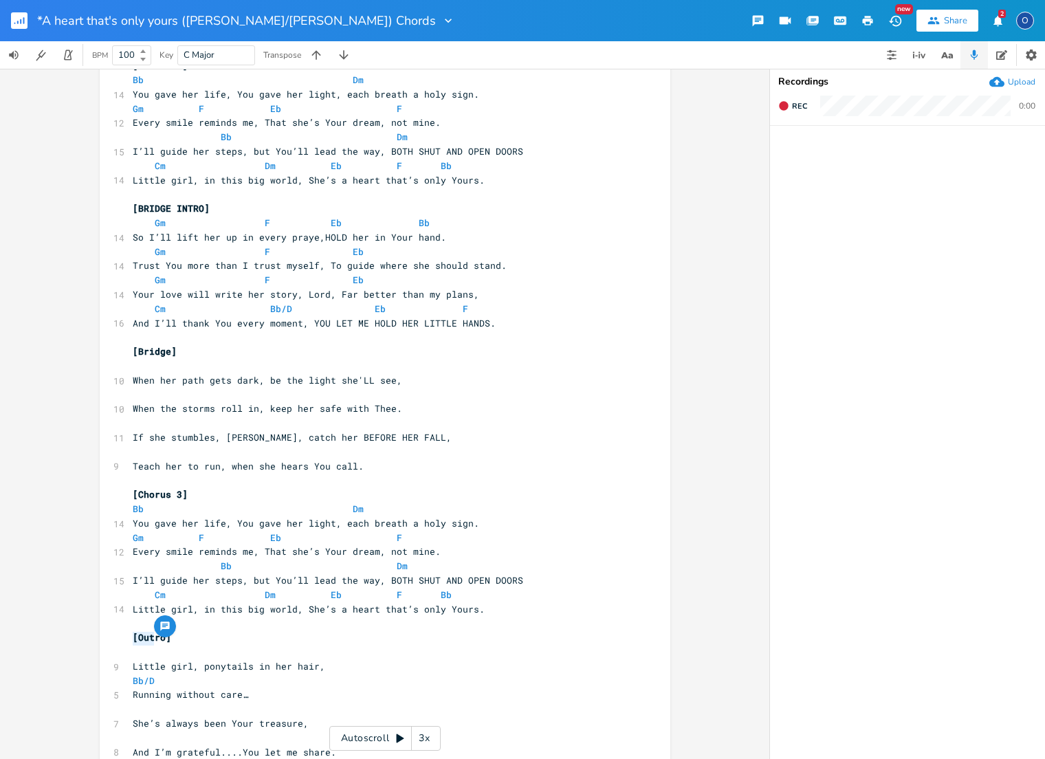
drag, startPoint x: 127, startPoint y: 638, endPoint x: 157, endPoint y: 639, distance: 29.6
click at [157, 674] on pre "Bb/D" at bounding box center [378, 681] width 496 height 14
type textarea "Gm9"
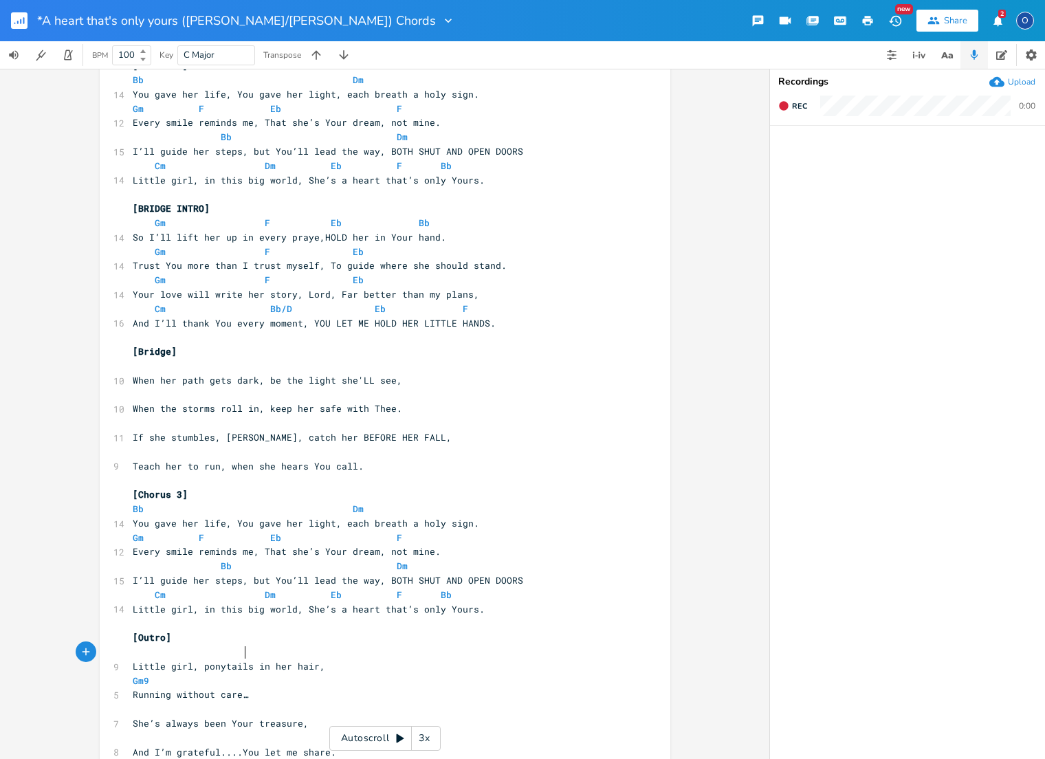
click at [342, 688] on pre "Running without care…" at bounding box center [378, 695] width 496 height 14
click at [145, 645] on pre "​" at bounding box center [378, 652] width 496 height 14
type textarea "Bb"
click at [333, 674] on pre "Gm9" at bounding box center [378, 681] width 496 height 14
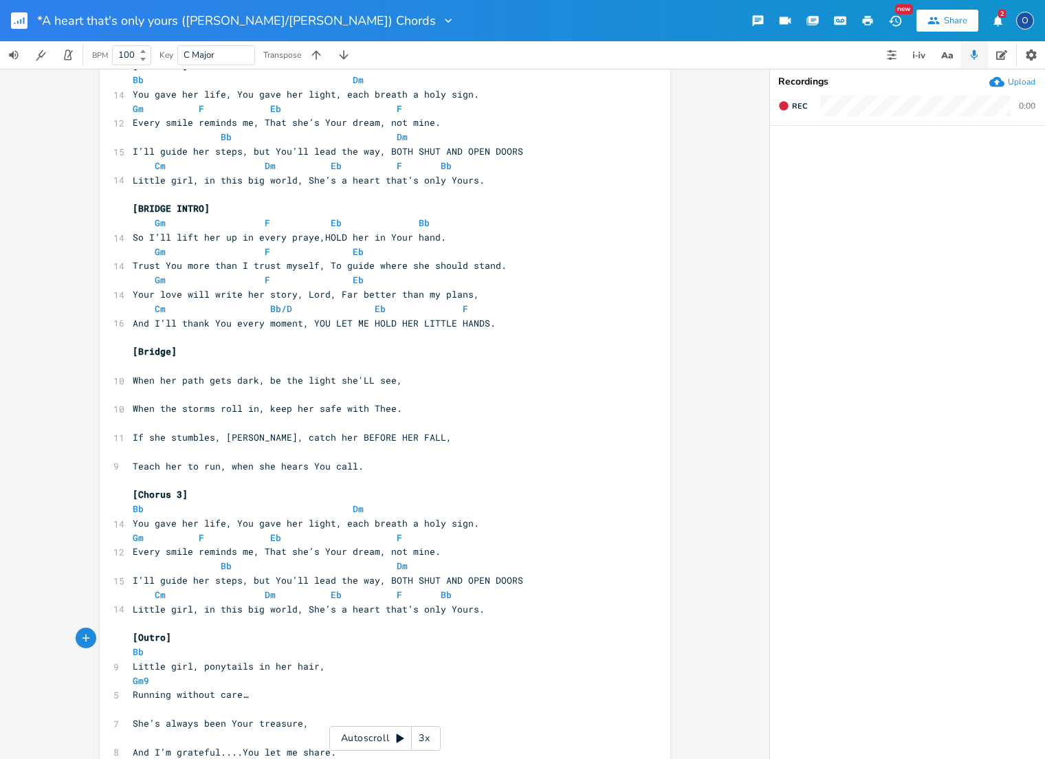
scroll to position [0, 1]
click at [139, 702] on pre "​" at bounding box center [378, 709] width 496 height 14
type textarea "Eb"
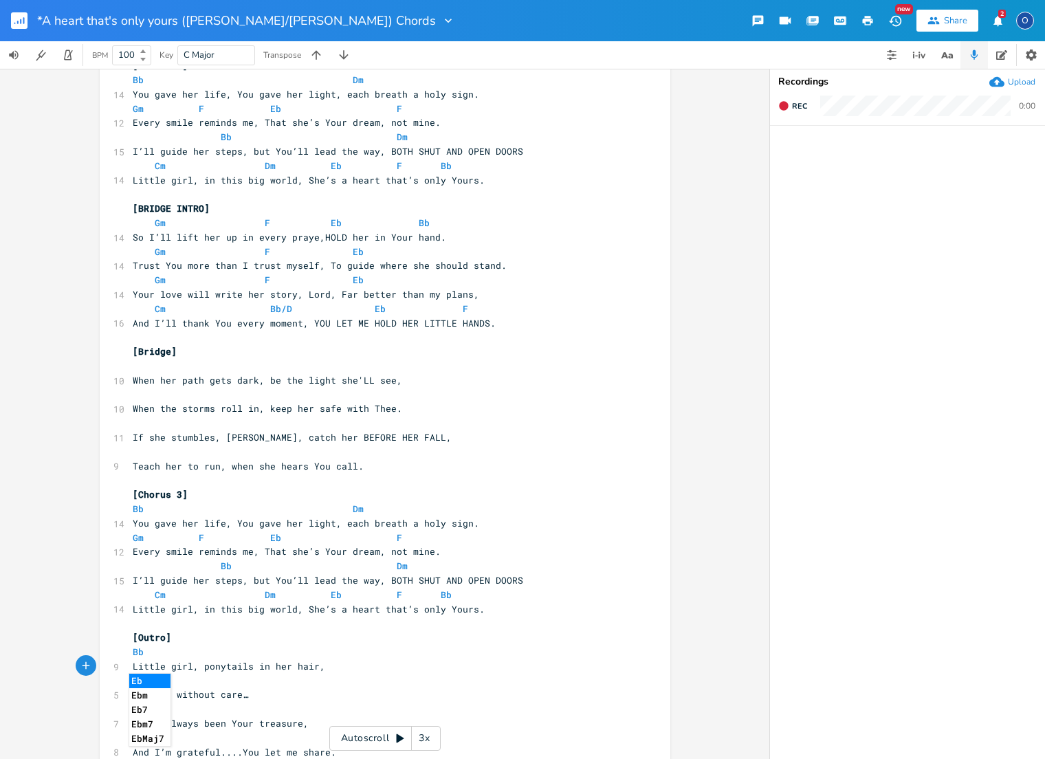
click at [272, 688] on pre "Running without care…" at bounding box center [378, 695] width 496 height 14
click at [138, 731] on pre "​" at bounding box center [378, 738] width 496 height 14
type textarea "F"
type textarea "Bb"
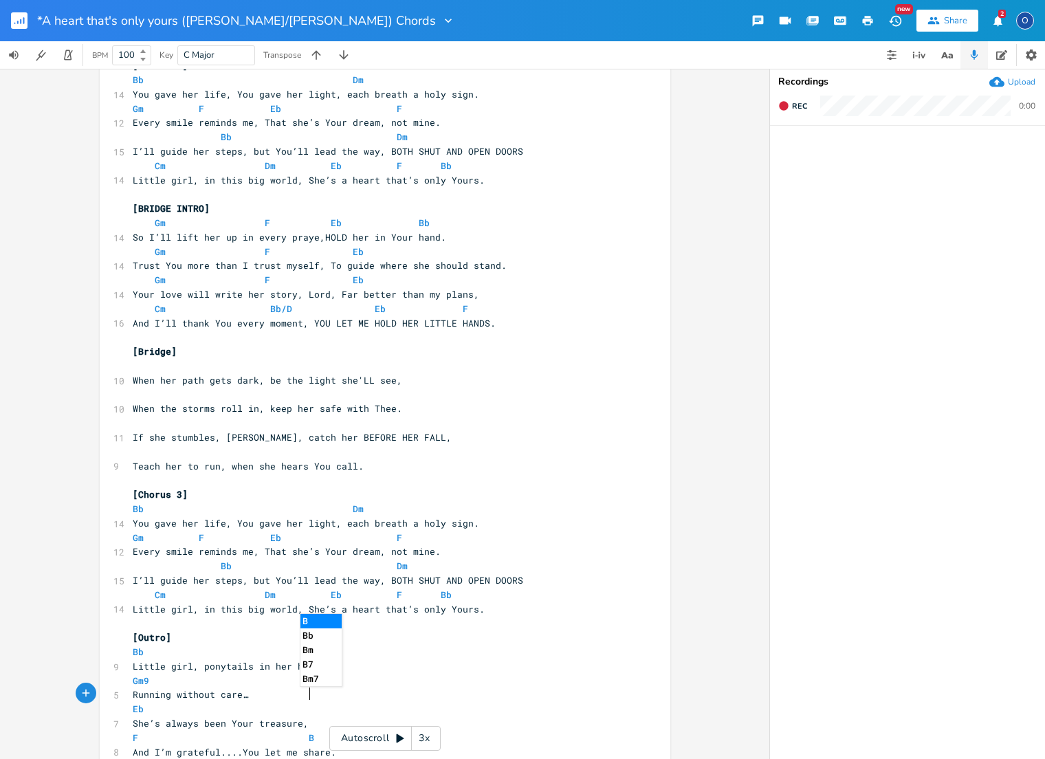
scroll to position [0, 9]
click at [492, 616] on pre "​" at bounding box center [378, 623] width 496 height 14
click at [154, 359] on pre "​" at bounding box center [378, 366] width 496 height 14
type textarea "Bb"
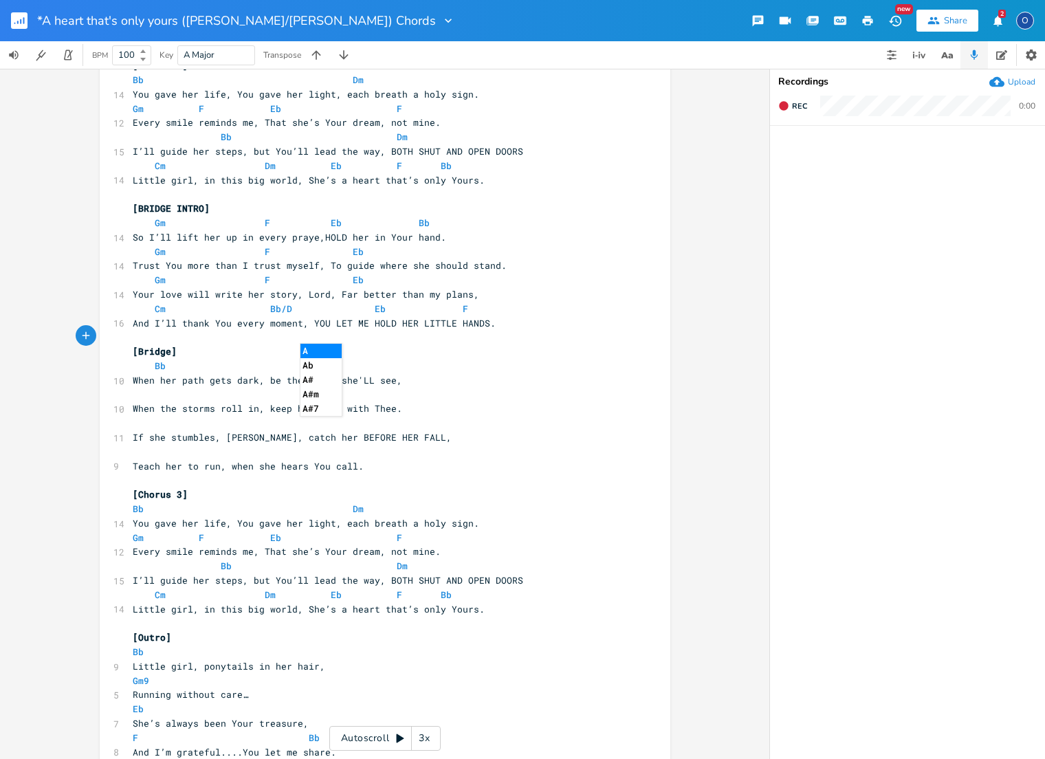
type textarea "Am"
click at [159, 388] on pre "​" at bounding box center [378, 395] width 496 height 14
type textarea "Gm"
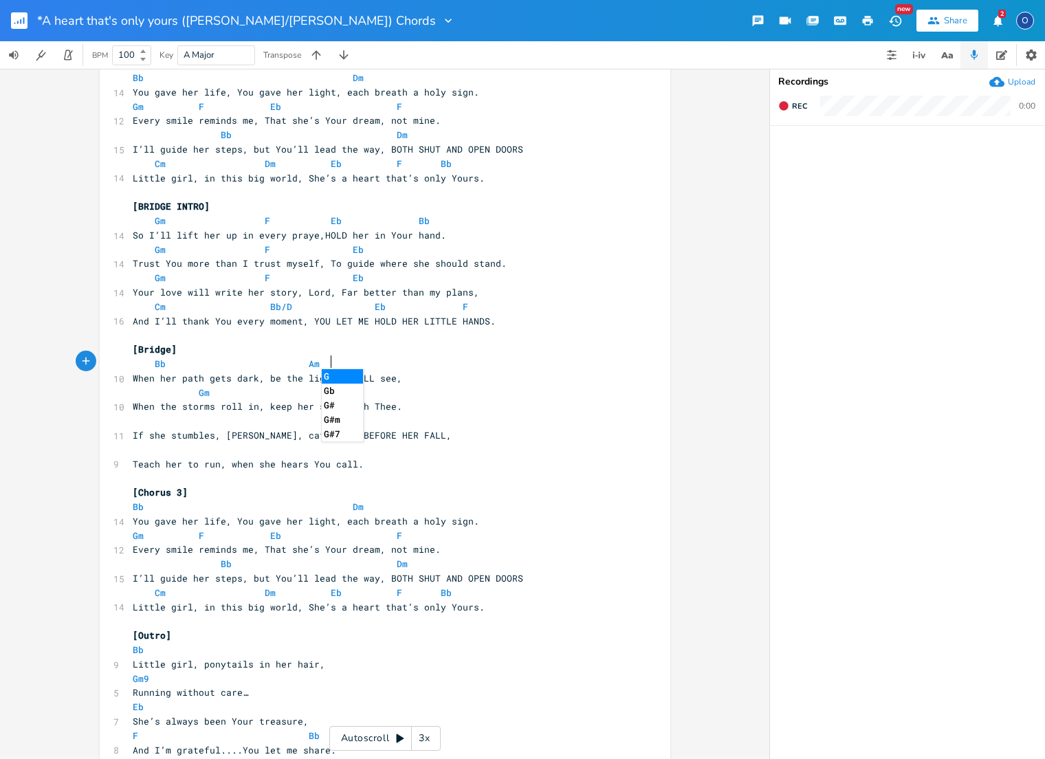
type textarea "Gm"
type textarea "Dm"
type textarea "Eb"
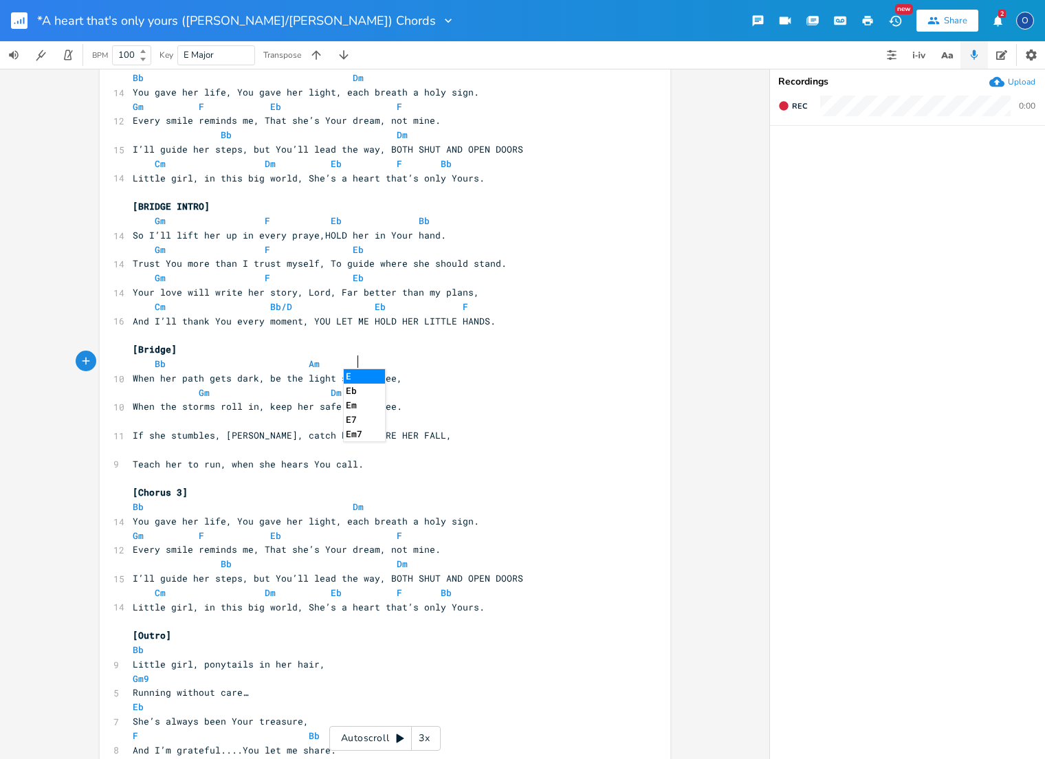
scroll to position [0, 9]
click at [342, 386] on span at bounding box center [347, 393] width 11 height 14
drag, startPoint x: 144, startPoint y: 388, endPoint x: 162, endPoint y: 394, distance: 18.9
click at [146, 414] on pre "​" at bounding box center [378, 421] width 496 height 14
type textarea "Bb"
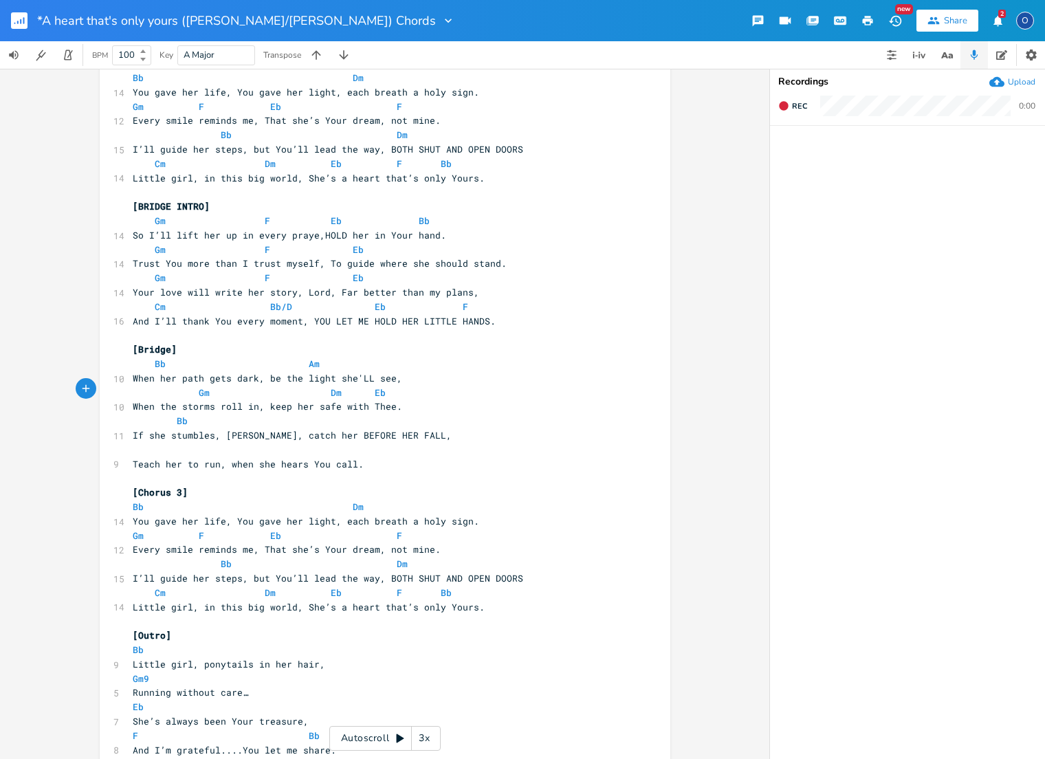
click at [276, 414] on pre "Bb" at bounding box center [378, 421] width 496 height 14
type textarea "F/A"
click at [157, 443] on pre "​" at bounding box center [378, 450] width 496 height 14
type textarea "Gm"
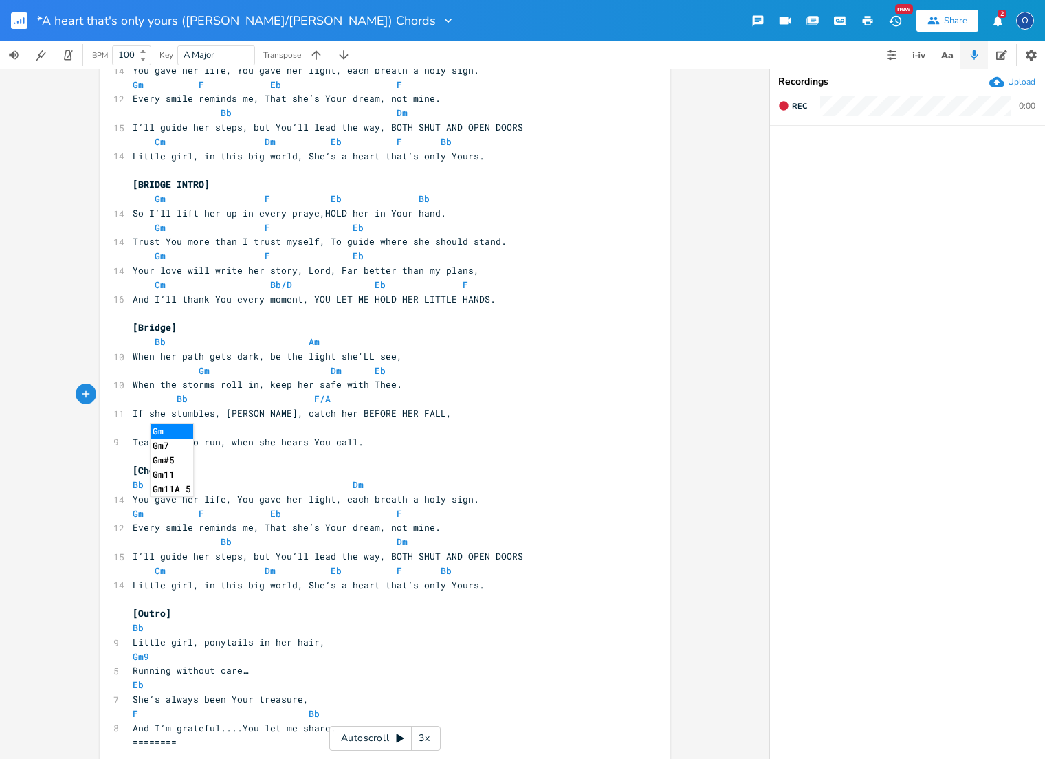
scroll to position [0, 0]
click at [285, 421] on pre "Gm" at bounding box center [378, 428] width 496 height 14
type textarea "Eb"
click at [471, 463] on pre "[Chorus 3]" at bounding box center [378, 470] width 496 height 14
